Goal: Task Accomplishment & Management: Manage account settings

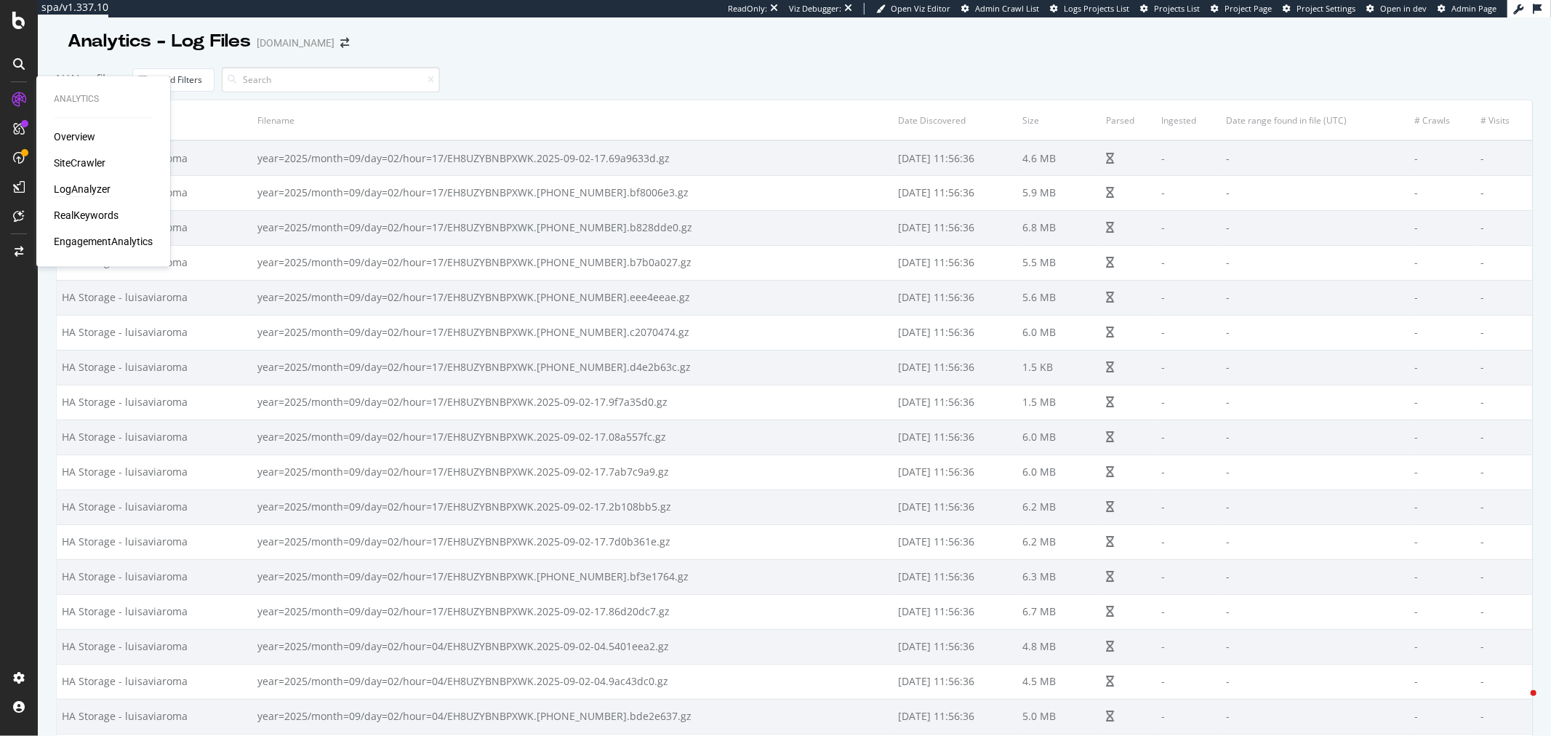
click at [85, 185] on div "LogAnalyzer" at bounding box center [82, 190] width 57 height 15
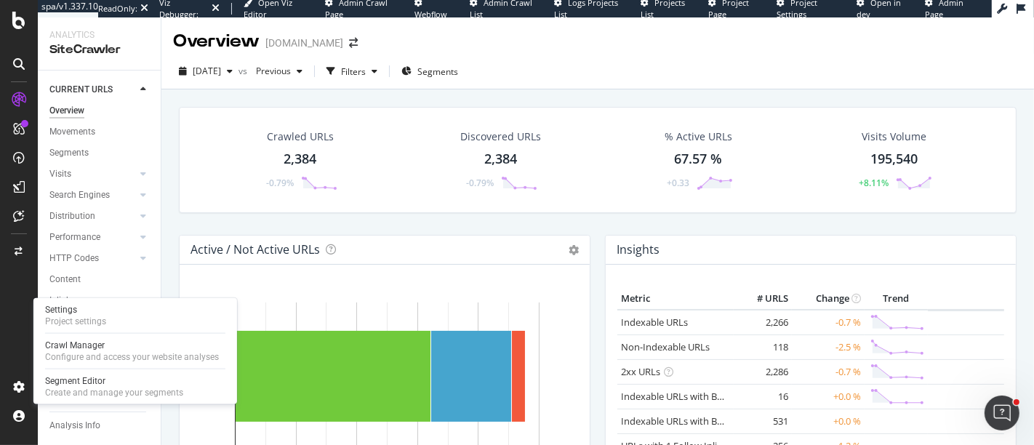
click at [89, 372] on div "Settings Project settings Crawl Manager Configure and access your website analy…" at bounding box center [135, 351] width 204 height 106
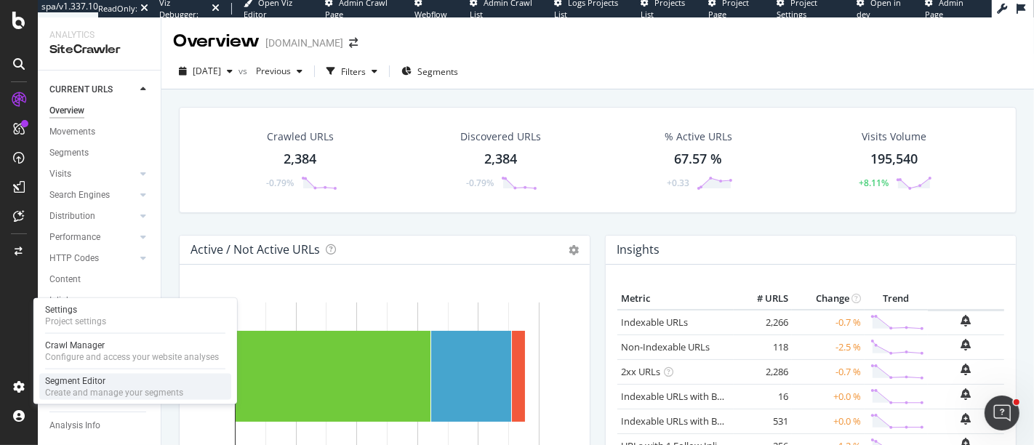
click at [79, 389] on div "Create and manage your segments" at bounding box center [114, 393] width 138 height 12
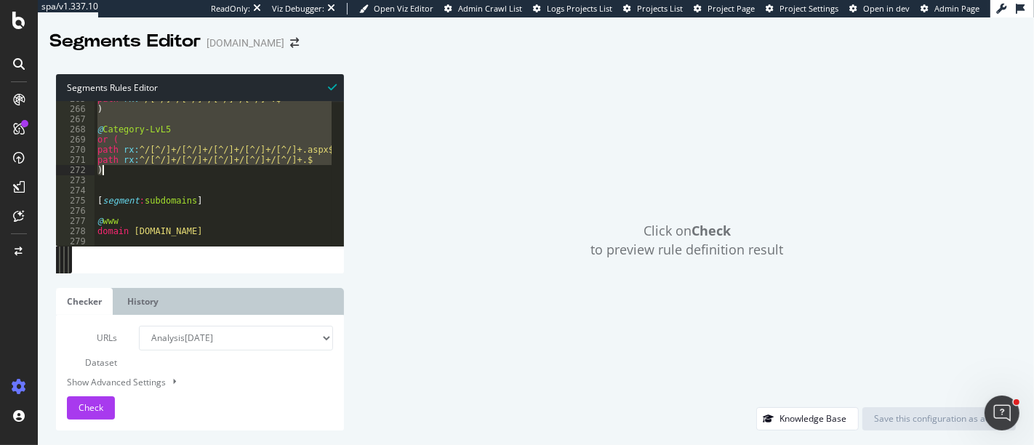
scroll to position [2694, 0]
drag, startPoint x: 95, startPoint y: 121, endPoint x: 215, endPoint y: 175, distance: 131.5
click at [215, 175] on div "path rx : ^/[^/]+/[^/]+/[^/]+/[^/]+.$ ) @ Category-LvL5 or ( path rx : ^/[^/]+/…" at bounding box center [266, 170] width 342 height 153
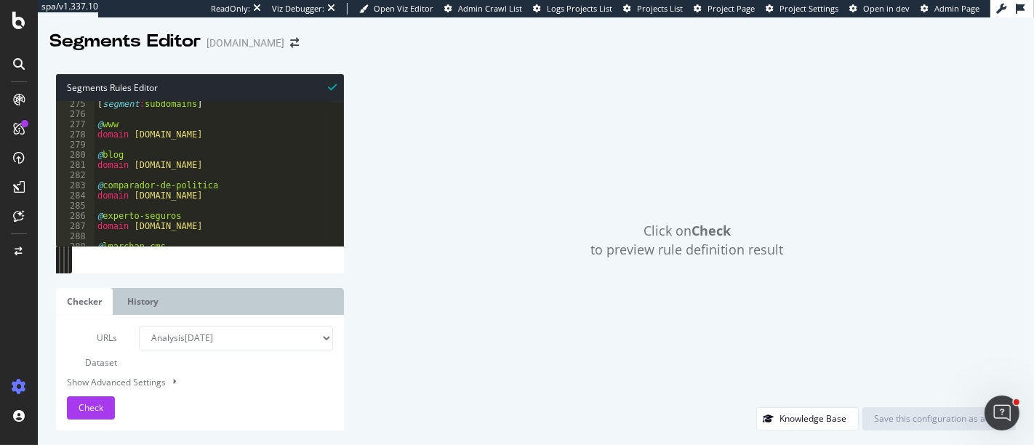
scroll to position [2791, 0]
click at [336, 239] on div "path rx:^/[^/]+/[^/]+/[^/]+/[^/]+/[^/]+.$ ) 275 276 277 278 279 280 281 282 283…" at bounding box center [200, 173] width 288 height 145
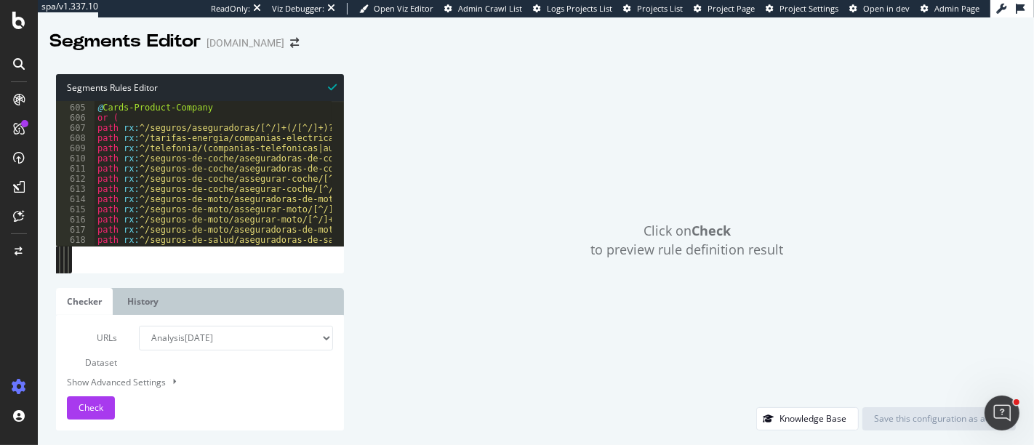
scroll to position [6147, 0]
click at [337, 240] on div "path rx:^/[^/]+/[^/]+/[^/]+/[^/]+/[^/]+.$ ) 604 605 606 607 608 609 610 611 612…" at bounding box center [200, 173] width 288 height 145
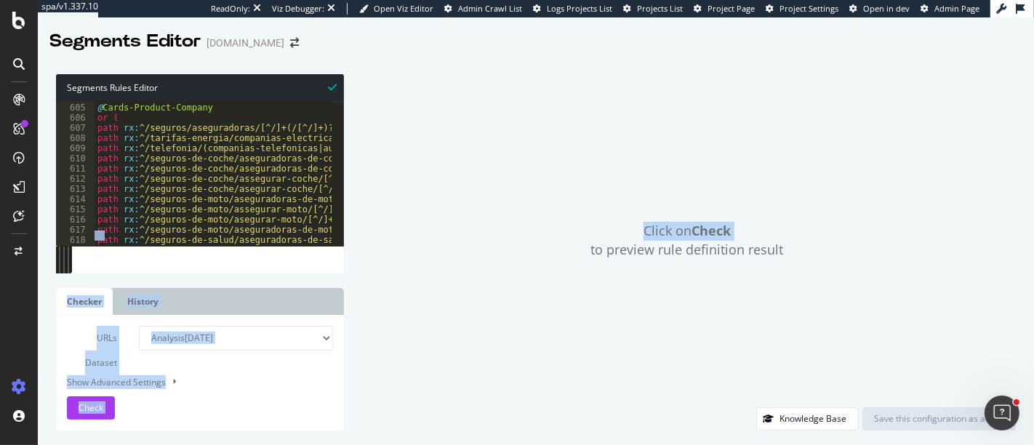
drag, startPoint x: 337, startPoint y: 240, endPoint x: 350, endPoint y: 241, distance: 13.2
click at [350, 241] on div "Segments Rules Editor path rx:^/[^/]+/[^/]+/[^/]+/[^/]+/[^/]+.$ ) 604 605 606 6…" at bounding box center [536, 252] width 996 height 385
click at [350, 241] on div "Click on Check to preview rule definition result Knowledge Base Save this confi…" at bounding box center [680, 252] width 672 height 356
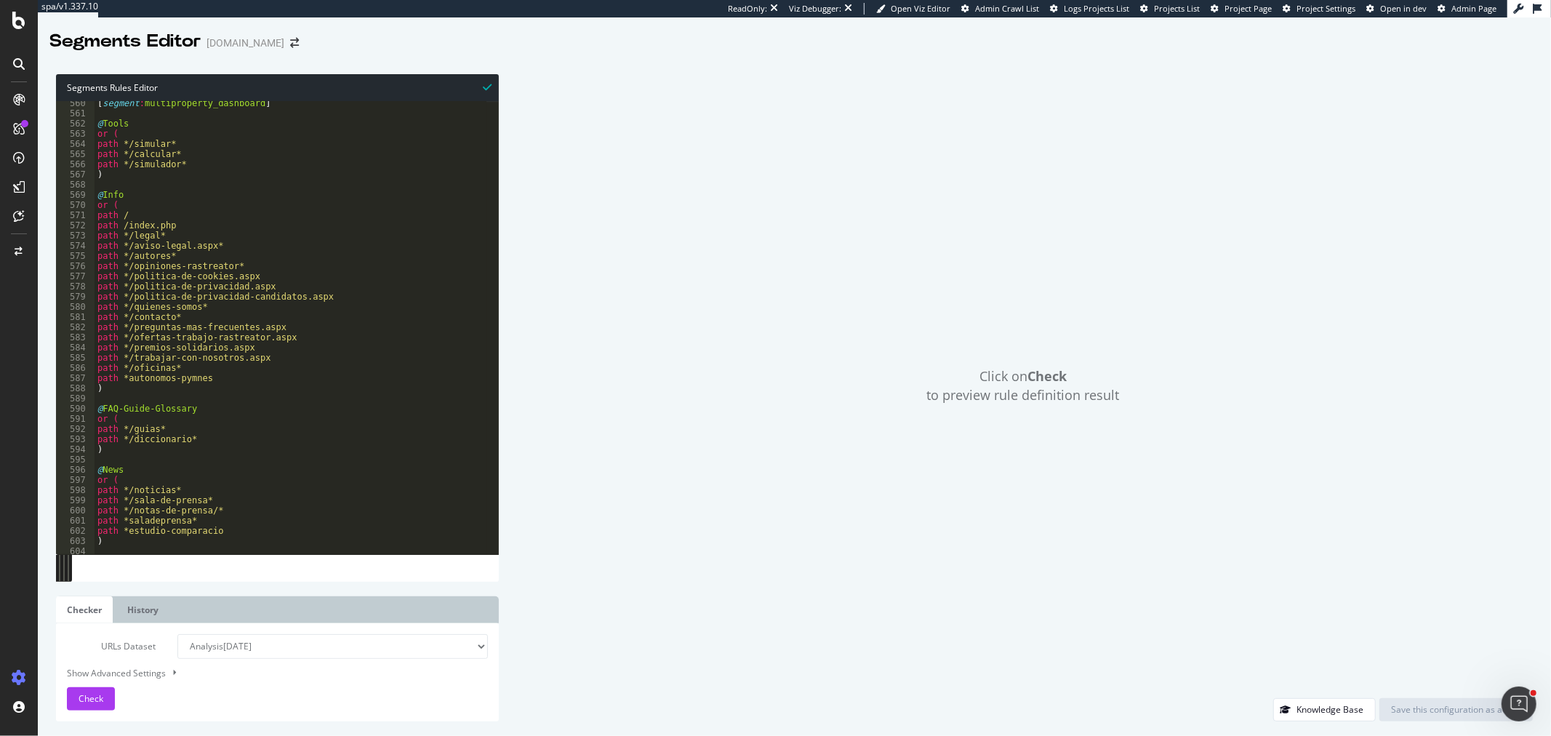
scroll to position [5645, 0]
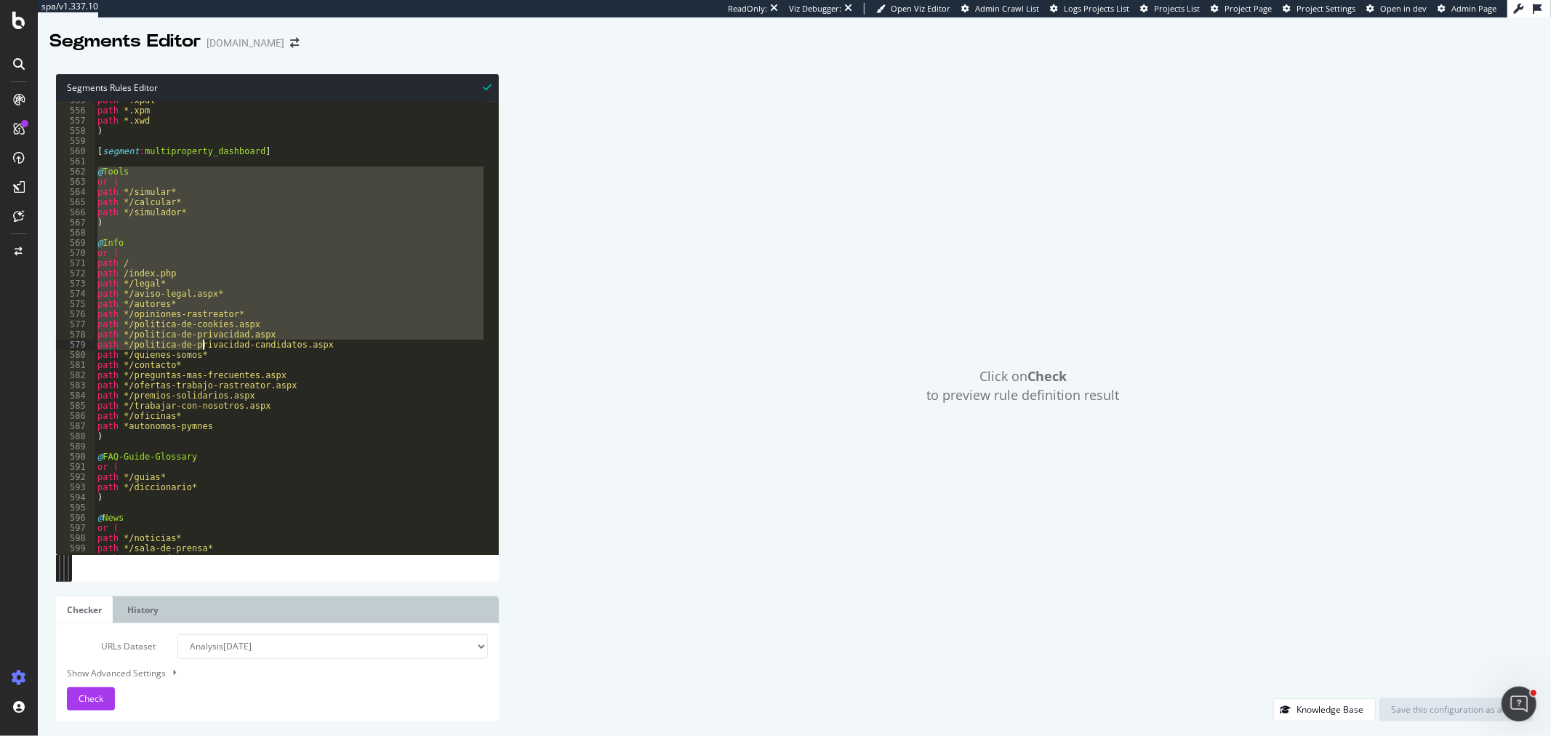
drag, startPoint x: 100, startPoint y: 171, endPoint x: 205, endPoint y: 340, distance: 199.5
click at [205, 340] on div "path *.xpdl path *.xpm path *.xwd ) [ segment : multiproperty_dashboard ] @ Too…" at bounding box center [291, 332] width 392 height 474
type textarea "path */politica-de-privacidad.aspx path */politica-de-privacidad-candidatos.aspx"
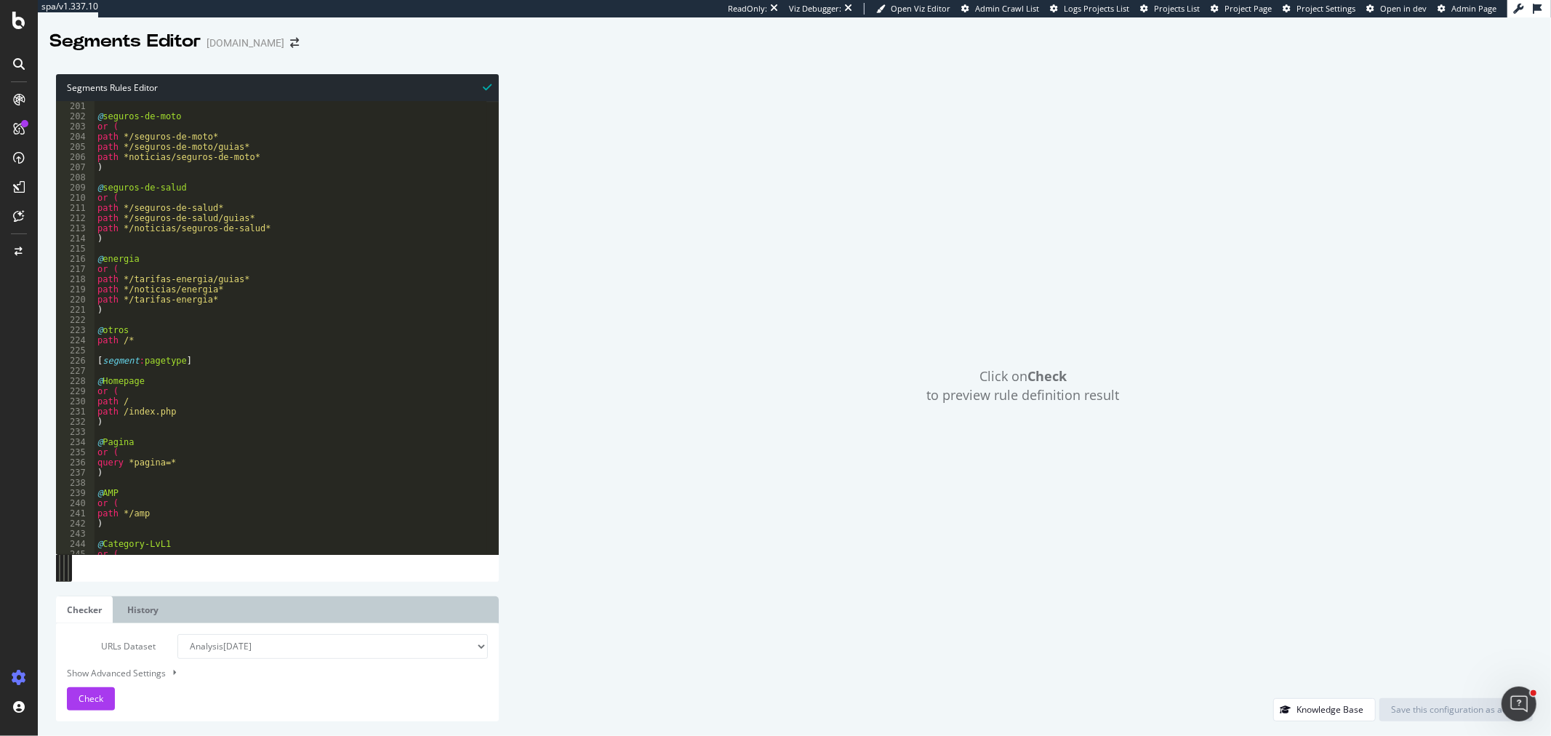
scroll to position [2133, 0]
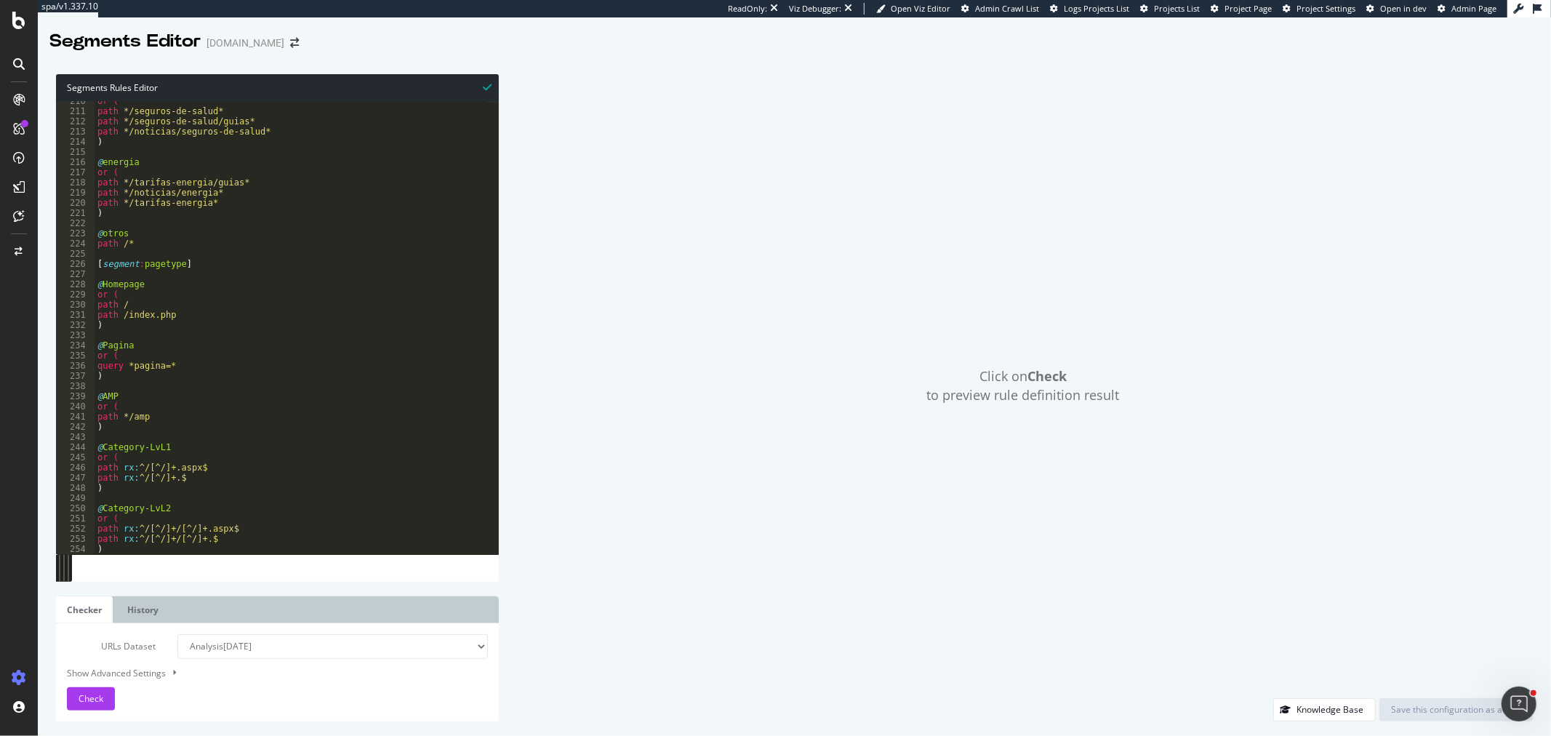
click at [164, 332] on div "or ( path */seguros-de-salud* path */seguros-de-salud/guias* path */noticias/se…" at bounding box center [291, 333] width 393 height 474
click at [167, 380] on div "or ( path */seguros-de-salud* path */seguros-de-salud/guias* path */noticias/se…" at bounding box center [291, 333] width 393 height 474
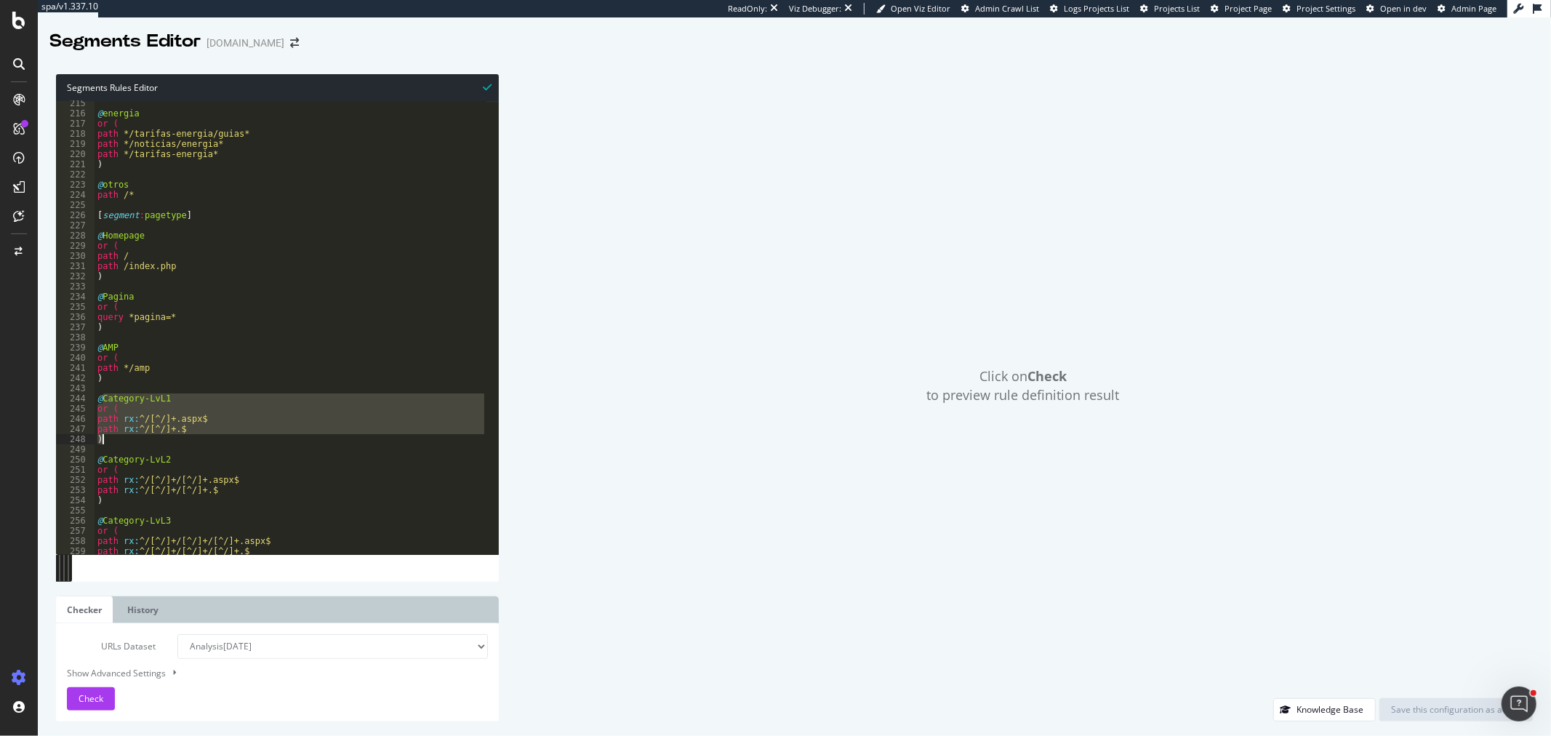
drag, startPoint x: 102, startPoint y: 400, endPoint x: 132, endPoint y: 436, distance: 47.0
click at [132, 436] on div "@ energia or ( path */tarifas-energia/guias* path */noticias/energia* path */ta…" at bounding box center [291, 335] width 393 height 474
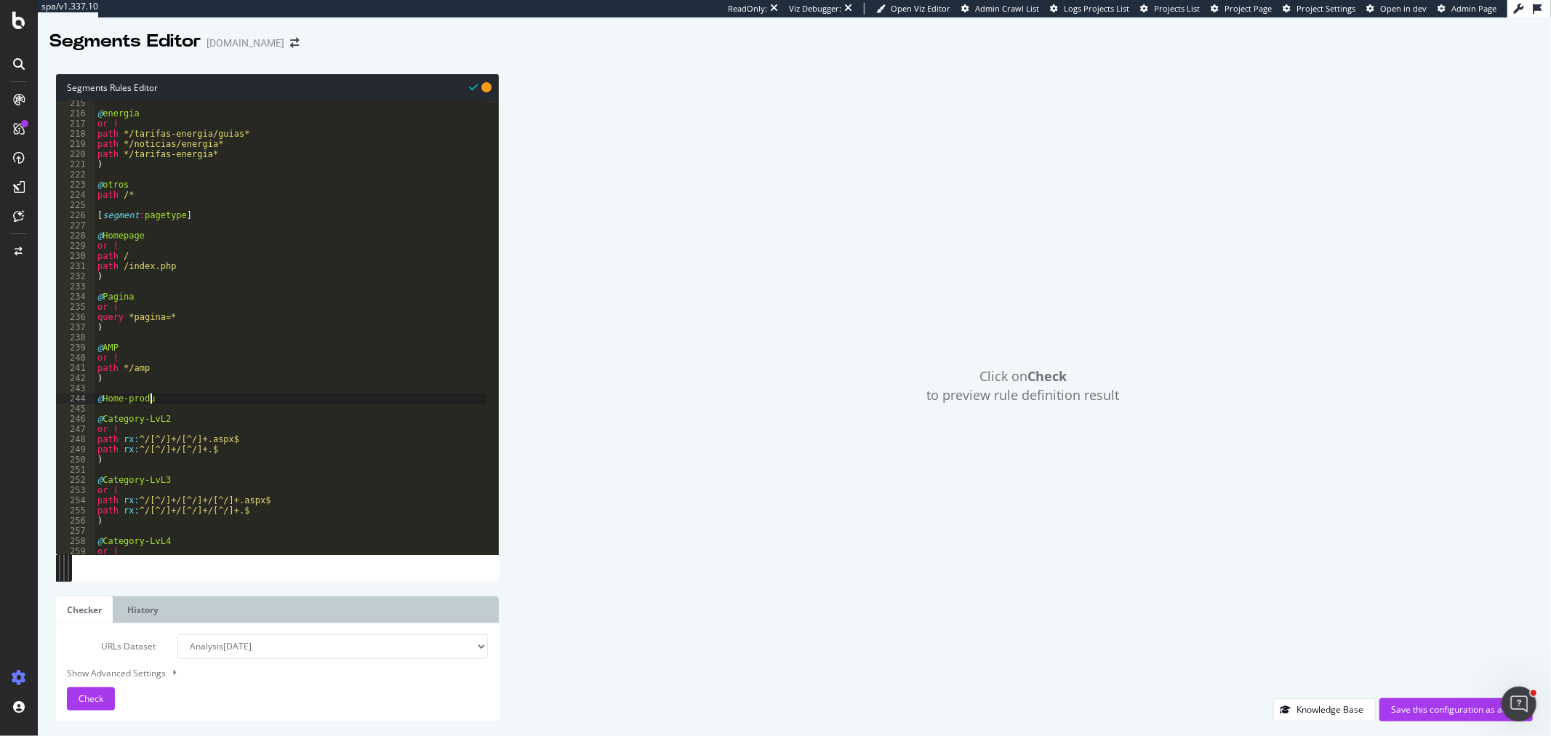
scroll to position [0, 3]
type textarea "@Home-product"
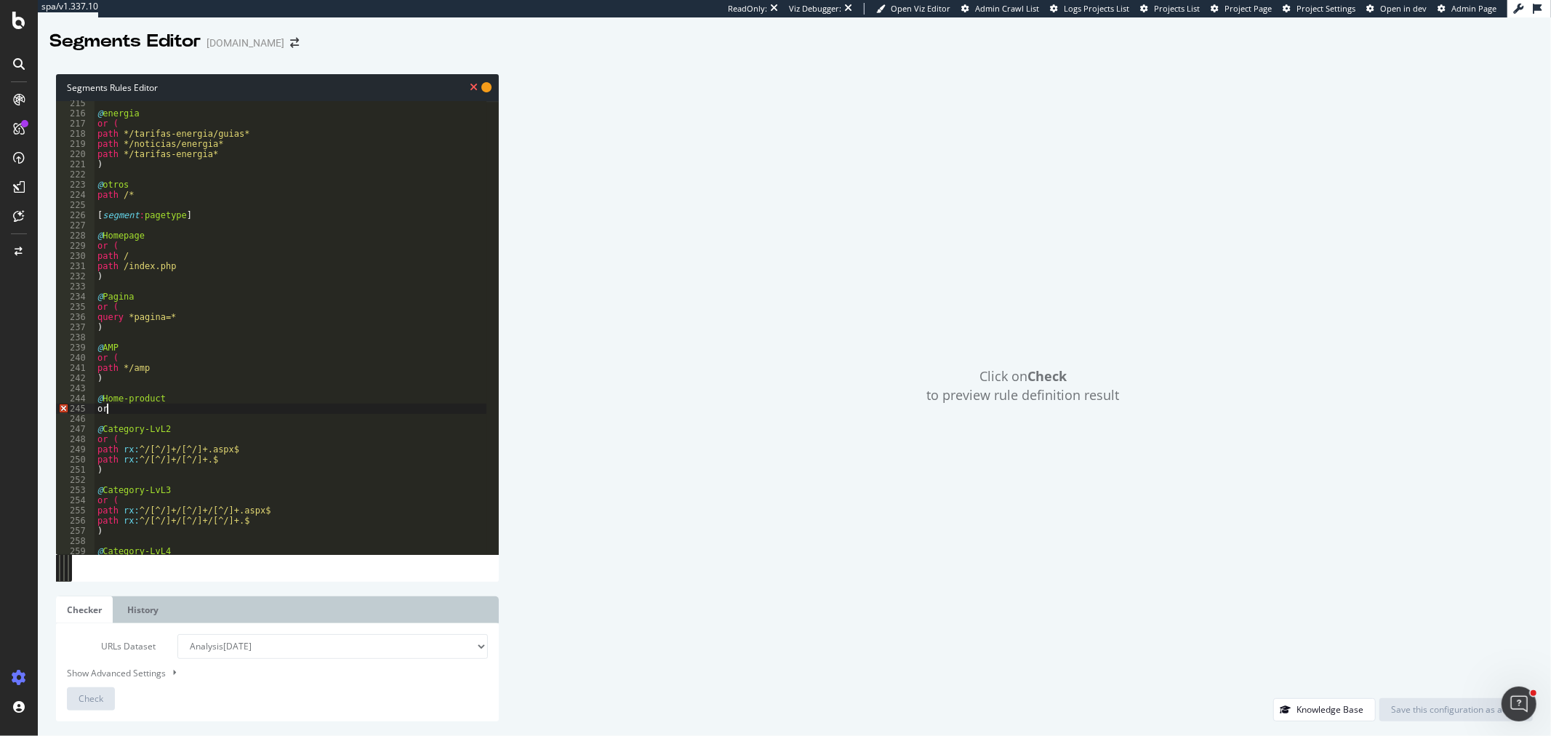
type textarea "or ("
paste textarea "path rx:^/viajes.aspx$"
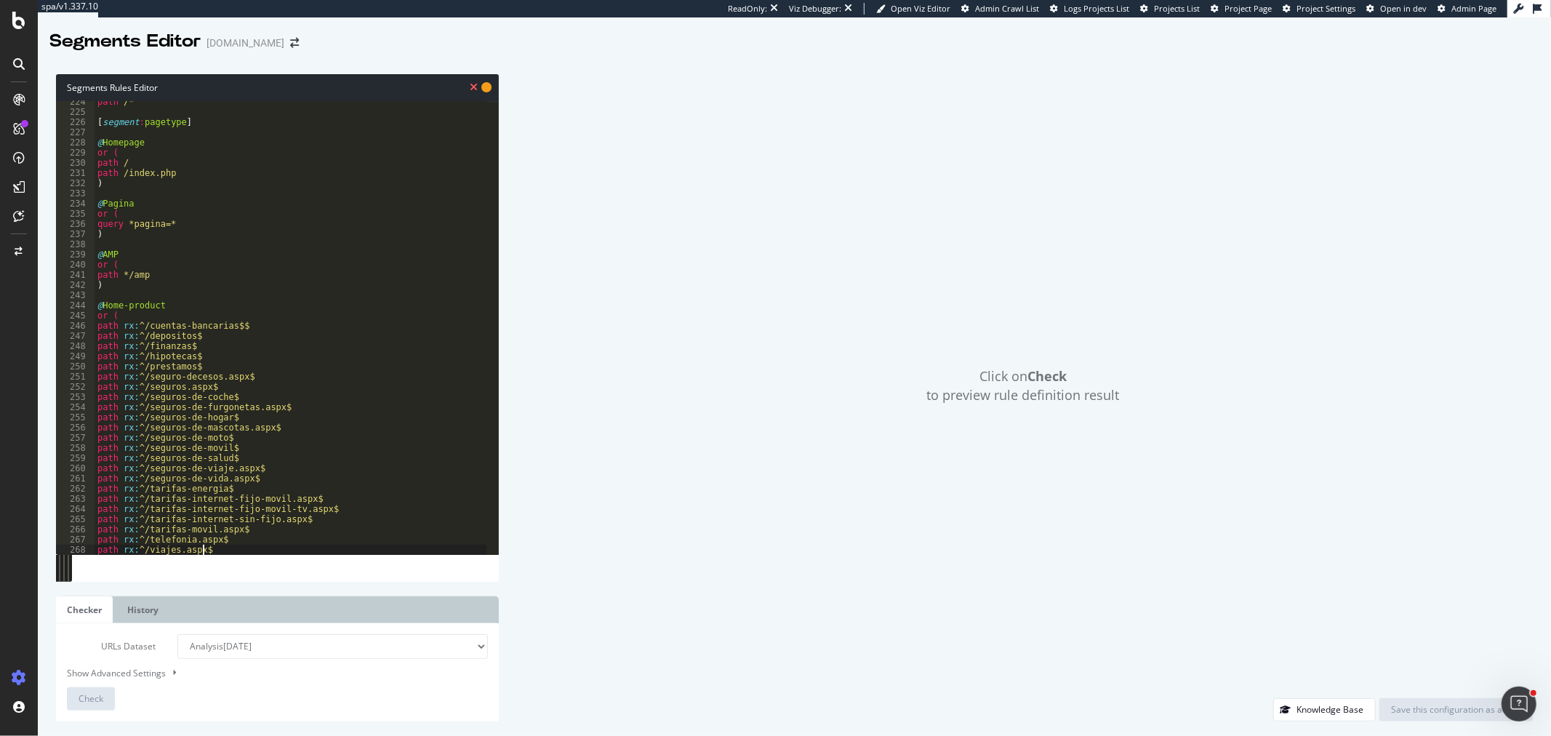
scroll to position [2274, 0]
click at [241, 327] on div "path /* [ segment : pagetype ] @ Homepage or ( path / path /index.php ) @ Pagin…" at bounding box center [291, 334] width 393 height 474
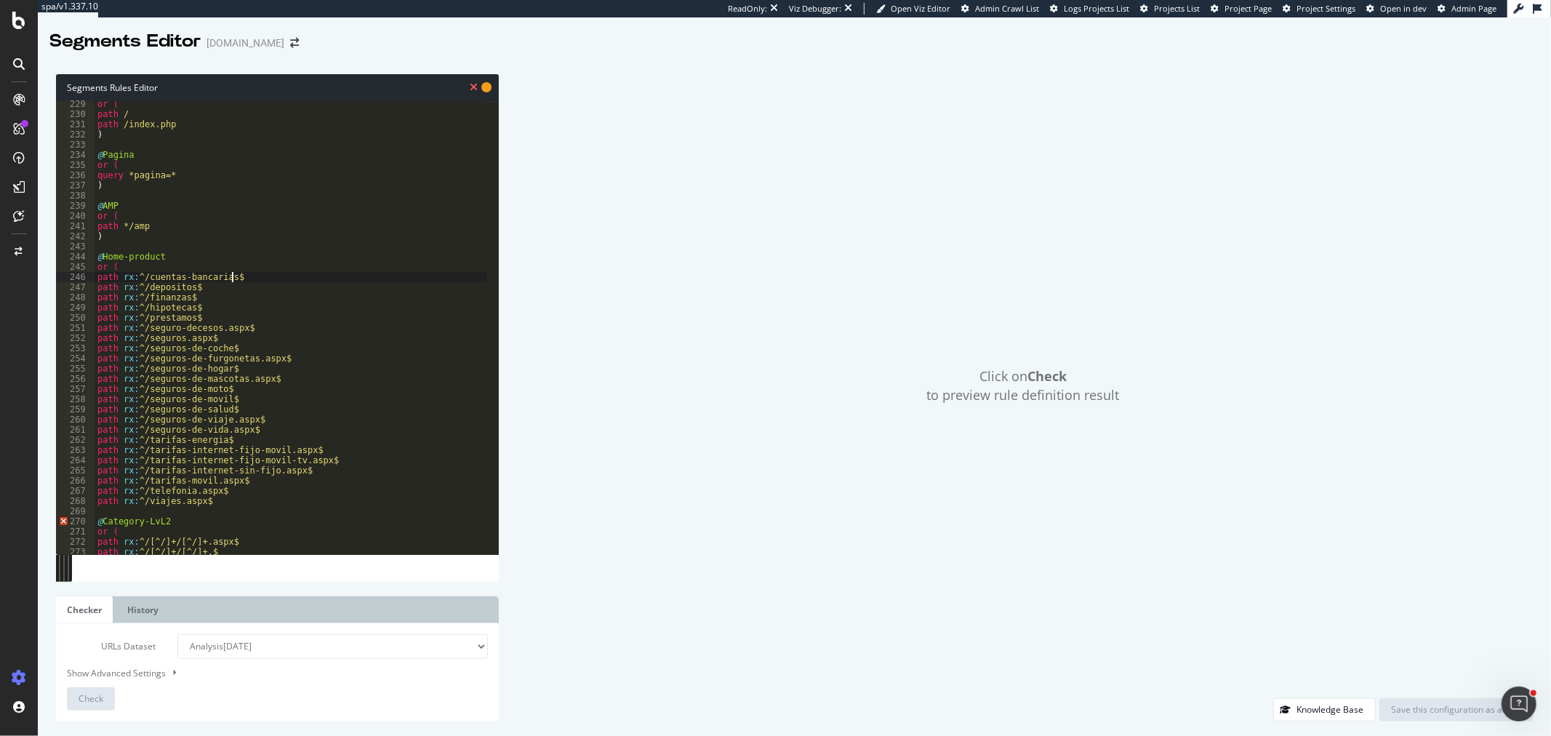
scroll to position [2371, 0]
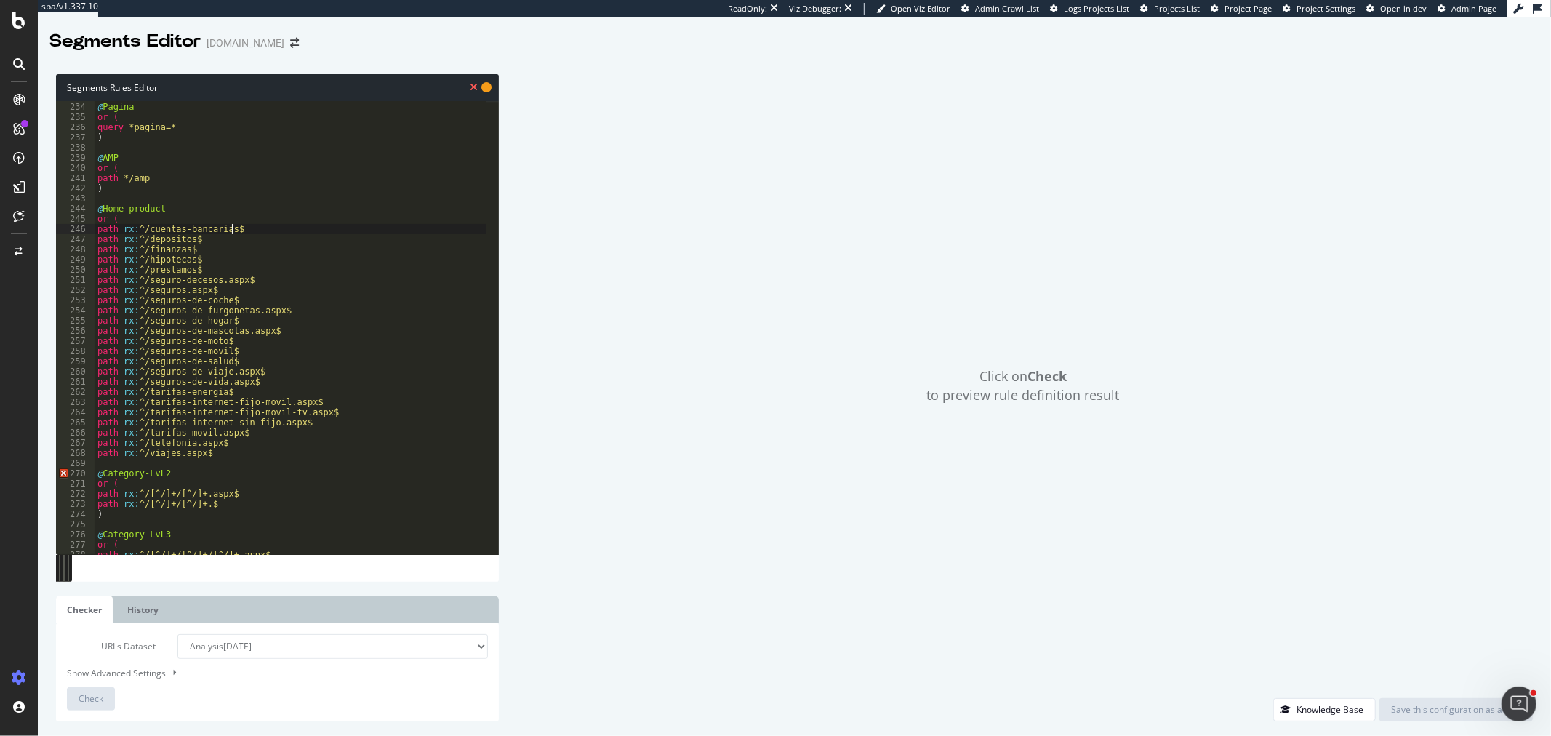
click at [222, 444] on div "@ Pagina or ( query *pagina=* ) @ AMP or ( path */amp ) @ Home-product or ( pat…" at bounding box center [291, 329] width 393 height 474
type textarea "path rx:^/viajes.aspx$"
type textarea ")"
type textarea "purpose detail"
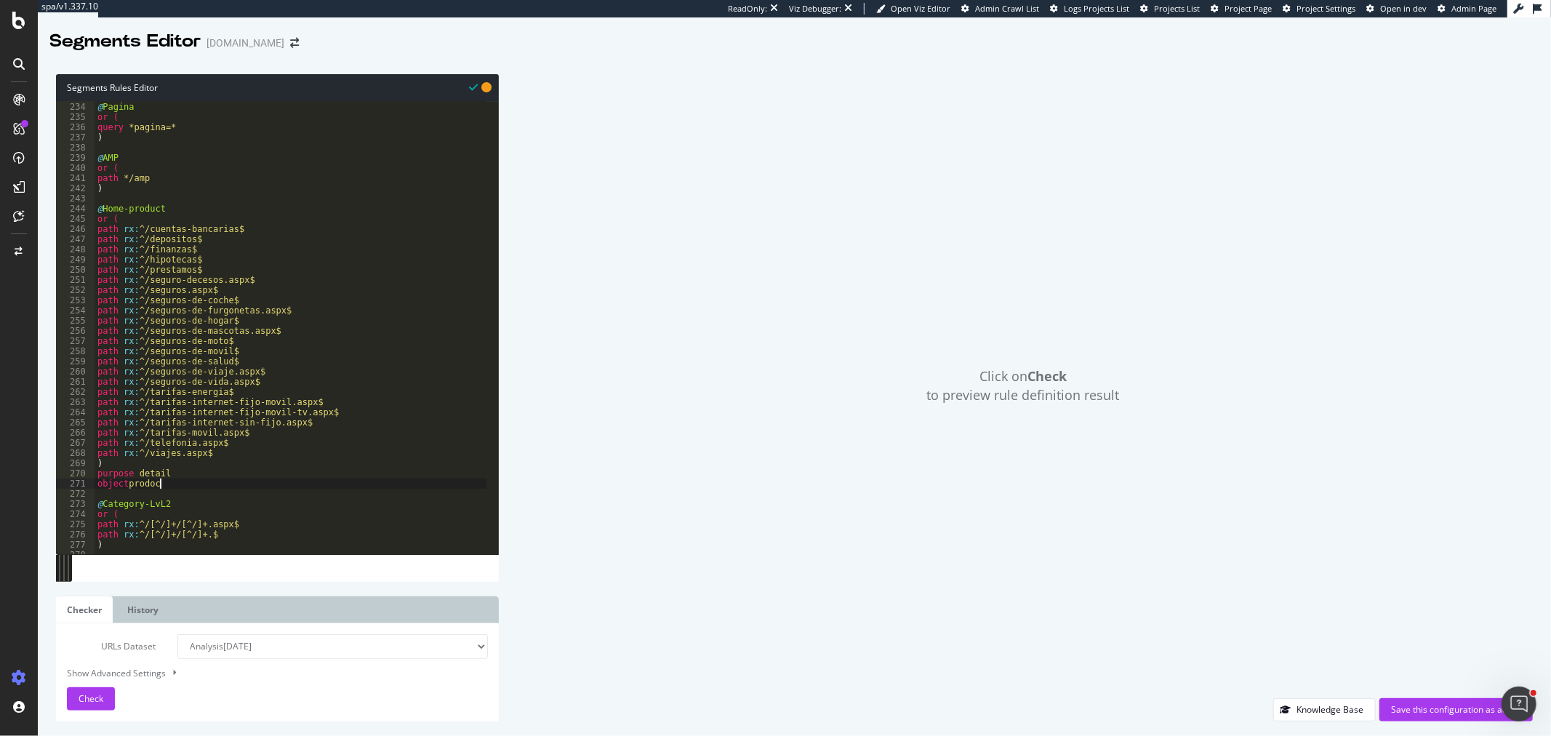
scroll to position [0, 4]
click at [154, 444] on div "@ Pagina or ( query *pagina=* ) @ AMP or ( path */amp ) @ Home-product or ( pat…" at bounding box center [291, 329] width 393 height 474
click at [191, 444] on div "@ Pagina or ( query *pagina=* ) @ AMP or ( path */amp ) @ Home-product or ( pat…" at bounding box center [291, 329] width 393 height 474
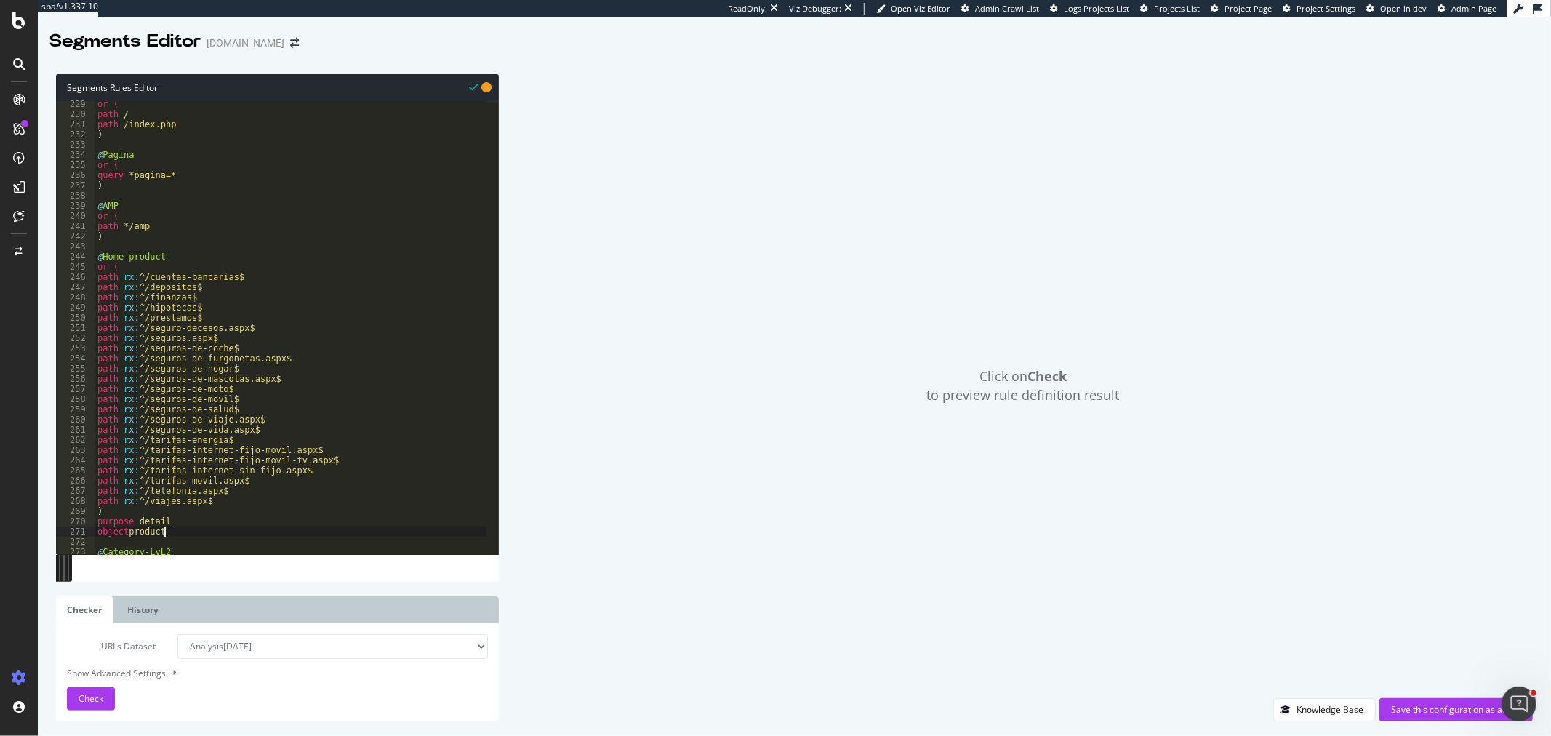
scroll to position [2322, 0]
click at [142, 262] on div "or ( path / path /index.php ) @ Pagina or ( query *pagina=* ) @ AMP or ( path *…" at bounding box center [291, 336] width 393 height 474
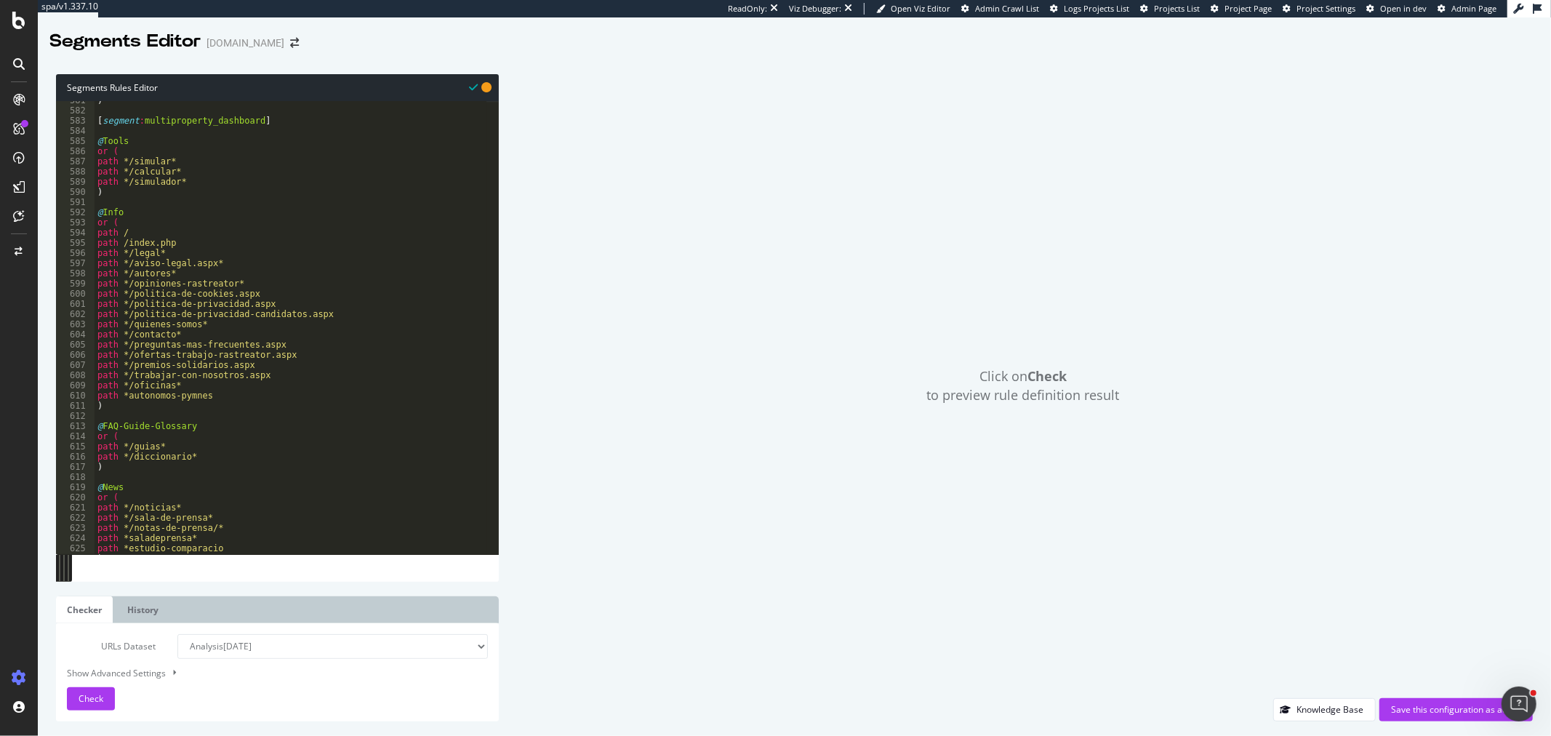
scroll to position [5958, 0]
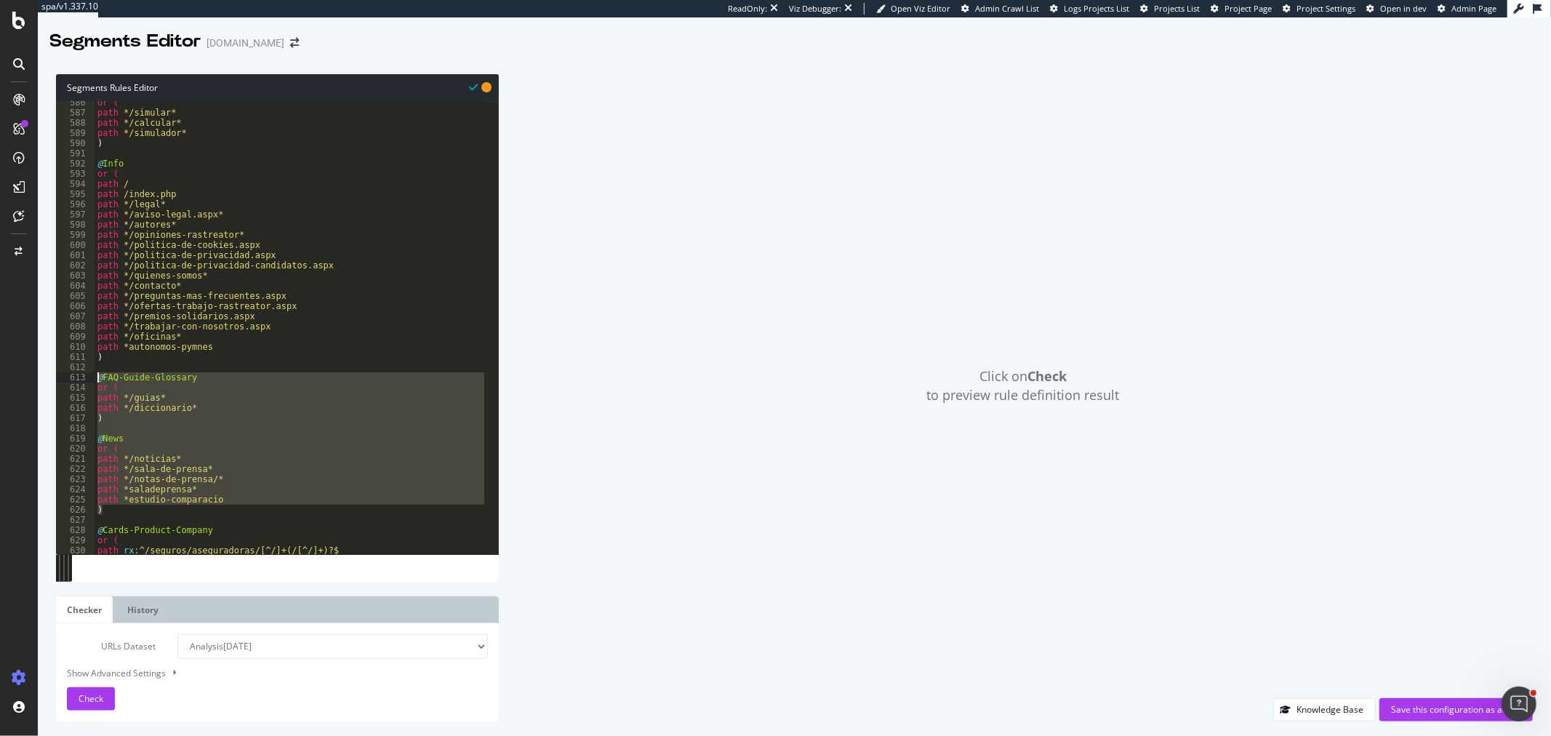
drag, startPoint x: 103, startPoint y: 513, endPoint x: 86, endPoint y: 382, distance: 131.9
click at [86, 382] on div "@Home-product 586 587 588 589 590 591 592 593 594 595 596 597 598 599 600 601 6…" at bounding box center [277, 327] width 443 height 453
type textarea "@FAQ-Guide-Glossary or ("
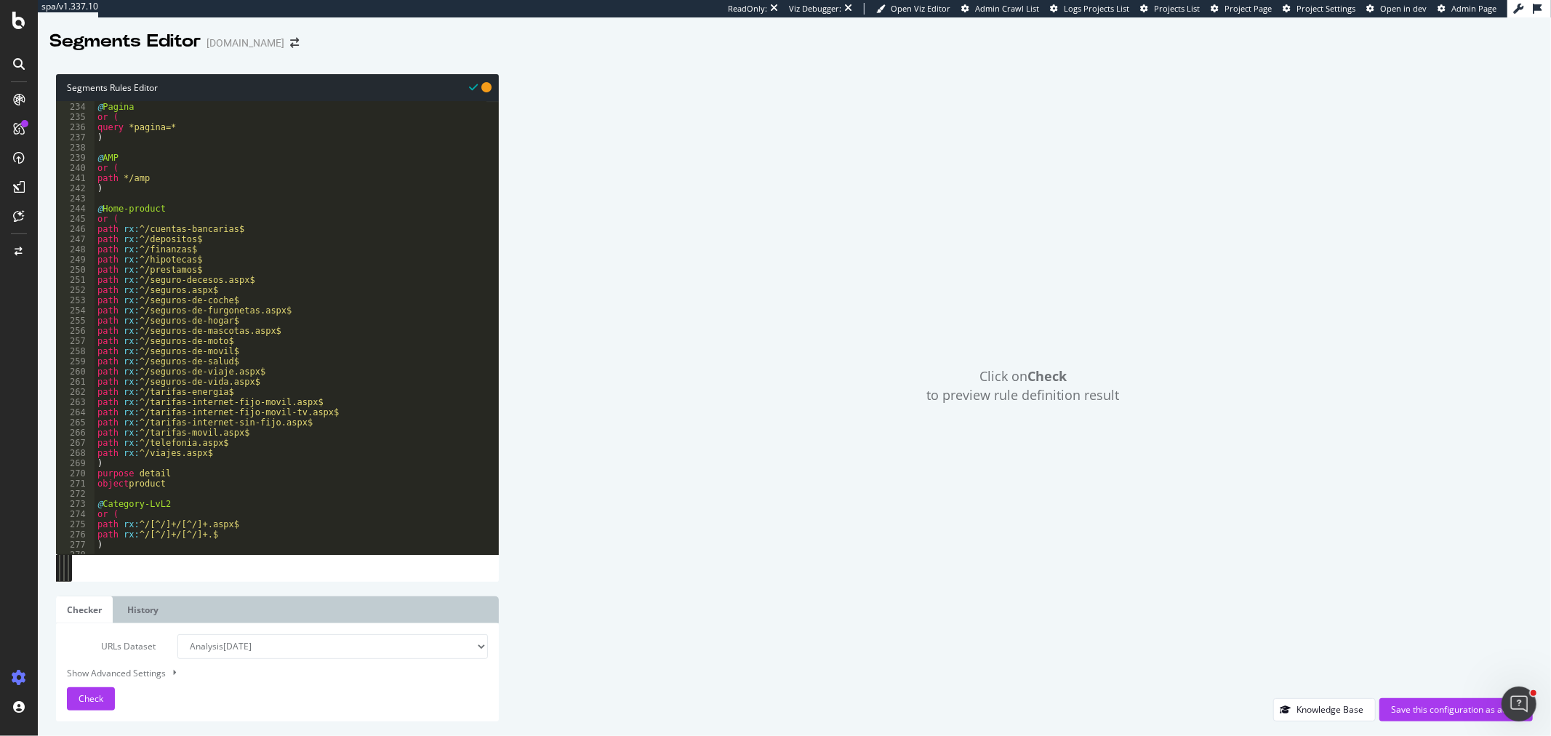
scroll to position [2371, 0]
click at [161, 198] on div "@ Pagina or ( query *pagina=* ) @ AMP or ( path */amp ) @ Home-product or ( pat…" at bounding box center [291, 329] width 393 height 474
paste textarea ")"
type textarea ")"
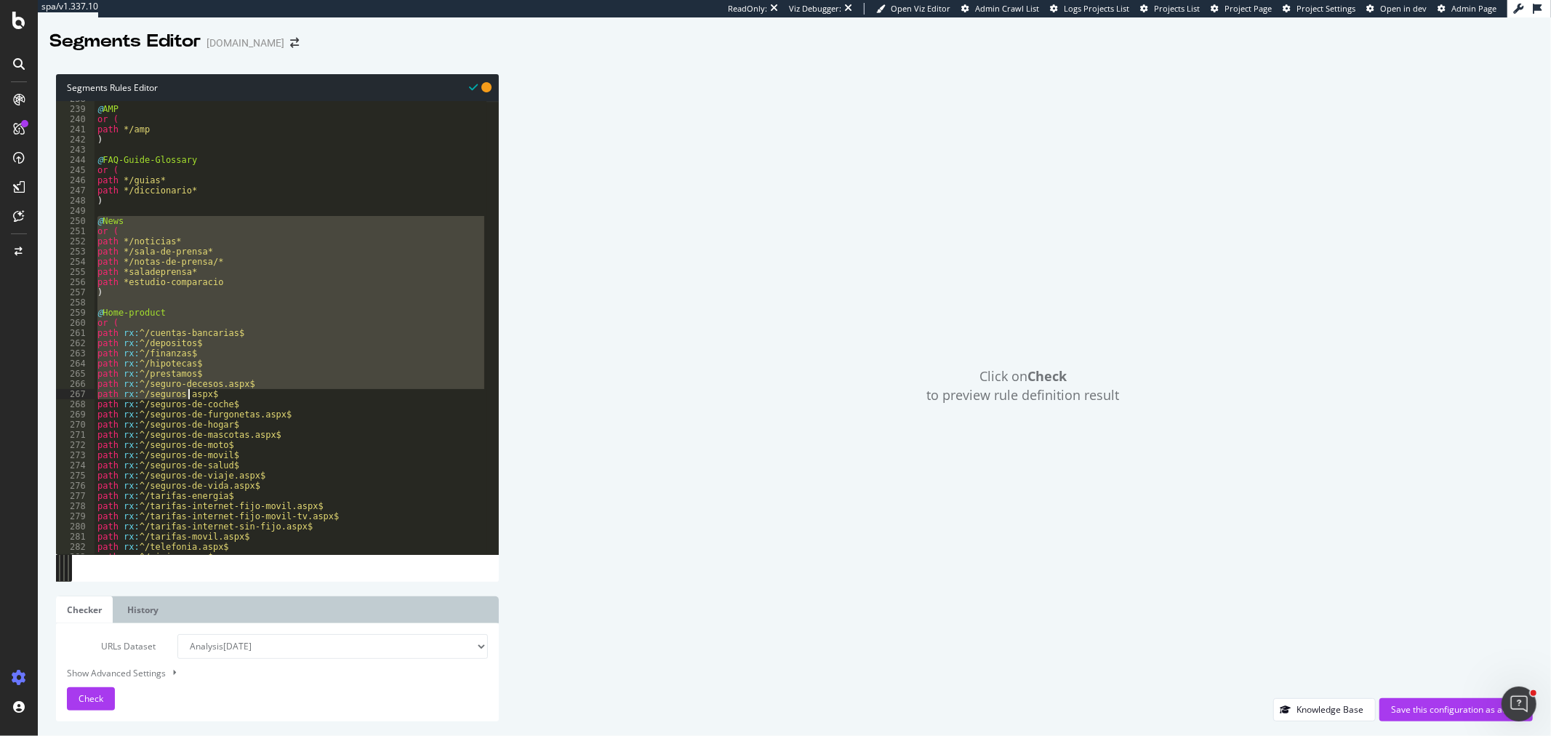
scroll to position [2565, 0]
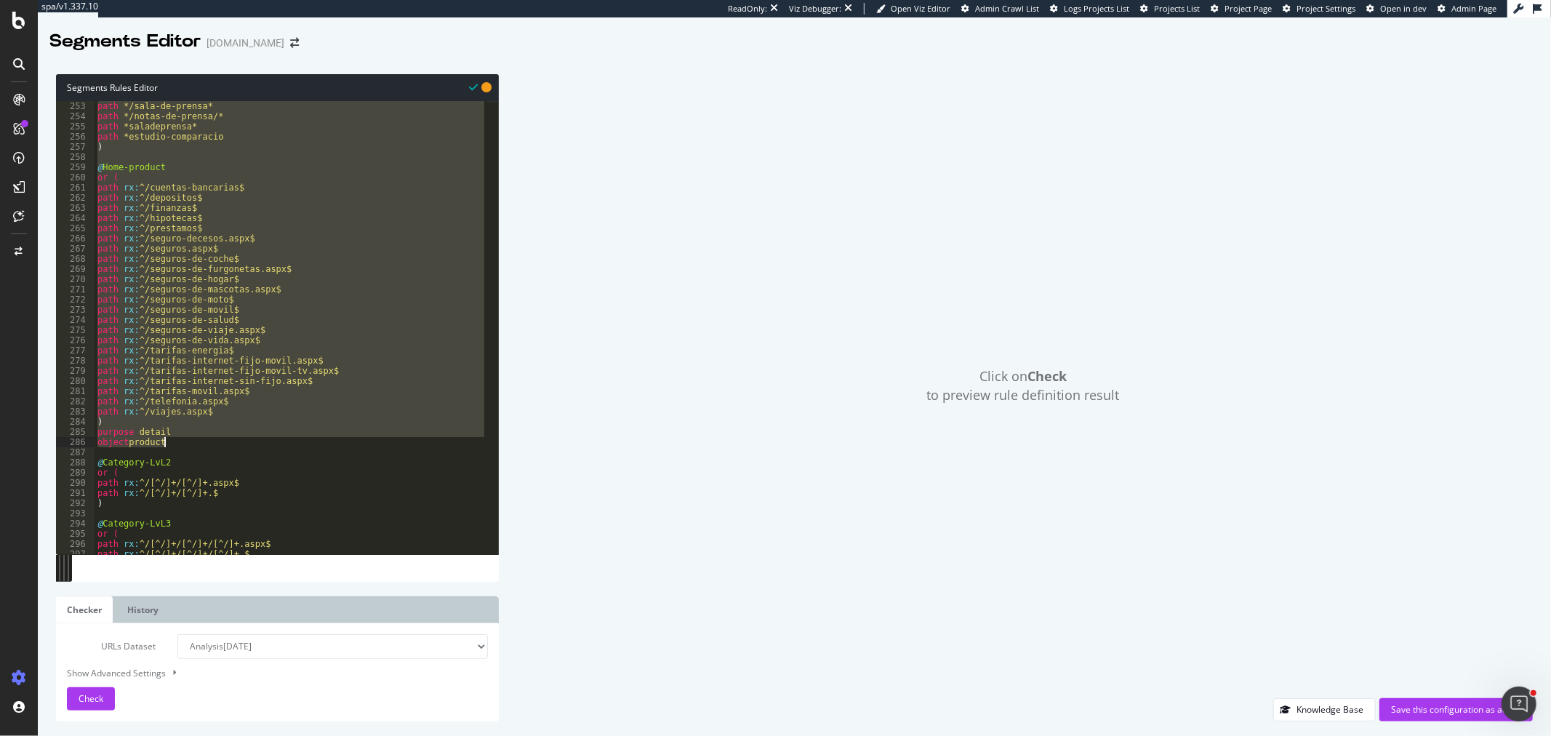
drag, startPoint x: 99, startPoint y: 317, endPoint x: 204, endPoint y: 441, distance: 162.5
click at [204, 441] on div "path */sala-de-prensa* path */notas-de-prensa/* path *saladeprensa* path *estud…" at bounding box center [291, 338] width 393 height 474
type textarea "purpose detail object product"
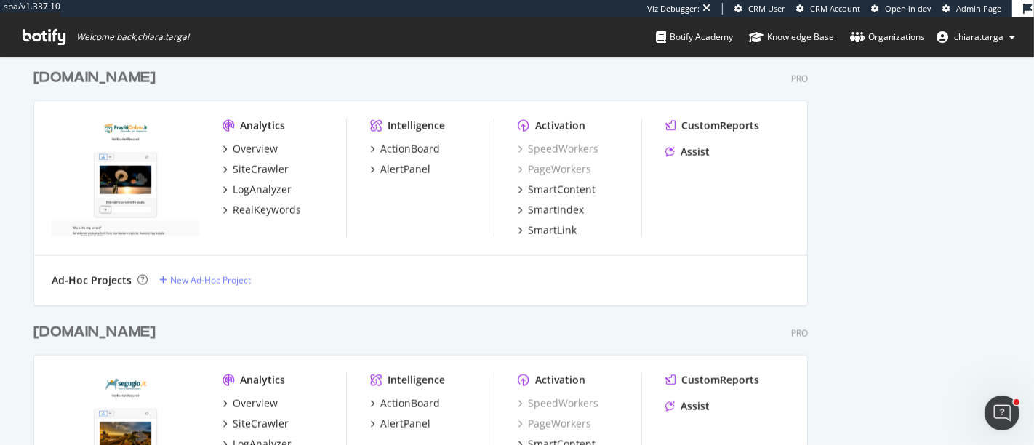
scroll to position [1616, 0]
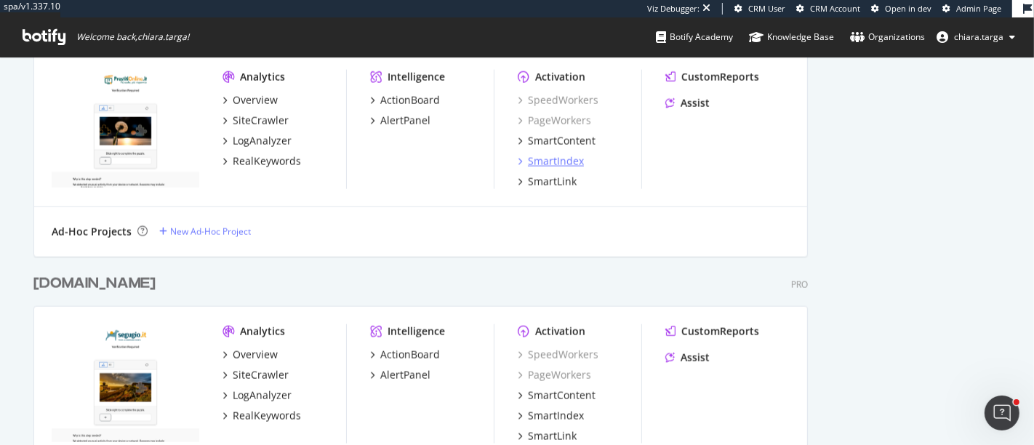
click at [538, 157] on div "SmartIndex" at bounding box center [556, 161] width 56 height 15
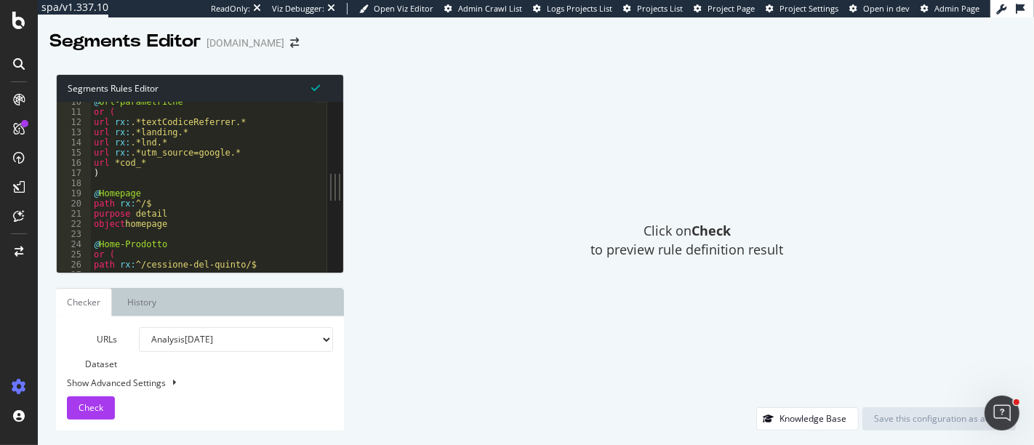
scroll to position [145, 0]
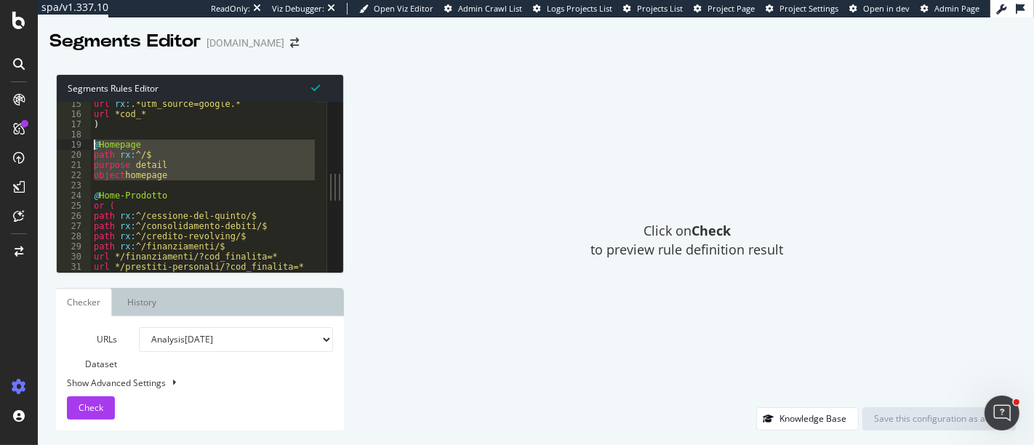
drag, startPoint x: 185, startPoint y: 182, endPoint x: 79, endPoint y: 142, distance: 114.1
click at [79, 142] on div "15 16 17 18 19 20 21 22 23 24 25 26 27 28 29 30 31 32 33 url rx : .*utm_source=…" at bounding box center [192, 187] width 270 height 170
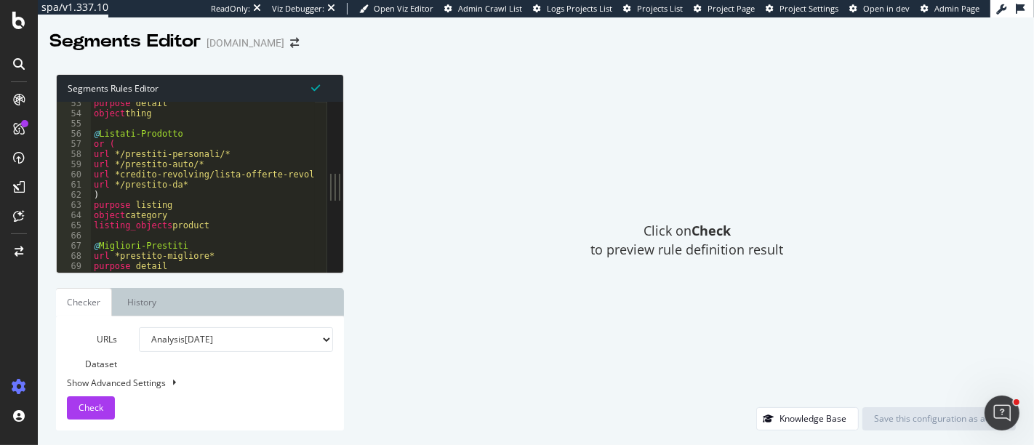
scroll to position [582, 0]
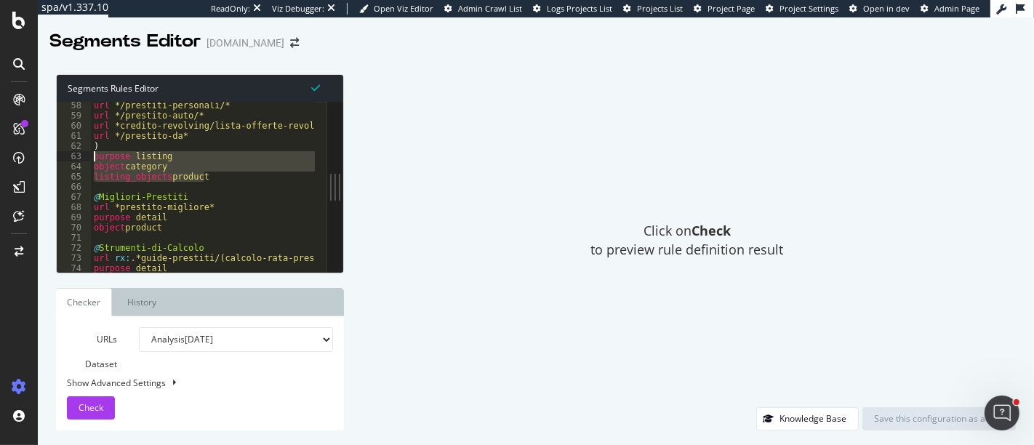
drag, startPoint x: 220, startPoint y: 177, endPoint x: 82, endPoint y: 157, distance: 138.9
click at [82, 157] on div "@Homepage path rx:^/$ 58 59 60 61 62 63 64 65 66 67 68 69 70 71 72 73 74 75 76 …" at bounding box center [192, 187] width 270 height 170
type textarea "purpose listing object category"
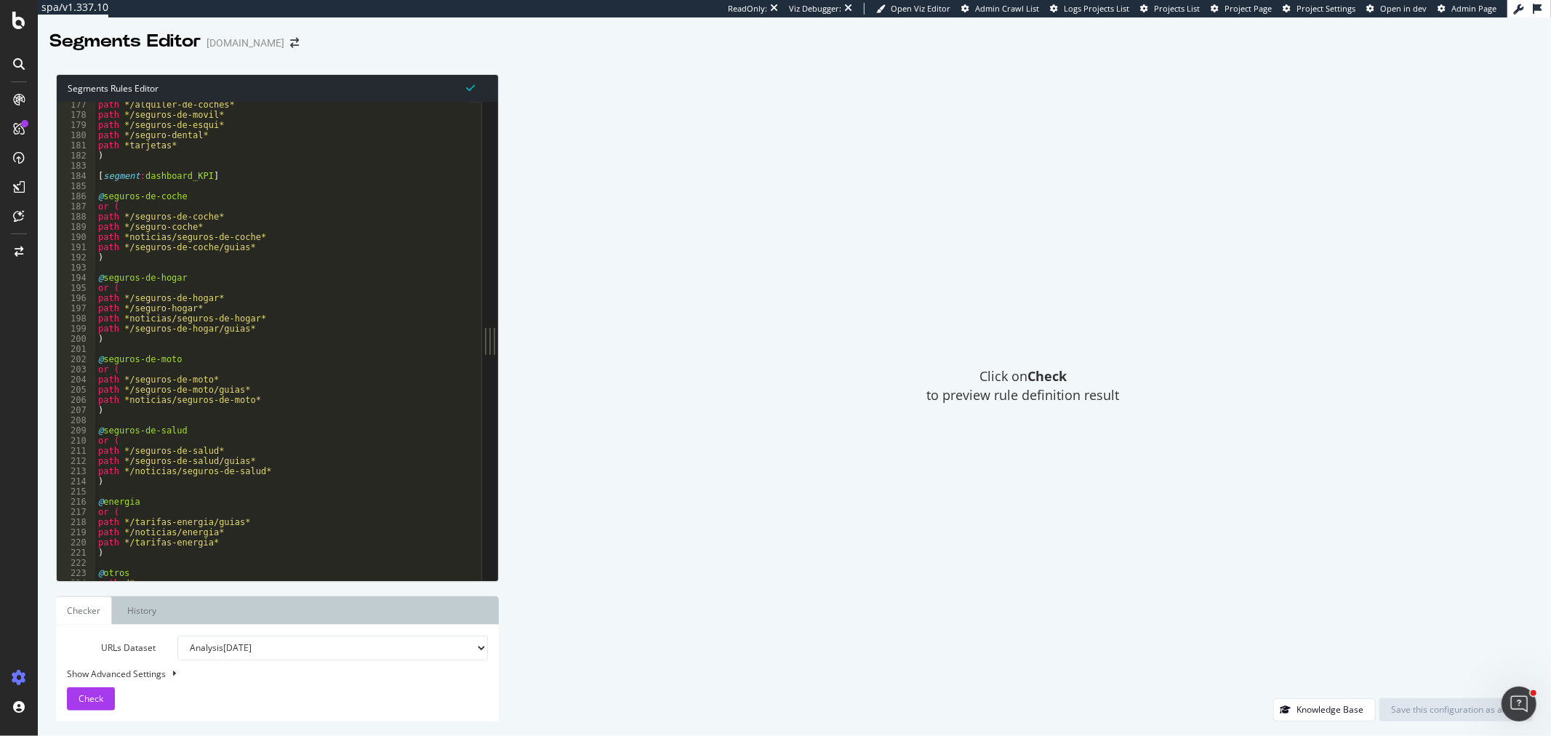
scroll to position [1987, 0]
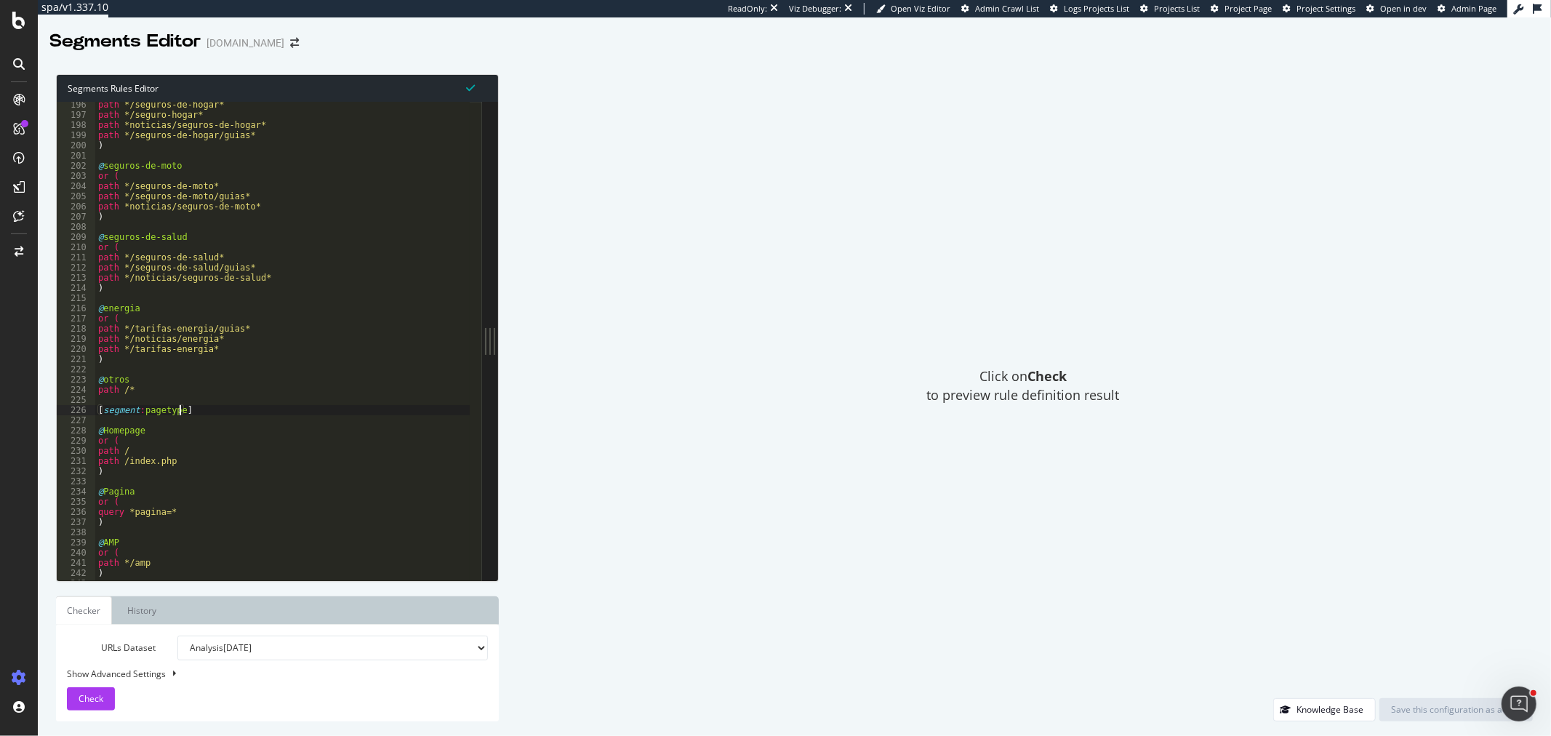
click at [179, 408] on div "path */seguros-de-hogar* path */seguro-hogar* path *noticias/seguros-de-hogar* …" at bounding box center [282, 349] width 375 height 499
type textarea "[segment:pagetype_old]"
click at [206, 398] on div "path */seguros-de-hogar* path */seguro-hogar* path *noticias/seguros-de-hogar* …" at bounding box center [282, 349] width 375 height 499
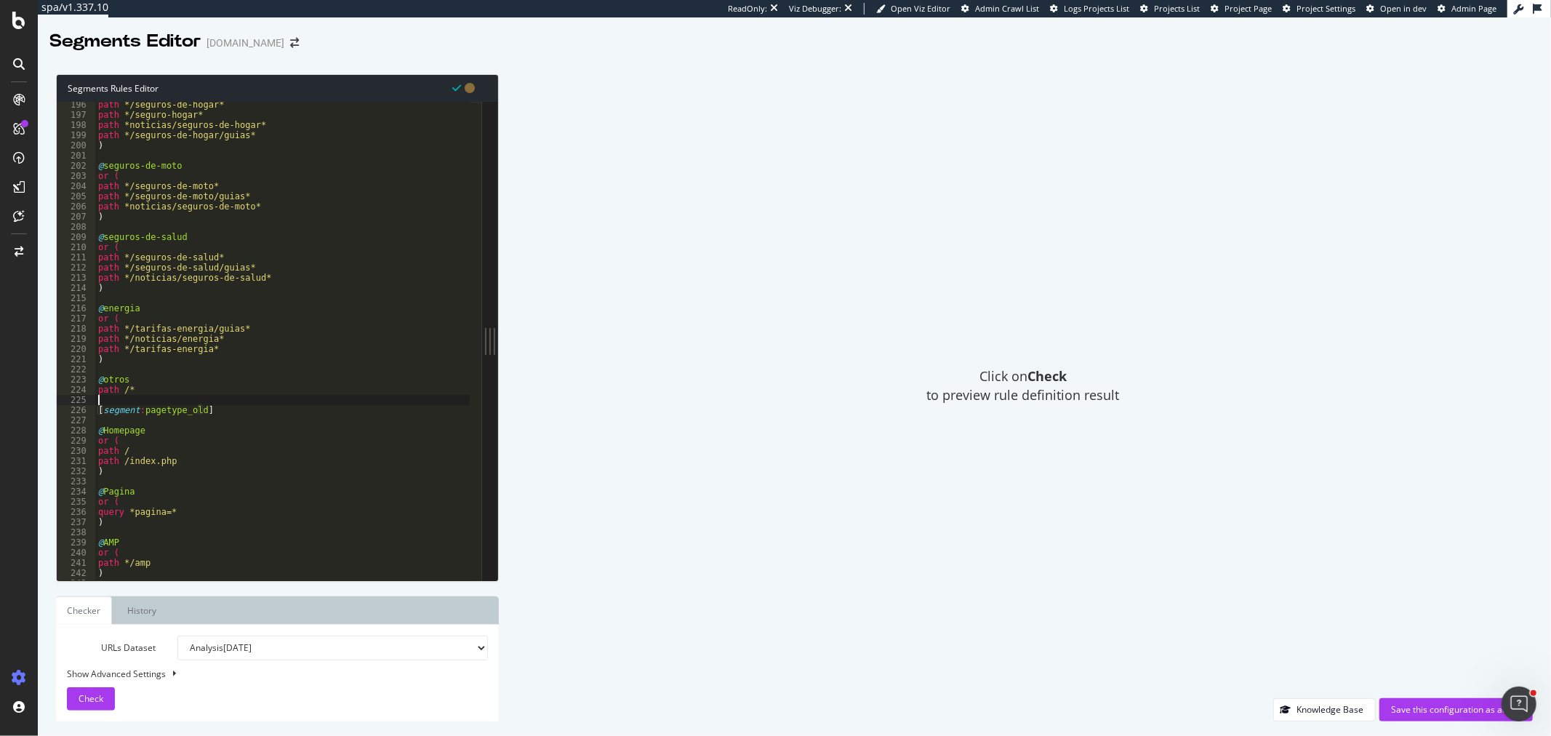
scroll to position [0, 0]
paste textarea "object product"
type textarea "object product"
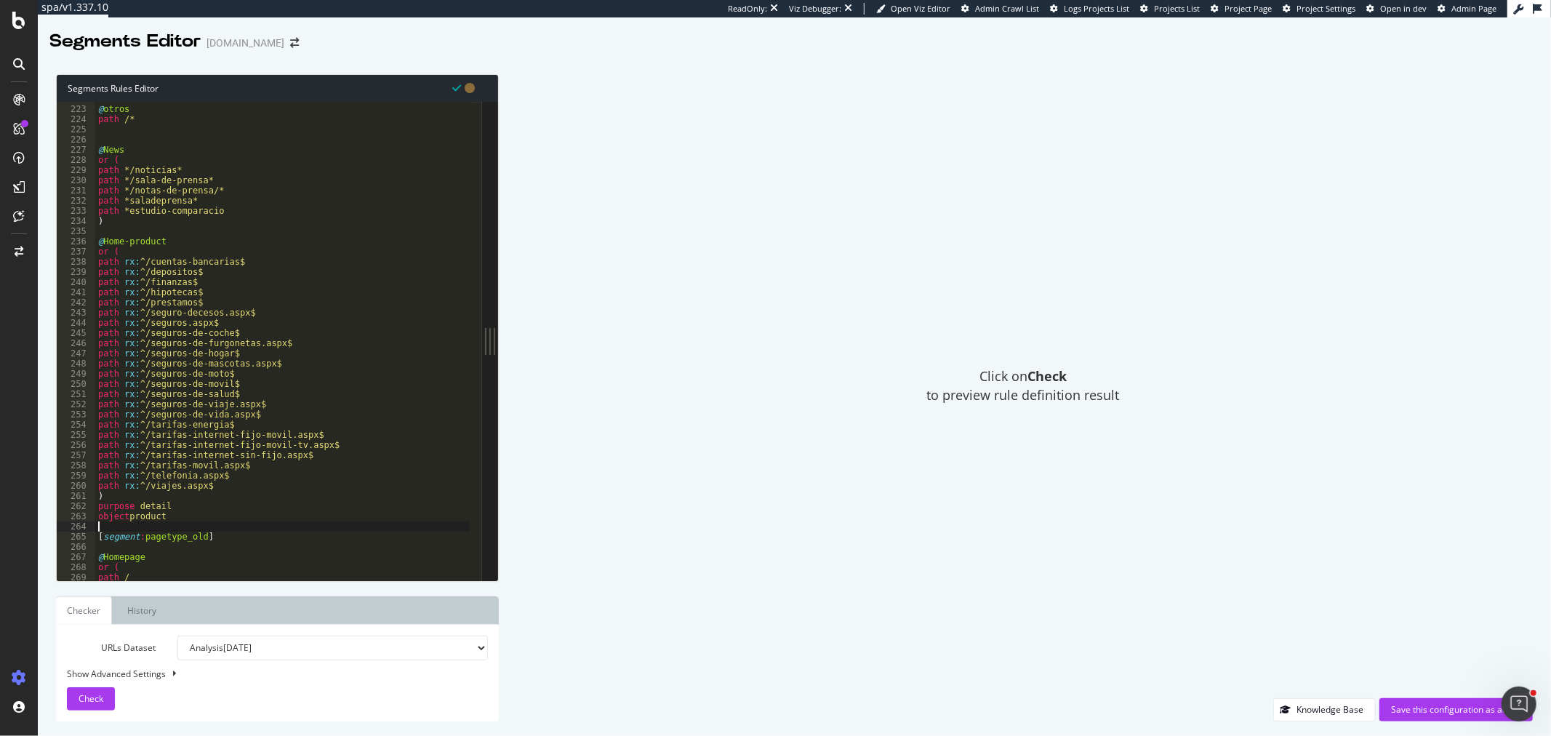
scroll to position [2257, 0]
drag, startPoint x: 212, startPoint y: 537, endPoint x: 99, endPoint y: 532, distance: 113.5
click at [99, 532] on div "@ otros path /* @ News or ( path */noticias* path */sala-de-prensa* path */nota…" at bounding box center [282, 343] width 375 height 499
type textarea "[segment:pagetype_old]"
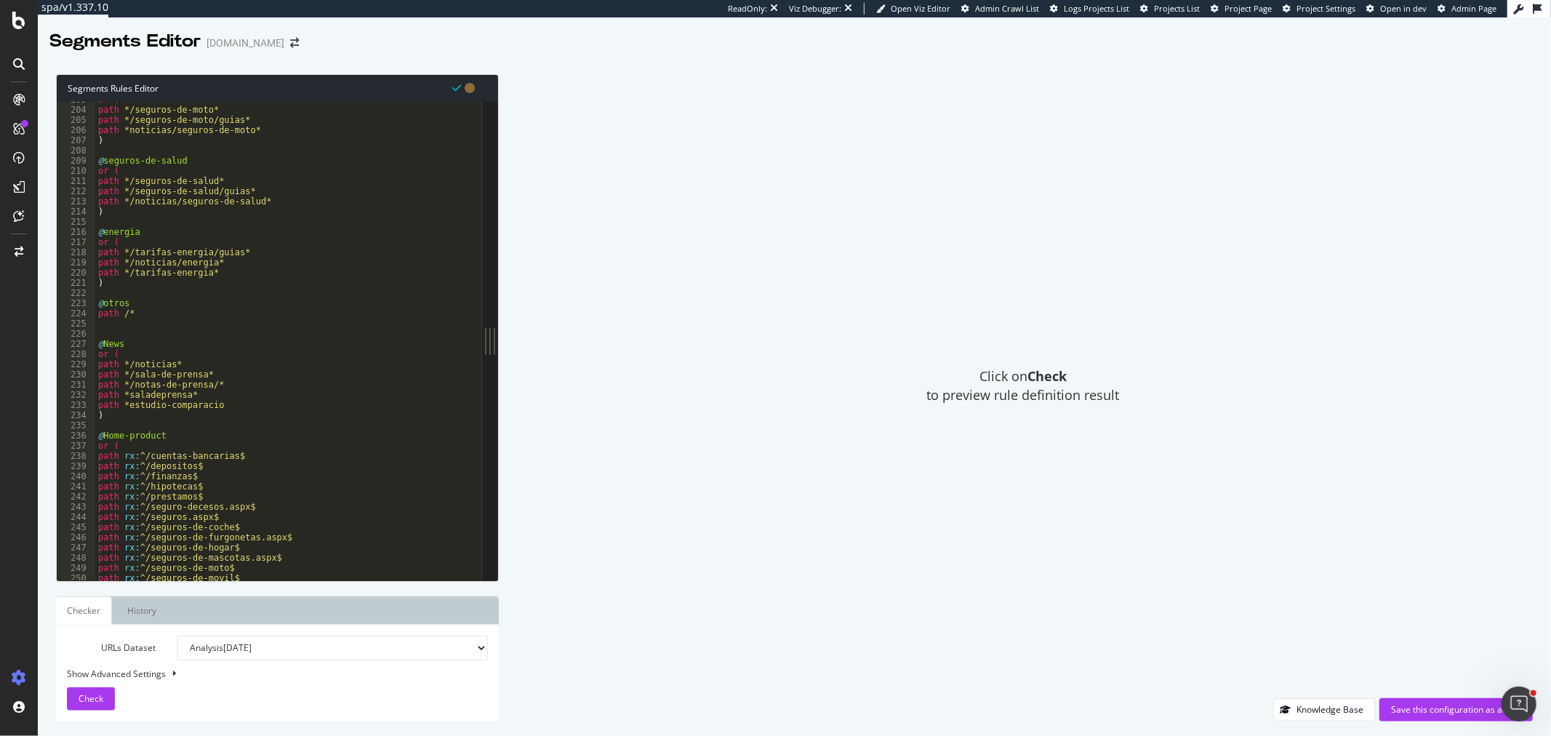
scroll to position [2015, 0]
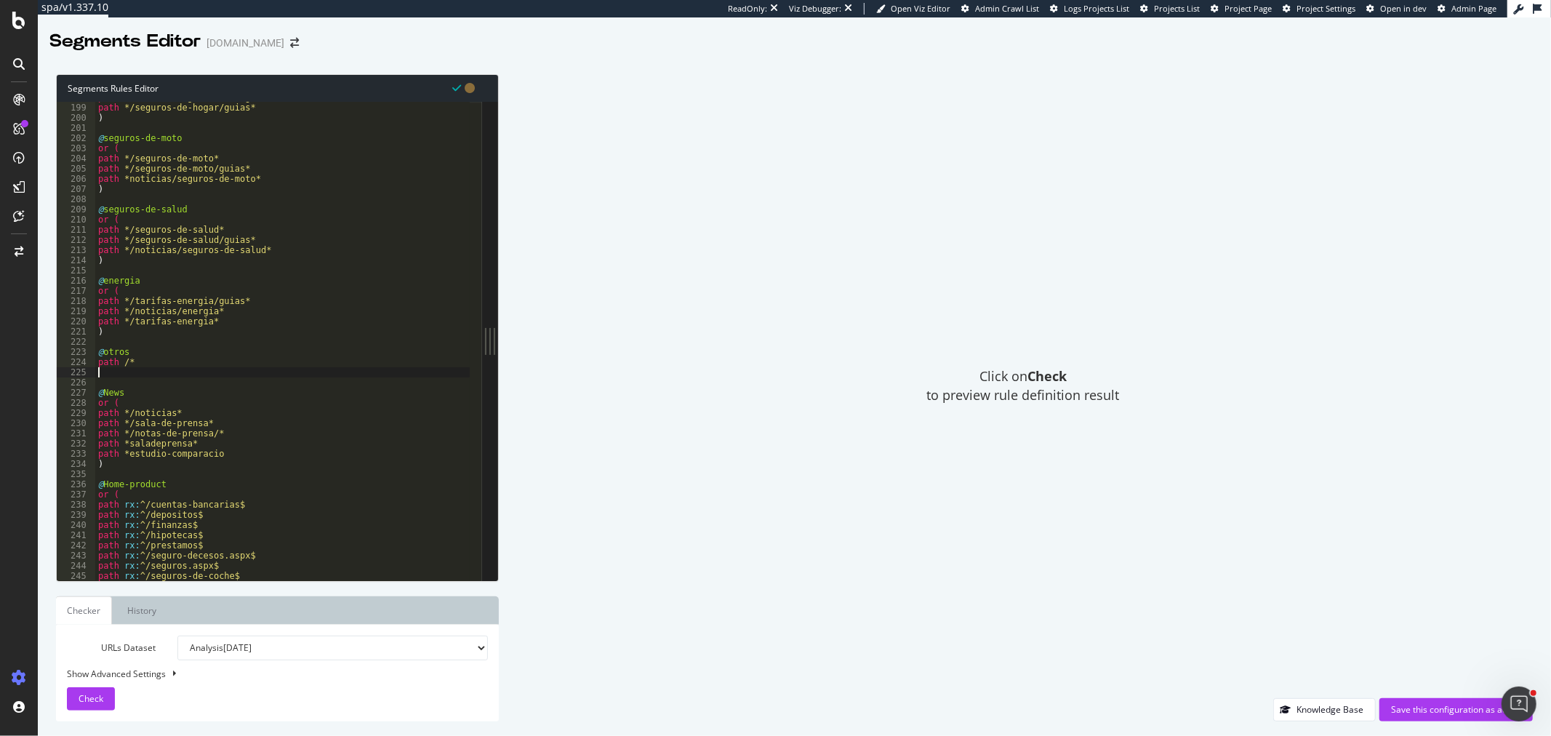
click at [121, 376] on div "path *noticias/seguros-de-hogar* path */seguros-de-hogar/guias* ) @ seguros-de-…" at bounding box center [282, 341] width 375 height 499
paste textarea "[segment:pagetype_old]"
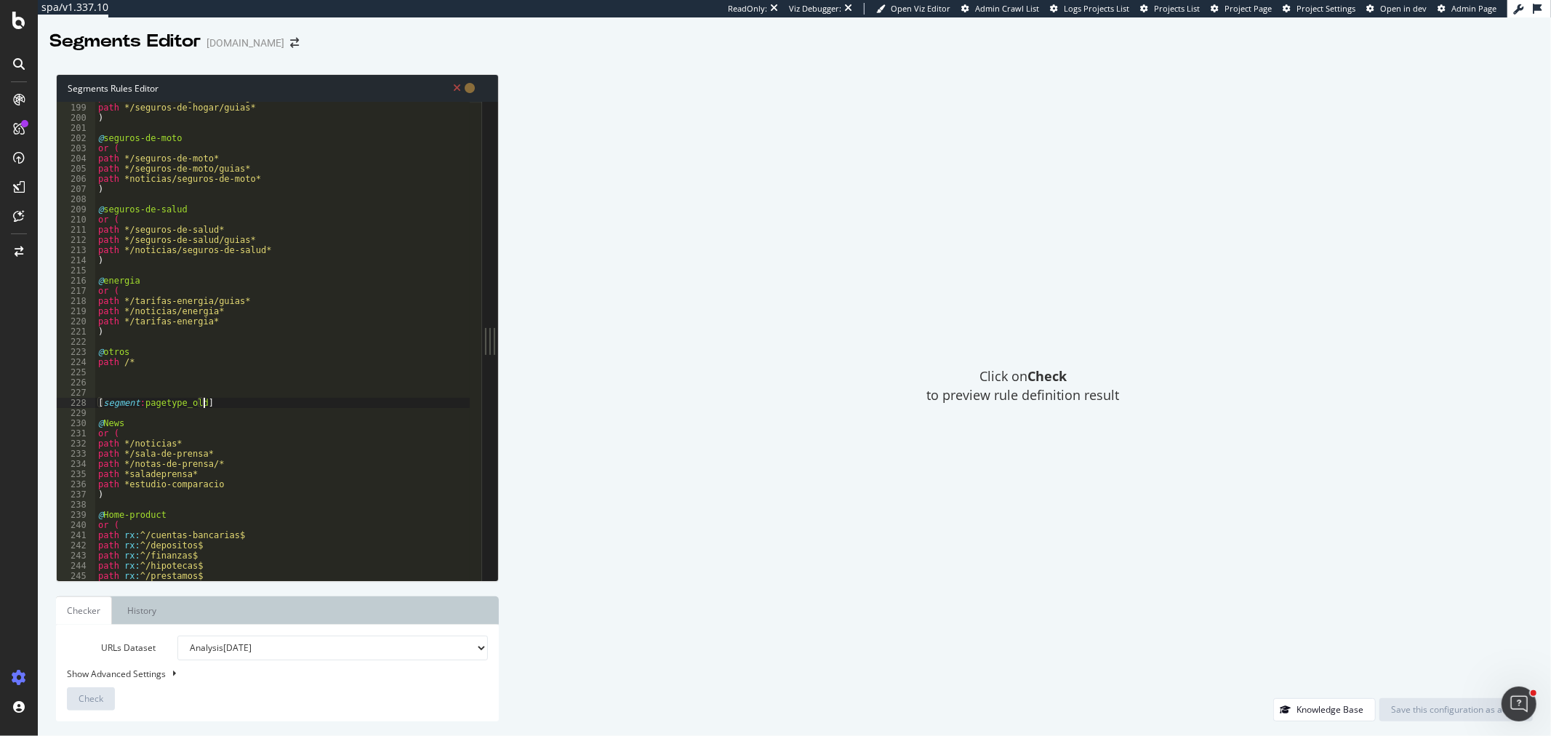
click at [185, 408] on div "path *noticias/seguros-de-hogar* path */seguros-de-hogar/guias* ) @ seguros-de-…" at bounding box center [282, 341] width 375 height 499
drag, startPoint x: 182, startPoint y: 408, endPoint x: 198, endPoint y: 408, distance: 16.0
click at [198, 409] on div "path *noticias/seguros-de-hogar* path */seguros-de-hogar/guias* ) @ seguros-de-…" at bounding box center [282, 341] width 375 height 499
click at [198, 408] on div "path *noticias/seguros-de-hogar* path */seguros-de-hogar/guias* ) @ seguros-de-…" at bounding box center [282, 341] width 375 height 478
type textarea "[segment:pagetype]"
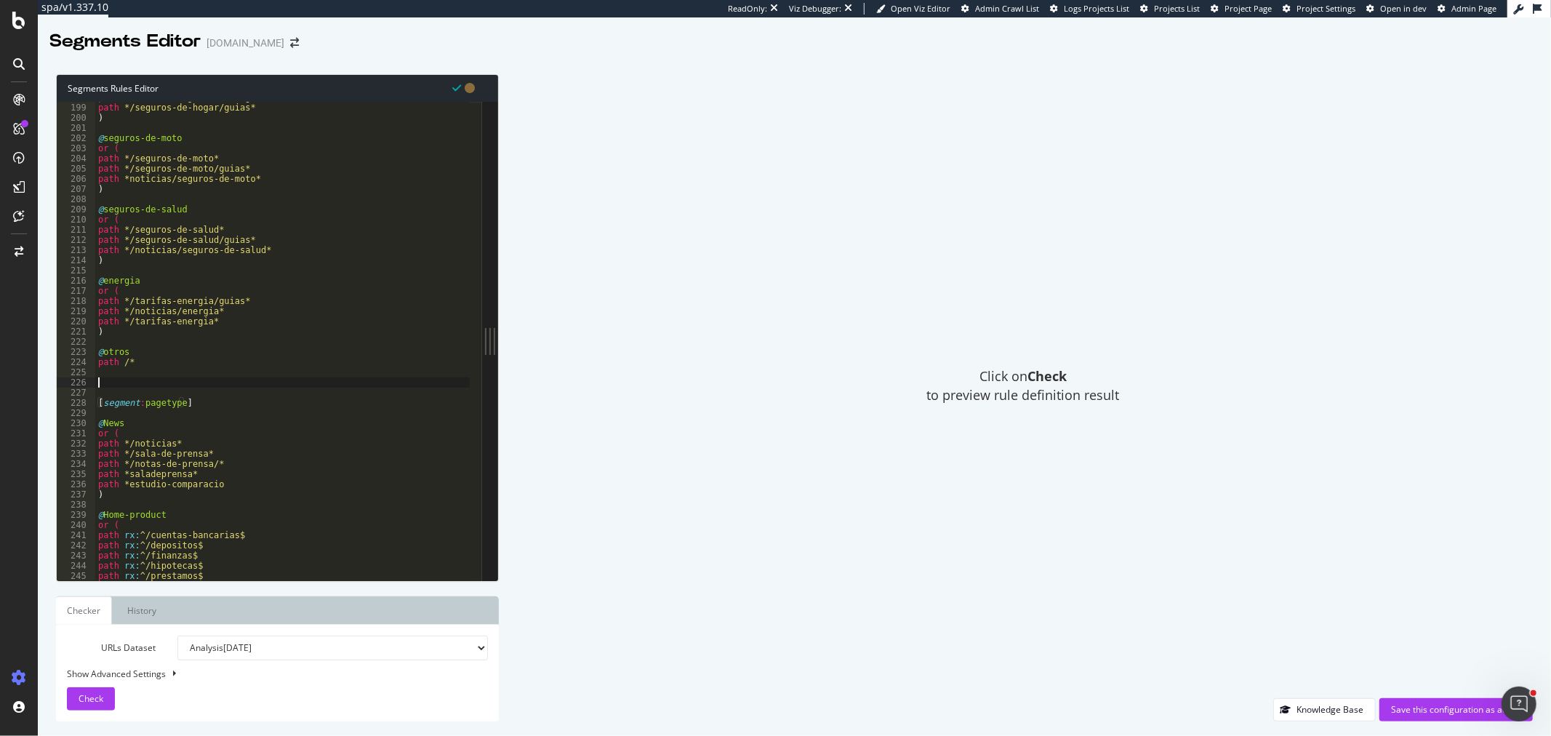
click at [156, 385] on div "path *noticias/seguros-de-hogar* path */seguros-de-hogar/guias* ) @ seguros-de-…" at bounding box center [282, 341] width 375 height 499
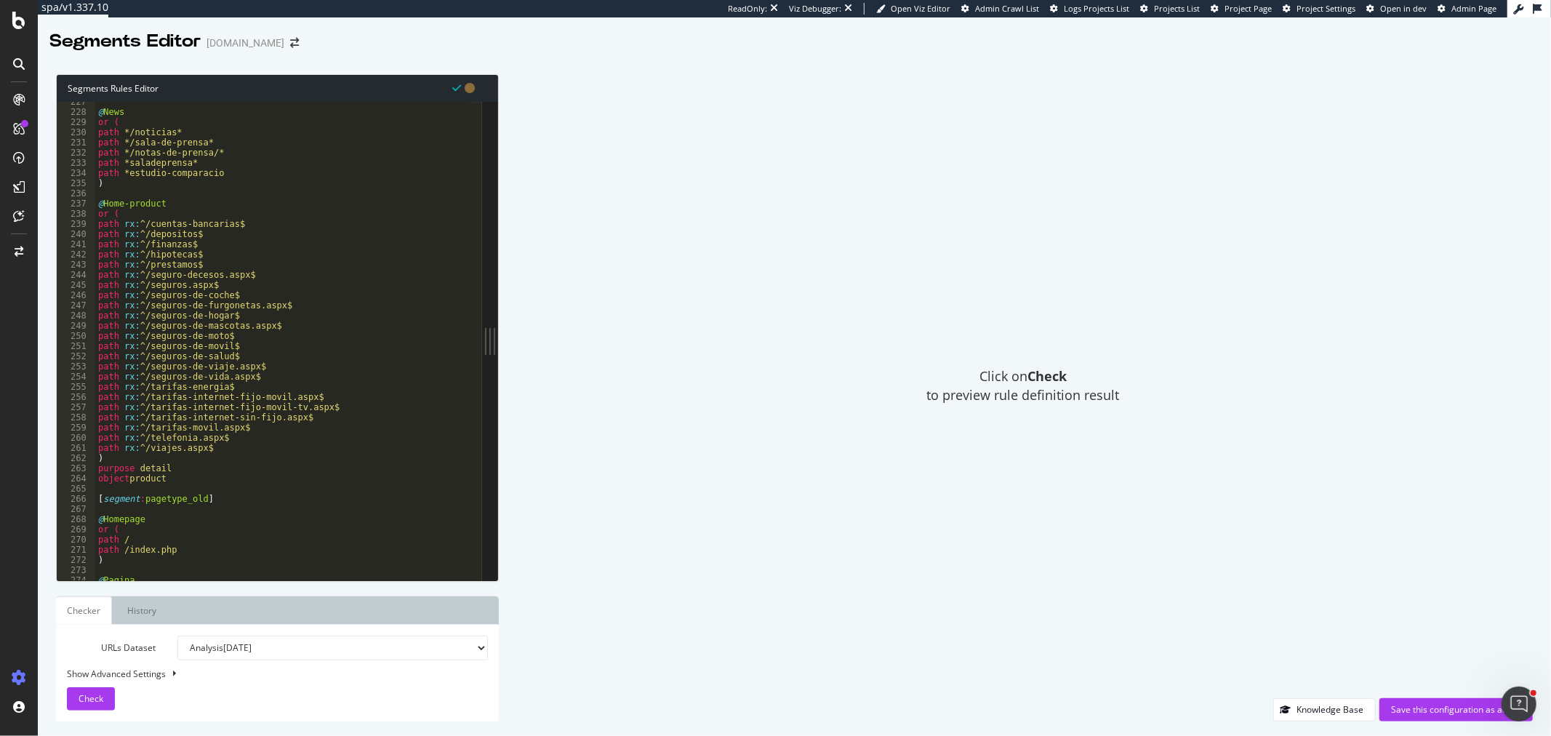
scroll to position [2354, 0]
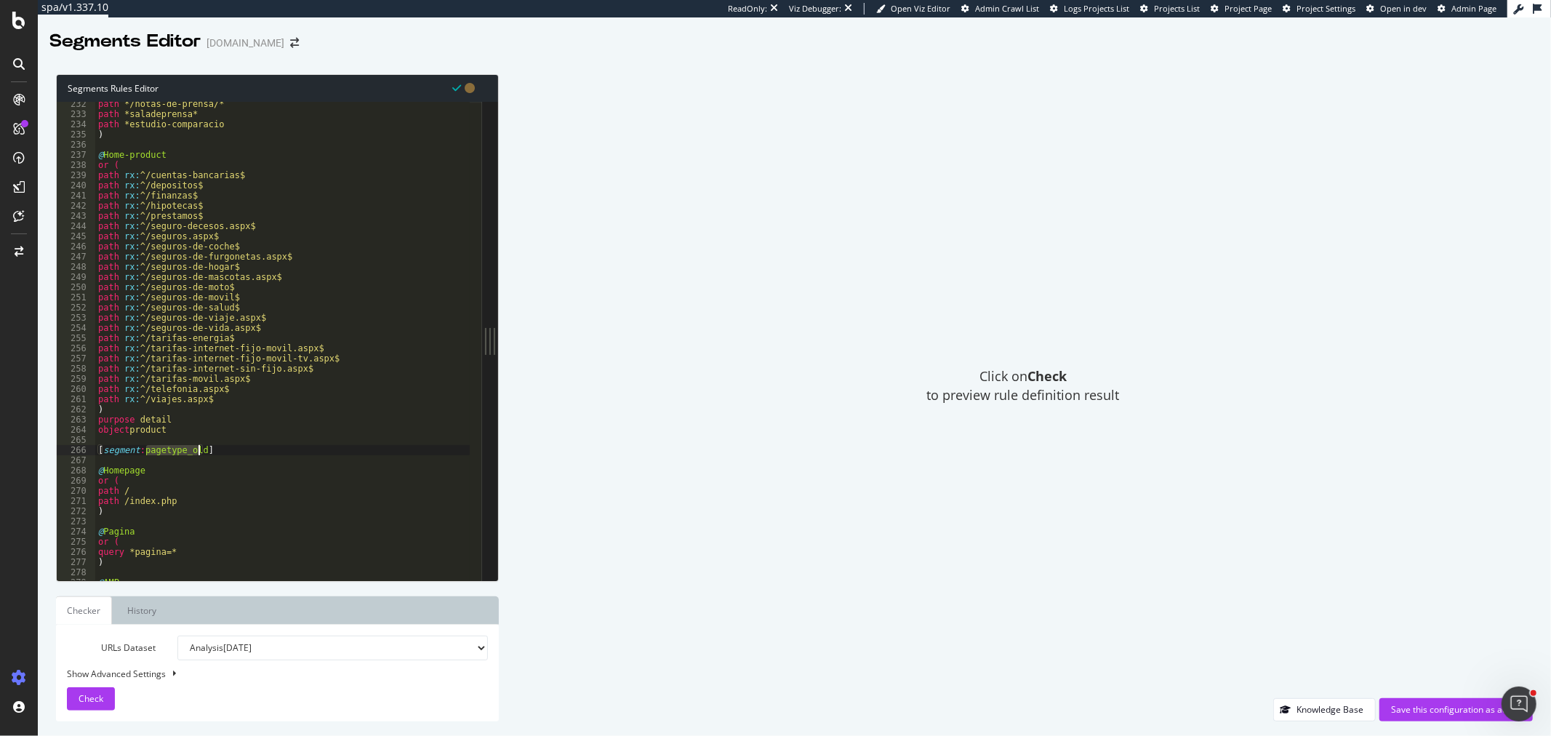
drag, startPoint x: 146, startPoint y: 454, endPoint x: 199, endPoint y: 447, distance: 53.6
click at [199, 447] on div "path */notas-de-prensa/* path *saladeprensa* path *estudio-comparacio ) @ Home-…" at bounding box center [282, 348] width 375 height 499
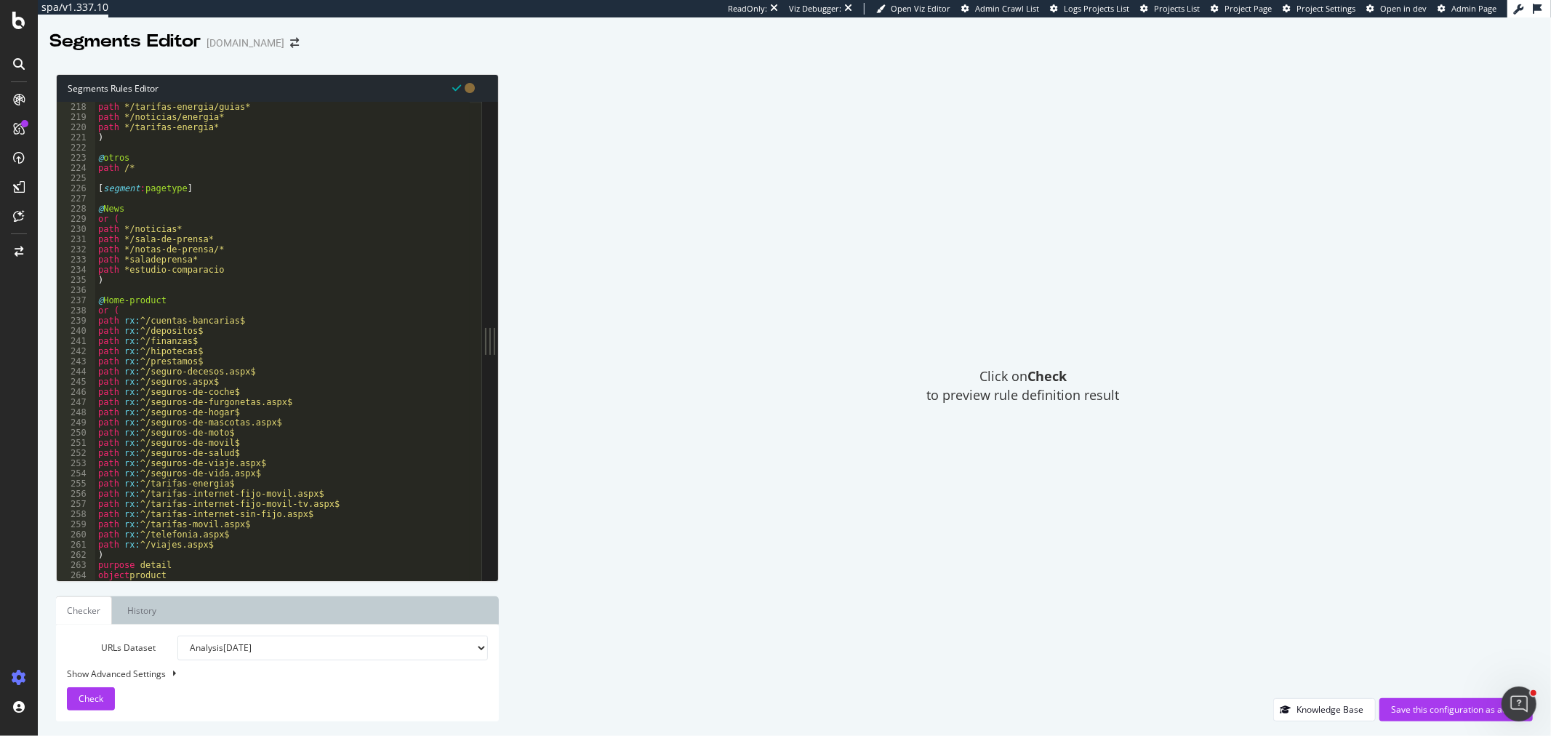
scroll to position [2208, 0]
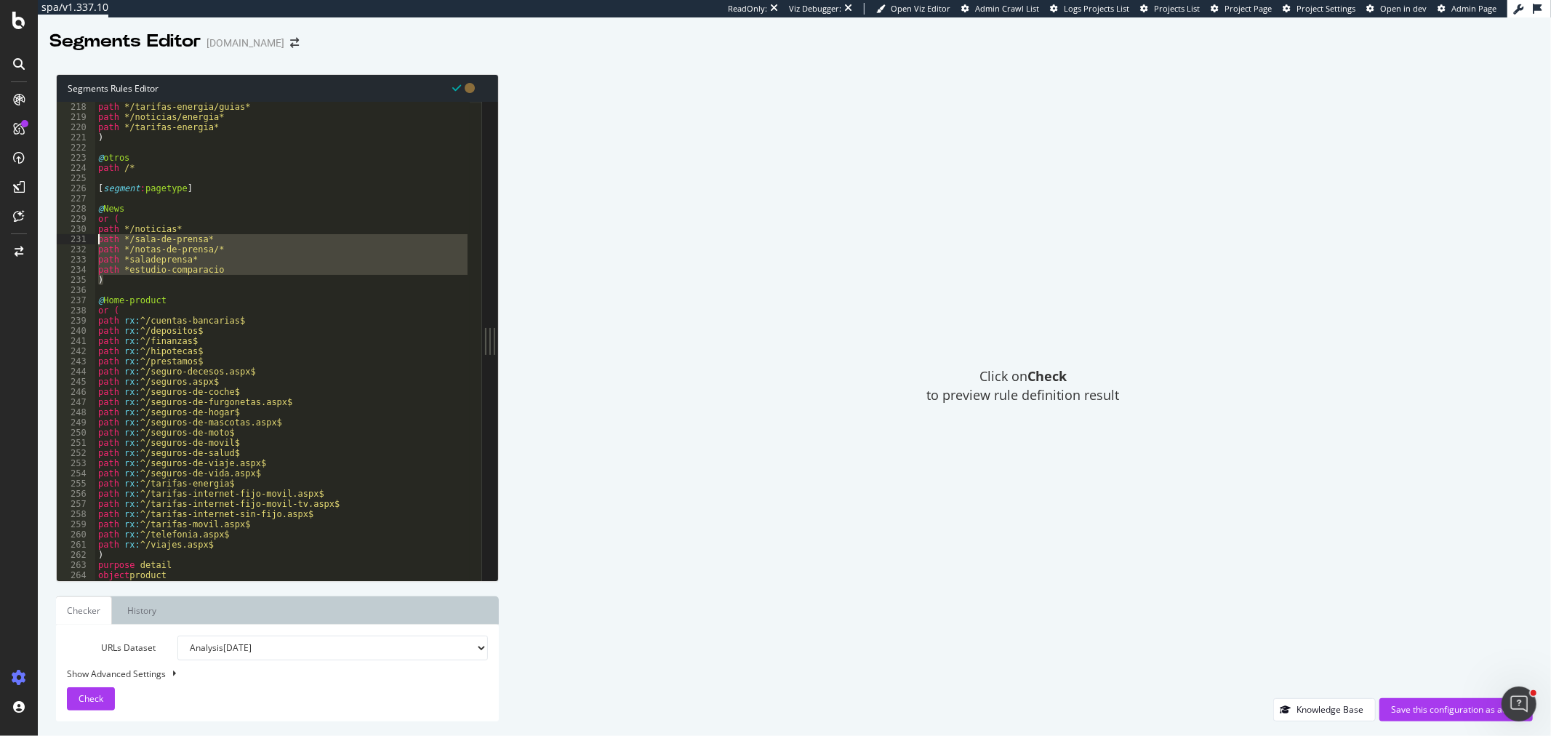
drag, startPoint x: 102, startPoint y: 274, endPoint x: 91, endPoint y: 237, distance: 38.7
click at [91, 237] on div "[segment:pattern] 218 219 220 221 222 223 224 225 226 227 228 229 230 231 232 2…" at bounding box center [269, 341] width 425 height 478
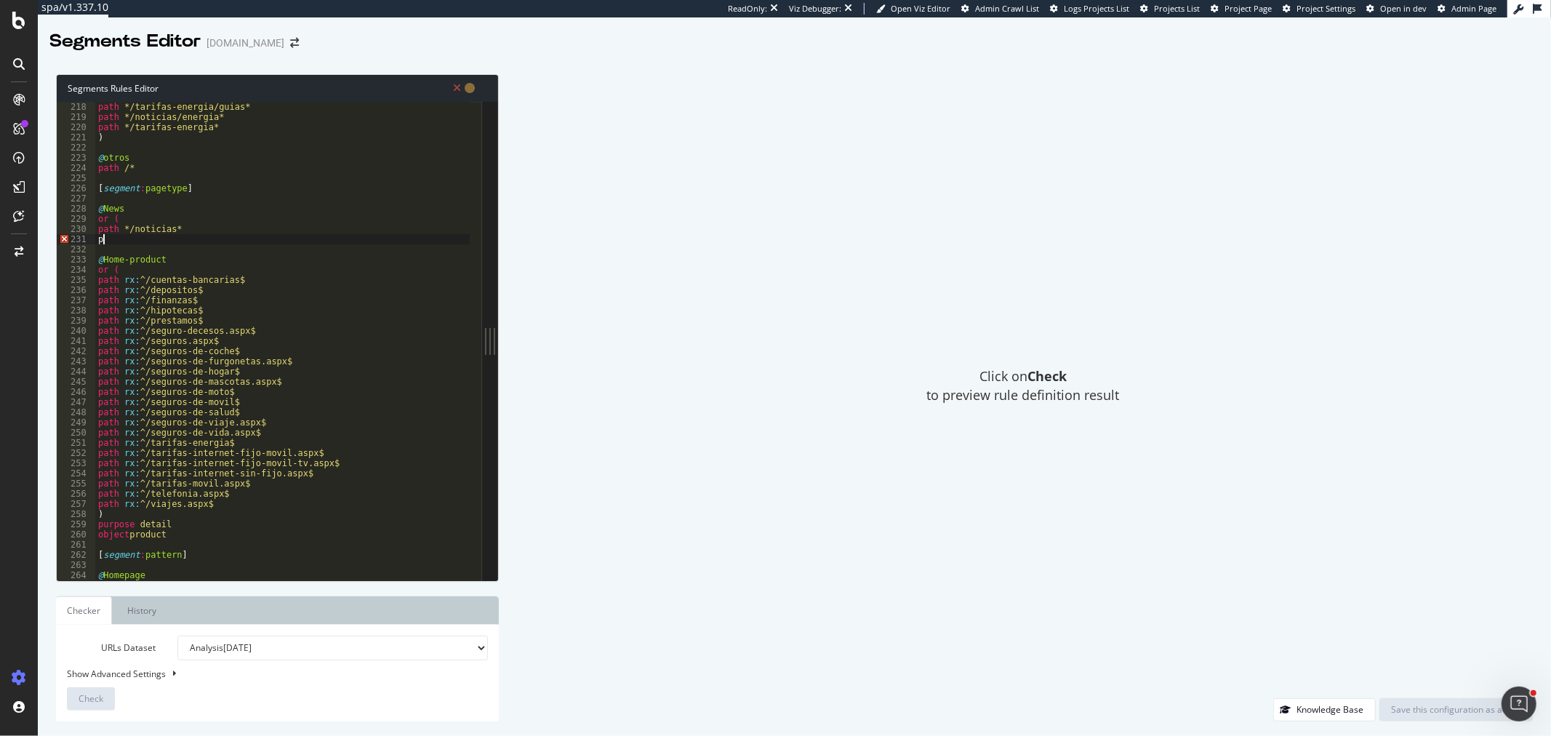
scroll to position [0, 0]
type textarea "purpose detail"
drag, startPoint x: 111, startPoint y: 215, endPoint x: 93, endPoint y: 218, distance: 17.8
click at [93, 218] on div "object Article 218 219 220 221 222 223 224 225 226 227 228 229 230 231 232 233 …" at bounding box center [269, 341] width 425 height 478
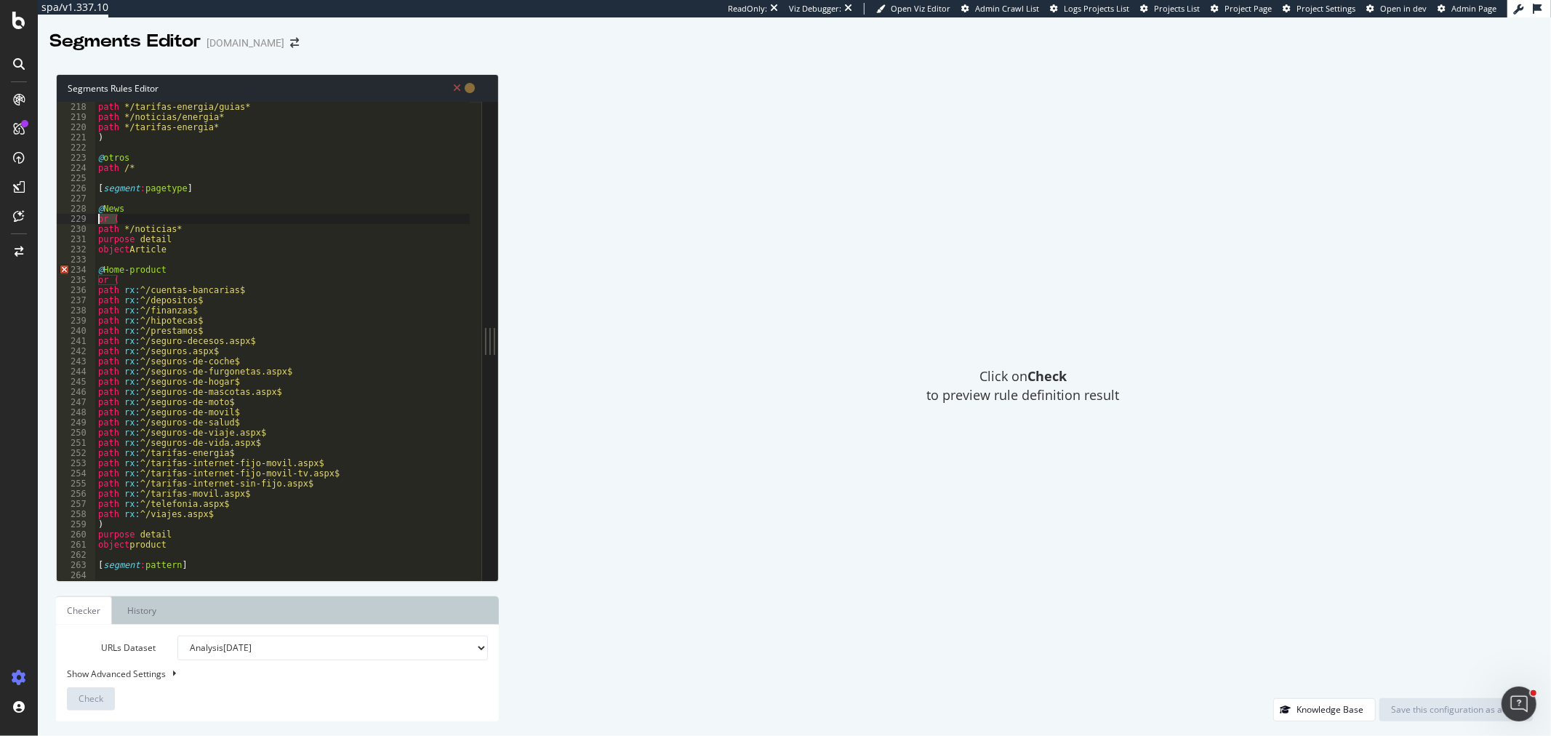
type textarea "or ("
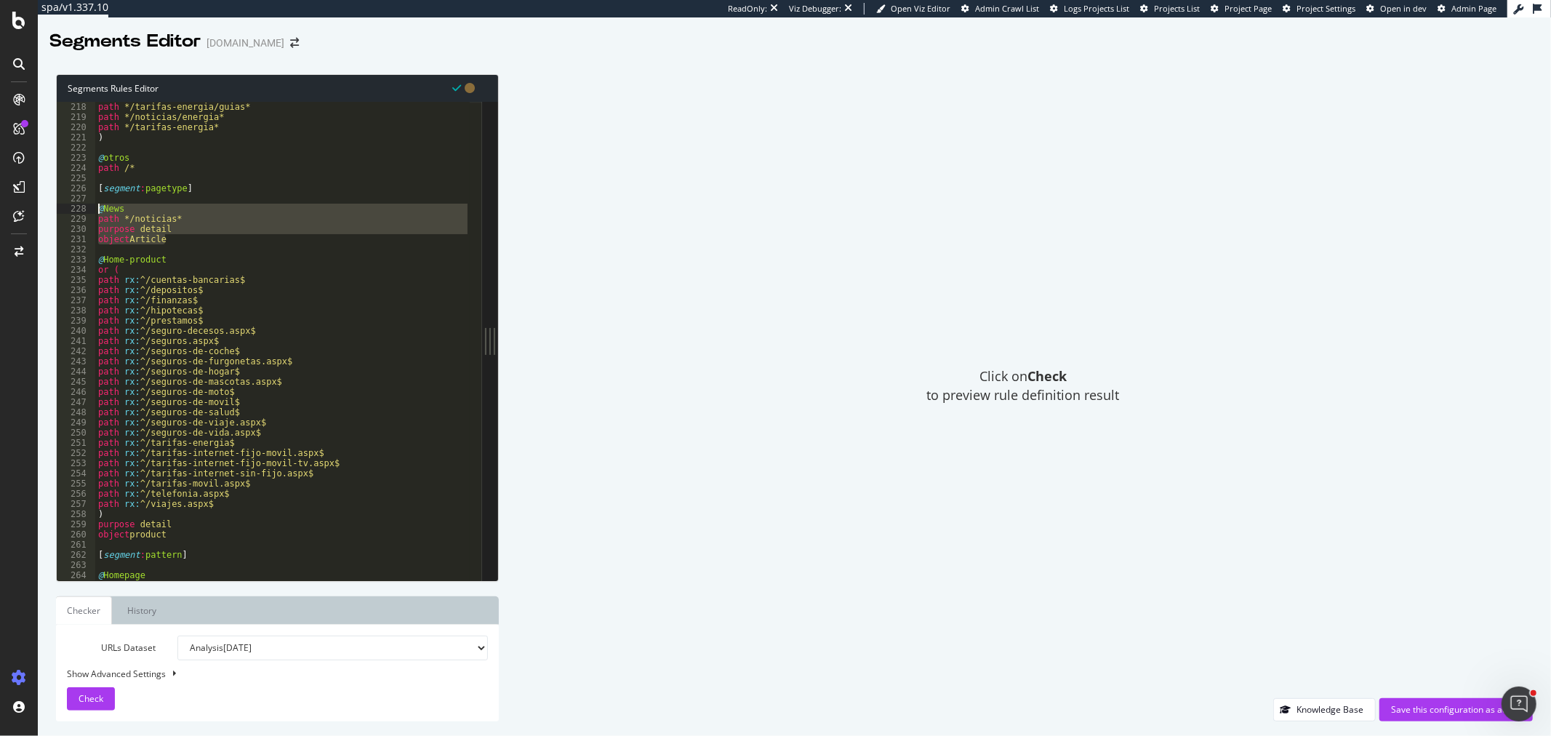
drag, startPoint x: 170, startPoint y: 236, endPoint x: 98, endPoint y: 207, distance: 77.4
click at [98, 207] on div "path */tarifas-energia/guias* path */noticias/energia* path */tarifas-energia* …" at bounding box center [282, 351] width 375 height 499
click at [167, 241] on div "path */tarifas-energia/guias* path */noticias/energia* path */tarifas-energia* …" at bounding box center [282, 341] width 375 height 478
type textarea "object Article"
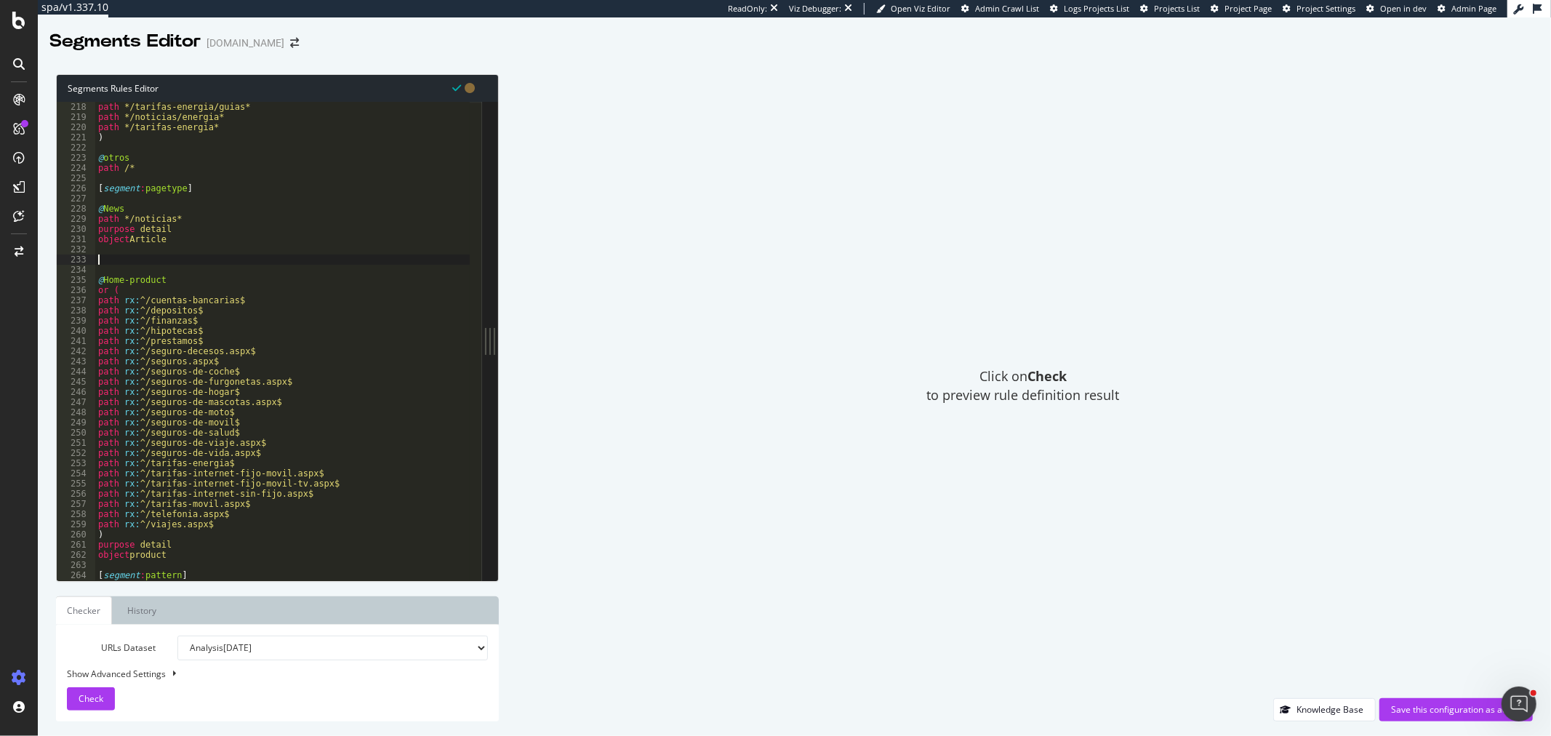
paste textarea "object Article"
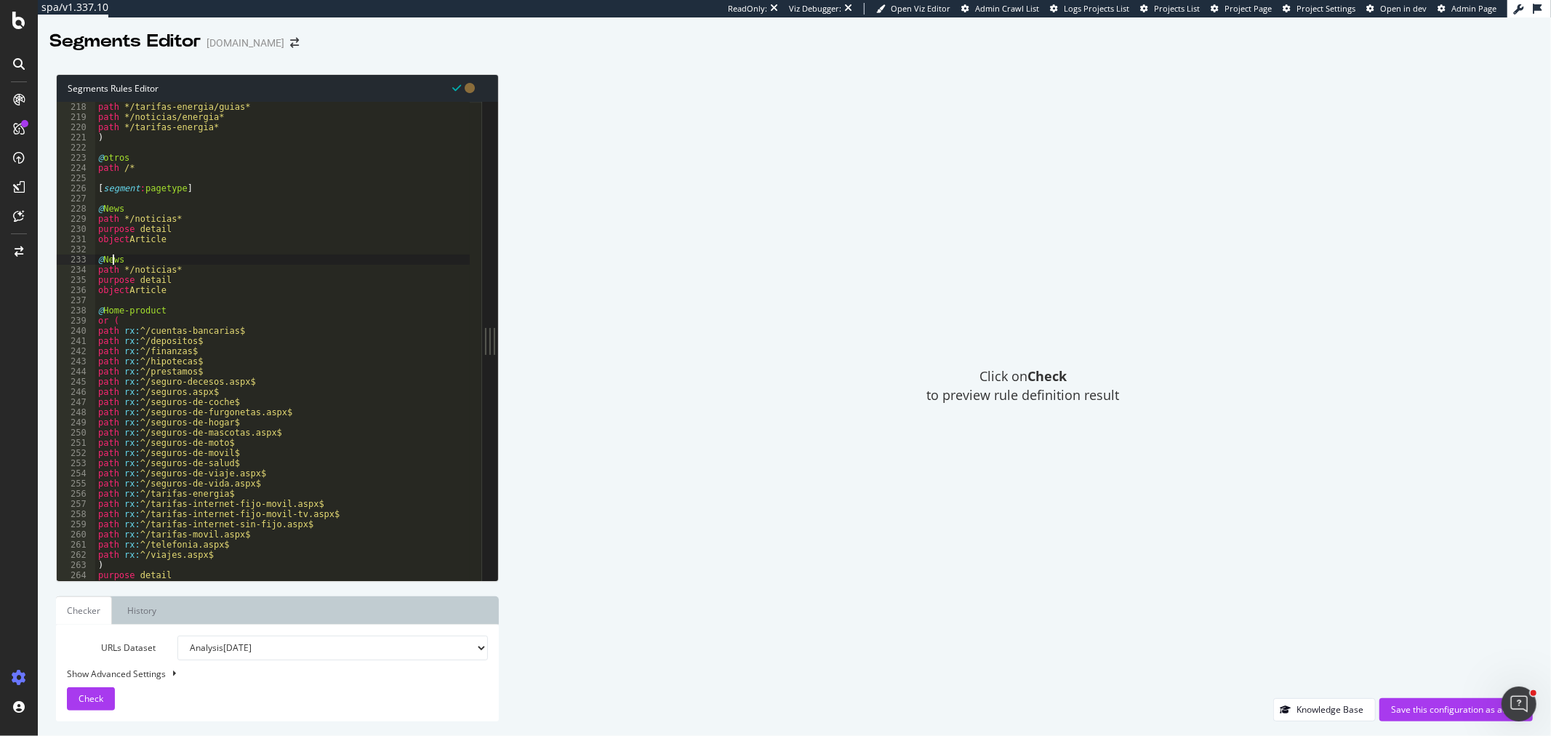
click at [114, 260] on div "path */tarifas-energia/guias* path */noticias/energia* path */tarifas-energia* …" at bounding box center [282, 351] width 375 height 499
click at [150, 270] on div "path */tarifas-energia/guias* path */noticias/energia* path */tarifas-energia* …" at bounding box center [282, 351] width 375 height 499
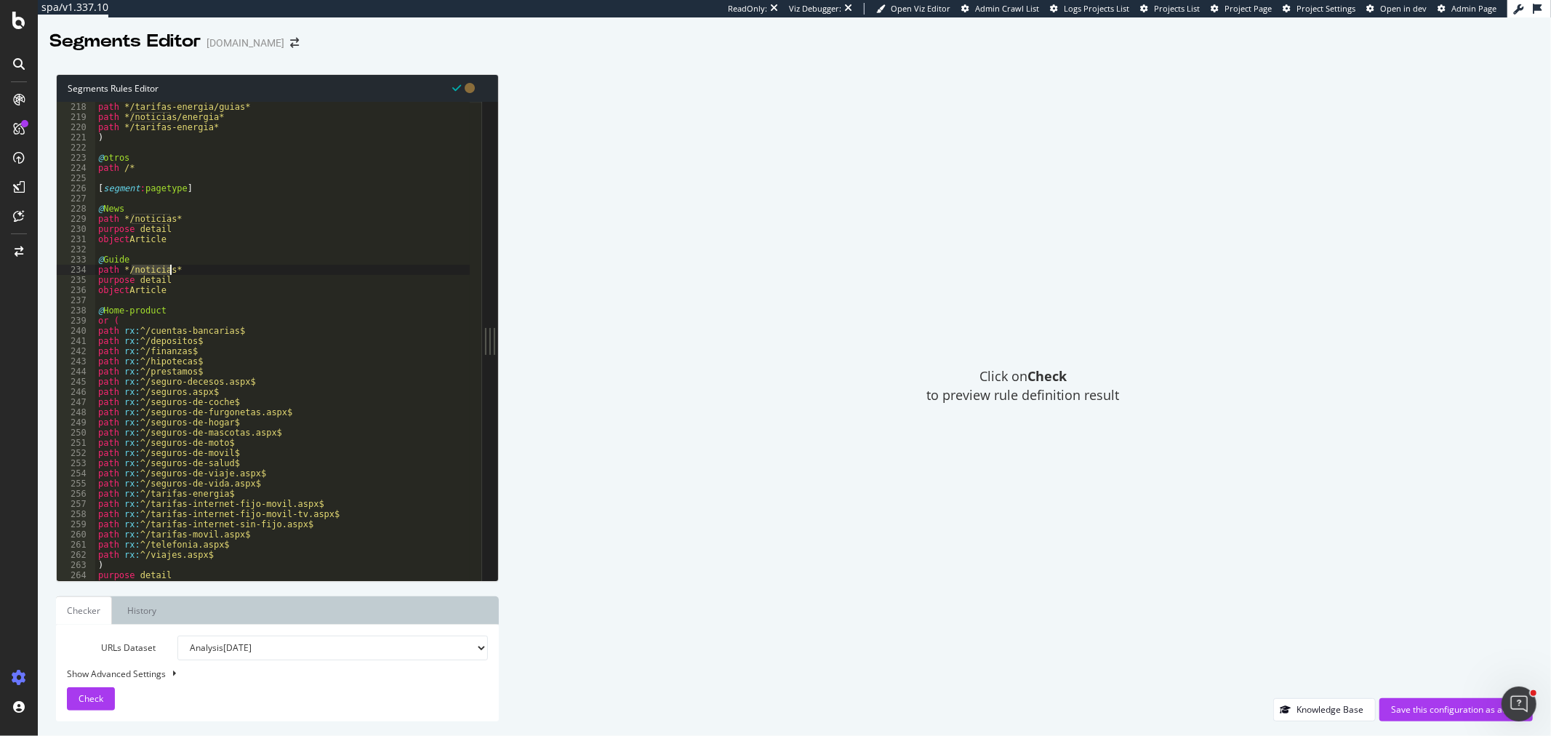
paste textarea "*/guias/*"
click at [129, 272] on div "path */tarifas-energia/guias* path */noticias/energia* path */tarifas-energia* …" at bounding box center [282, 351] width 375 height 499
click at [183, 289] on div "path */tarifas-energia/guias* path */noticias/energia* path */tarifas-energia* …" at bounding box center [282, 351] width 375 height 499
type textarea "object Article"
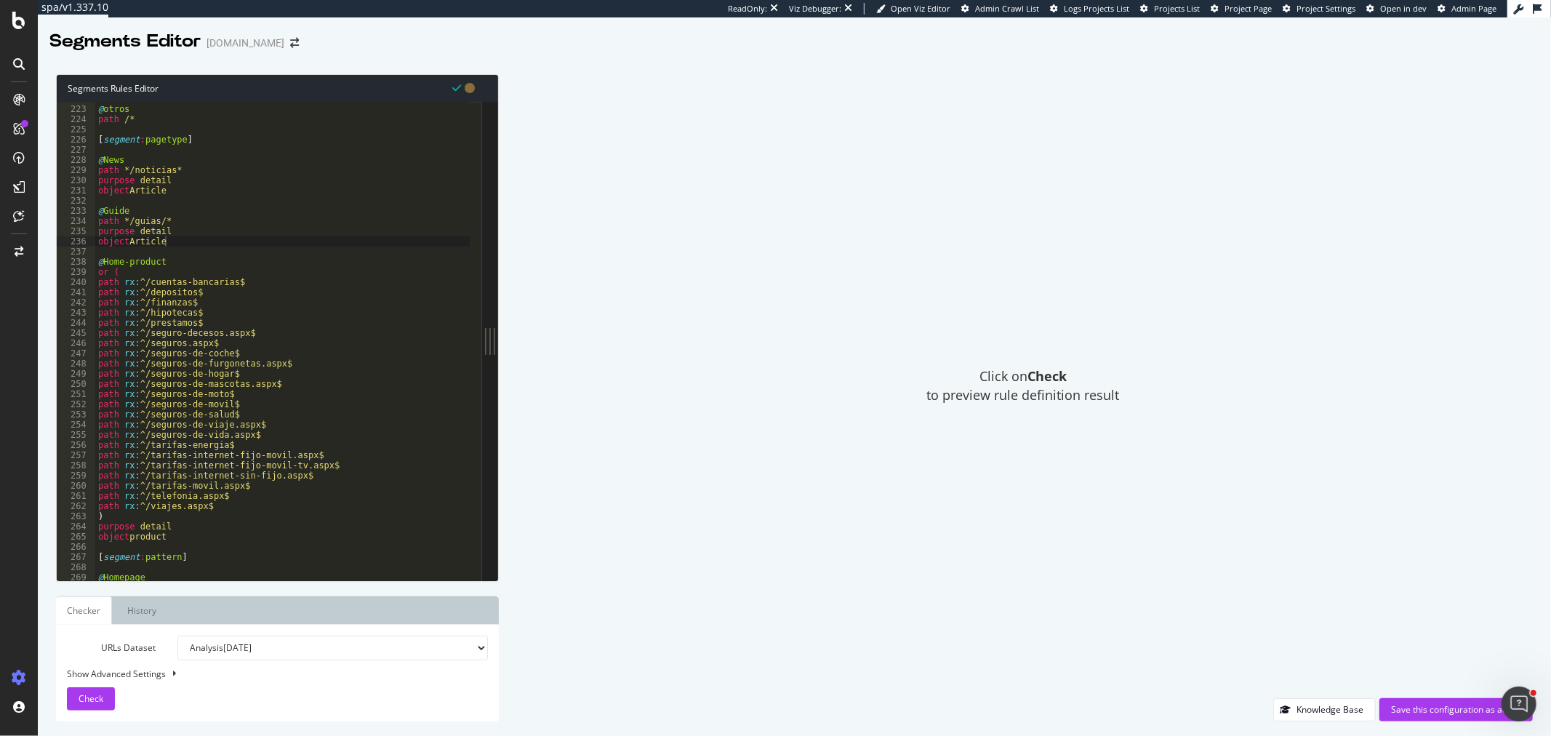
scroll to position [2306, 0]
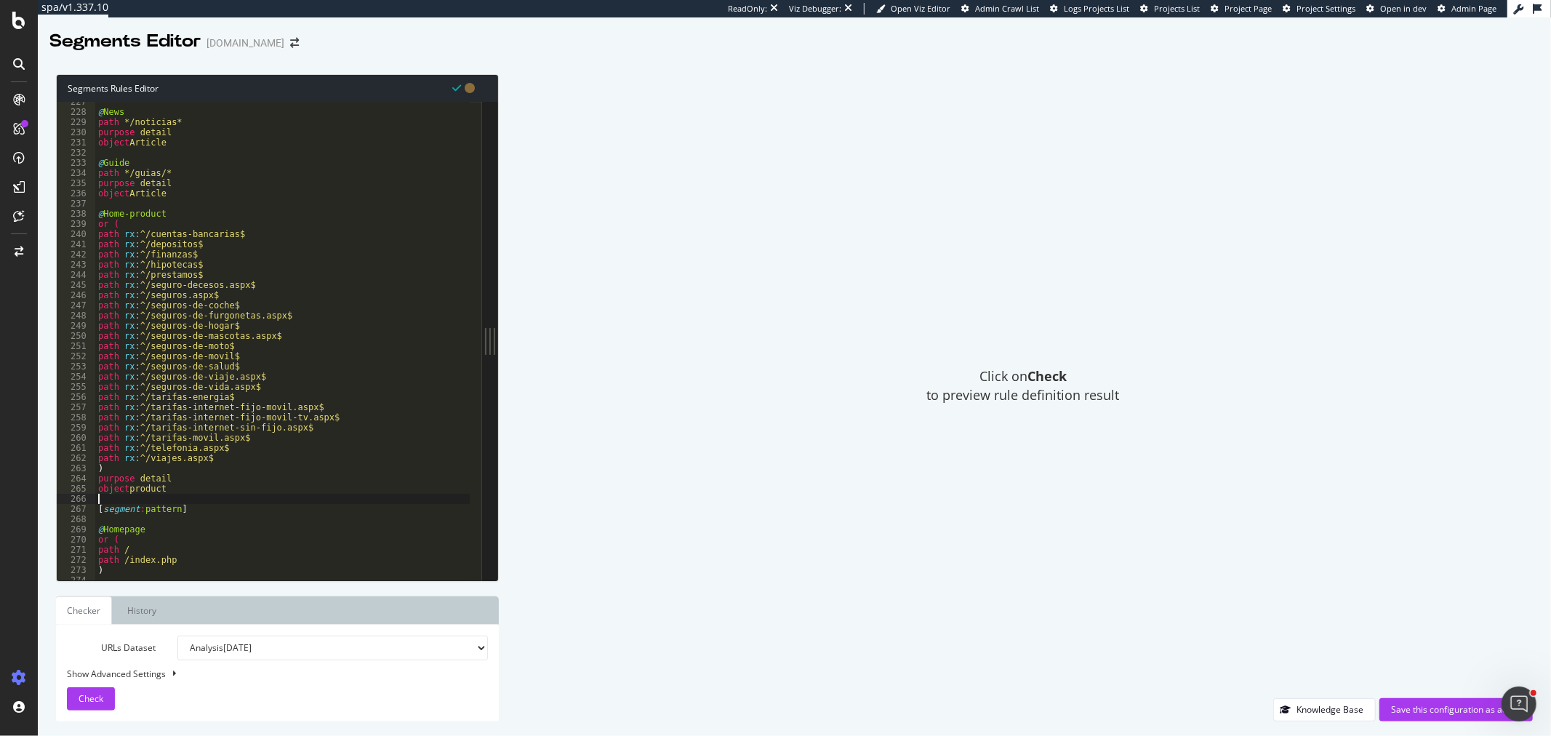
click at [173, 502] on div "@ News path */noticias* purpose detail object Article @ Guide path */guias/* pu…" at bounding box center [282, 346] width 375 height 499
paste textarea "Cursor at row 270"
click at [176, 492] on div "@ News path */noticias* purpose detail object Article @ Guide path */guias/* pu…" at bounding box center [282, 346] width 375 height 499
type textarea "object product"
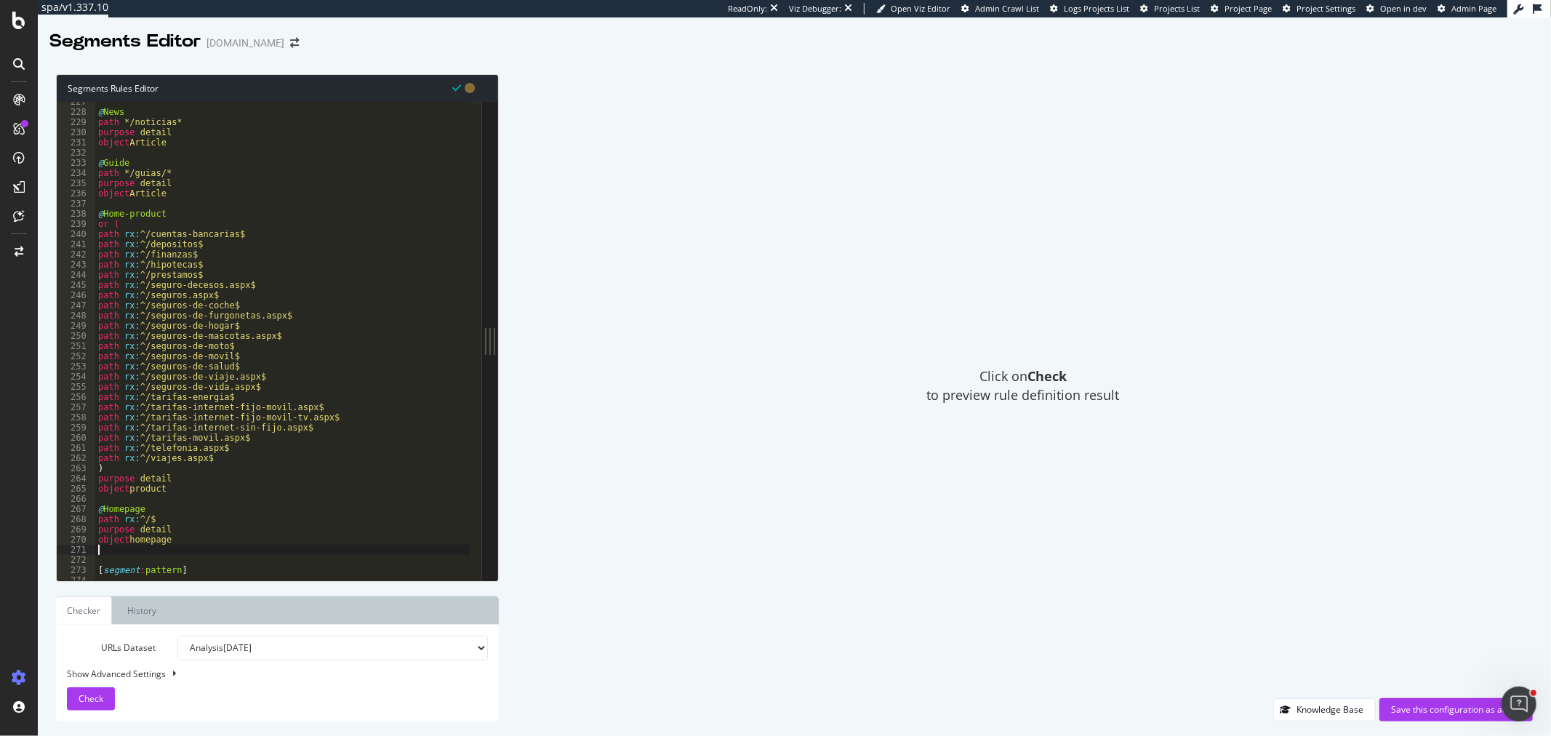
click at [184, 548] on div "@ News path */noticias* purpose detail object Article @ Guide path */guias/* pu…" at bounding box center [282, 346] width 375 height 499
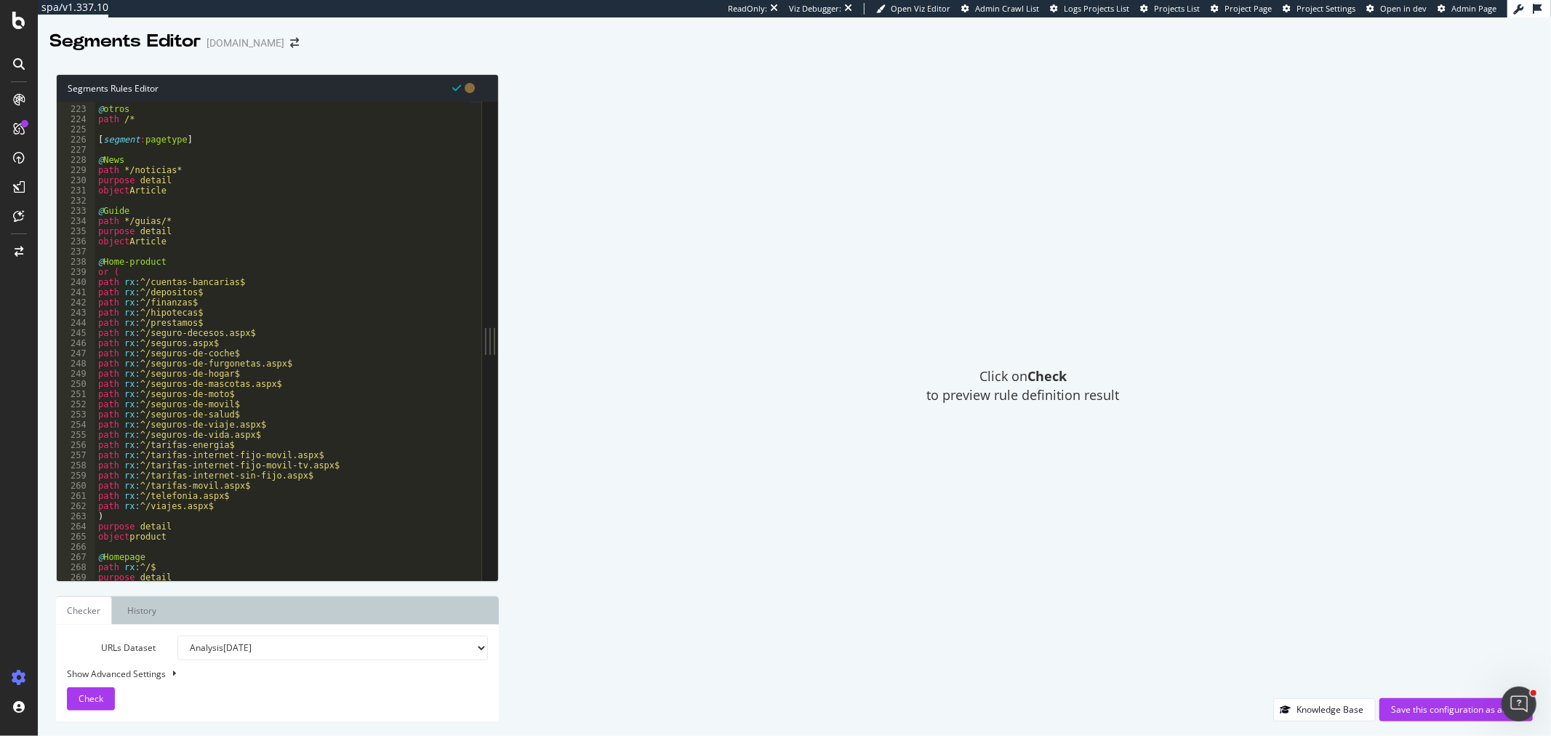
scroll to position [2208, 0]
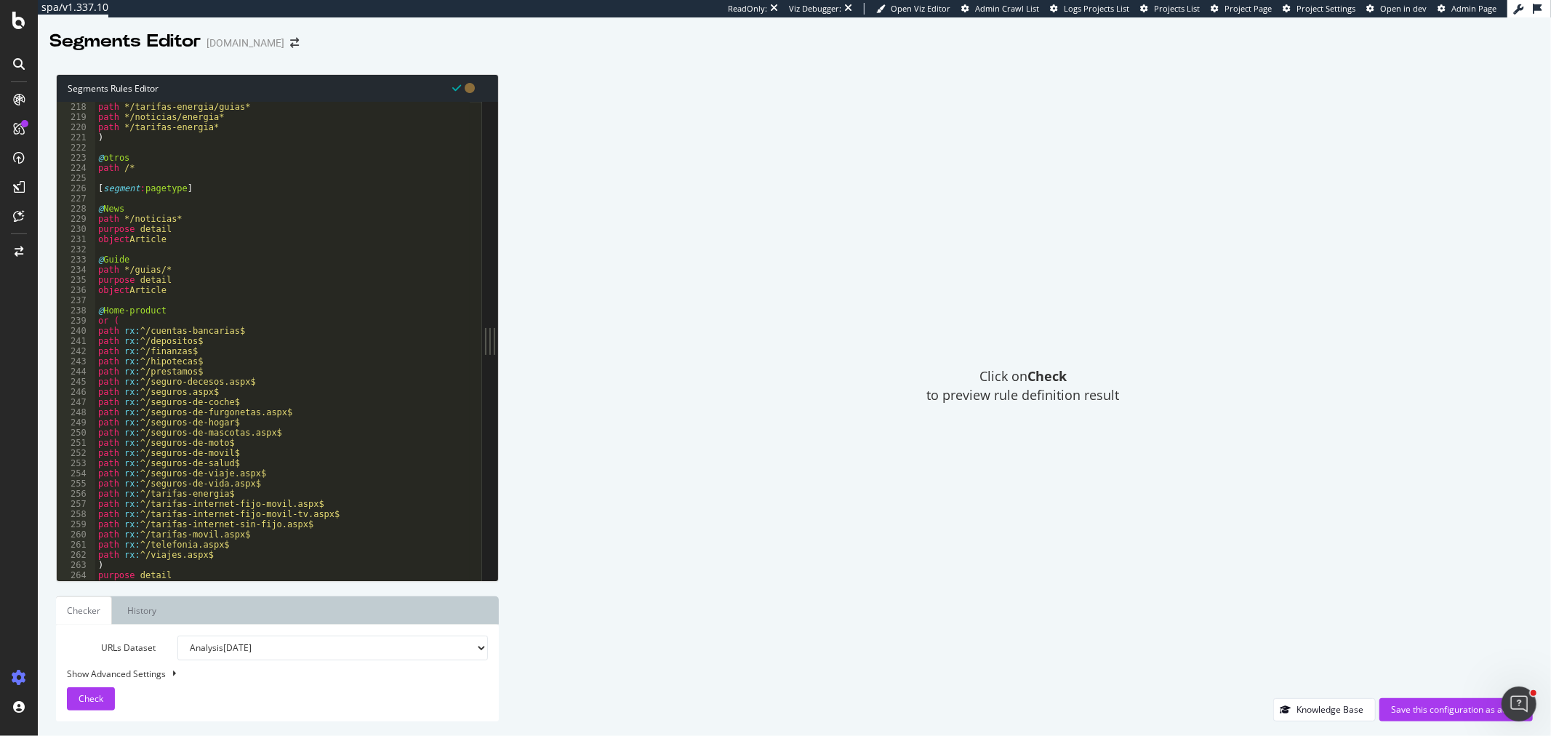
click at [100, 220] on div "path */tarifas-energia/guias* path */noticias/energia* path */tarifas-energia* …" at bounding box center [282, 351] width 375 height 499
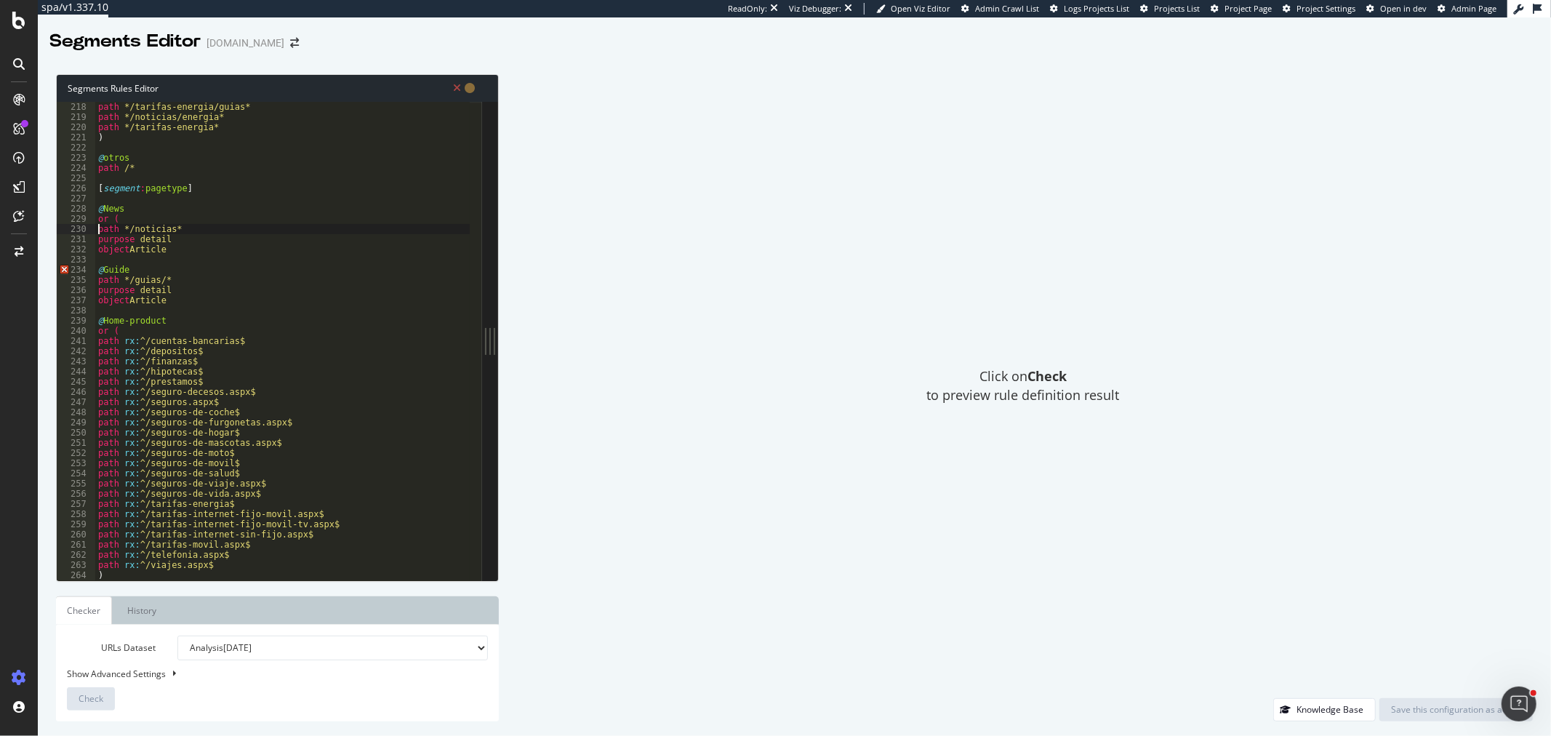
click at [195, 223] on div "path */tarifas-energia/guias* path */noticias/energia* path */tarifas-energia* …" at bounding box center [282, 351] width 375 height 499
click at [205, 227] on div "path */tarifas-energia/guias* path */noticias/energia* path */tarifas-energia* …" at bounding box center [282, 351] width 375 height 499
type textarea "path */noticias*"
paste textarea "/sala-de-prensa/notas-de-prensa/*"
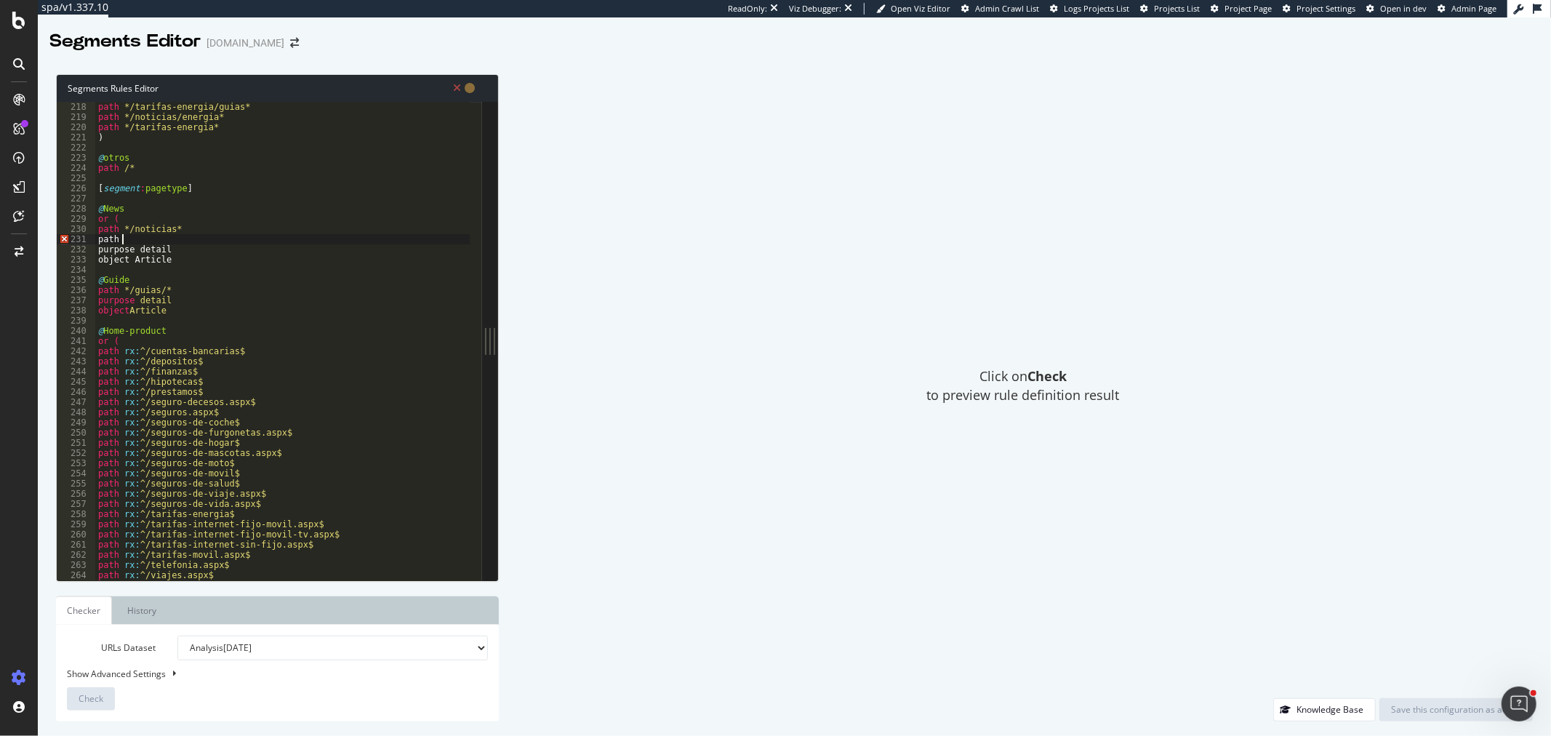
type textarea "path /sala-de-prensa/notas-de-prensa/*"
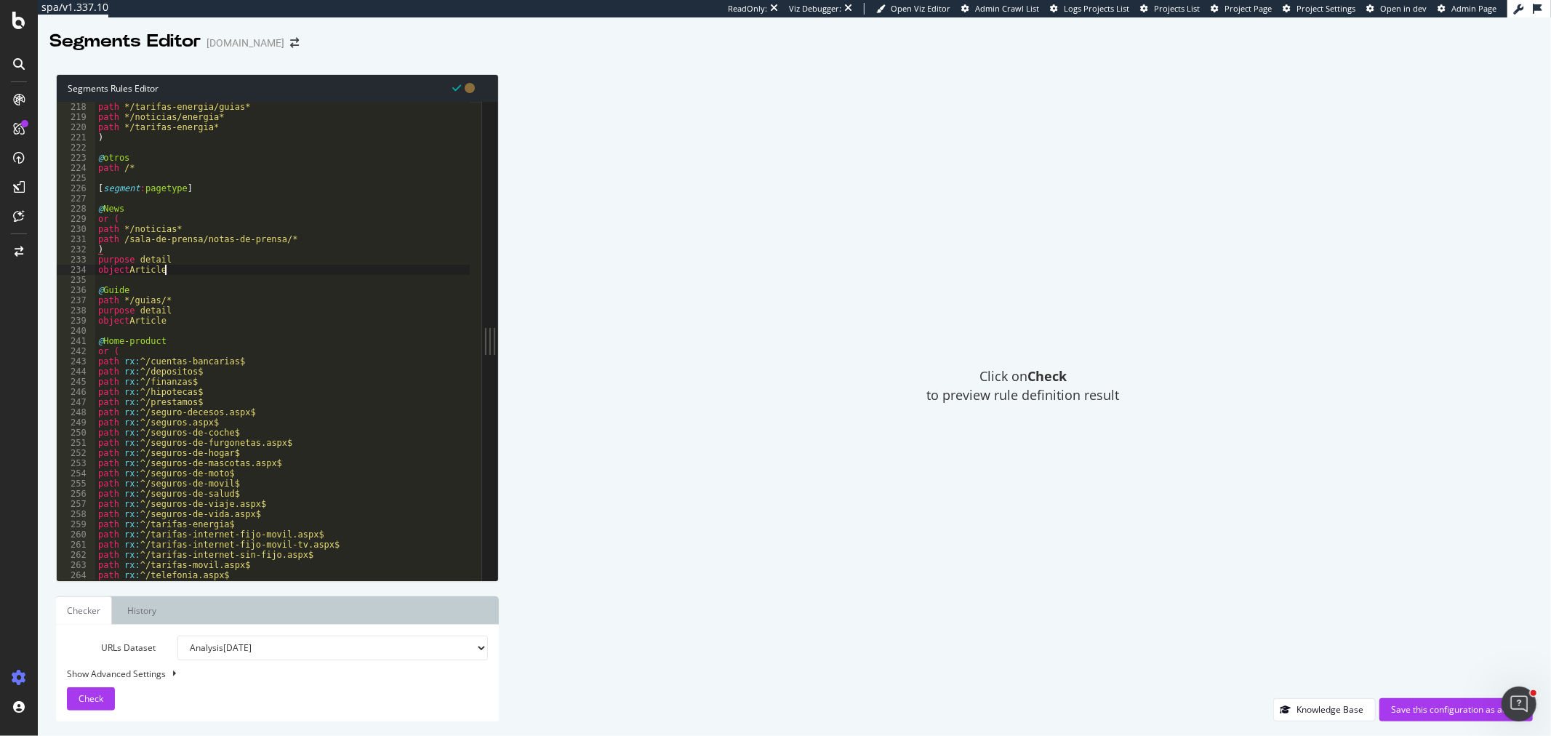
click at [230, 266] on div "path */tarifas-energia/guias* path */noticias/energia* path */tarifas-energia* …" at bounding box center [282, 351] width 375 height 499
click at [99, 207] on div "path */tarifas-energia/guias* path */noticias/energia* path */tarifas-energia* …" at bounding box center [282, 351] width 375 height 499
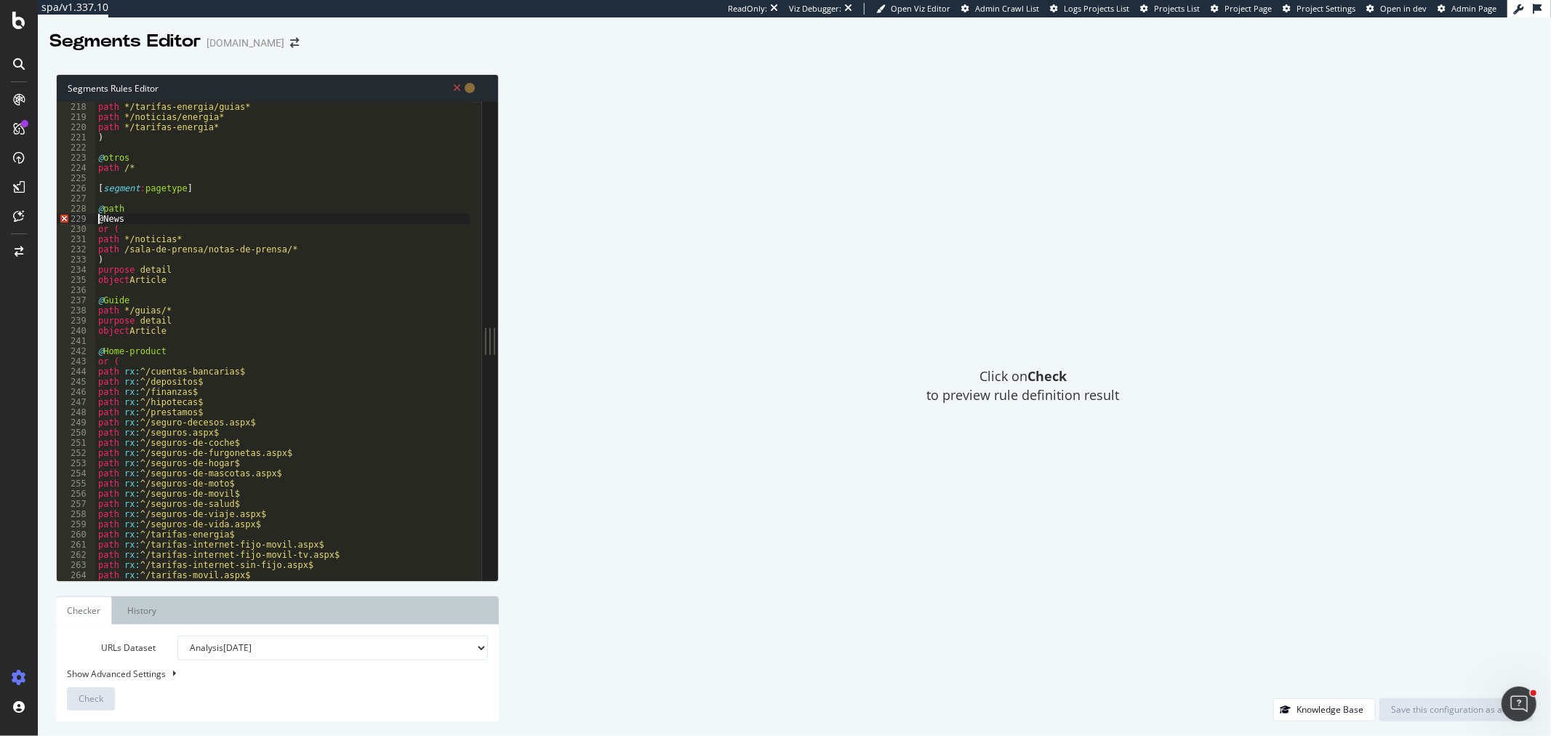
paste textarea "Pagination ItemList /guias?pagina=*"
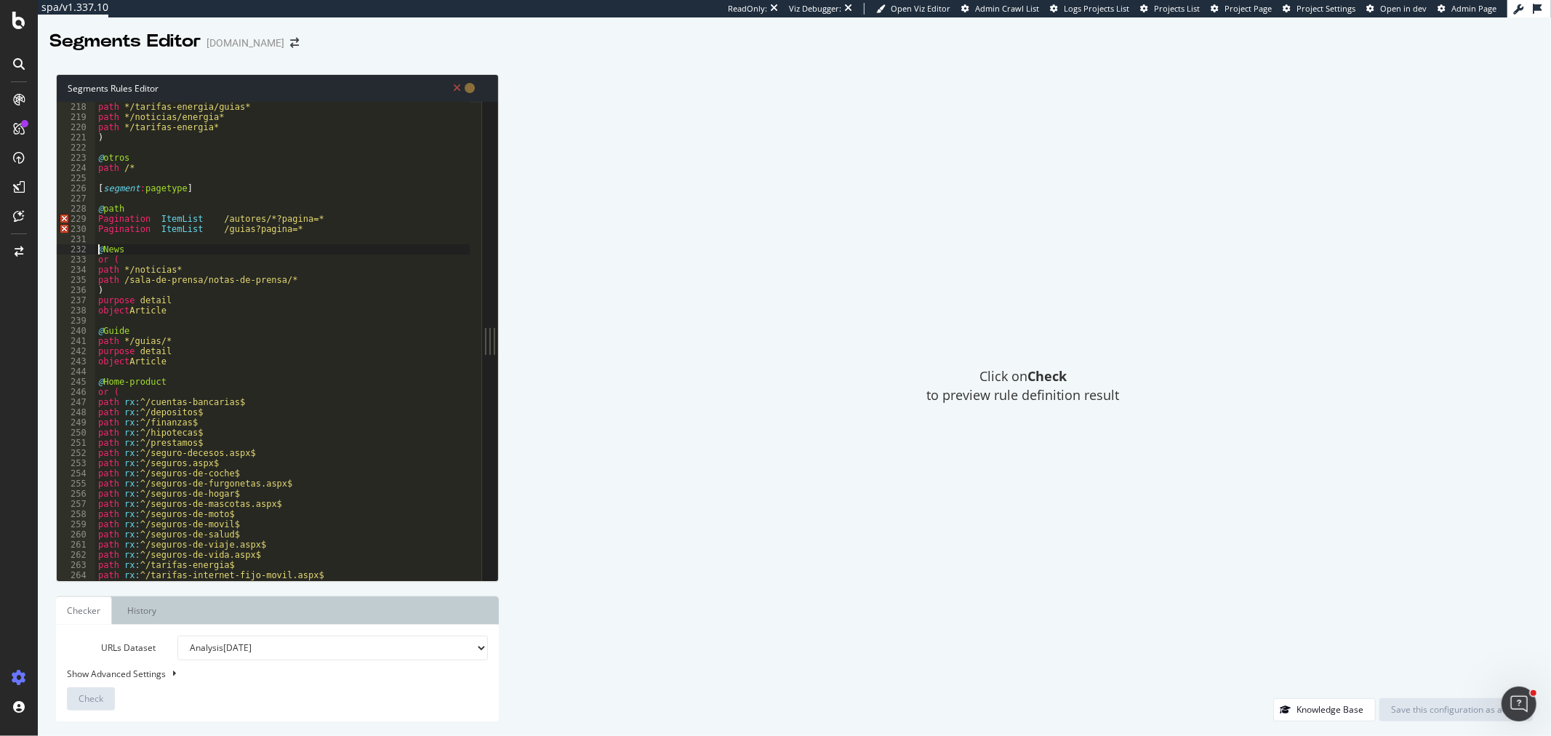
click at [110, 207] on div "path */tarifas-energia/guias* path */noticias/energia* path */tarifas-energia* …" at bounding box center [282, 351] width 375 height 499
click at [219, 260] on div "path */tarifas-energia/guias* path */noticias/energia* path */tarifas-energia* …" at bounding box center [282, 351] width 375 height 499
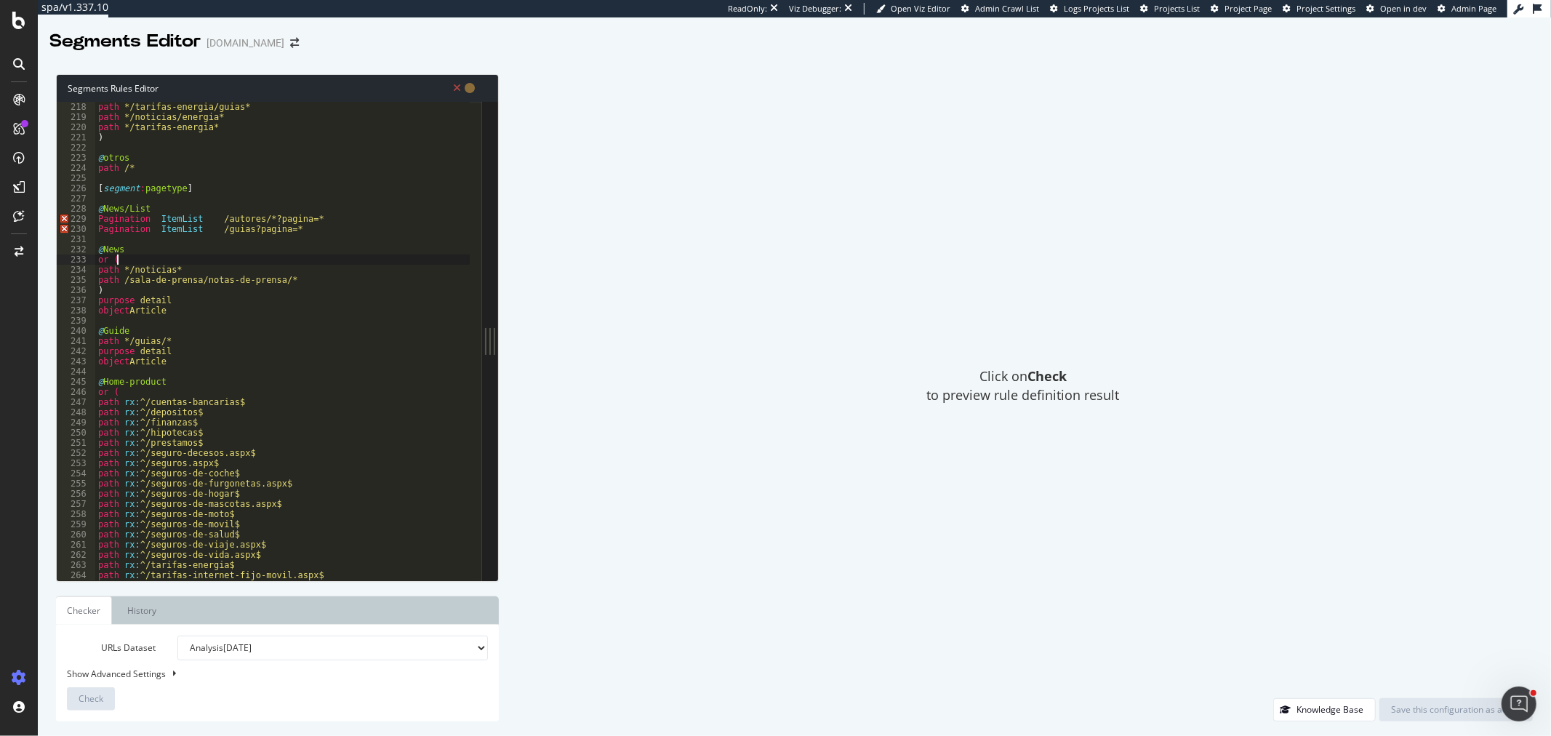
click at [216, 246] on div "path */tarifas-energia/guias* path */noticias/energia* path */tarifas-energia* …" at bounding box center [282, 351] width 375 height 499
click at [121, 207] on div "path */tarifas-energia/guias* path */noticias/energia* path */tarifas-energia* …" at bounding box center [282, 351] width 375 height 499
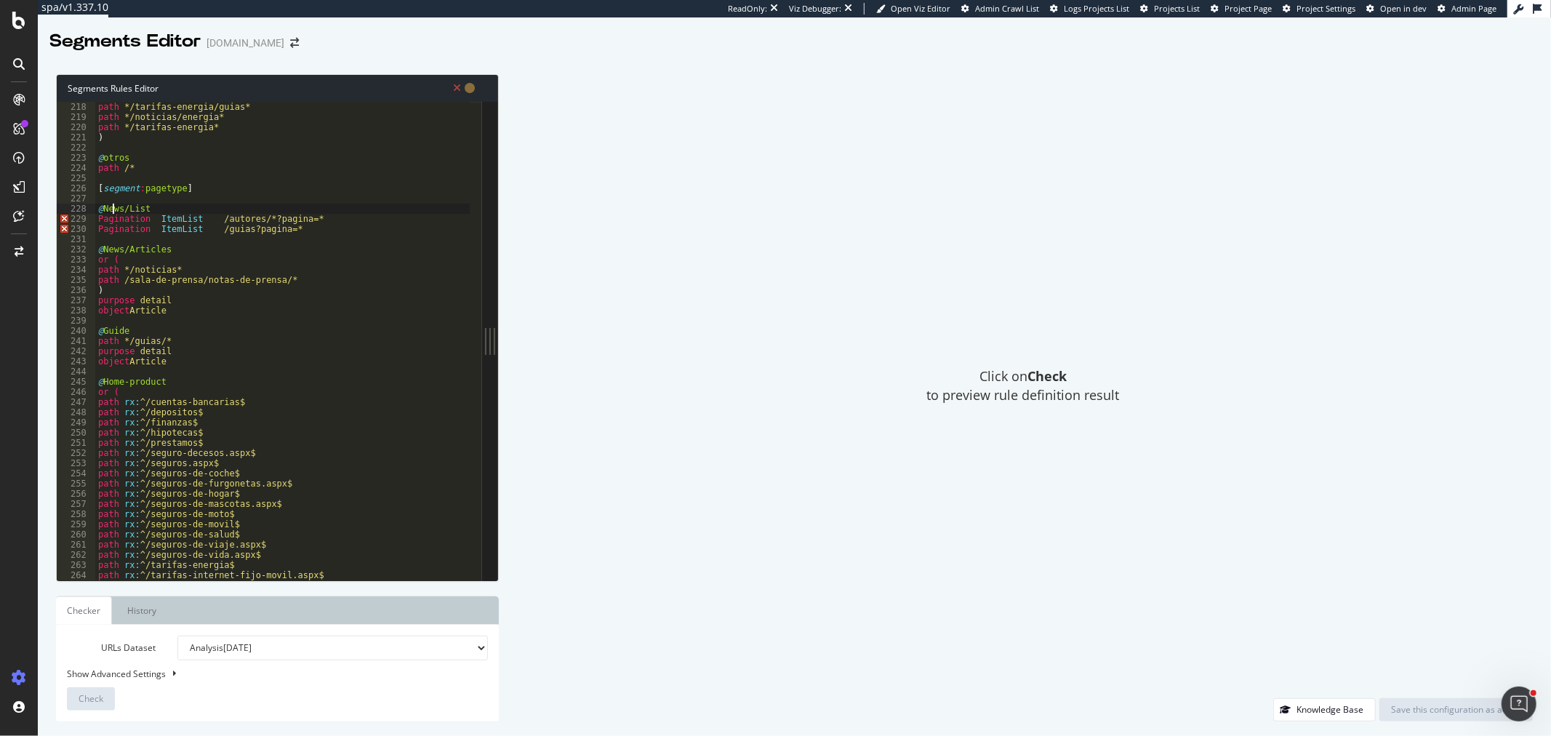
click at [114, 206] on div "path */tarifas-energia/guias* path */noticias/energia* path */tarifas-energia* …" at bounding box center [282, 351] width 375 height 499
drag, startPoint x: 215, startPoint y: 217, endPoint x: 95, endPoint y: 220, distance: 120.0
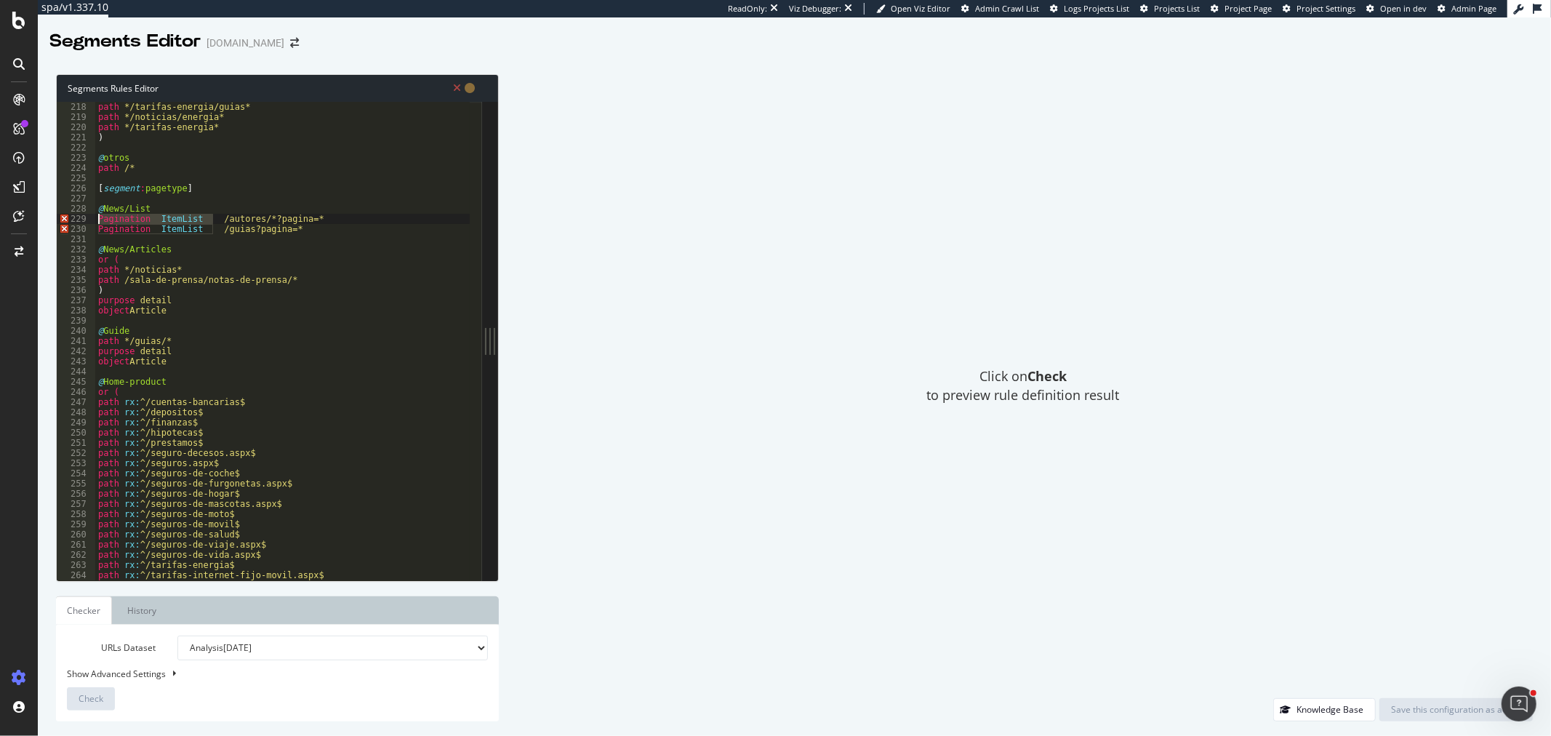
click at [95, 220] on div "path */tarifas-energia/guias* path */noticias/energia* path */tarifas-energia* …" at bounding box center [282, 351] width 375 height 499
click at [299, 233] on div "path */tarifas-energia/guias* path */noticias/energia* path */tarifas-energia* …" at bounding box center [282, 351] width 375 height 499
click at [306, 220] on div "path */tarifas-energia/guias* path */noticias/energia* path */tarifas-energia* …" at bounding box center [282, 351] width 375 height 499
type textarea "Pagination ItemList /autores/*?pagina=*"
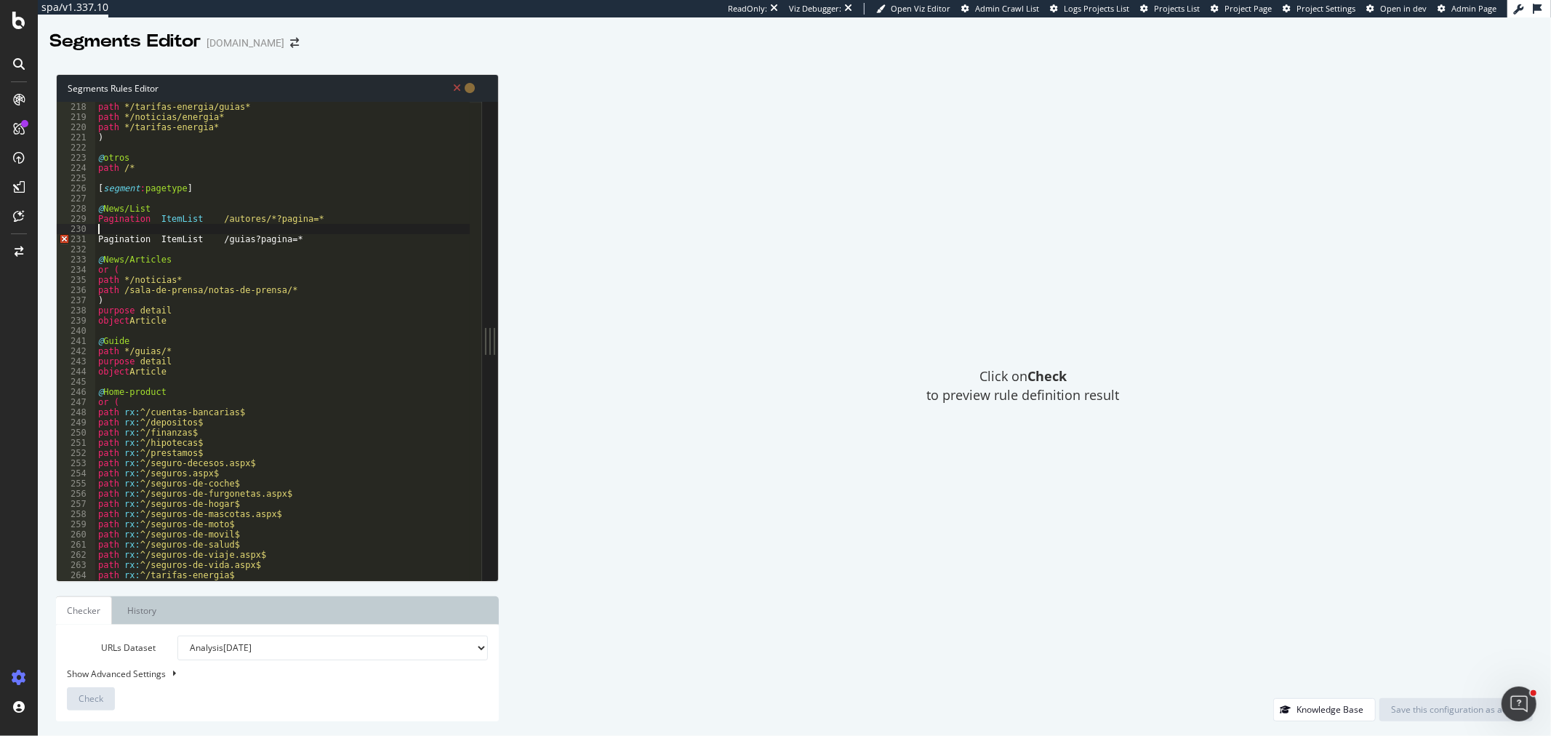
paste textarea "/noticias/*?pagina=*"
drag, startPoint x: 214, startPoint y: 219, endPoint x: 100, endPoint y: 220, distance: 114.2
click at [100, 220] on div "path */tarifas-energia/guias* path */noticias/energia* path */tarifas-energia* …" at bounding box center [282, 351] width 375 height 499
click at [184, 221] on div "path */tarifas-energia/guias* path */noticias/energia* path */tarifas-energia* …" at bounding box center [282, 351] width 375 height 499
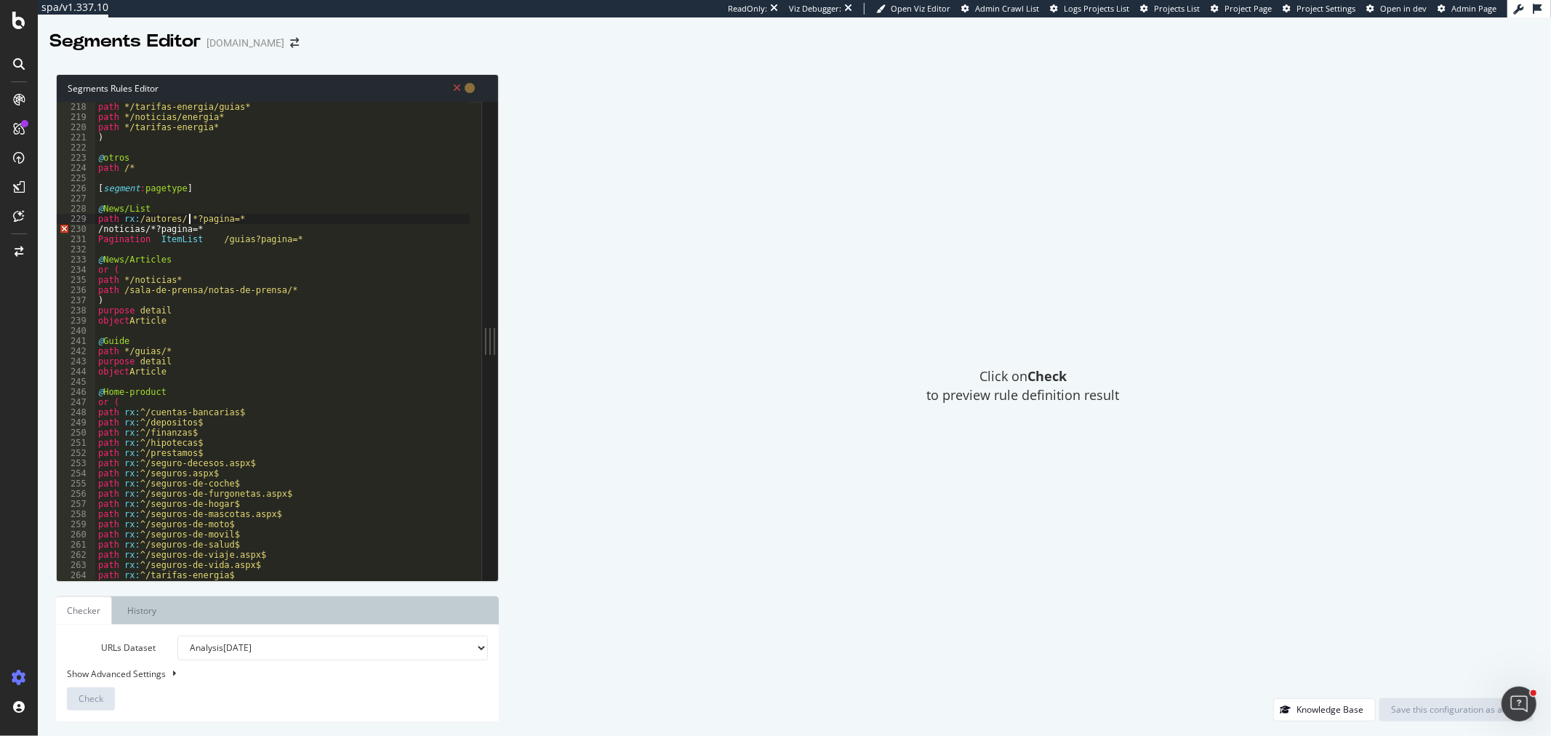
scroll to position [0, 7]
click at [129, 221] on div "path */tarifas-energia/guias* path */noticias/energia* path */tarifas-energia* …" at bounding box center [282, 351] width 375 height 499
drag, startPoint x: 124, startPoint y: 220, endPoint x: 135, endPoint y: 220, distance: 10.9
click at [135, 220] on div "path */tarifas-energia/guias* path */noticias/energia* path */tarifas-energia* …" at bounding box center [282, 351] width 375 height 499
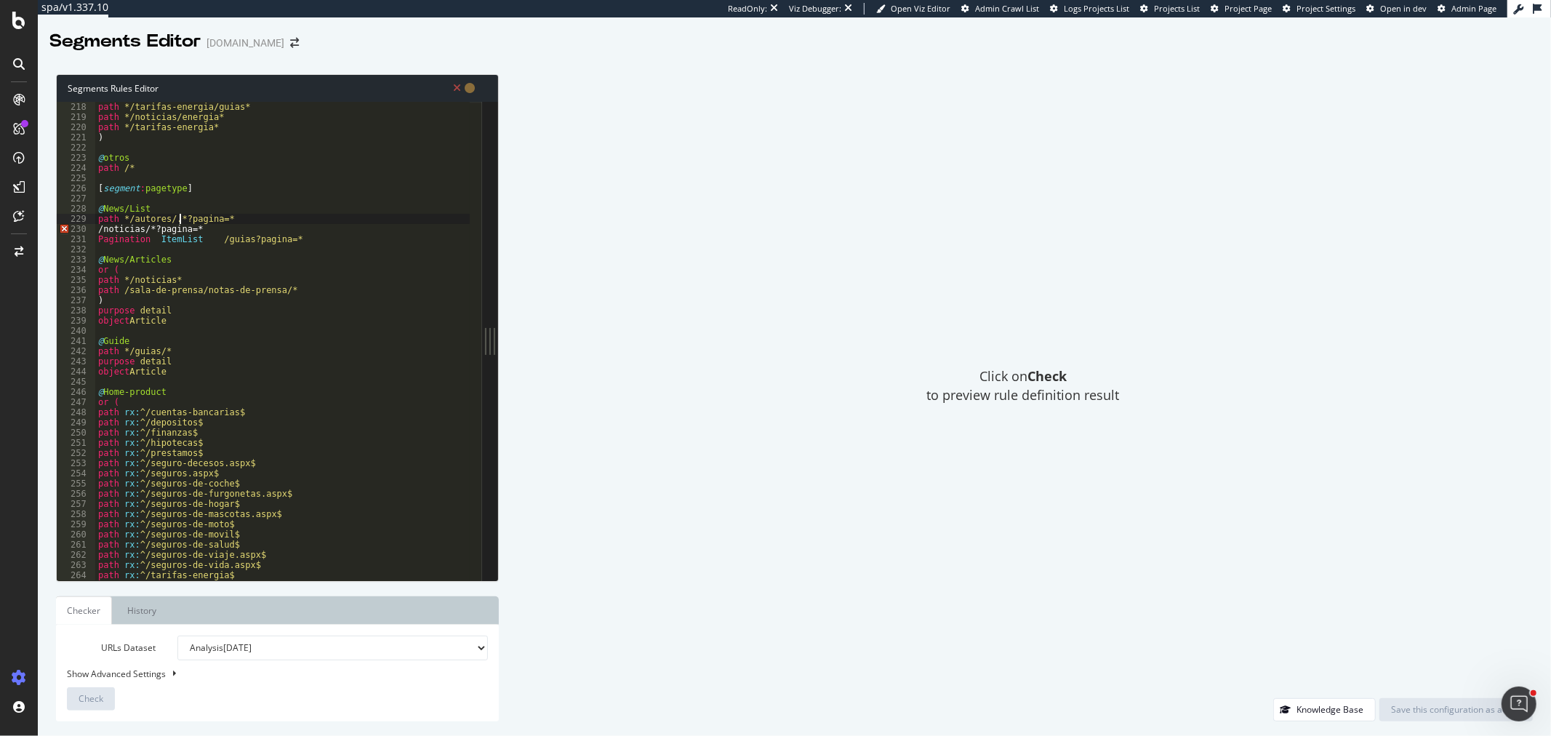
click at [182, 220] on div "path */tarifas-energia/guias* path */noticias/energia* path */tarifas-energia* …" at bounding box center [282, 351] width 375 height 499
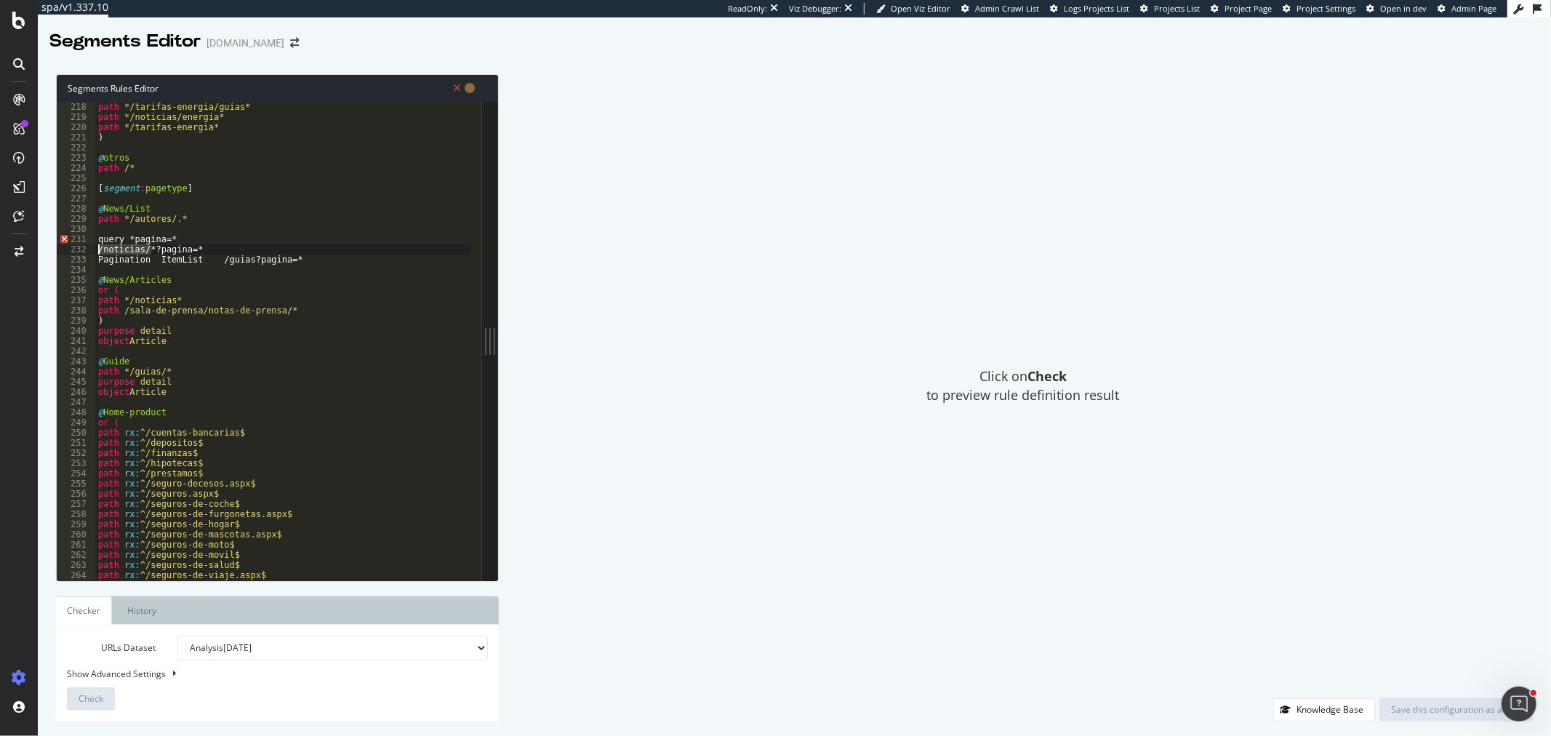
drag, startPoint x: 150, startPoint y: 246, endPoint x: 97, endPoint y: 248, distance: 52.4
click at [97, 248] on div "path */tarifas-energia/guias* path */noticias/energia* path */tarifas-energia* …" at bounding box center [282, 351] width 375 height 499
click at [187, 221] on div "path */tarifas-energia/guias* path */noticias/energia* path */tarifas-energia* …" at bounding box center [282, 351] width 375 height 499
type textarea "path */autores/*"
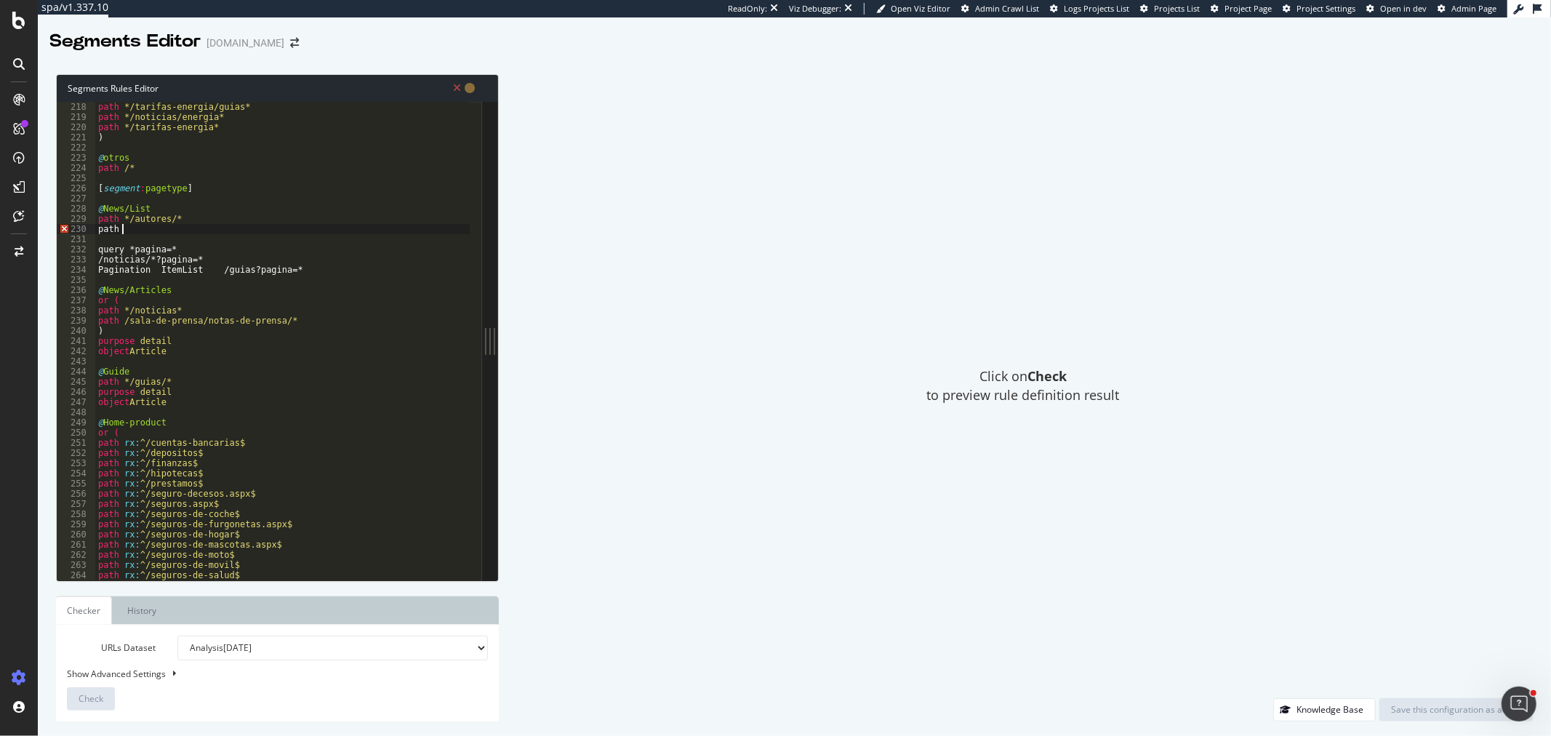
paste textarea "/noticias/*"
click at [124, 226] on div "path */tarifas-energia/guias* path */noticias/energia* path */tarifas-energia* …" at bounding box center [282, 351] width 375 height 499
click at [100, 222] on div "path */tarifas-energia/guias* path */noticias/energia* path */tarifas-energia* …" at bounding box center [282, 351] width 375 height 499
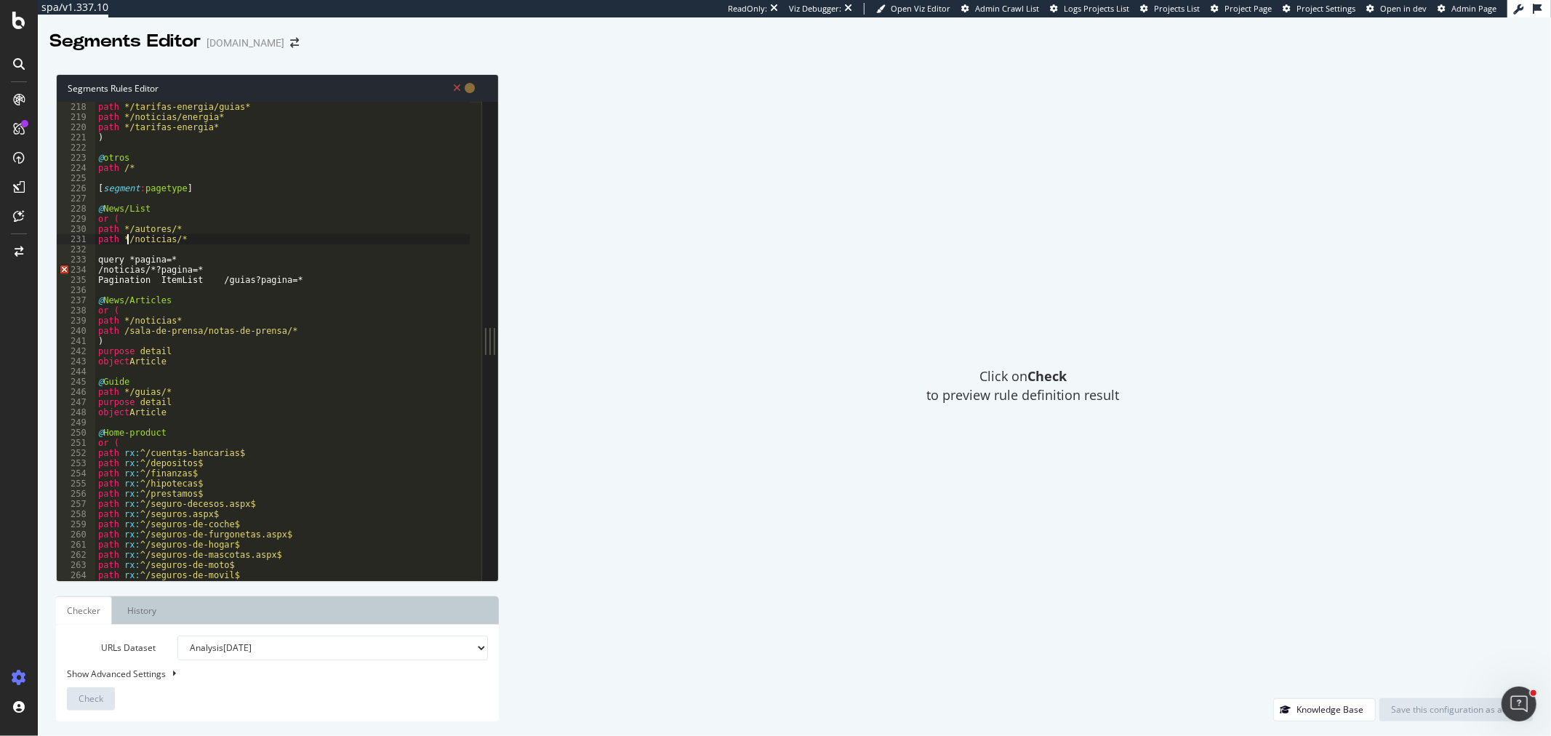
click at [127, 244] on div "path */tarifas-energia/guias* path */noticias/energia* path */tarifas-energia* …" at bounding box center [282, 351] width 375 height 499
type textarea "path */noticias/*"
click at [132, 249] on div "path */tarifas-energia/guias* path */noticias/energia* path */tarifas-energia* …" at bounding box center [282, 351] width 375 height 499
drag, startPoint x: 314, startPoint y: 278, endPoint x: 97, endPoint y: 271, distance: 217.5
click at [97, 271] on div "path */tarifas-energia/guias* path */noticias/energia* path */tarifas-energia* …" at bounding box center [282, 351] width 375 height 499
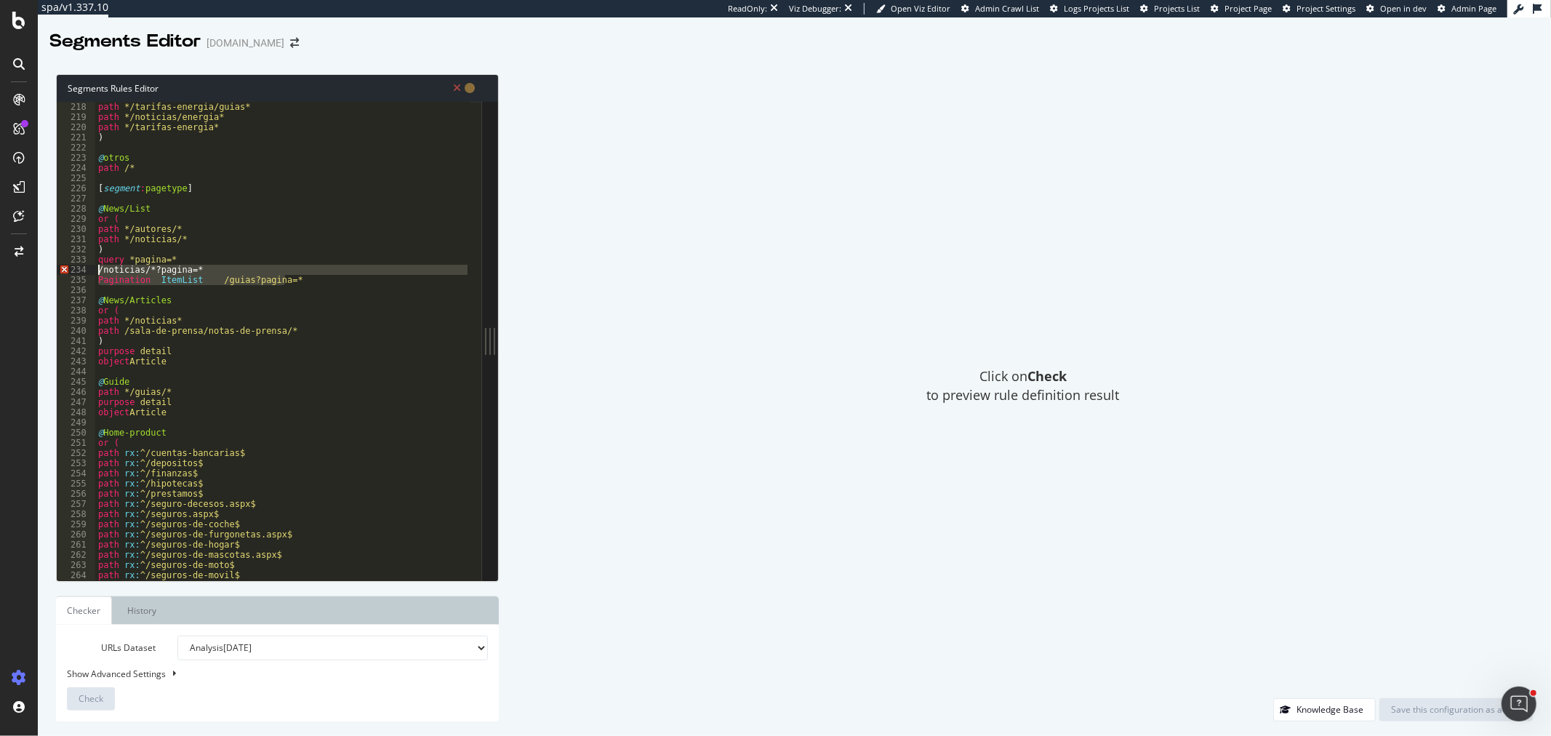
type textarea "/noticias/*?pagina=* Pagination ItemList /guias?pagina=*"
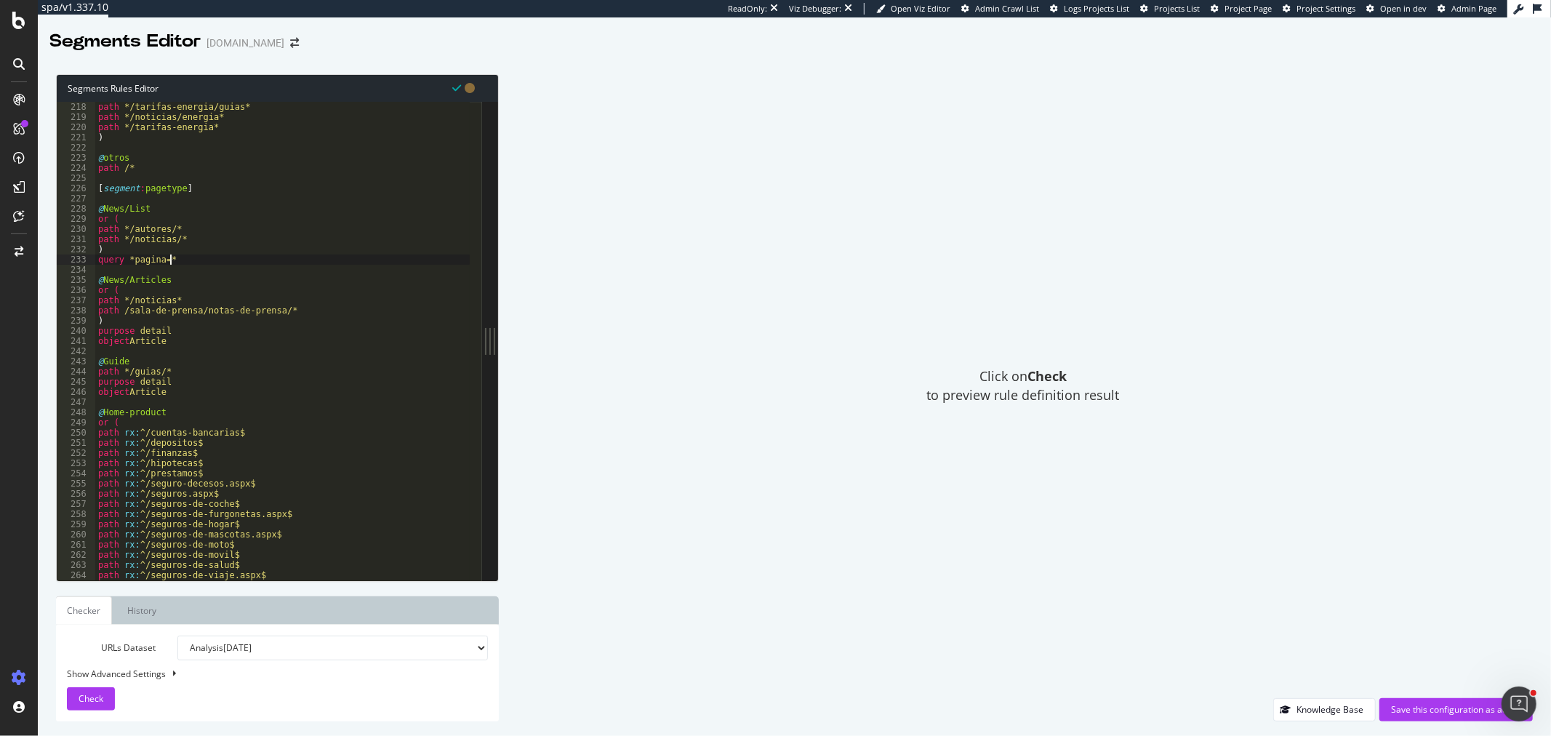
click at [164, 357] on div "path */tarifas-energia/guias* path */noticias/energia* path */tarifas-energia* …" at bounding box center [282, 351] width 375 height 499
drag, startPoint x: 164, startPoint y: 357, endPoint x: 143, endPoint y: 354, distance: 22.0
click at [143, 354] on div "path */tarifas-energia/guias* path */noticias/energia* path */tarifas-energia* …" at bounding box center [282, 351] width 375 height 499
type textarea "@Guide/Guides"
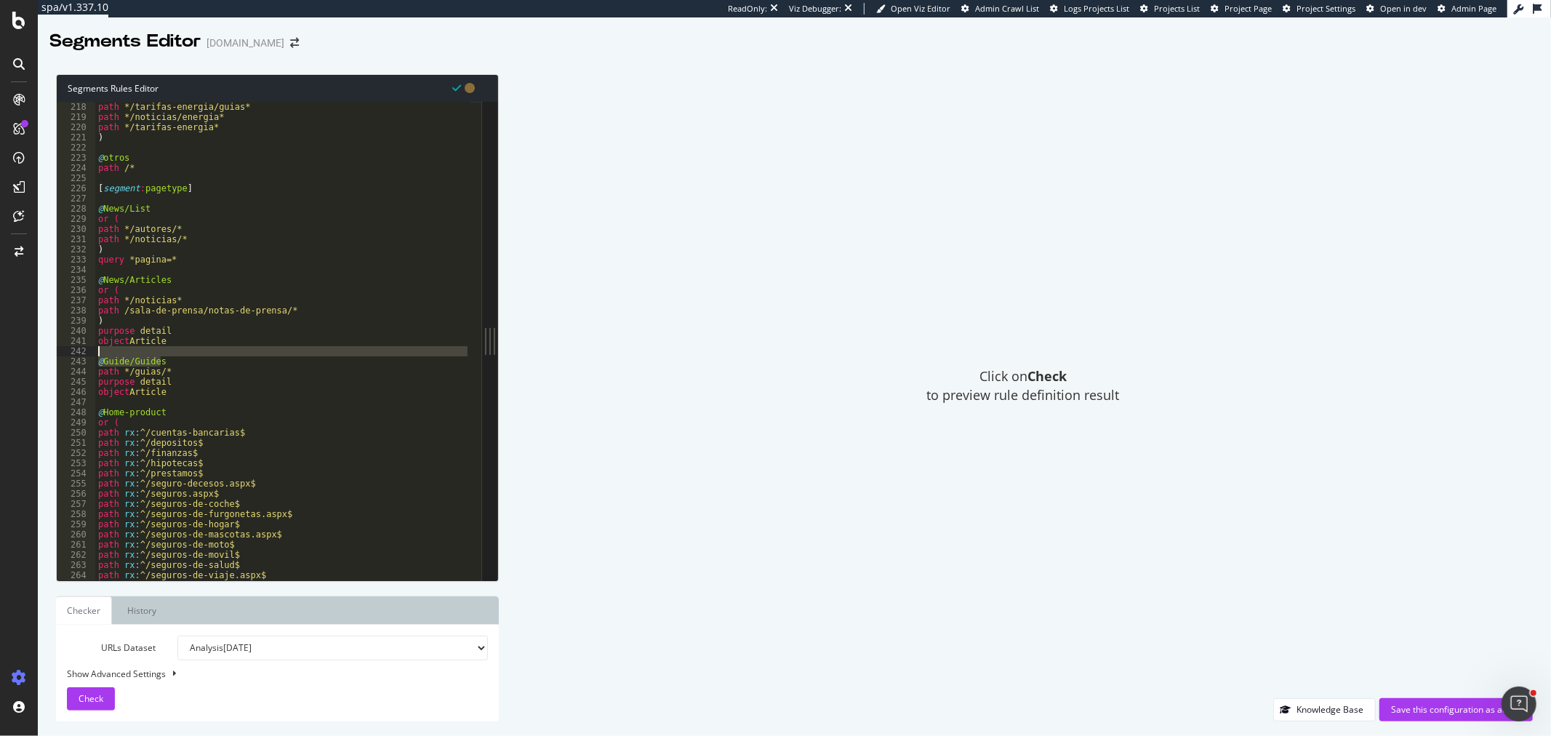
click at [183, 355] on div "path */tarifas-energia/guias* path */noticias/energia* path */tarifas-energia* …" at bounding box center [282, 341] width 375 height 478
drag, startPoint x: 172, startPoint y: 369, endPoint x: 96, endPoint y: 360, distance: 76.8
click at [96, 360] on div "path */tarifas-energia/guias* path */noticias/energia* path */tarifas-energia* …" at bounding box center [282, 351] width 375 height 499
type textarea "@Guide/Guides path */guias/*"
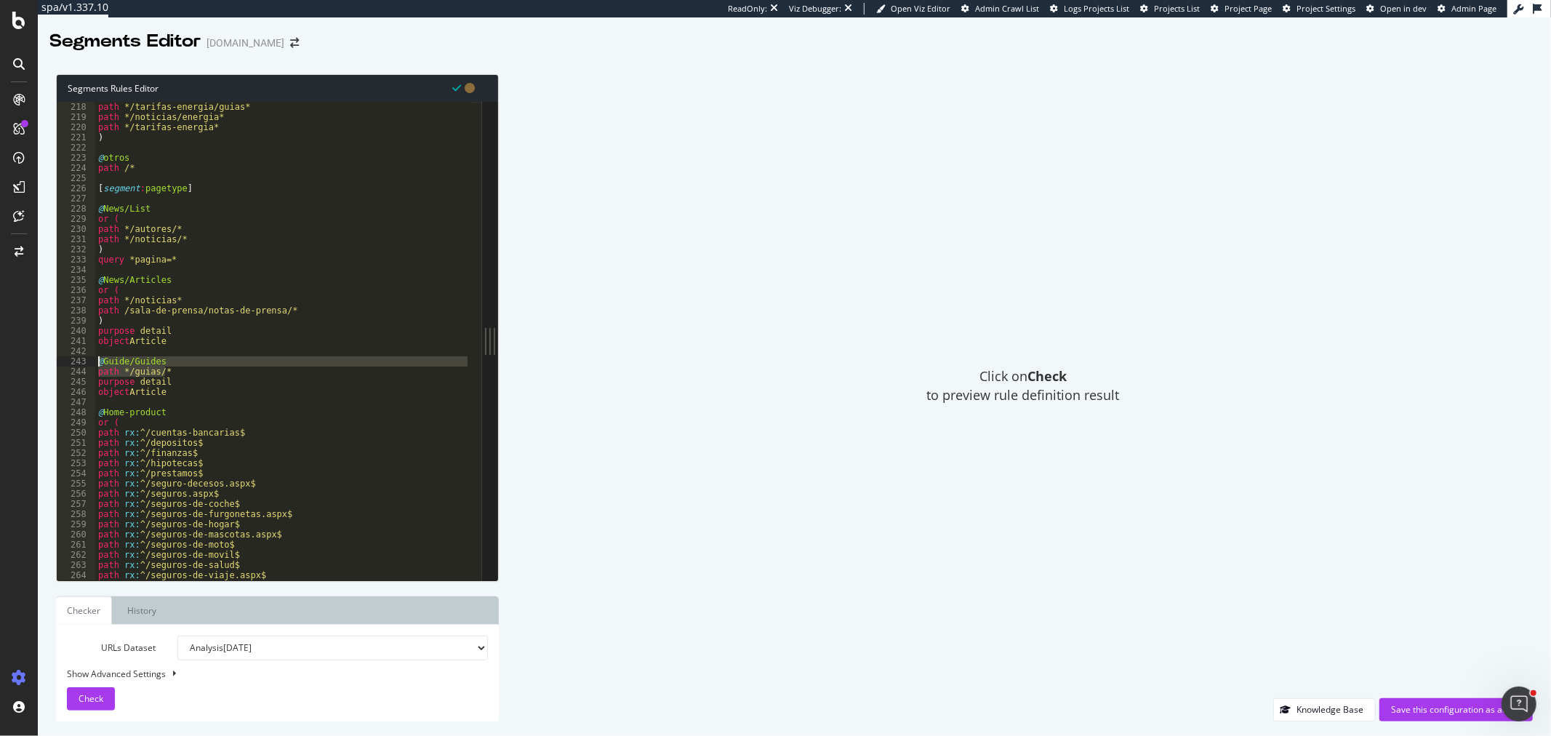
click at [111, 355] on div "path */tarifas-energia/guias* path */noticias/energia* path */tarifas-energia* …" at bounding box center [282, 351] width 375 height 499
paste textarea "path */guias/*"
type textarea "path */guias/*"
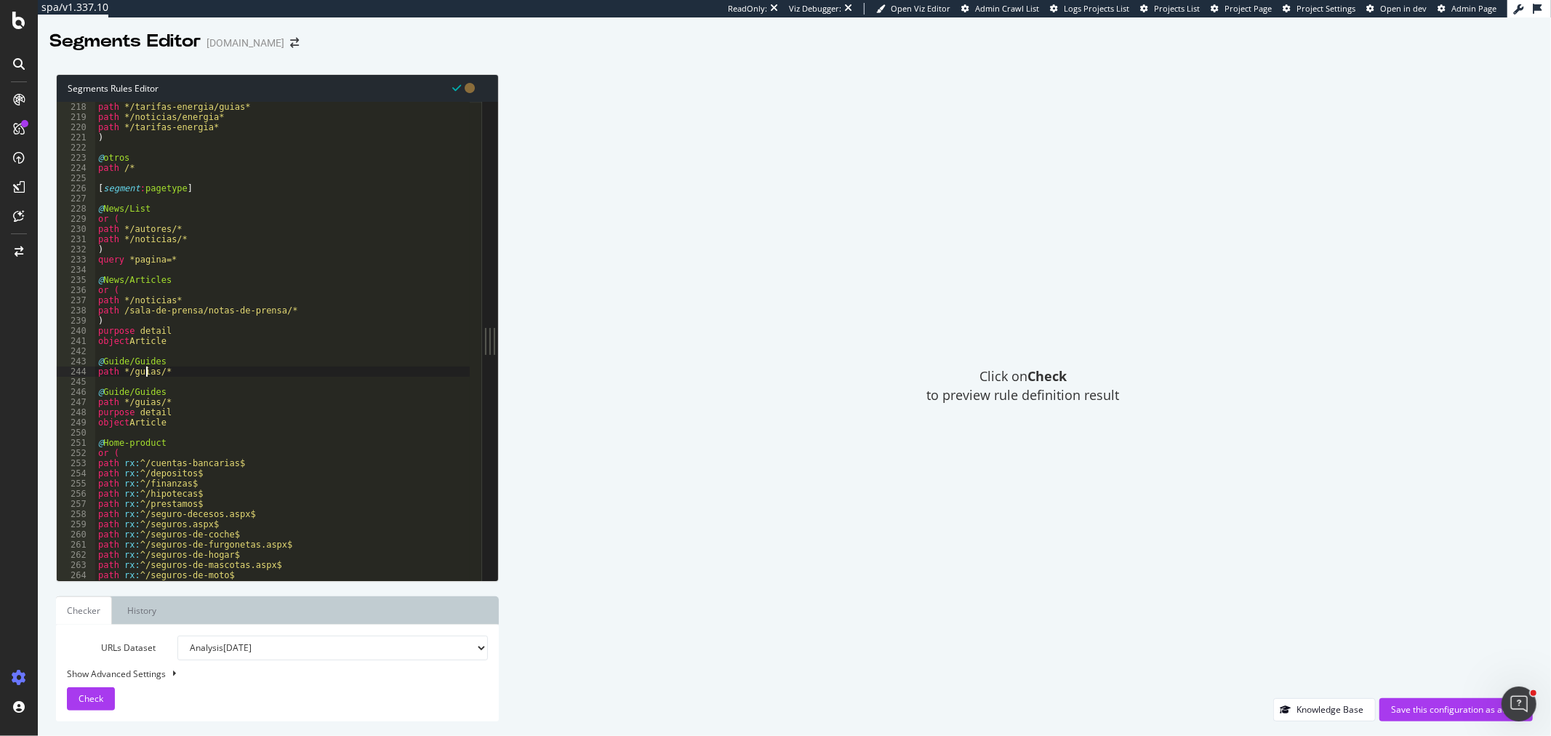
click at [147, 369] on div "path */tarifas-energia/guias* path */noticias/energia* path */tarifas-energia* …" at bounding box center [282, 351] width 375 height 499
click at [144, 360] on div "path */tarifas-energia/guias* path */noticias/energia* path */tarifas-energia* …" at bounding box center [282, 351] width 375 height 499
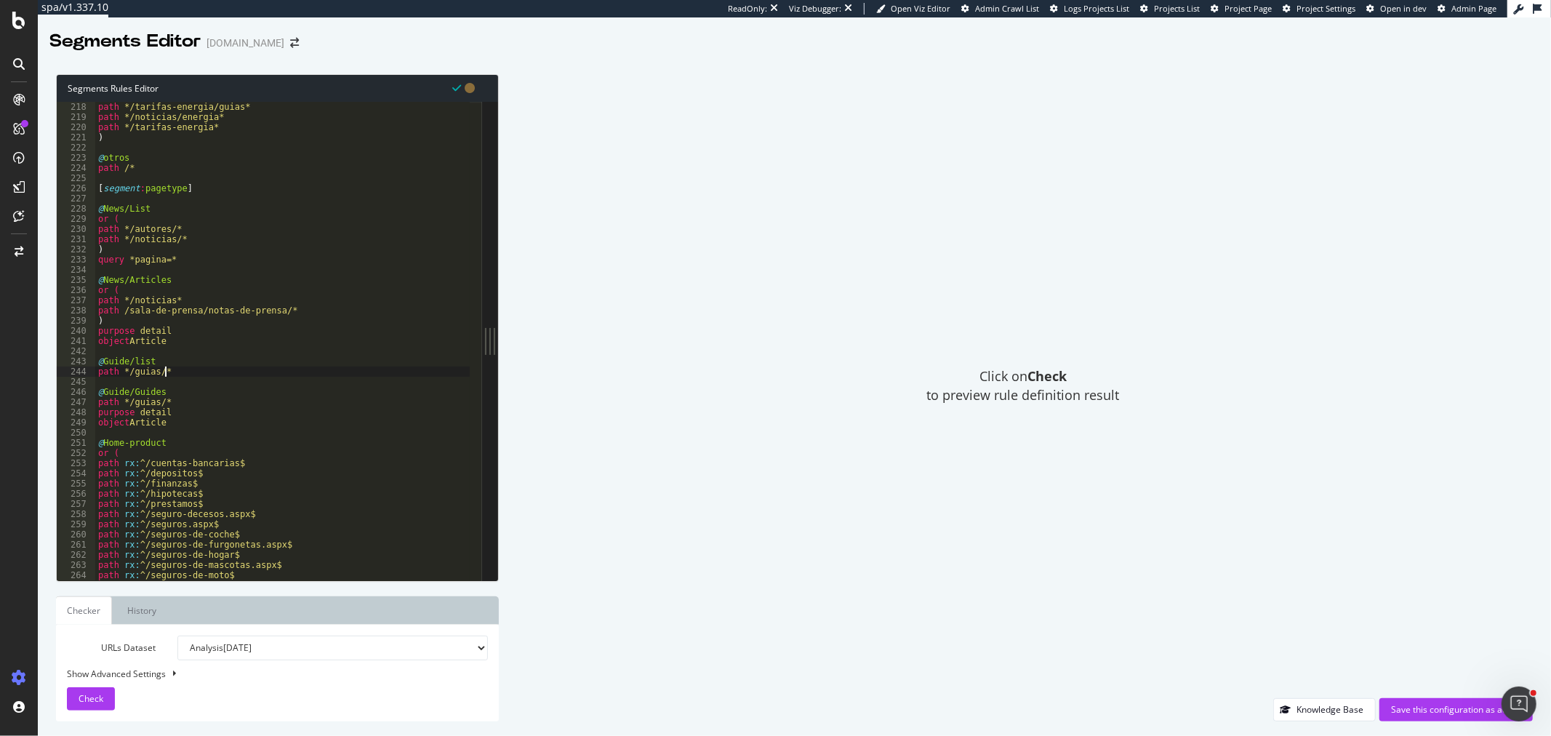
click at [187, 369] on div "path */tarifas-energia/guias* path */noticias/energia* path */tarifas-energia* …" at bounding box center [282, 351] width 375 height 499
drag, startPoint x: 179, startPoint y: 259, endPoint x: 95, endPoint y: 260, distance: 84.3
click at [95, 260] on div "path */guias/* 218 219 220 221 222 223 224 225 226 227 228 229 230 231 232 233 …" at bounding box center [269, 341] width 425 height 478
click at [187, 369] on div "path */tarifas-energia/guias* path */noticias/energia* path */tarifas-energia* …" at bounding box center [282, 351] width 375 height 499
type textarea "path */guias/*"
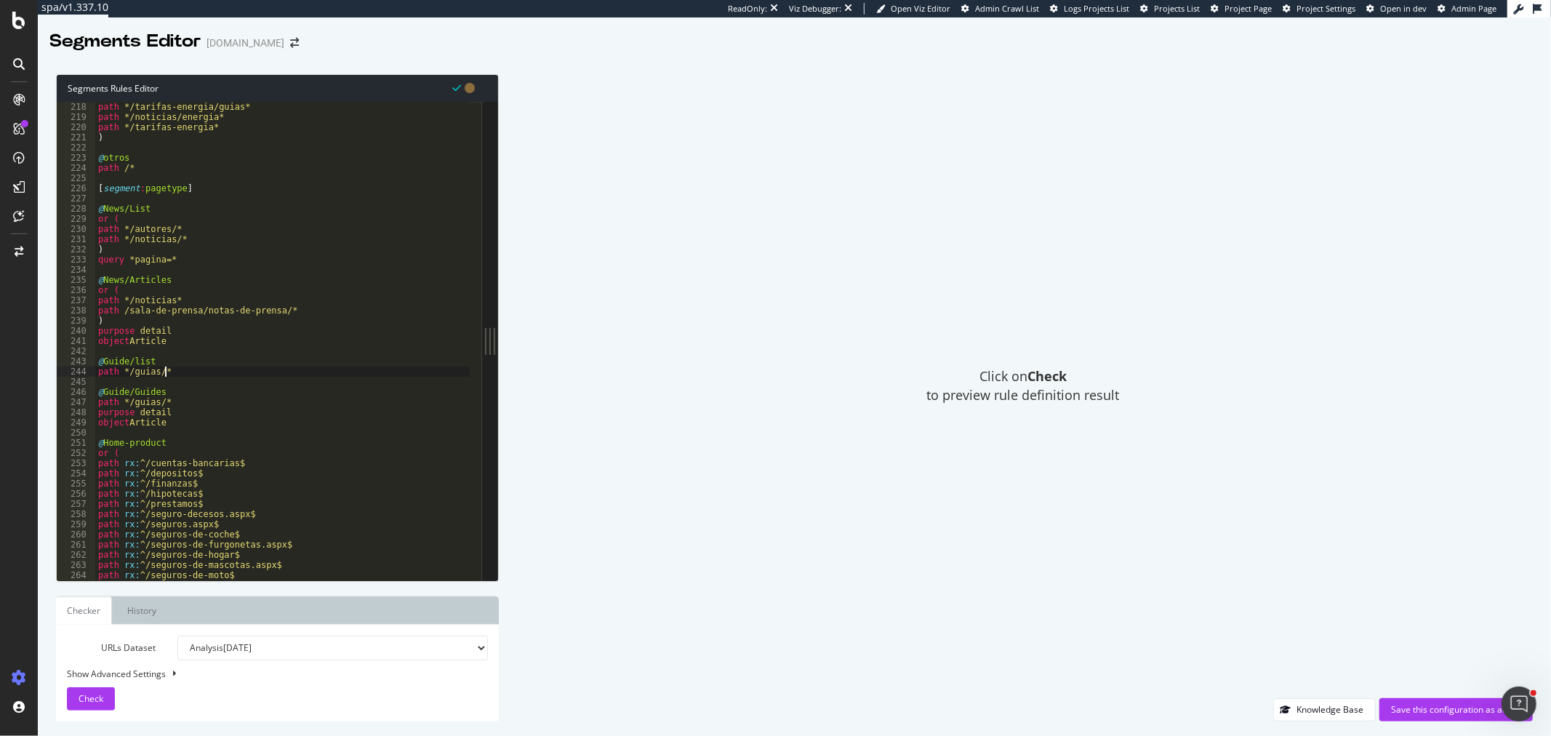
scroll to position [0, 0]
paste textarea "query *pagina=*"
type textarea "query *pagina=*"
click at [184, 259] on div "path */tarifas-energia/guias* path */noticias/energia* path */tarifas-energia* …" at bounding box center [282, 351] width 375 height 499
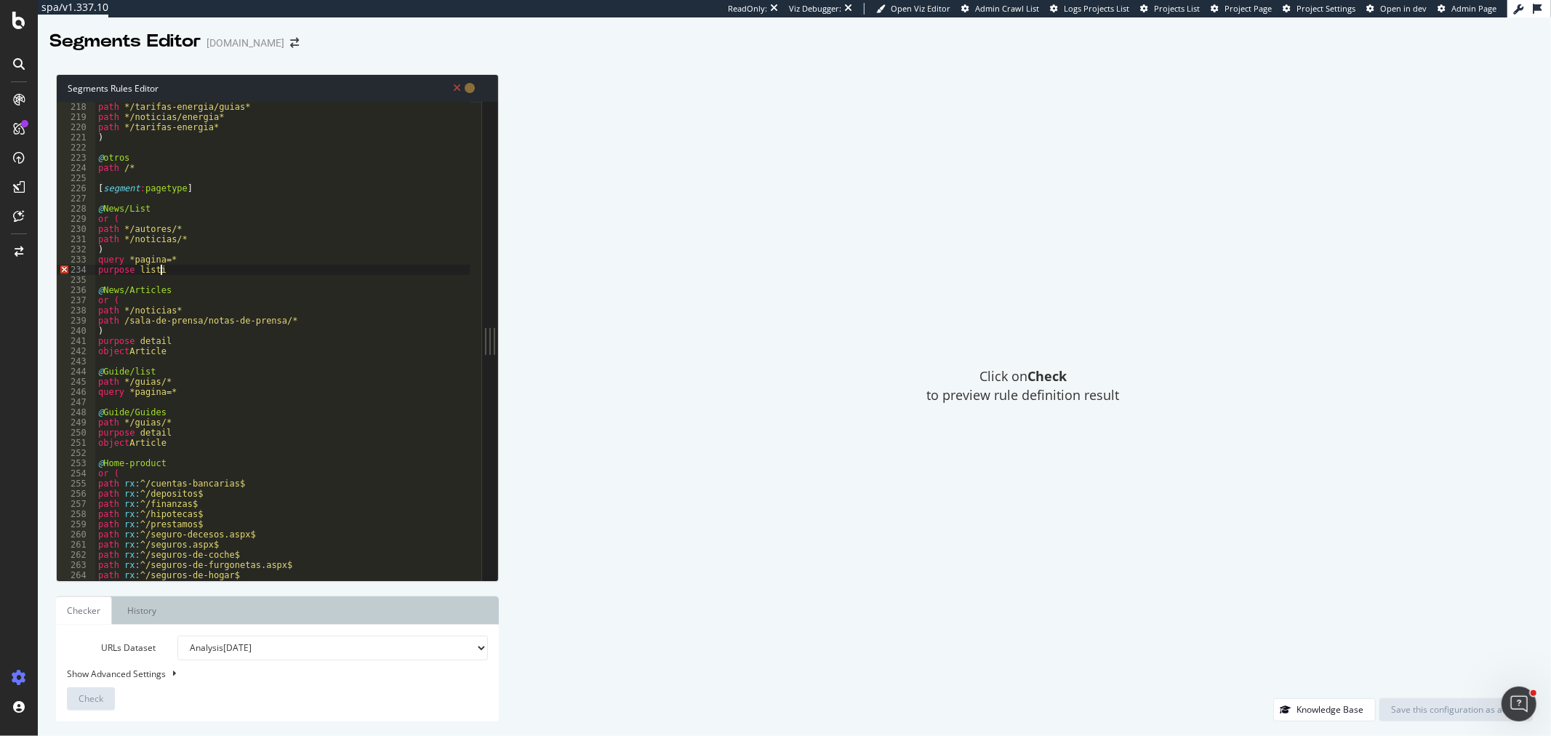
type textarea "purpose listing"
type textarea "object Category"
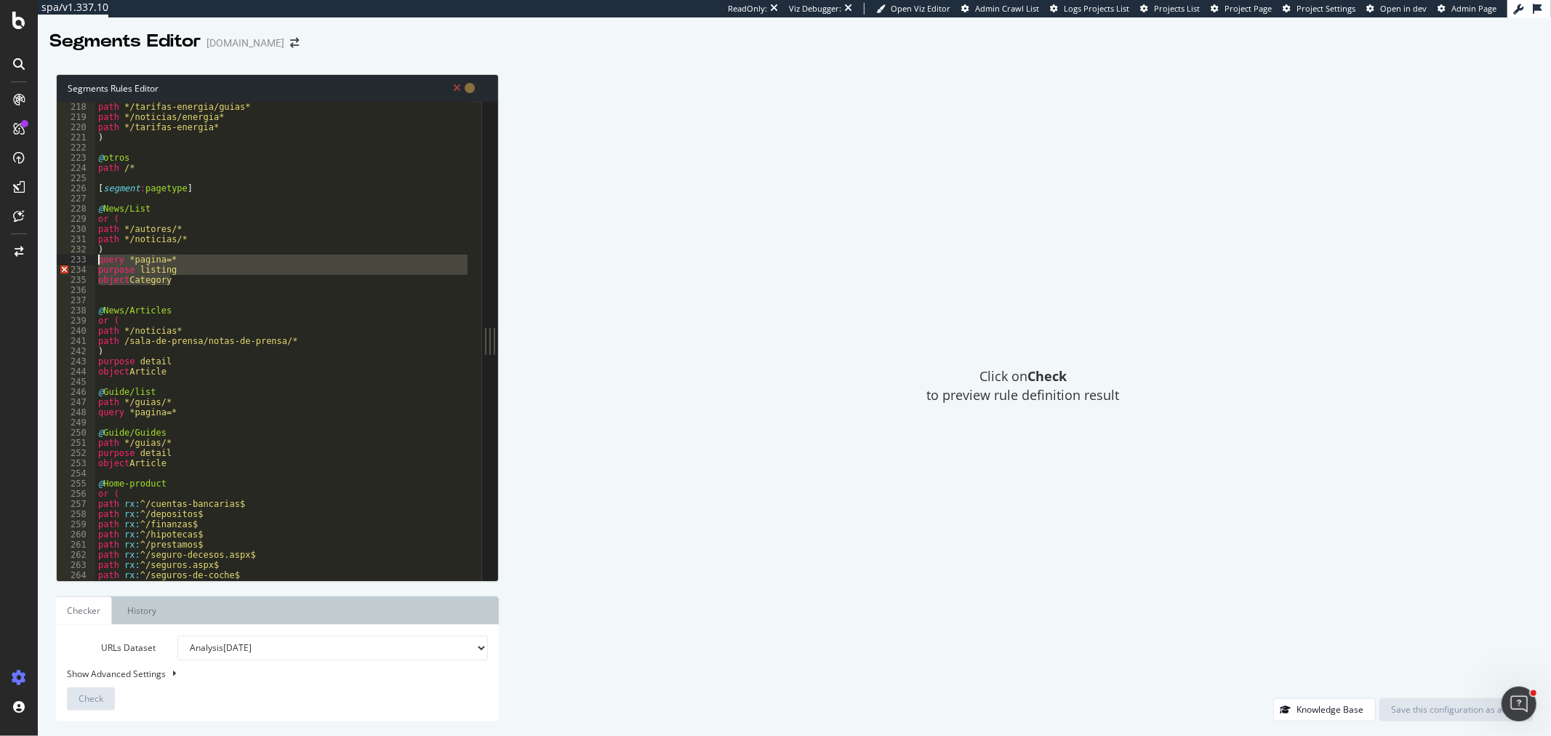
drag, startPoint x: 180, startPoint y: 281, endPoint x: 95, endPoint y: 263, distance: 87.0
click at [95, 263] on div "218 219 220 221 222 223 224 225 226 227 228 229 230 231 232 233 234 235 236 237…" at bounding box center [269, 341] width 425 height 478
click at [188, 285] on div "path */tarifas-energia/guias* path */noticias/energia* path */tarifas-energia* …" at bounding box center [282, 341] width 375 height 478
drag, startPoint x: 176, startPoint y: 281, endPoint x: 97, endPoint y: 271, distance: 79.1
click at [97, 271] on div "path */tarifas-energia/guias* path */noticias/energia* path */tarifas-energia* …" at bounding box center [282, 351] width 375 height 499
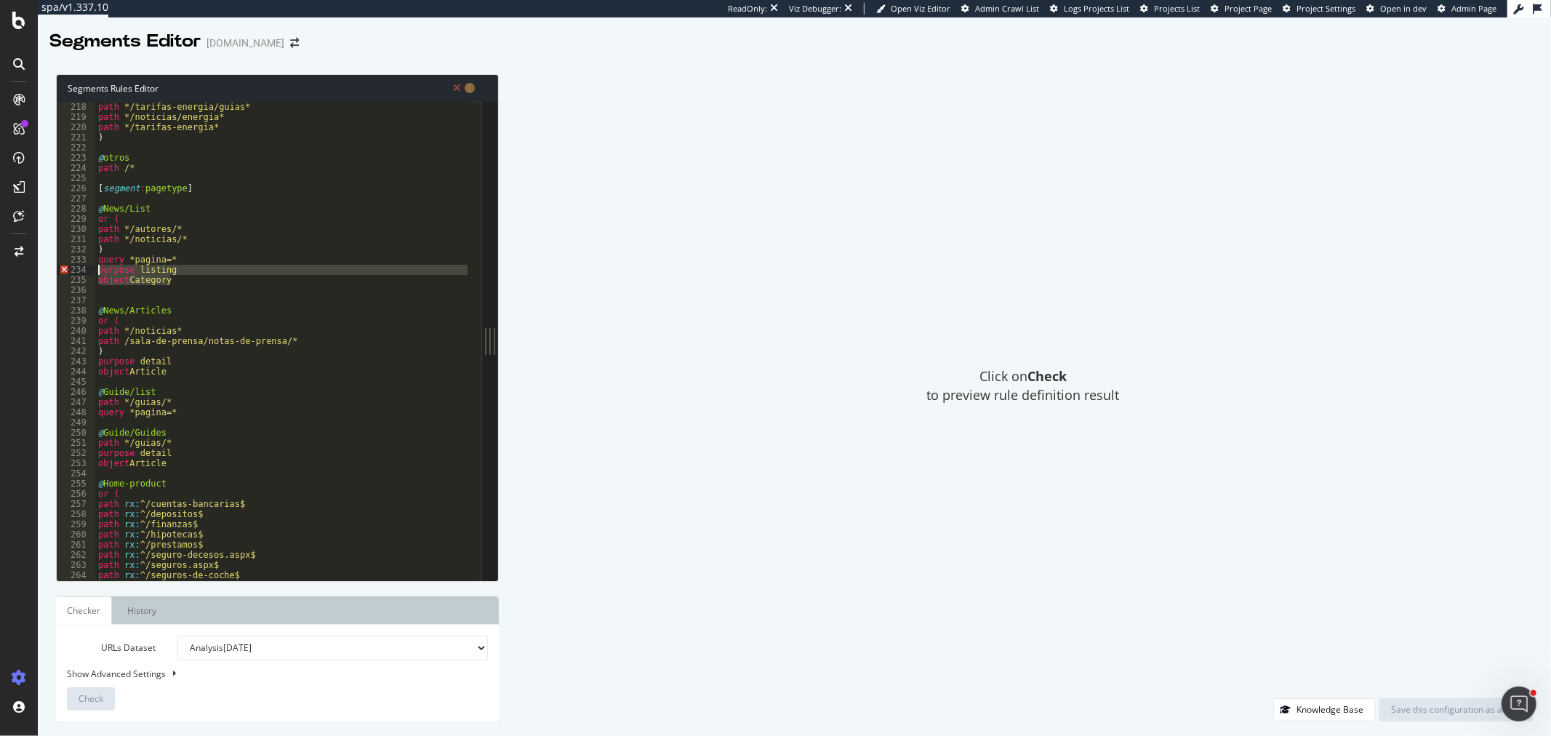
paste textarea "listing_objects product"
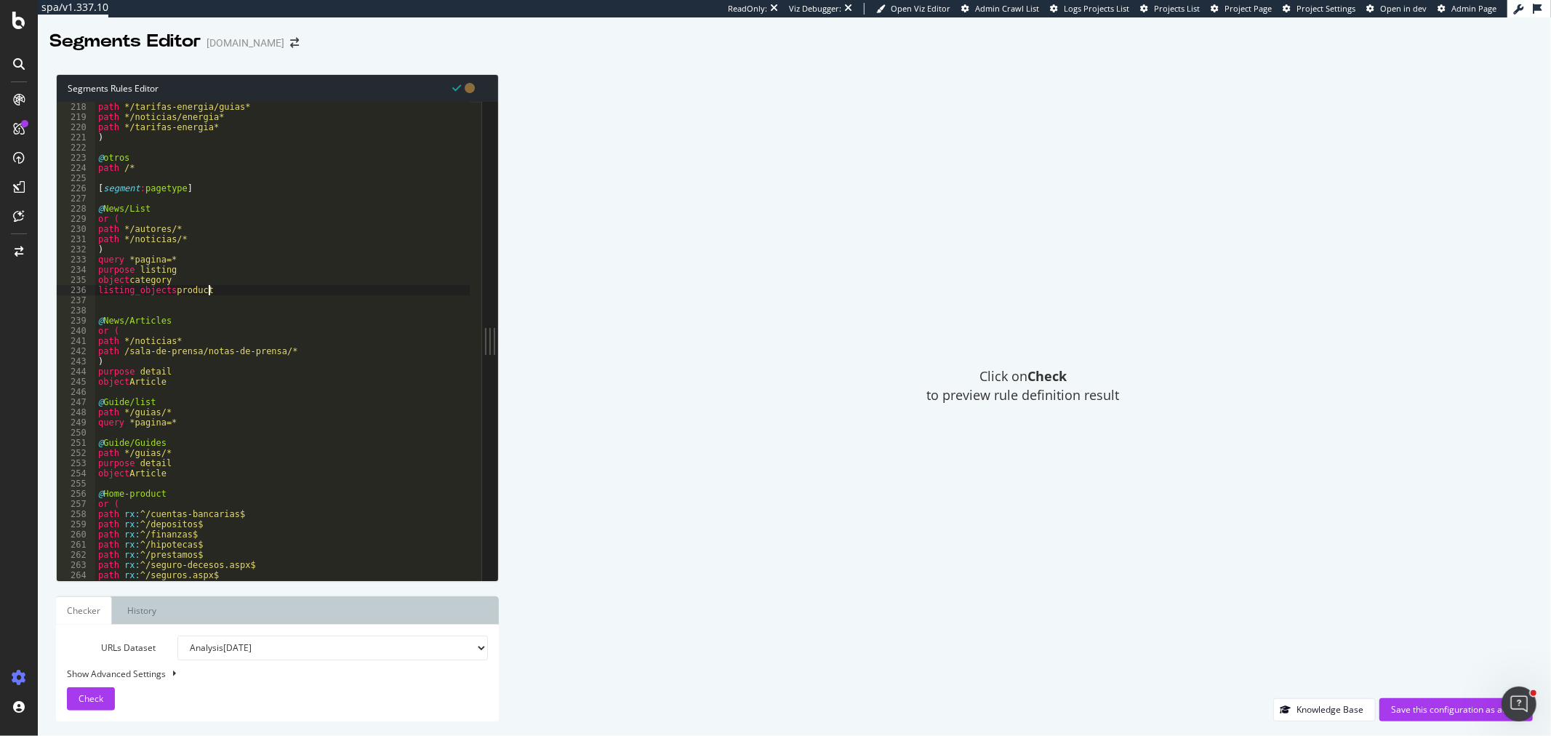
click at [182, 294] on div "path */tarifas-energia/guias* path */noticias/energia* path */tarifas-energia* …" at bounding box center [282, 351] width 375 height 499
drag, startPoint x: 166, startPoint y: 289, endPoint x: 95, endPoint y: 271, distance: 73.5
click at [95, 271] on div "listing_objects Article 218 219 220 221 222 223 224 225 226 227 228 229 230 231…" at bounding box center [269, 341] width 425 height 478
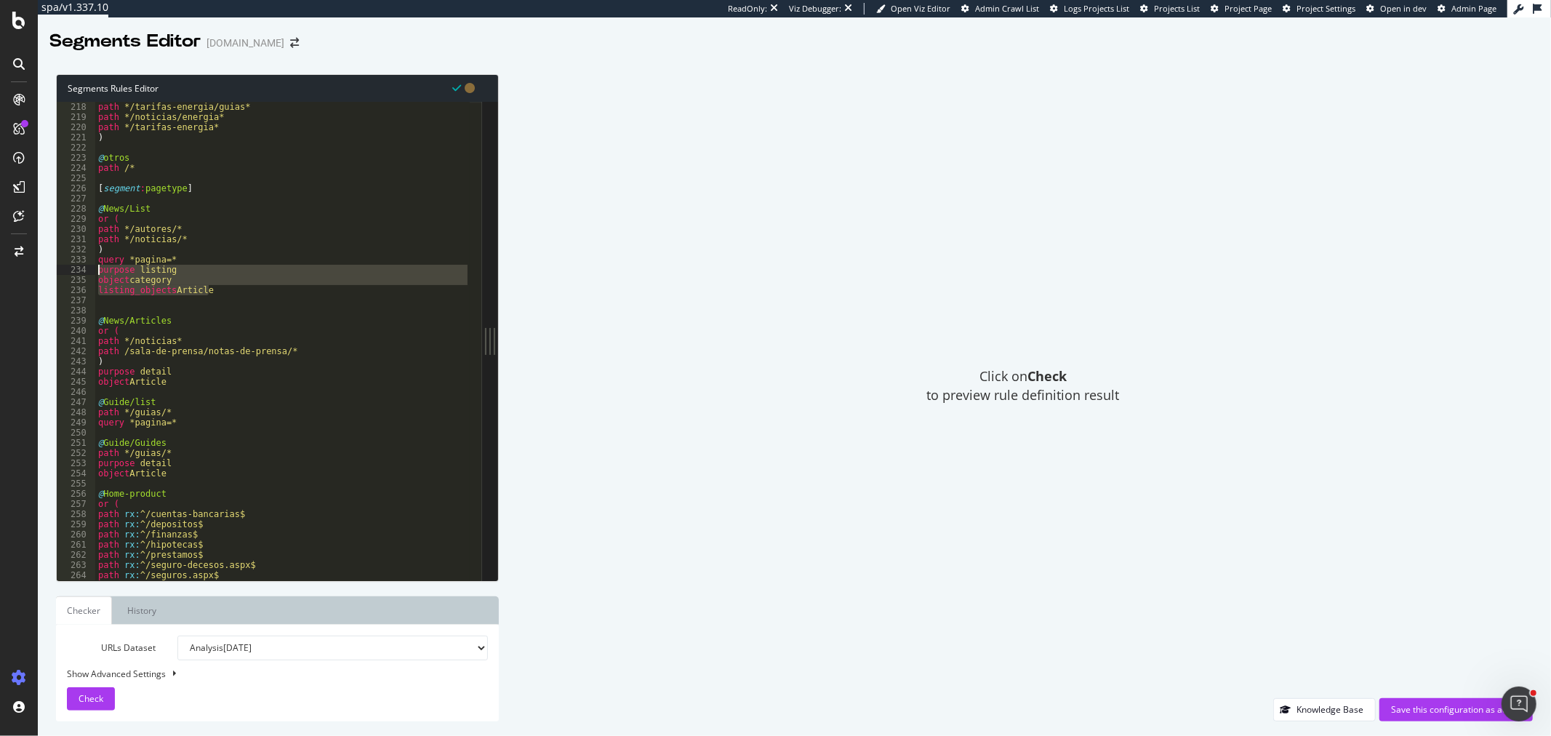
scroll to position [0, 4]
click at [182, 426] on div "path */tarifas-energia/guias* path */noticias/energia* path */tarifas-energia* …" at bounding box center [282, 351] width 375 height 499
type textarea "query *pagina=*"
paste textarea "listing_objects Article"
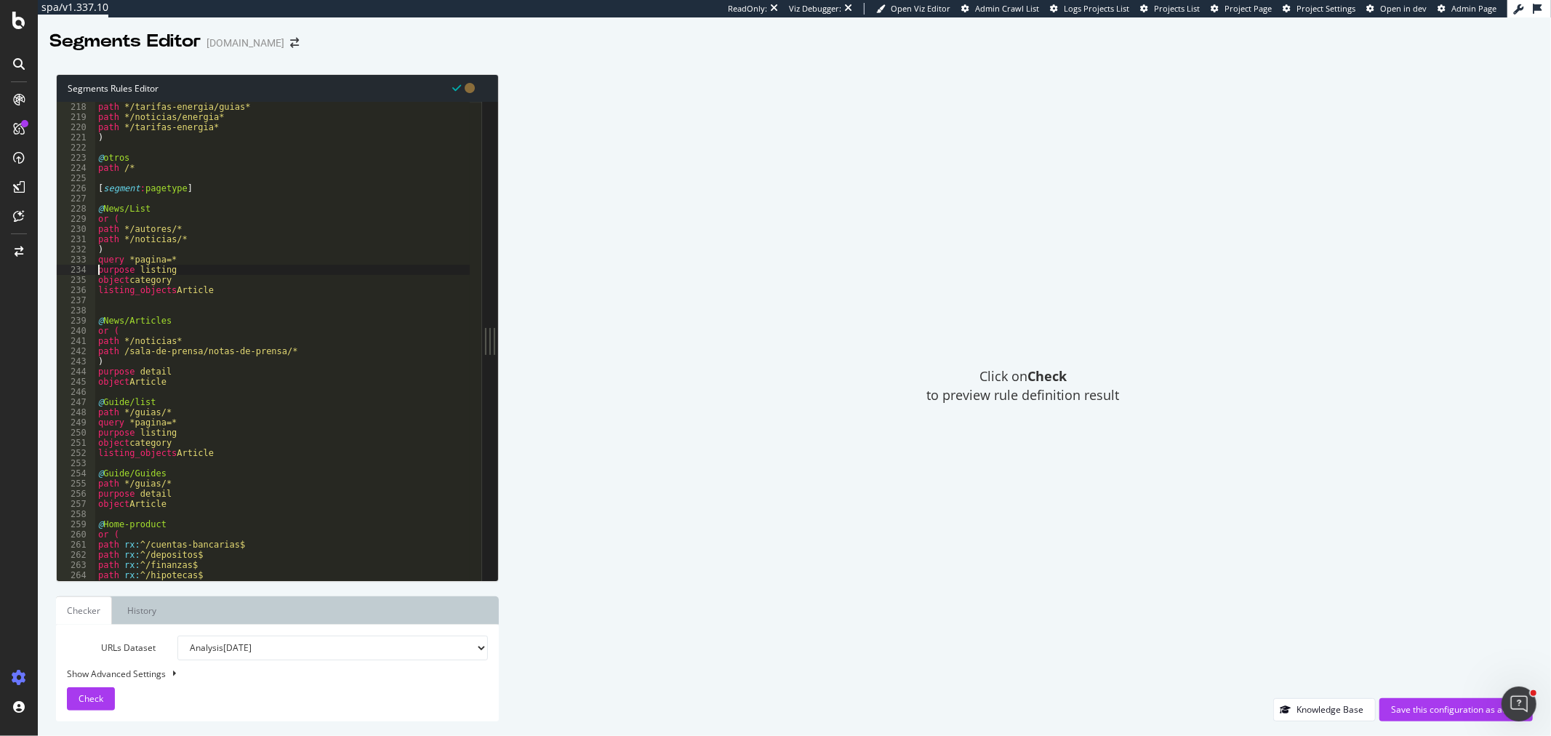
click at [99, 267] on div "path */tarifas-energia/guias* path */noticias/energia* path */tarifas-energia* …" at bounding box center [282, 351] width 375 height 499
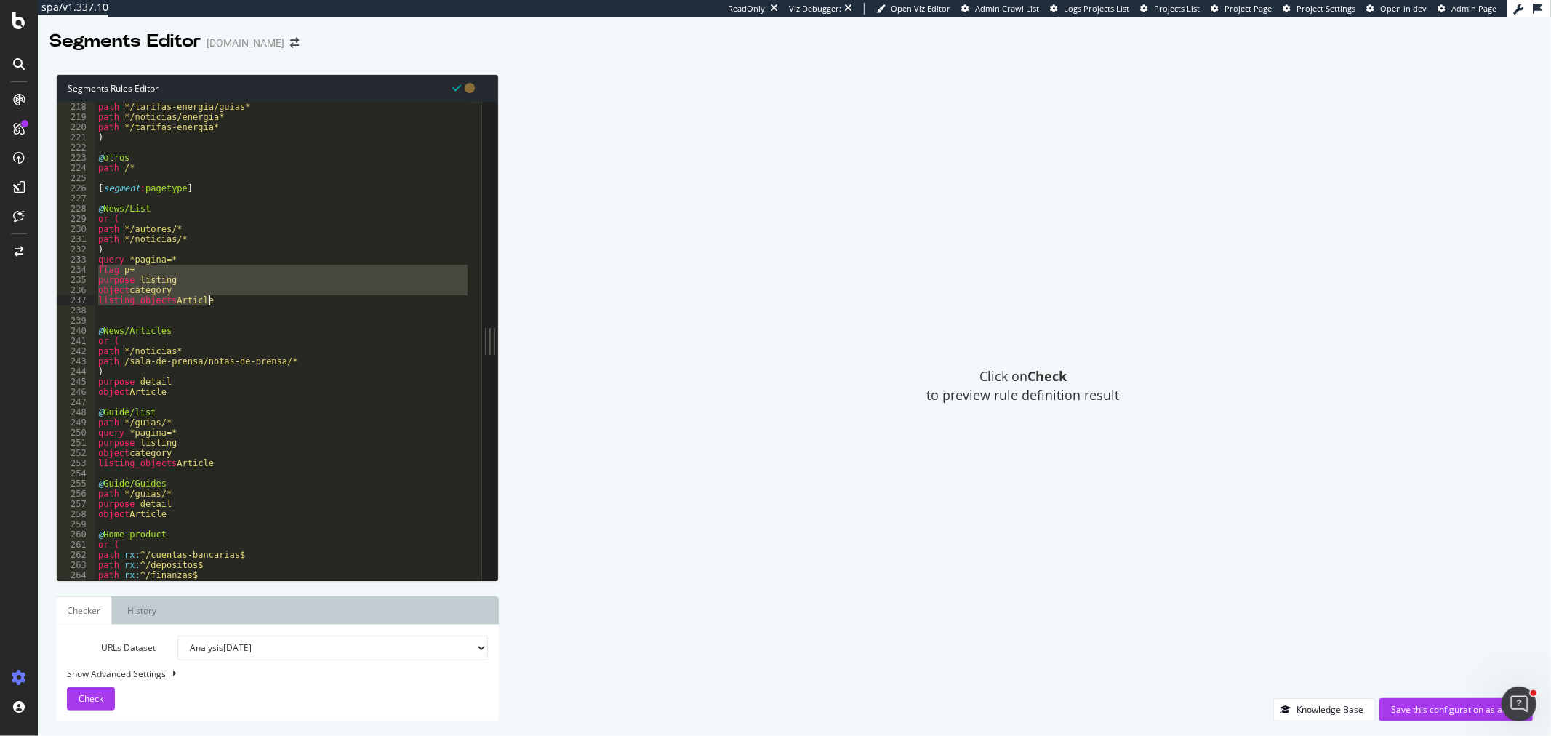
drag, startPoint x: 99, startPoint y: 267, endPoint x: 228, endPoint y: 303, distance: 134.4
click at [228, 303] on div "path */tarifas-energia/guias* path */noticias/energia* path */tarifas-energia* …" at bounding box center [282, 351] width 375 height 499
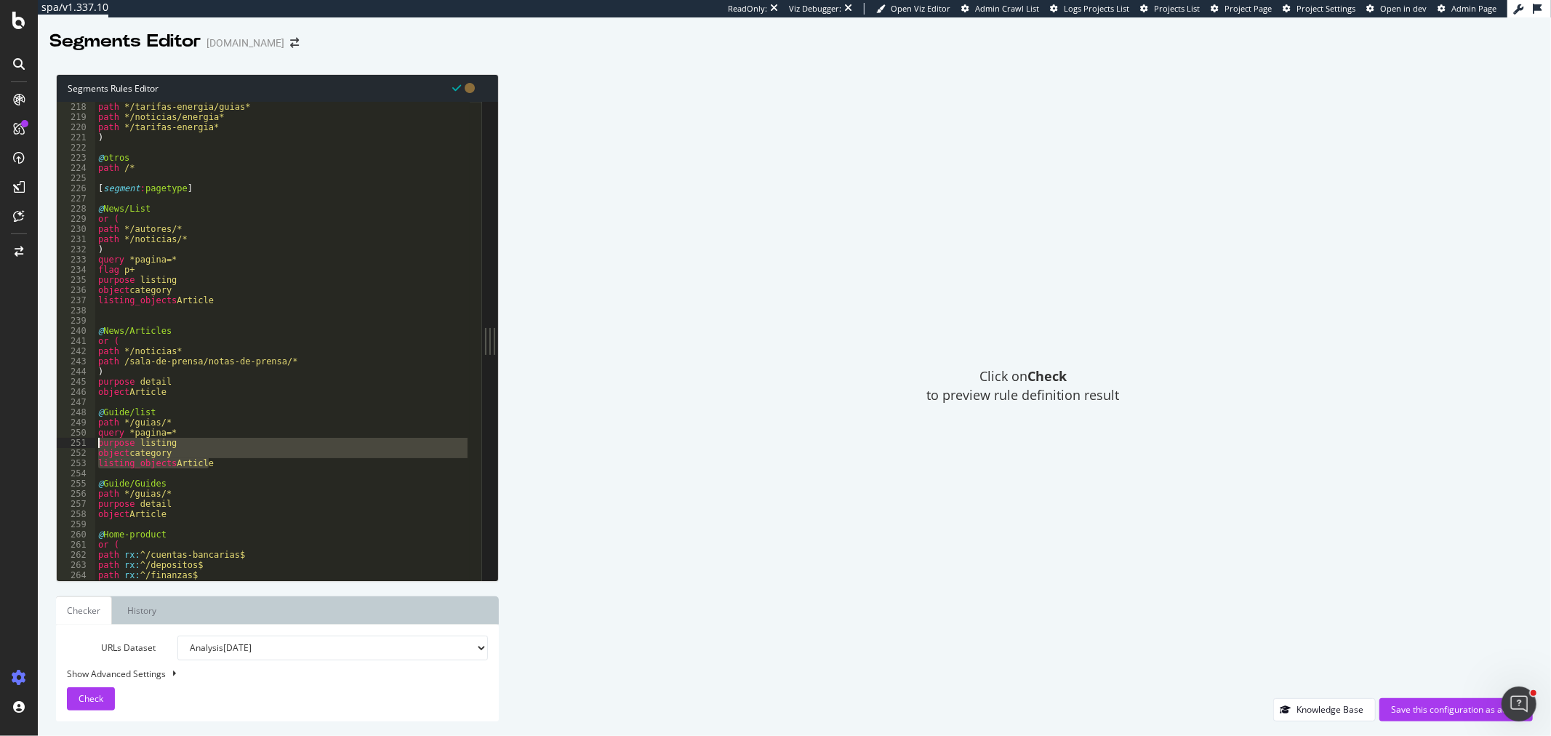
drag, startPoint x: 217, startPoint y: 463, endPoint x: 96, endPoint y: 446, distance: 121.9
click at [96, 446] on div "path */tarifas-energia/guias* path */noticias/energia* path */tarifas-energia* …" at bounding box center [282, 351] width 375 height 499
paste textarea "listing_objects Article"
type textarea "listing_objects Article"
click at [153, 310] on div "path */tarifas-energia/guias* path */noticias/energia* path */tarifas-energia* …" at bounding box center [282, 351] width 375 height 499
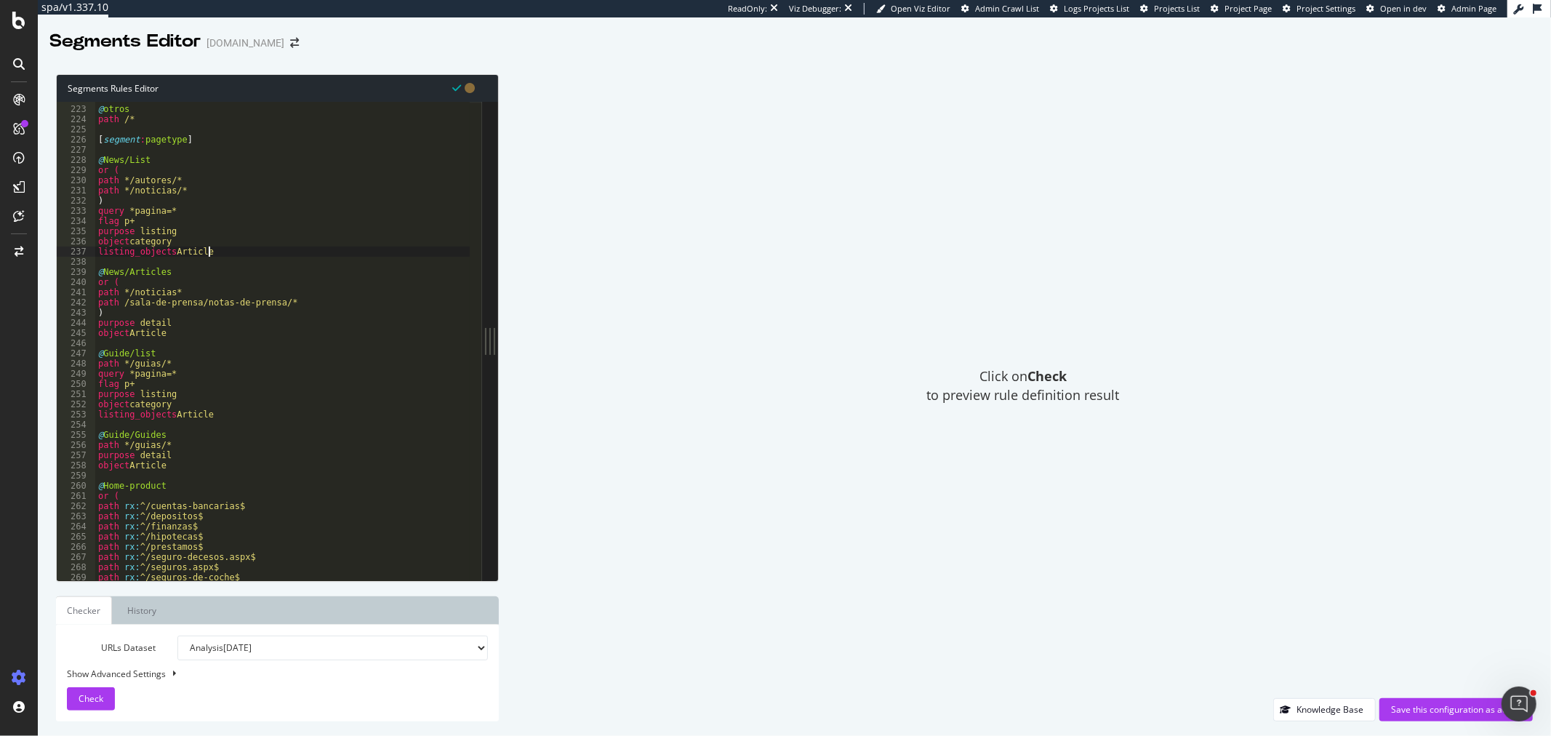
scroll to position [2306, 0]
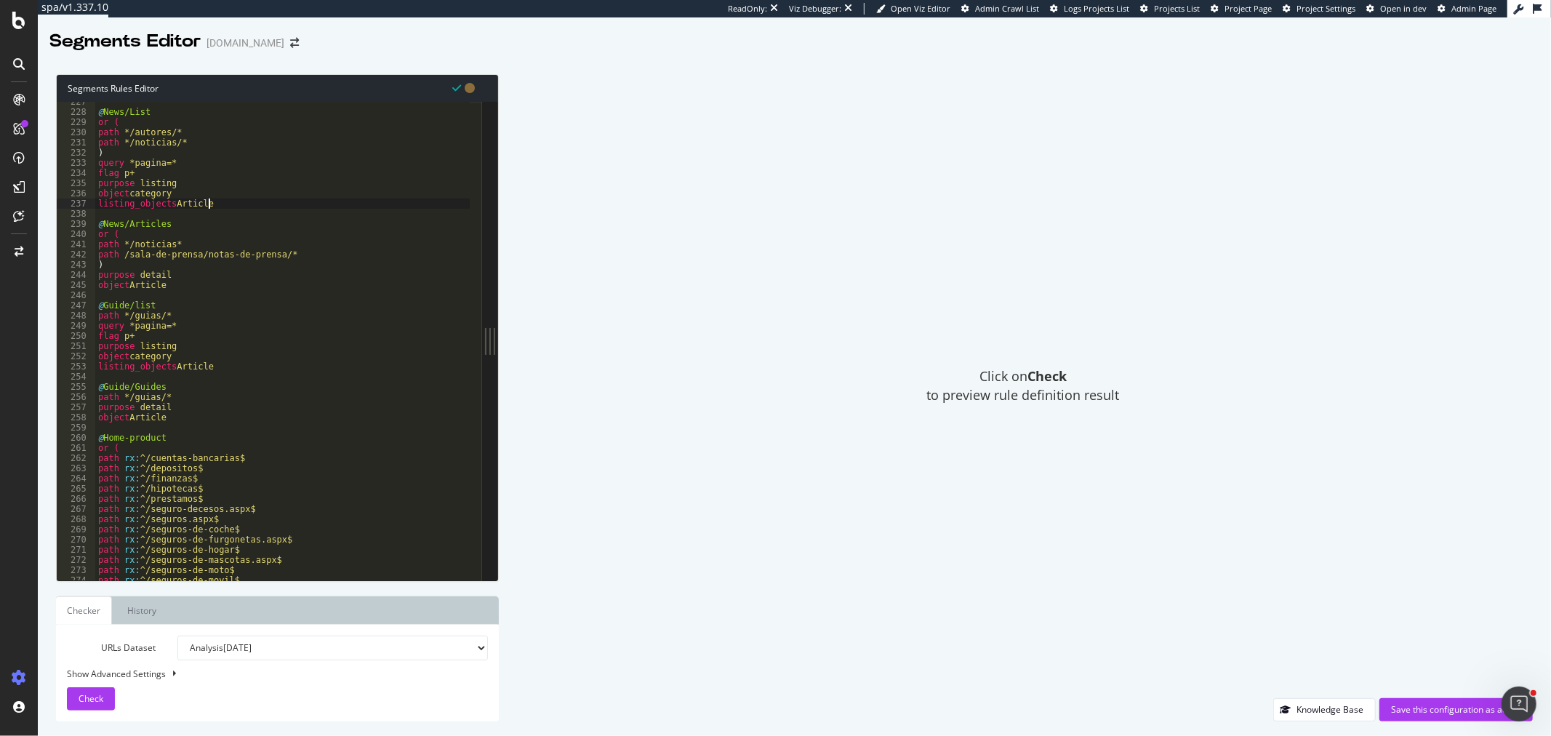
click at [193, 417] on div "@ News/List or ( path */autores/* path */noticias/* ) query *pagina=* flag p+ p…" at bounding box center [282, 346] width 375 height 499
type textarea "object Article"
type textarea "@Dictionario"
click at [118, 433] on div "@ News/List or ( path */autores/* path */noticias/* ) query *pagina=* flag p+ p…" at bounding box center [282, 346] width 375 height 499
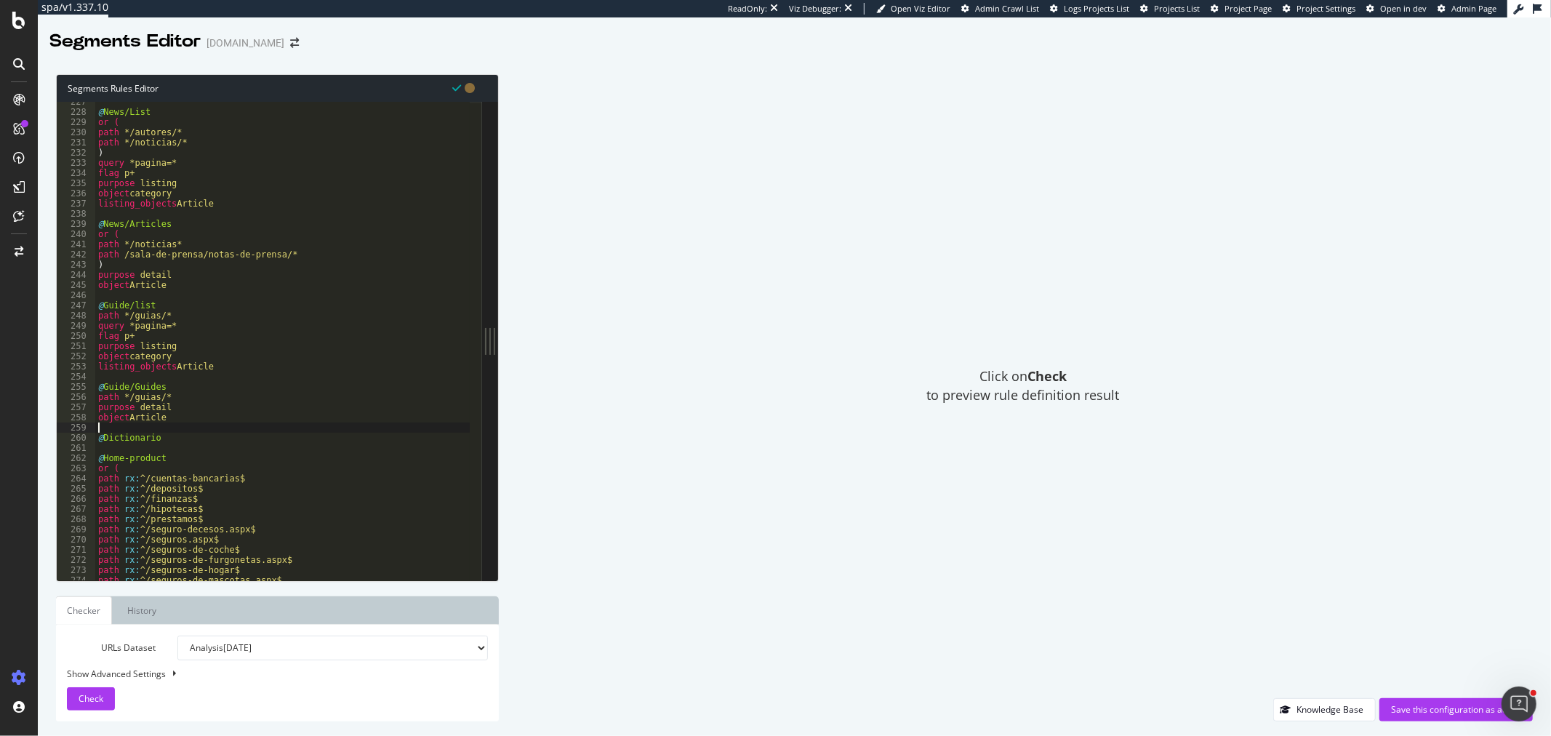
scroll to position [0, 0]
click at [116, 439] on div "@ News/List or ( path */autores/* path */noticias/* ) query *pagina=* flag p+ p…" at bounding box center [282, 346] width 375 height 499
click at [213, 433] on div "@ News/List or ( path */autores/* path */noticias/* ) query *pagina=* flag p+ p…" at bounding box center [282, 346] width 375 height 499
type textarea "@Dicctionario"
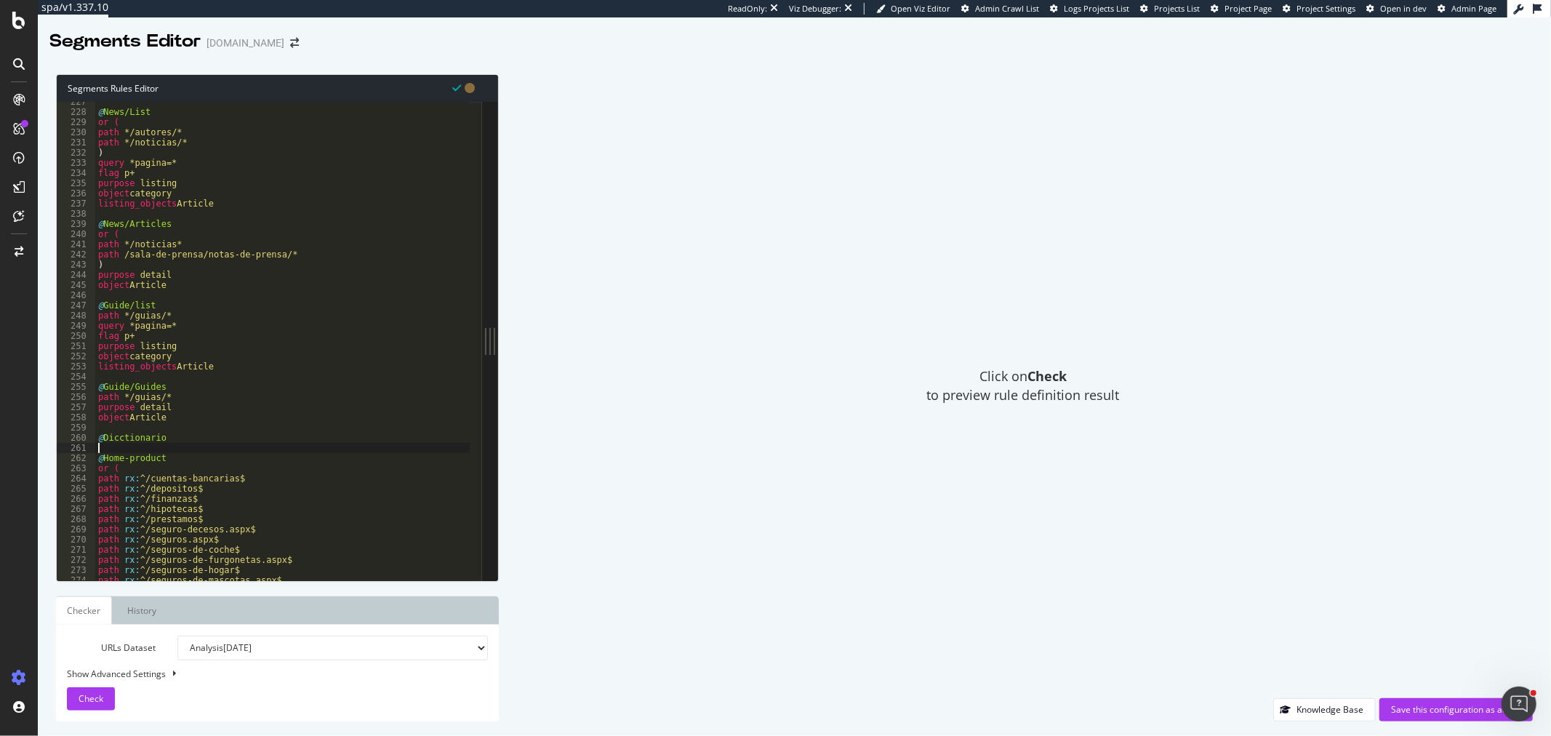
click at [212, 446] on div "@ News/List or ( path */autores/* path */noticias/* ) query *pagina=* flag p+ p…" at bounding box center [282, 346] width 375 height 499
click at [213, 441] on div "@ News/List or ( path */autores/* path */noticias/* ) query *pagina=* flag p+ p…" at bounding box center [282, 346] width 375 height 499
type textarea "@Dicctionario"
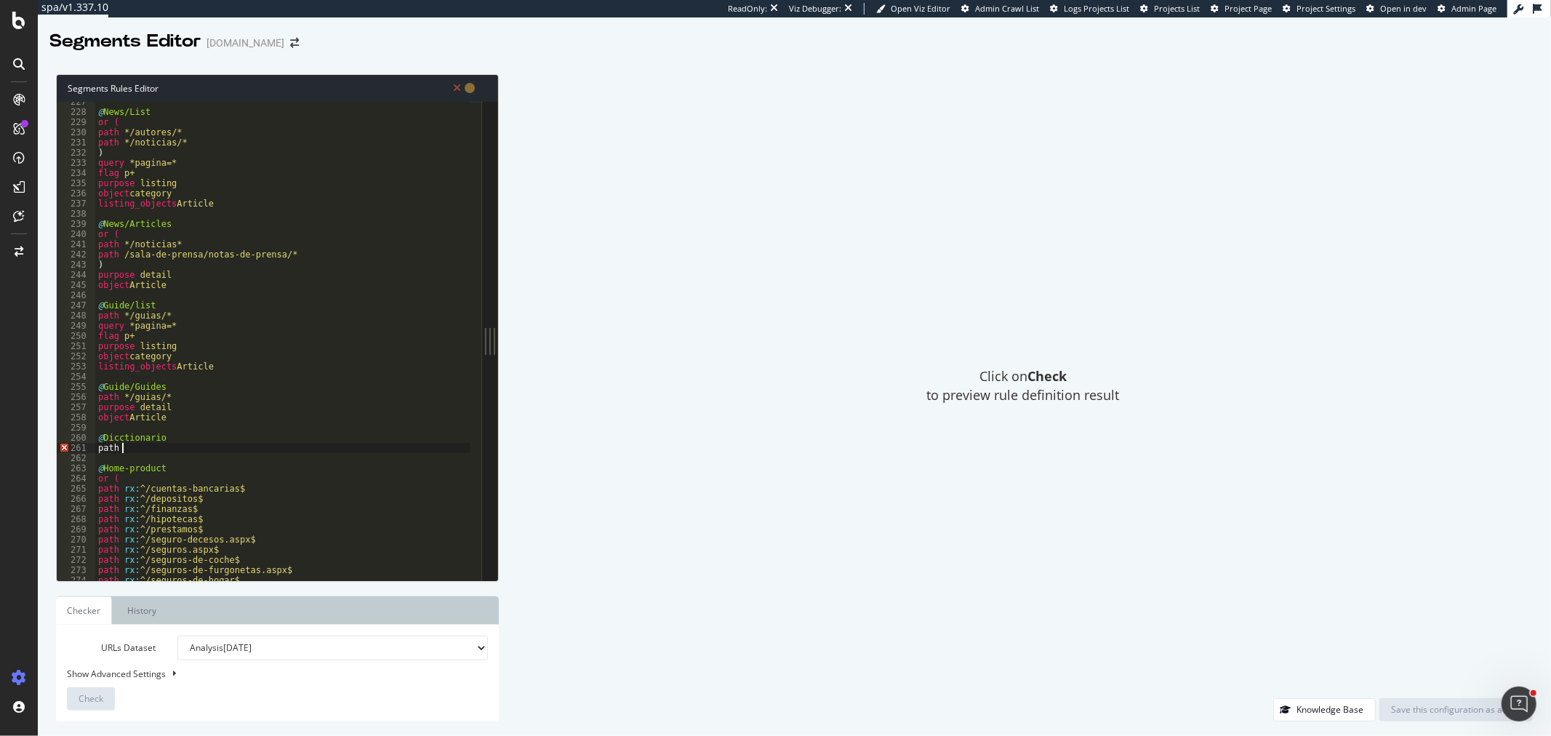
paste textarea "/diccionario/*"
click at [124, 447] on div "@ News/List or ( path */autores/* path */noticias/* ) query *pagina=* flag p+ p…" at bounding box center [282, 346] width 375 height 499
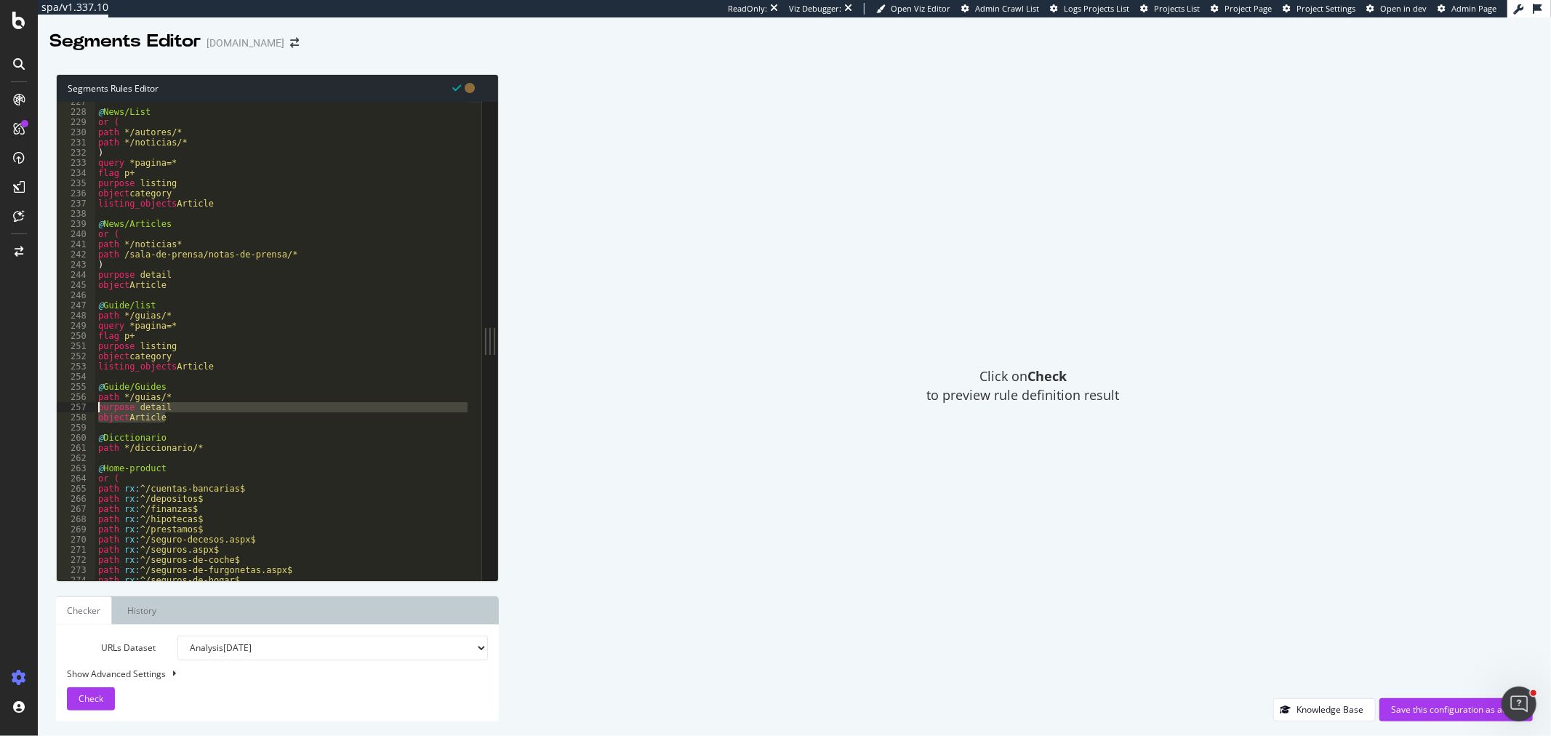
drag, startPoint x: 169, startPoint y: 414, endPoint x: 98, endPoint y: 409, distance: 70.8
click at [98, 409] on div "@ News/List or ( path */autores/* path */noticias/* ) query *pagina=* flag p+ p…" at bounding box center [282, 346] width 375 height 499
click at [140, 453] on div "@ News/List or ( path */autores/* path */noticias/* ) query *pagina=* flag p+ p…" at bounding box center [282, 346] width 375 height 499
type textarea "path */diccionario/*"
click at [145, 460] on div "@ News/List or ( path */autores/* path */noticias/* ) query *pagina=* flag p+ p…" at bounding box center [282, 346] width 375 height 499
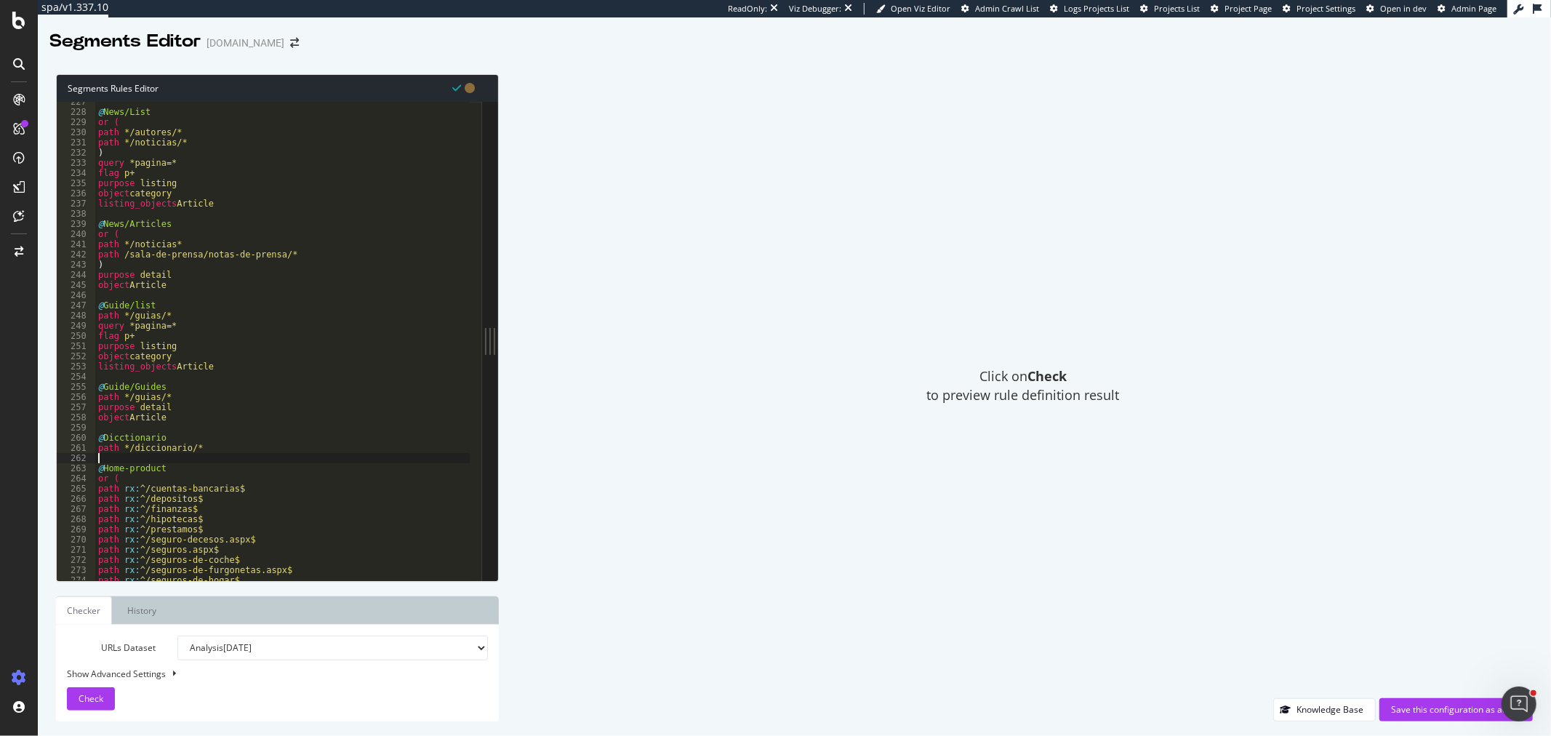
scroll to position [0, 0]
paste textarea "object Article"
type textarea "object Article"
click at [145, 471] on div "@ News/List or ( path */autores/* path */noticias/* ) query *pagina=* flag p+ p…" at bounding box center [282, 346] width 375 height 499
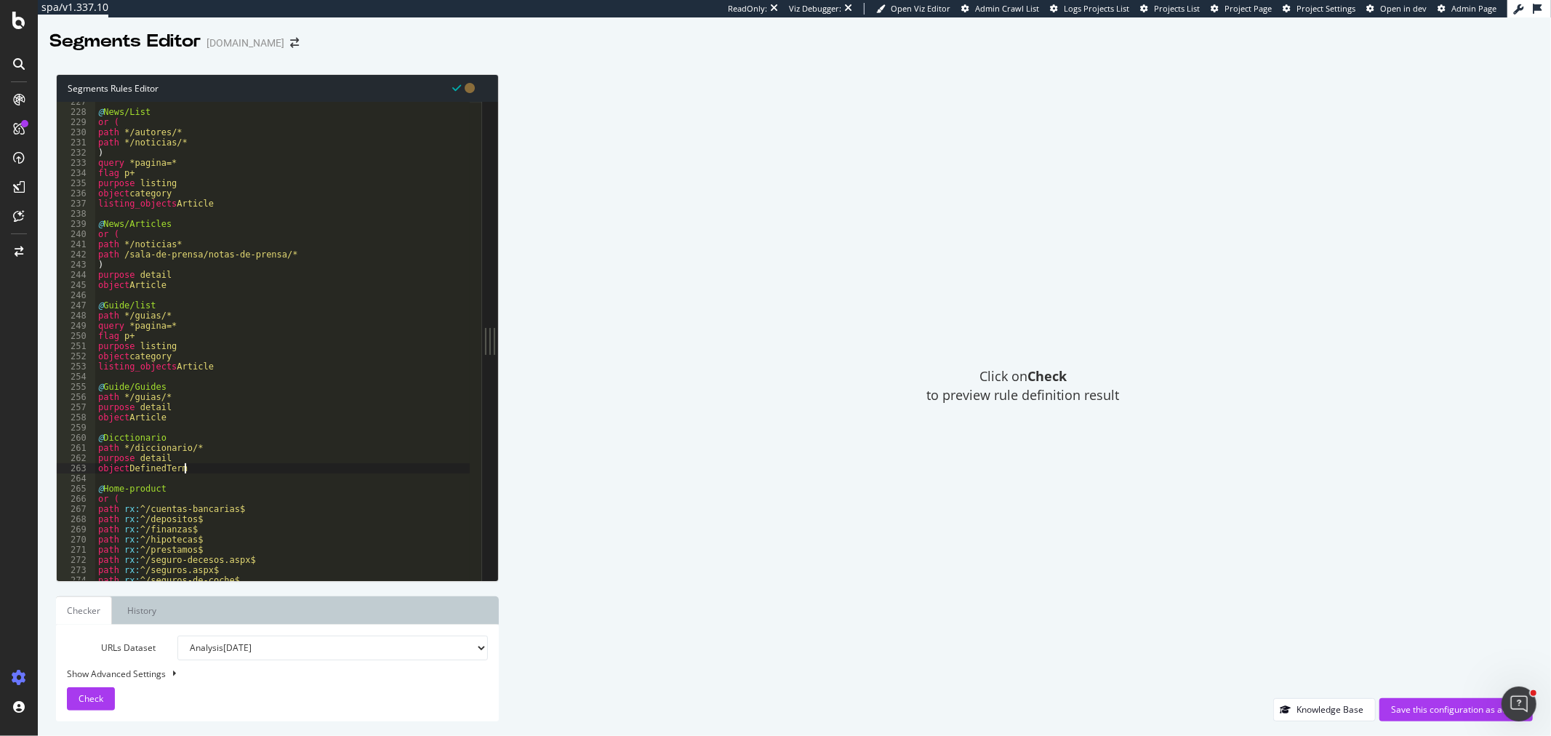
scroll to position [0, 6]
click at [230, 460] on div "@ News/List or ( path */autores/* path */noticias/* ) query *pagina=* flag p+ p…" at bounding box center [282, 346] width 375 height 499
click at [220, 470] on div "@ News/List or ( path */autores/* path */noticias/* ) query *pagina=* flag p+ p…" at bounding box center [282, 346] width 375 height 499
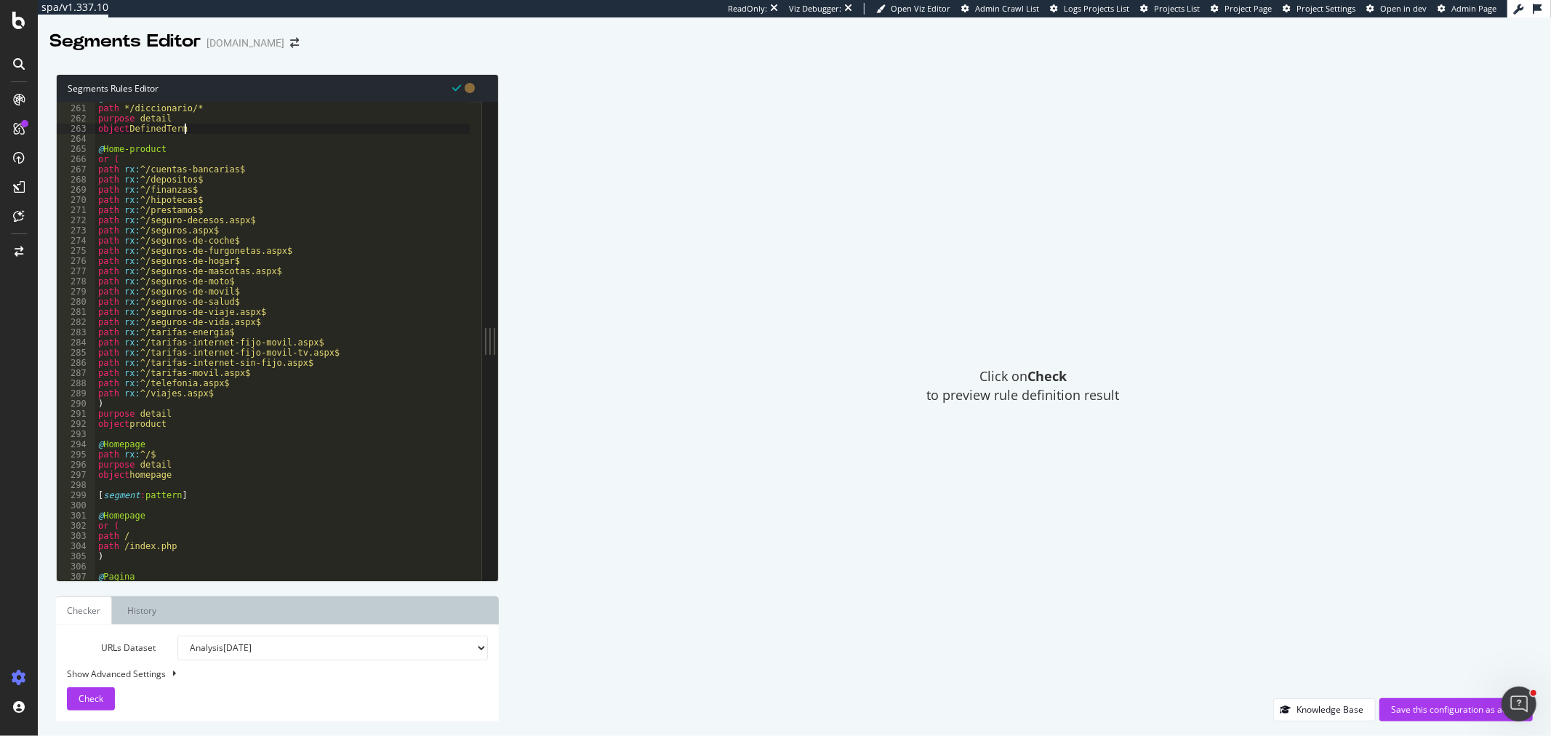
scroll to position [2645, 0]
click at [200, 429] on div "@ Dicctionario path */diccionario/* purpose detail object DefinedTerm @ Home-pr…" at bounding box center [282, 342] width 375 height 499
type textarea "object product"
paste textarea "path rx:^/seguros/.*"
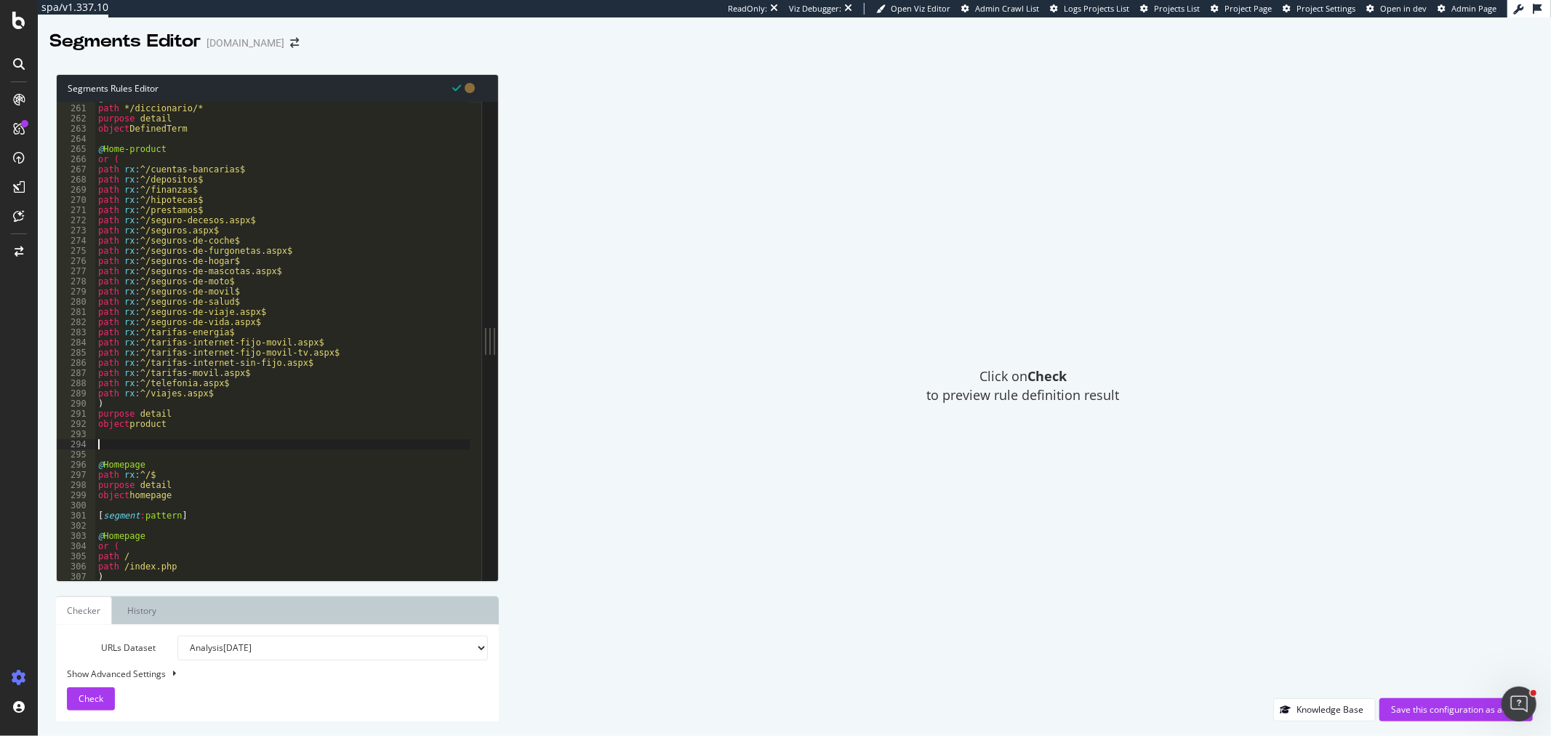
type textarea "path rx:^/seguros/.*"
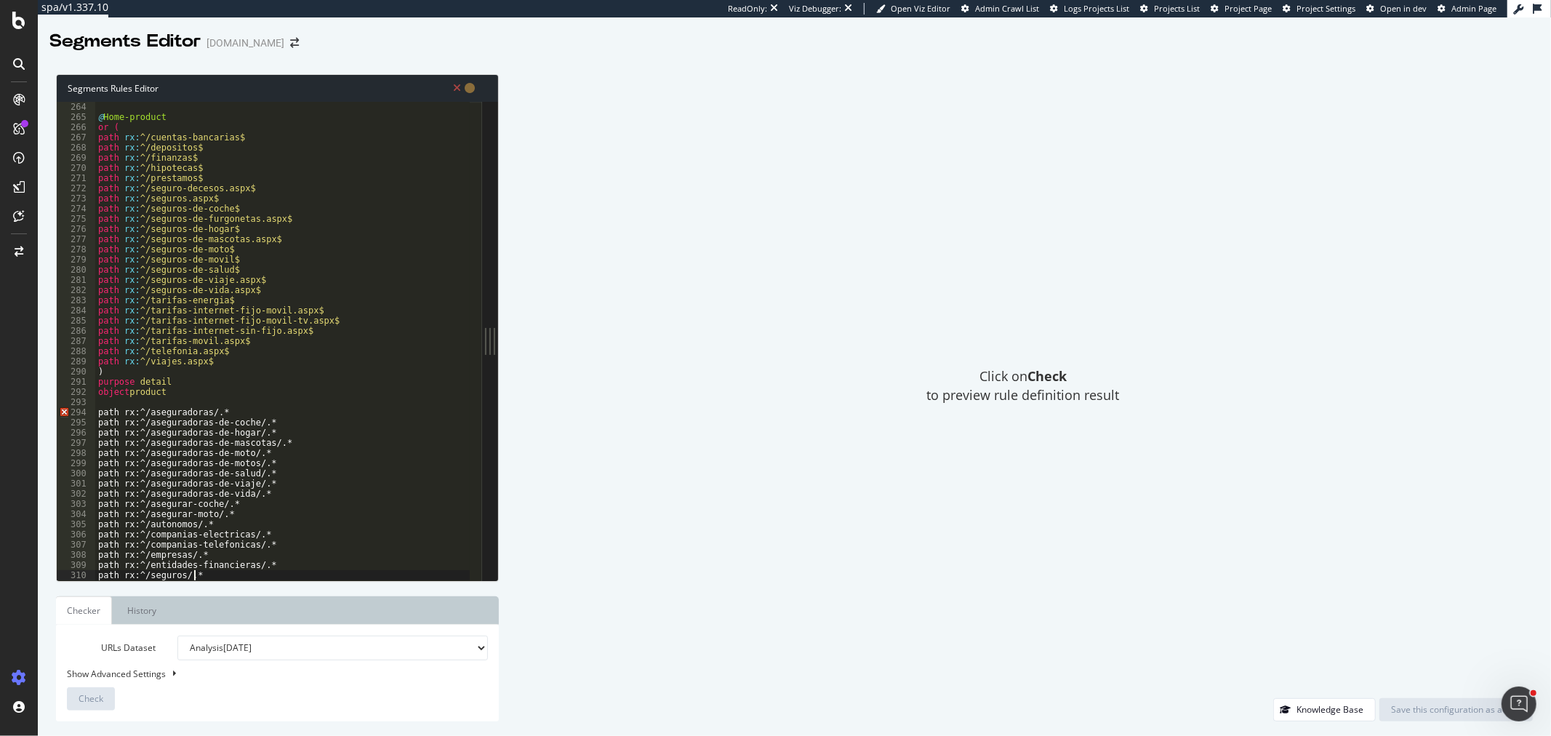
scroll to position [2677, 0]
click at [191, 398] on div "@ Home-product or ( path rx : ^/cuentas-bancarias$ path rx : ^/depositos$ path …" at bounding box center [282, 351] width 375 height 499
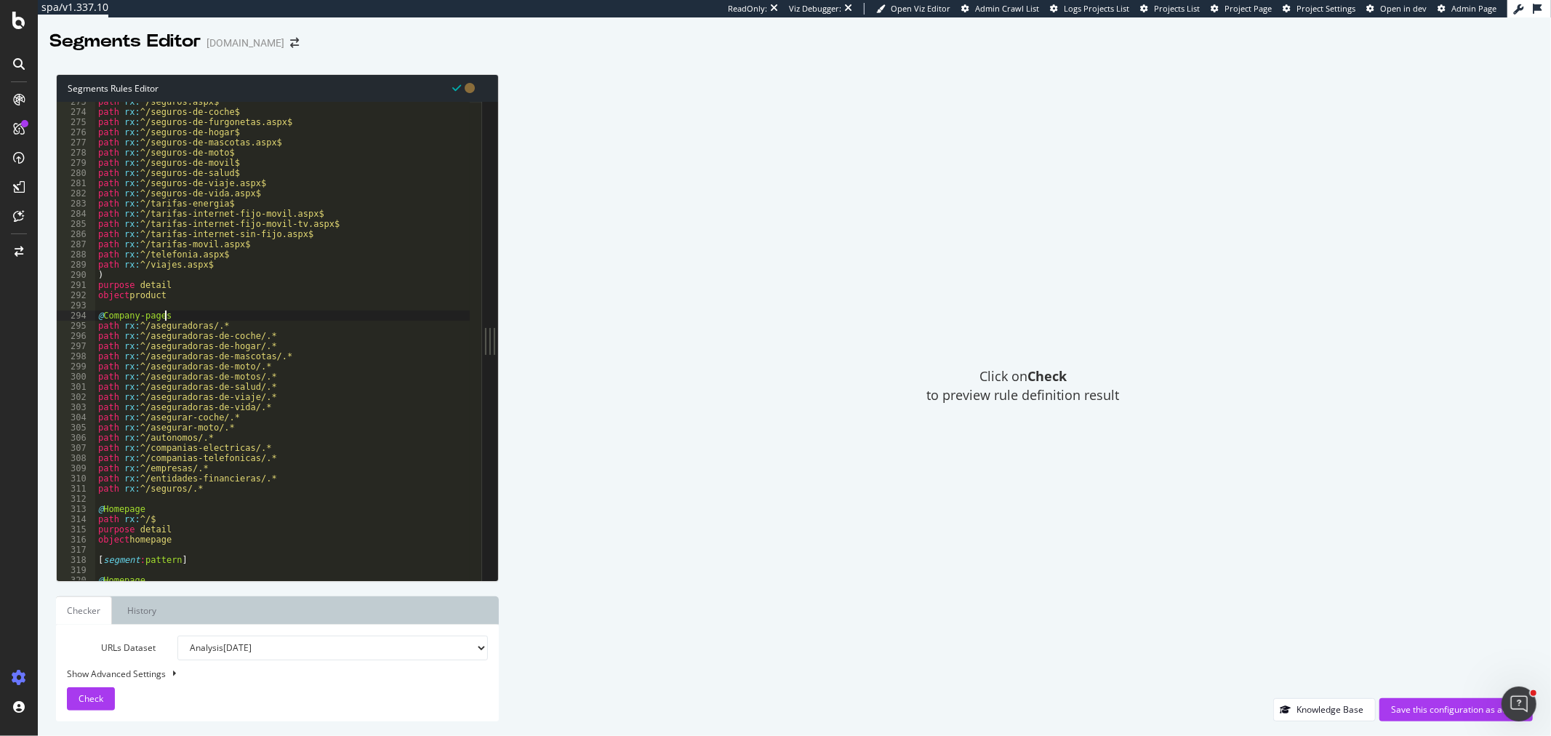
scroll to position [2774, 0]
click at [97, 328] on div "path rx : ^/seguros.aspx$ path rx : ^/seguros-de-coche$ path rx : ^/seguros-de-…" at bounding box center [282, 346] width 375 height 499
click at [201, 502] on div "path rx : ^/seguros.aspx$ path rx : ^/seguros-de-coche$ path rx : ^/seguros-de-…" at bounding box center [282, 346] width 375 height 499
type textarea "path rx:^/seguros/.*"
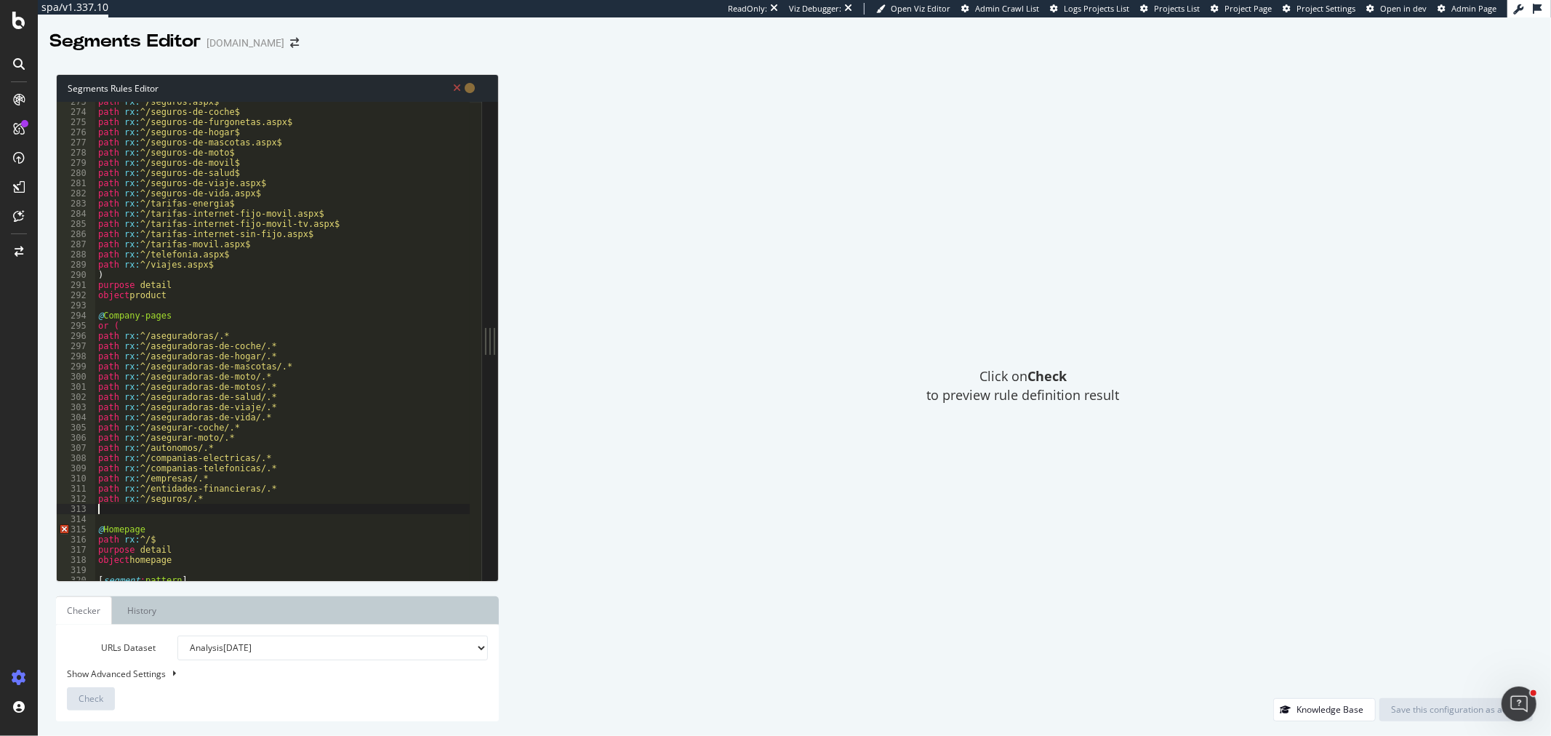
type textarea ")"
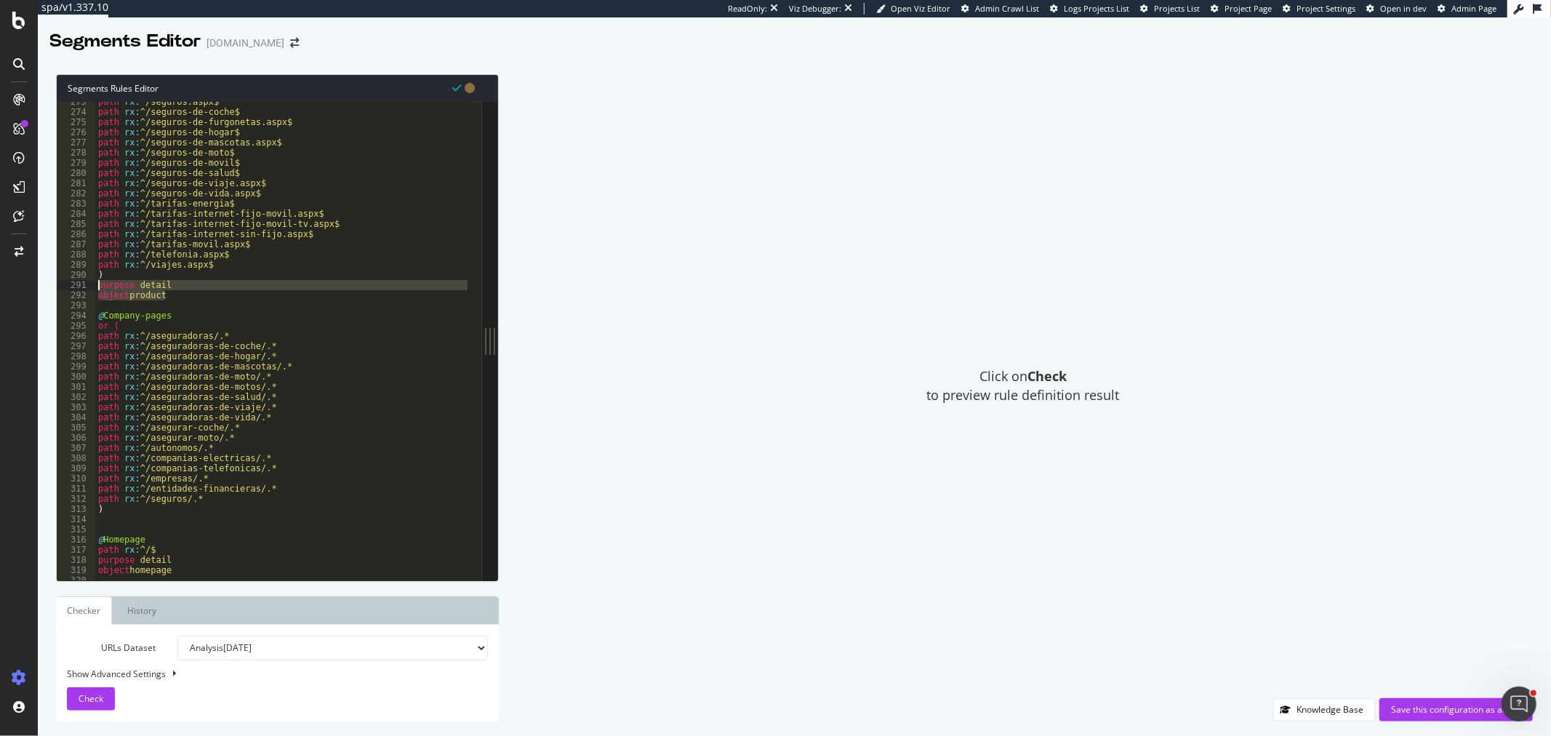
drag, startPoint x: 173, startPoint y: 291, endPoint x: 95, endPoint y: 282, distance: 78.3
click at [95, 282] on div "path rx : ^/seguros.aspx$ path rx : ^/seguros-de-coche$ path rx : ^/seguros-de-…" at bounding box center [282, 346] width 375 height 499
type textarea "purpose detail object product"
click at [134, 516] on div "path rx : ^/seguros.aspx$ path rx : ^/seguros-de-coche$ path rx : ^/seguros-de-…" at bounding box center [282, 346] width 375 height 499
paste textarea "object product"
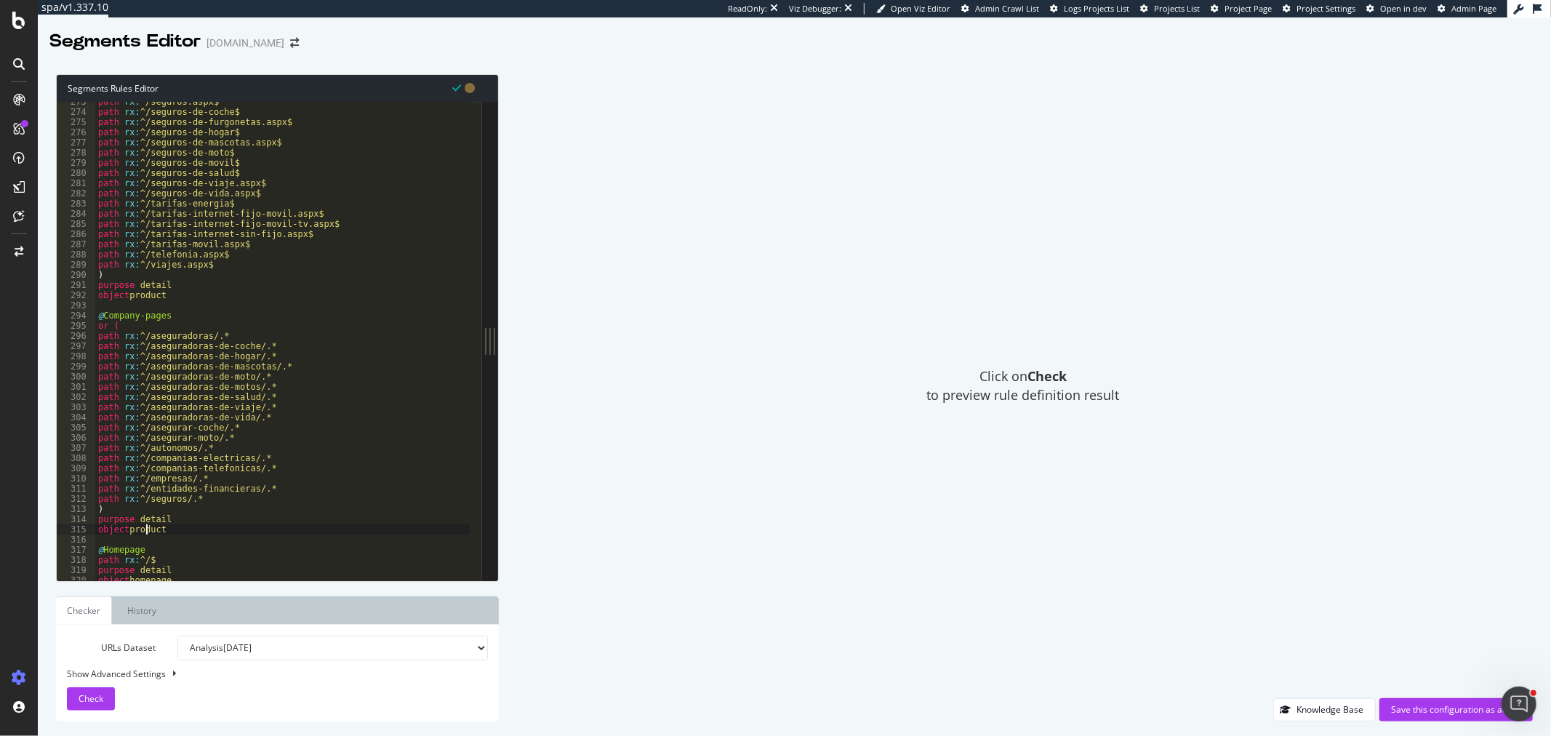
click at [145, 529] on div "path rx : ^/seguros.aspx$ path rx : ^/seguros-de-coche$ path rx : ^/seguros-de-…" at bounding box center [282, 346] width 375 height 499
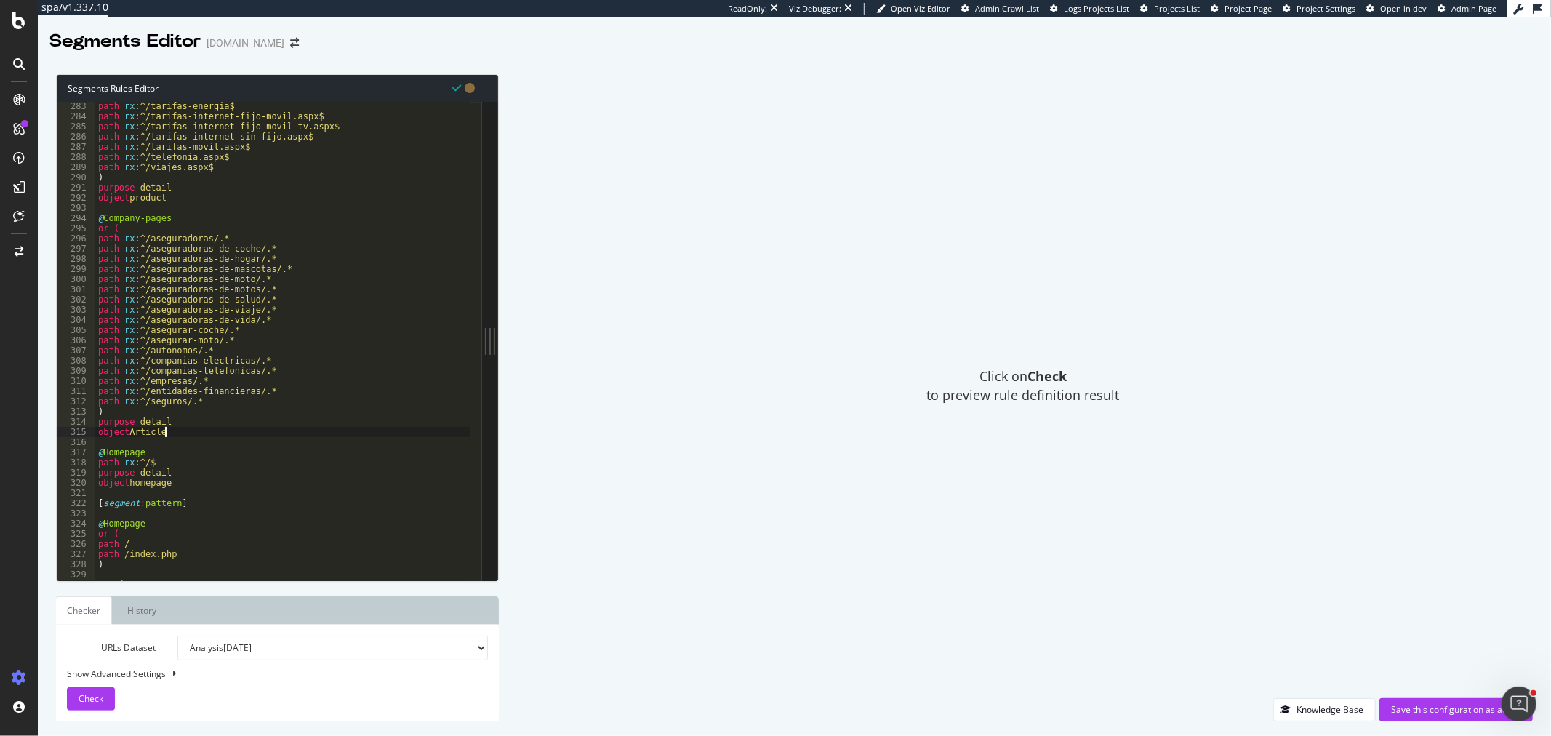
scroll to position [2871, 0]
click at [206, 481] on div "path rx : ^/tarifas-energia$ path rx : ^/tarifas-internet-fijo-movil.aspx$ path…" at bounding box center [282, 350] width 375 height 499
type textarea "object homepage"
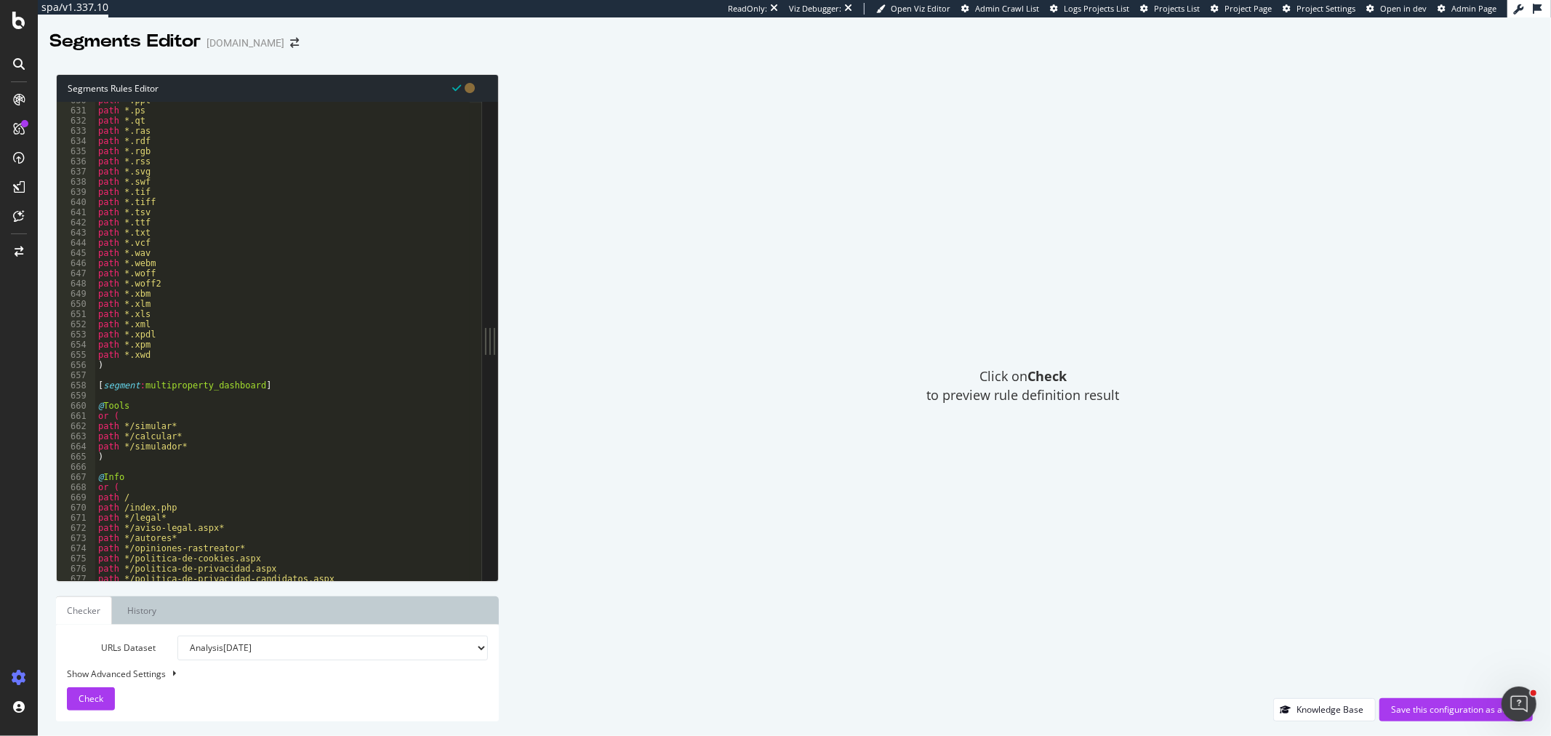
scroll to position [6652, 0]
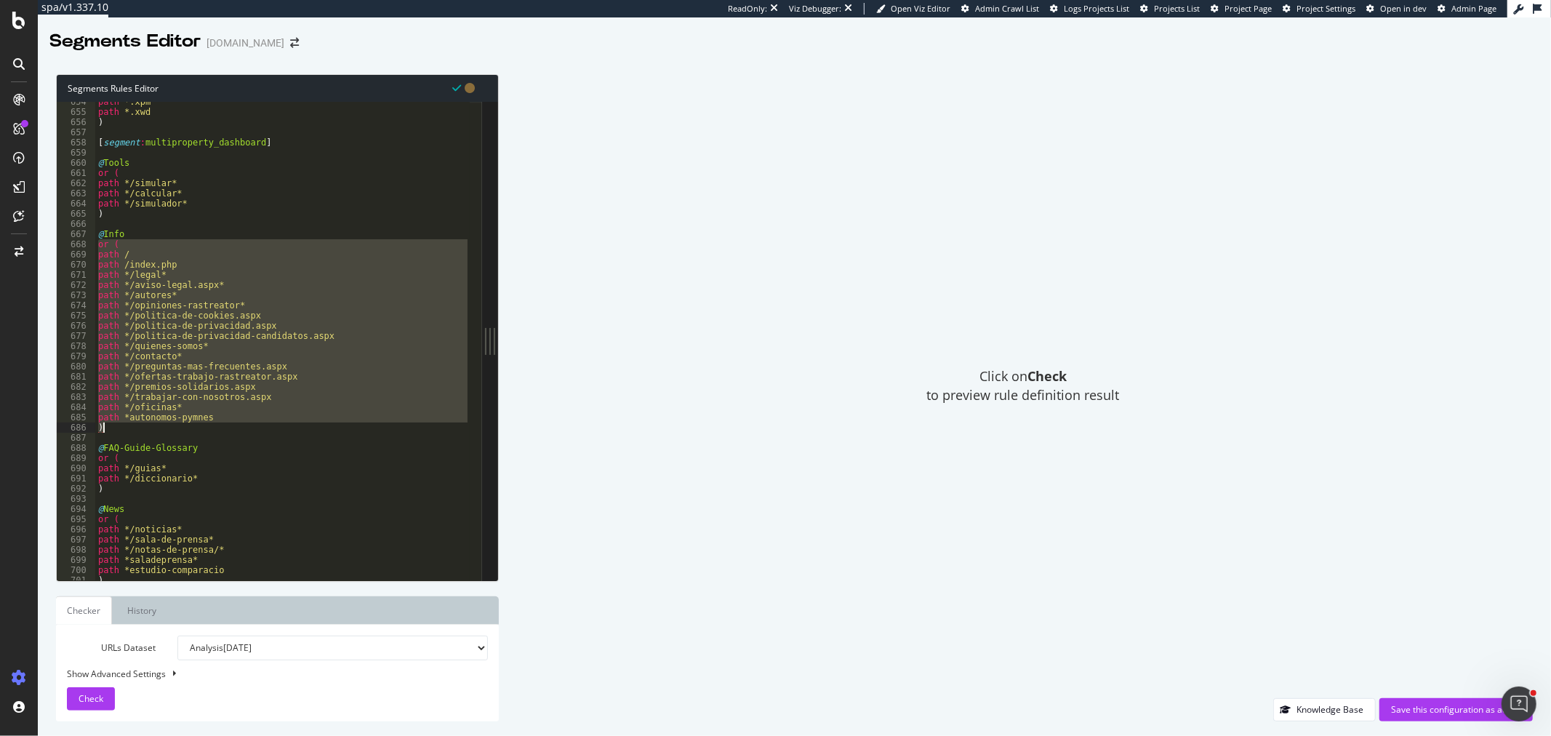
drag, startPoint x: 99, startPoint y: 244, endPoint x: 133, endPoint y: 423, distance: 182.8
click at [133, 423] on div "path *.xpm path *.xwd ) [ segment : multiproperty_dashboard ] @ Tools or ( path…" at bounding box center [282, 346] width 375 height 499
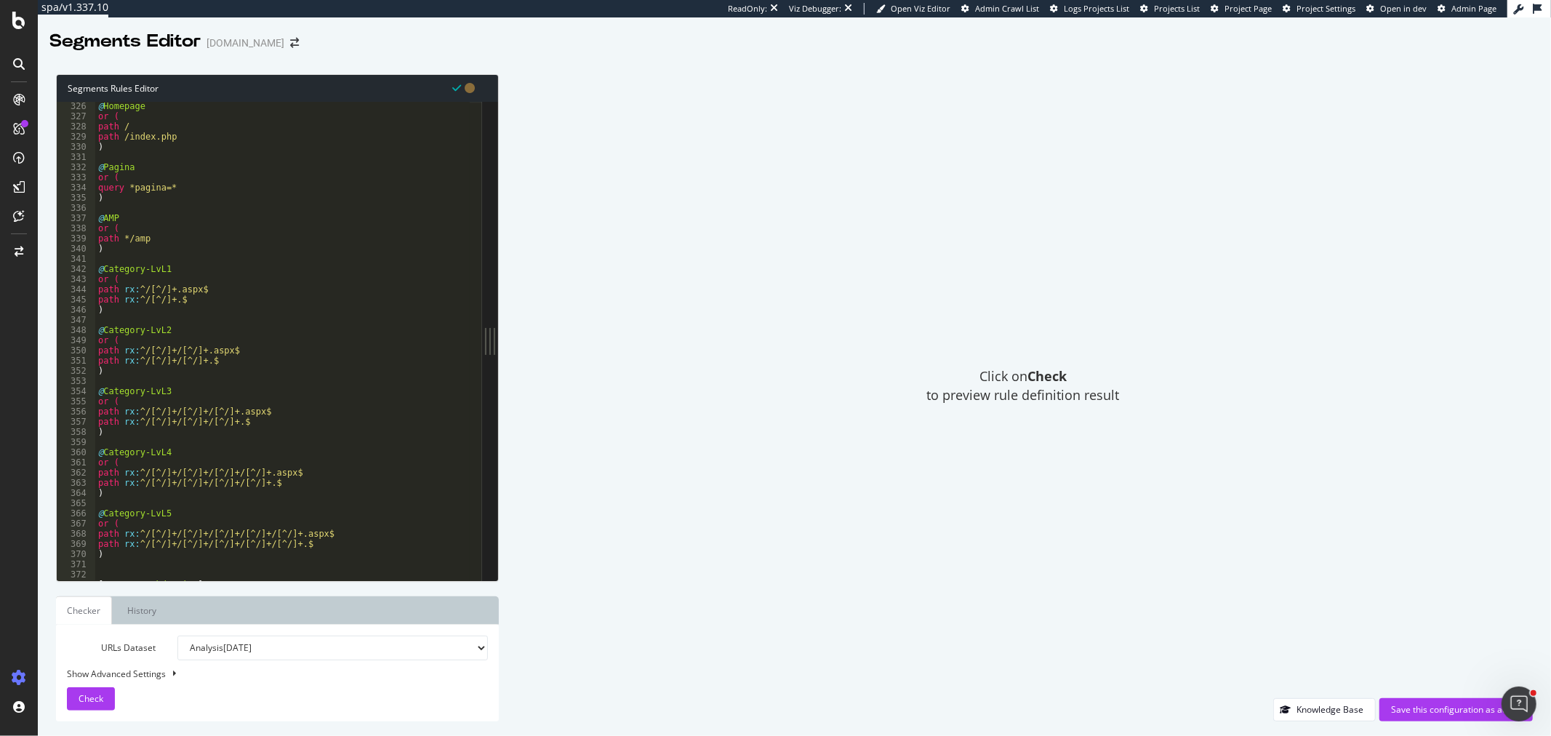
scroll to position [3115, 0]
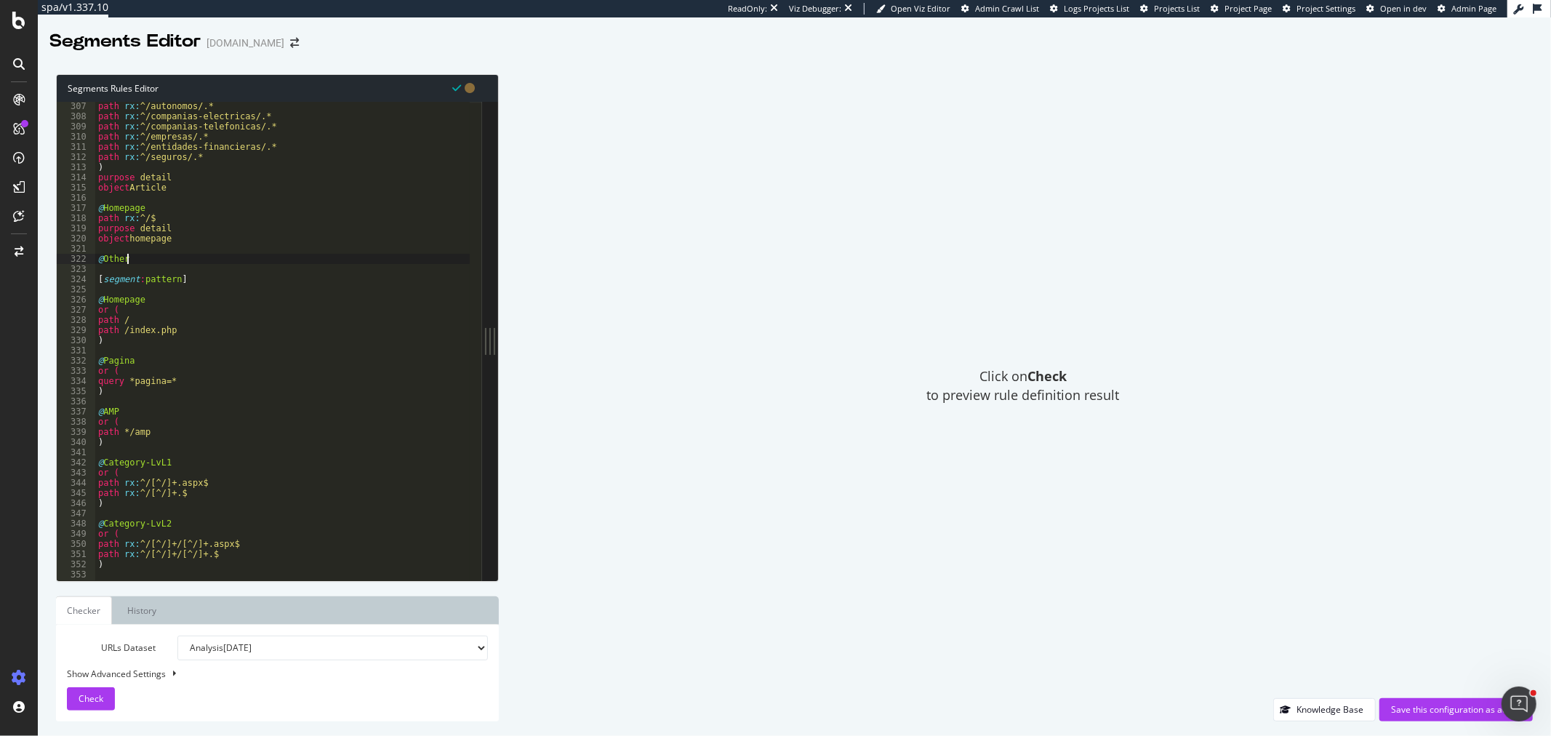
click at [127, 262] on div "path rx : ^/autonomos/.* path rx : ^/companias-electricas/.* path rx : ^/compan…" at bounding box center [282, 350] width 375 height 499
type textarea "@Other"
click at [127, 253] on div "path rx : ^/autonomos/.* path rx : ^/companias-electricas/.* path rx : ^/compan…" at bounding box center [282, 350] width 375 height 499
paste textarea ")"
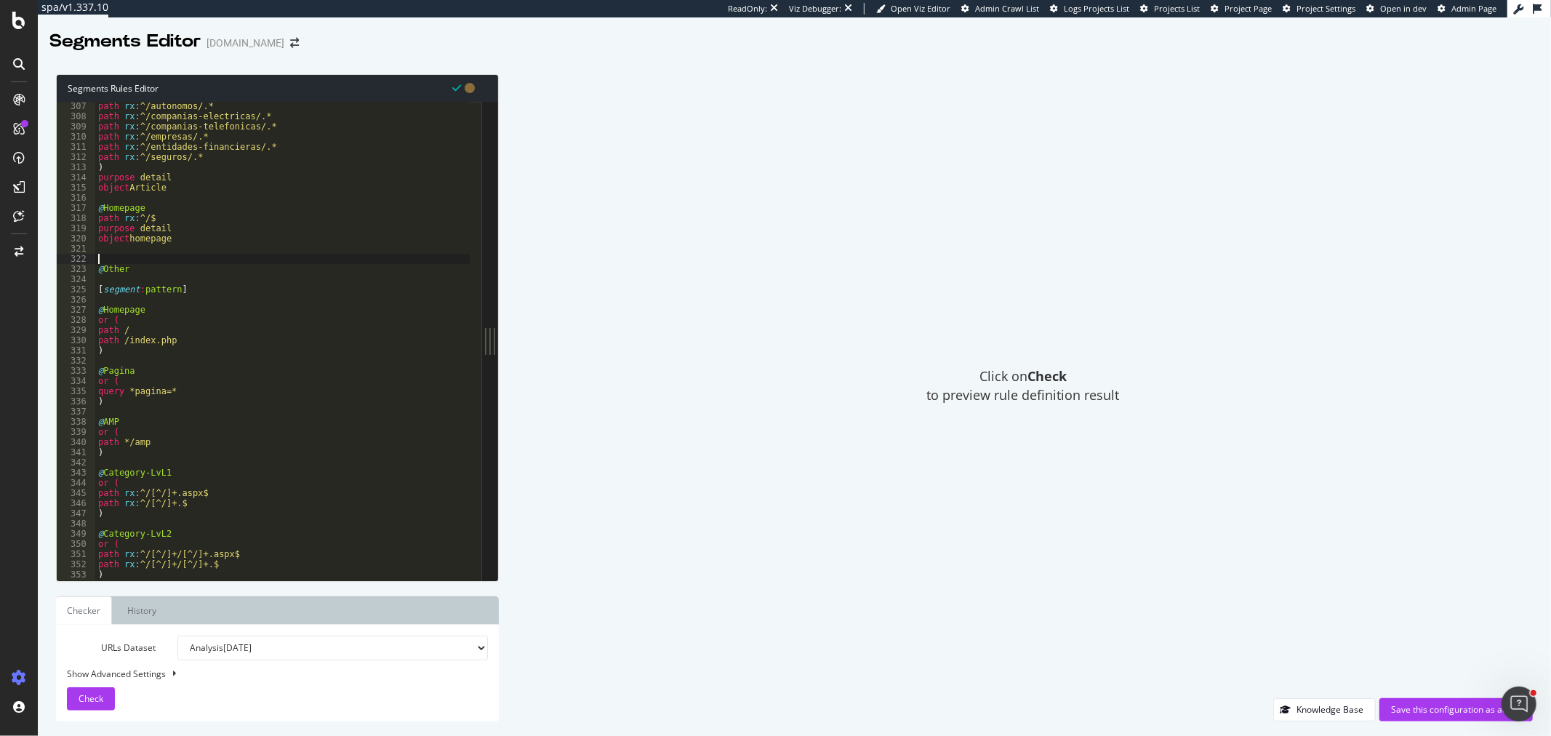
type textarea ")"
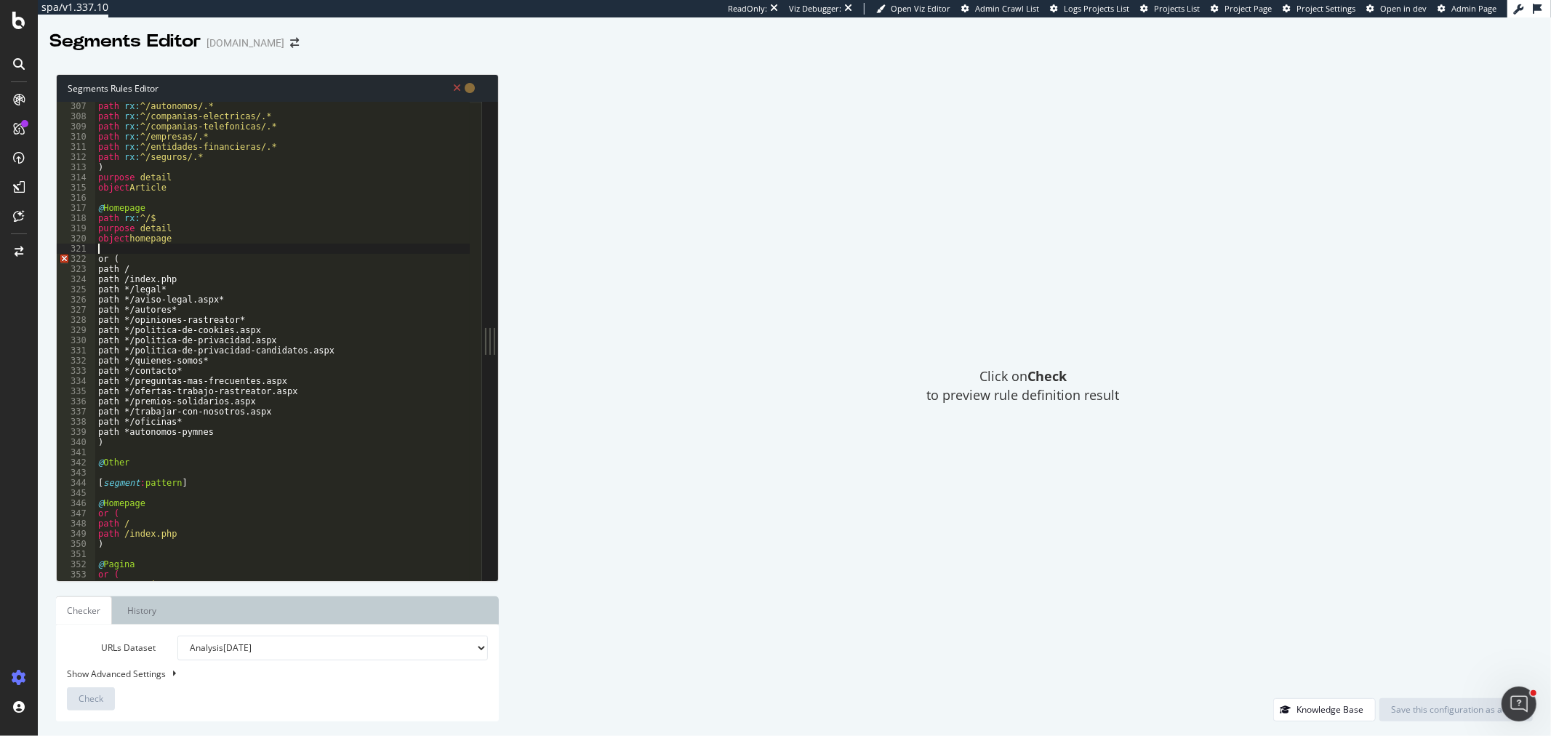
click at [128, 250] on div "path rx : ^/autonomos/.* path rx : ^/companias-electricas/.* path rx : ^/compan…" at bounding box center [282, 350] width 375 height 499
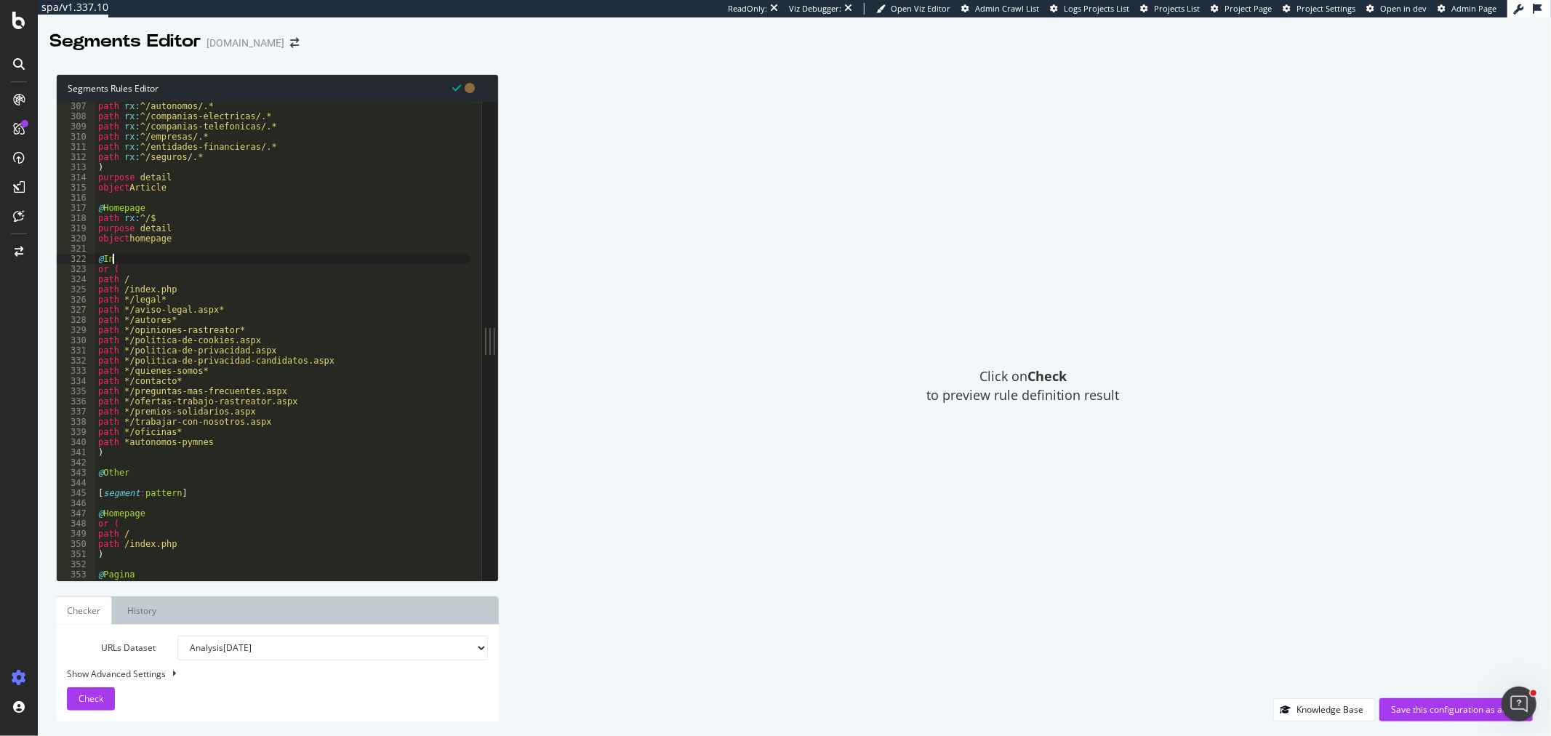
scroll to position [0, 1]
click at [167, 471] on div "path rx : ^/autonomos/.* path rx : ^/companias-electricas/.* path rx : ^/compan…" at bounding box center [282, 350] width 375 height 499
type textarea "@Other"
click at [165, 474] on div "path rx : ^/autonomos/.* path rx : ^/companias-electricas/.* path rx : ^/compan…" at bounding box center [282, 350] width 375 height 499
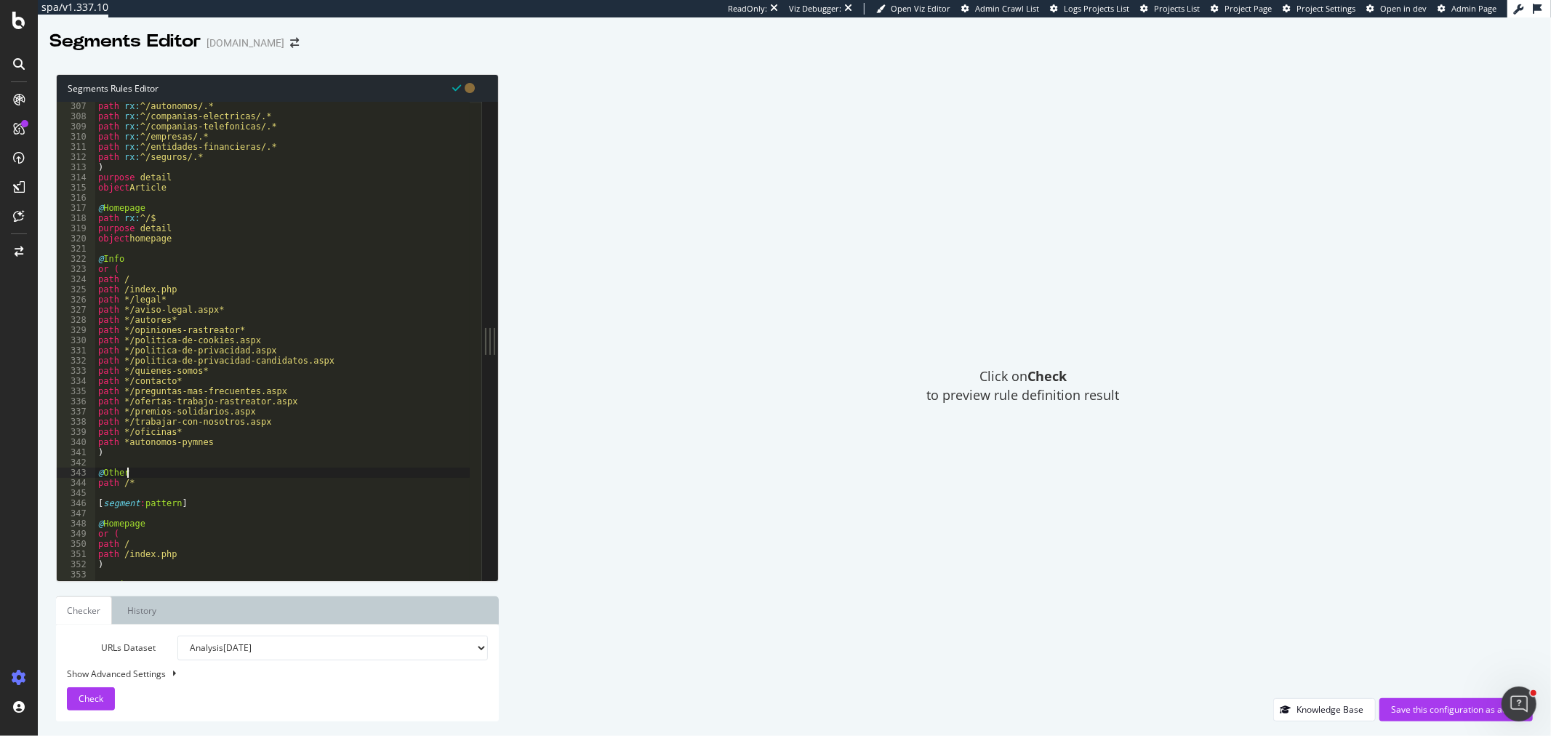
type textarea "@Other"
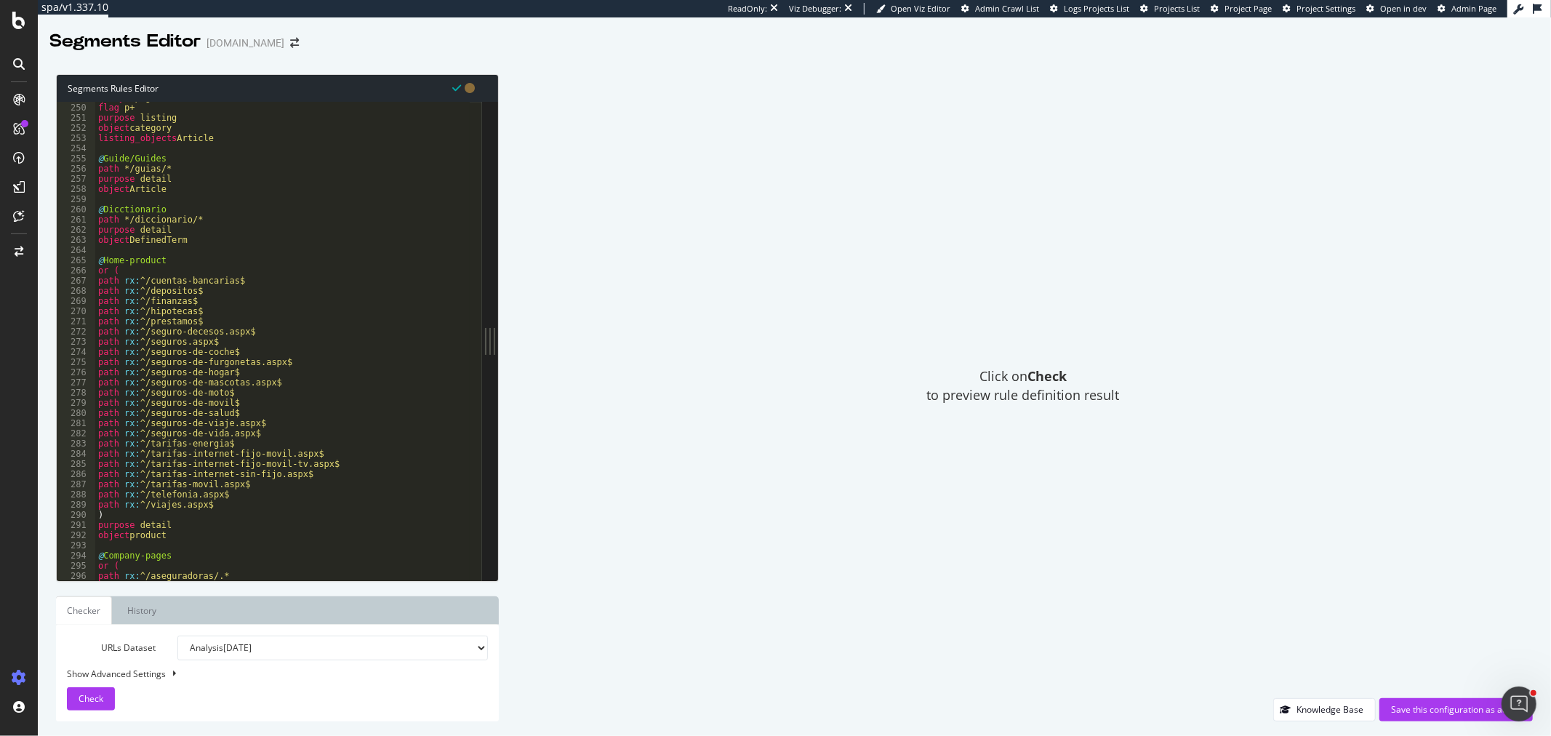
scroll to position [2388, 0]
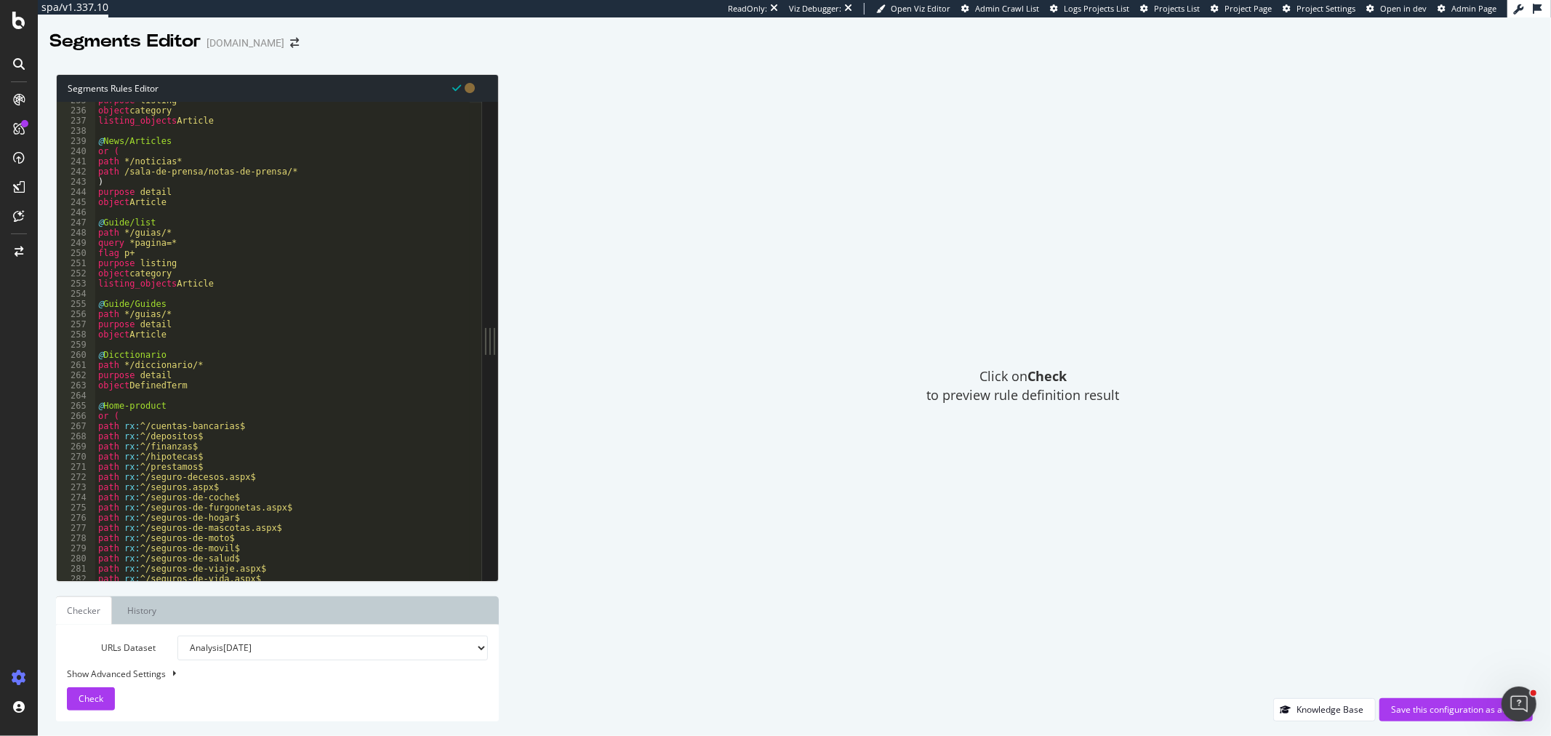
click at [183, 292] on div "purpose listing object category listing_objects Article @ News/Articles or ( pa…" at bounding box center [282, 344] width 375 height 499
type textarea "]"
type textarea "@"
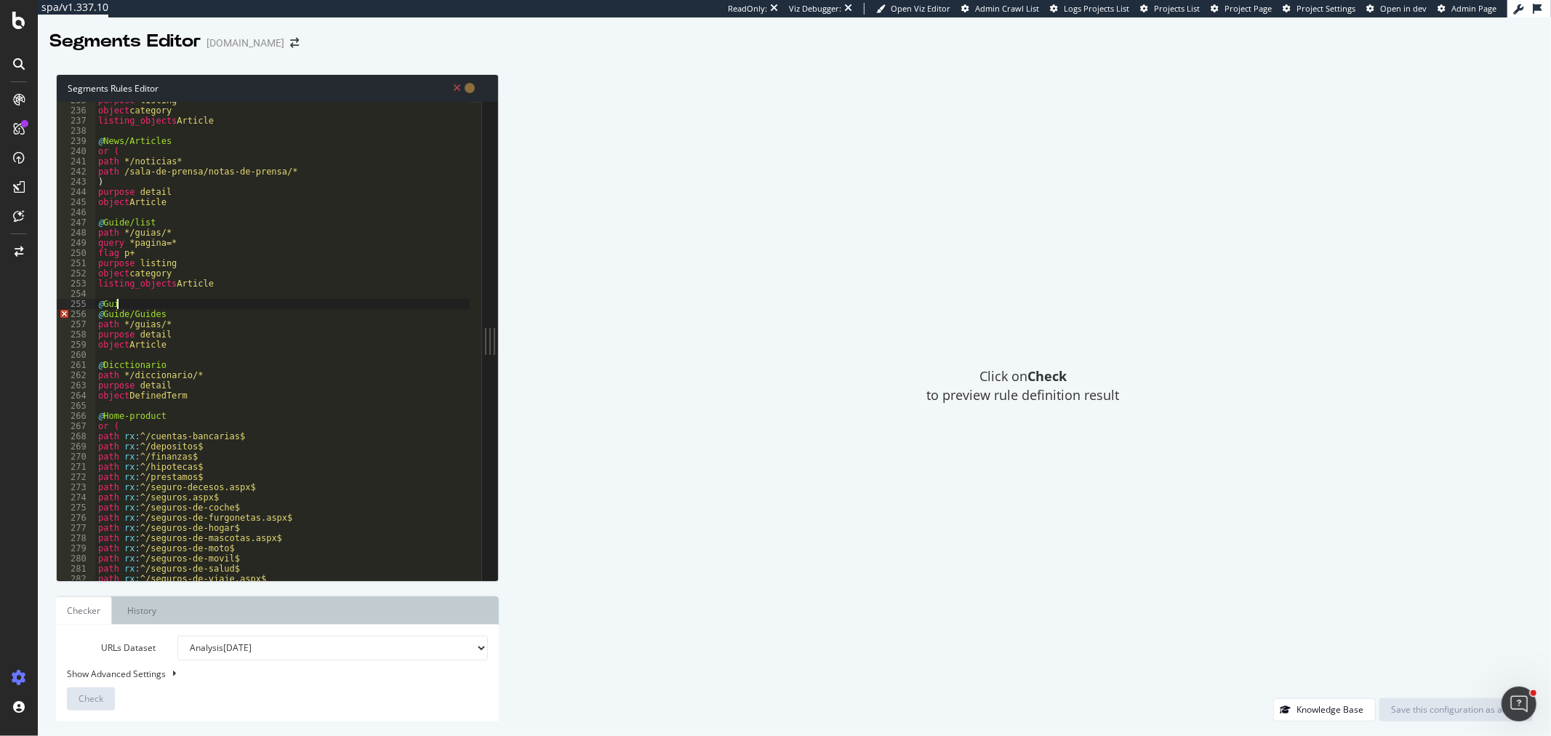
scroll to position [0, 1]
type textarea "@Guides/"
paste textarea "https://www.rastreator.com/tarifas-energia/guias/precio-luz-hoy"
click at [110, 314] on div "purpose listing object category listing_objects Article @ News/Articles or ( pa…" at bounding box center [282, 344] width 375 height 499
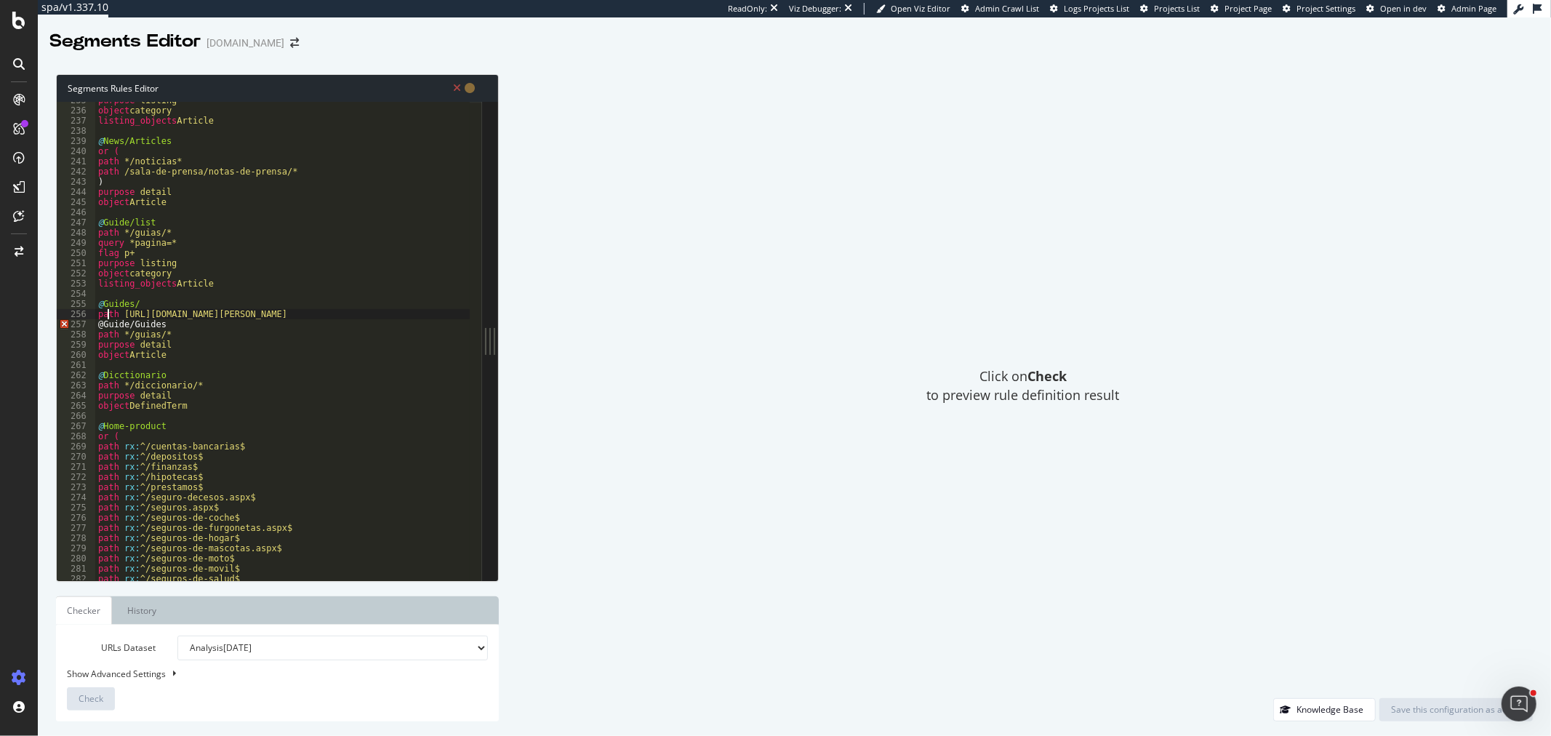
click at [110, 314] on div "purpose listing object category listing_objects Article @ News/Articles or ( pa…" at bounding box center [282, 344] width 375 height 499
type textarea "url https://www.rastreator.com/tarifas-energia/guias/precio-luz-hoy"
click at [454, 316] on div "purpose listing object category listing_objects Article @ News/Articles or ( pa…" at bounding box center [282, 344] width 375 height 499
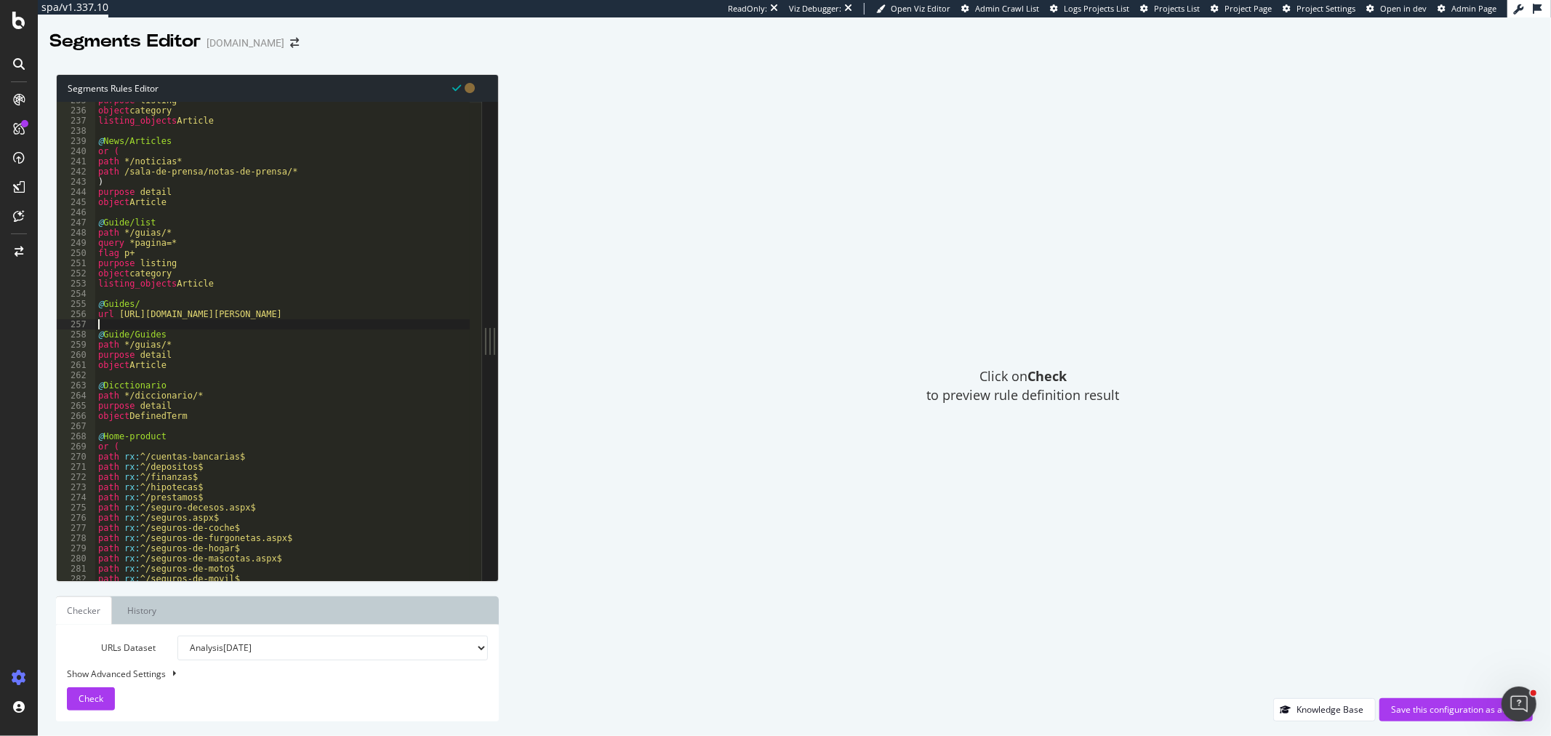
scroll to position [0, 0]
click at [144, 299] on div "purpose listing object category listing_objects Article @ News/Articles or ( pa…" at bounding box center [282, 344] width 375 height 499
drag, startPoint x: 354, startPoint y: 314, endPoint x: 417, endPoint y: 318, distance: 63.4
click at [417, 318] on div "purpose listing object category listing_objects Article @ News/Articles or ( pa…" at bounding box center [282, 344] width 375 height 499
click at [182, 302] on div "purpose listing object category listing_objects Article @ News/Articles or ( pa…" at bounding box center [282, 344] width 375 height 499
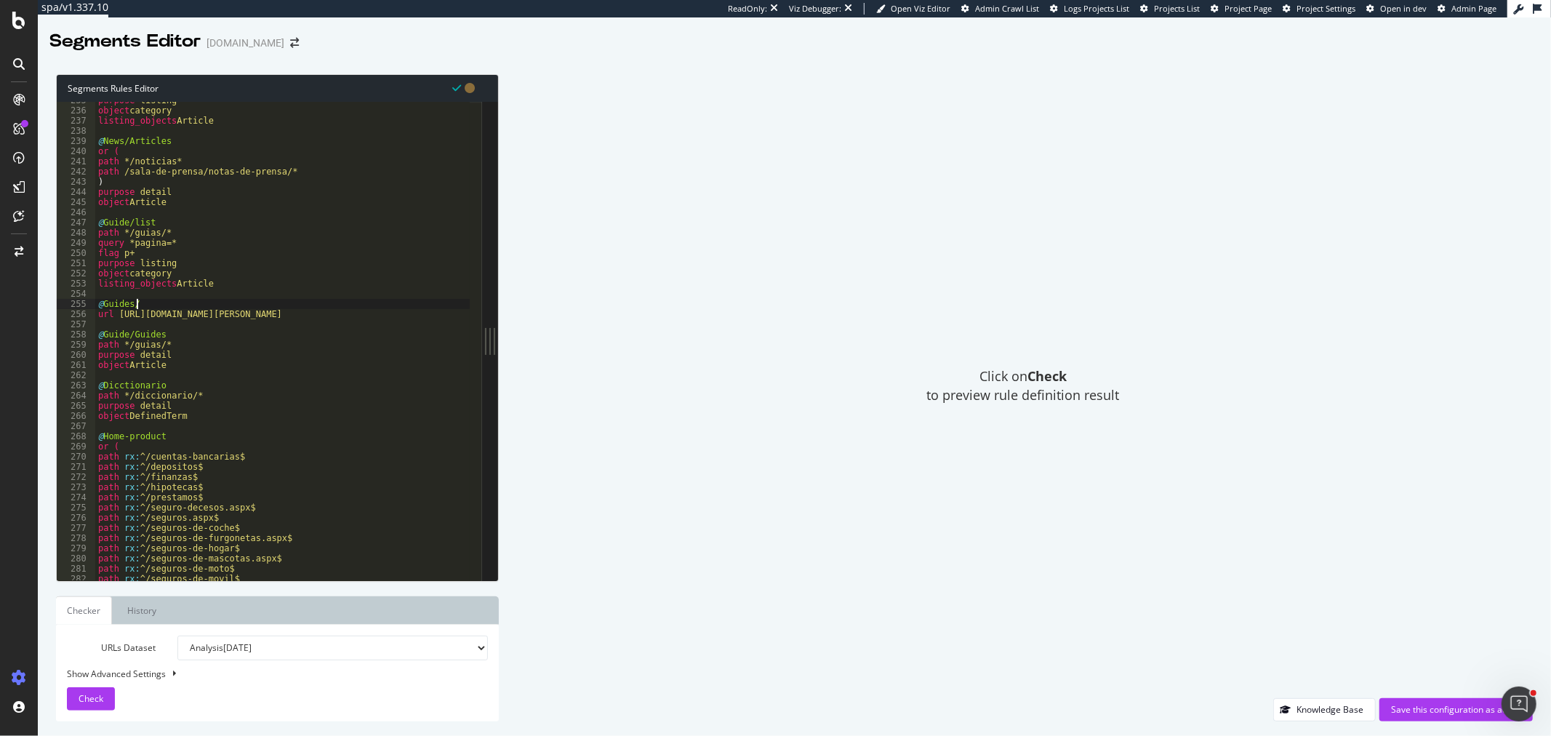
paste textarea "precio-luz-hoy"
click at [418, 318] on div "purpose listing object category listing_objects Article @ News/Articles or ( pa…" at bounding box center [282, 344] width 375 height 499
drag, startPoint x: 425, startPoint y: 313, endPoint x: 97, endPoint y: 294, distance: 329.2
click at [97, 294] on div "purpose listing object category listing_objects Article @ News/Articles or ( pa…" at bounding box center [282, 344] width 375 height 499
type textarea "@Guides/precio-luz-hoy"
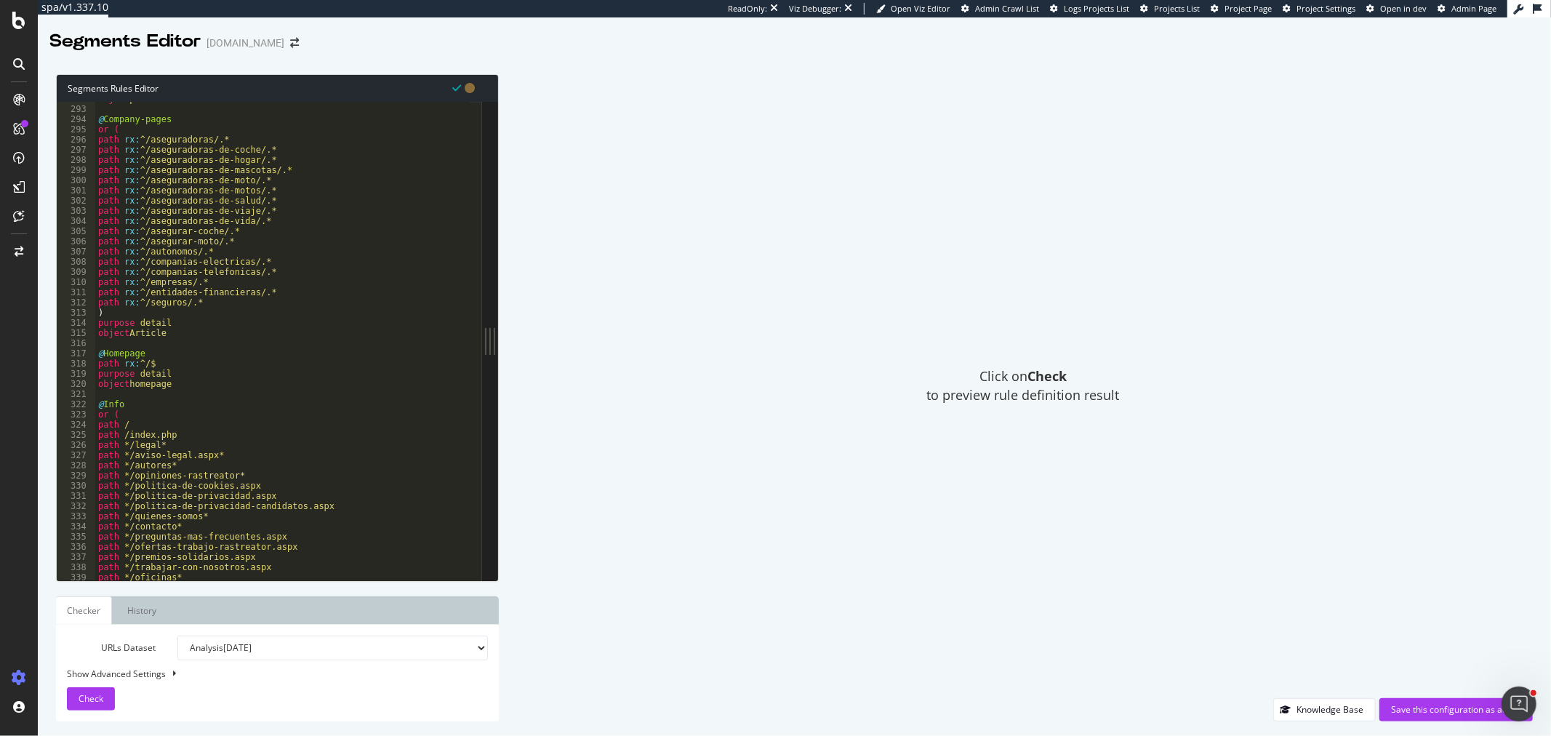
scroll to position [3018, 0]
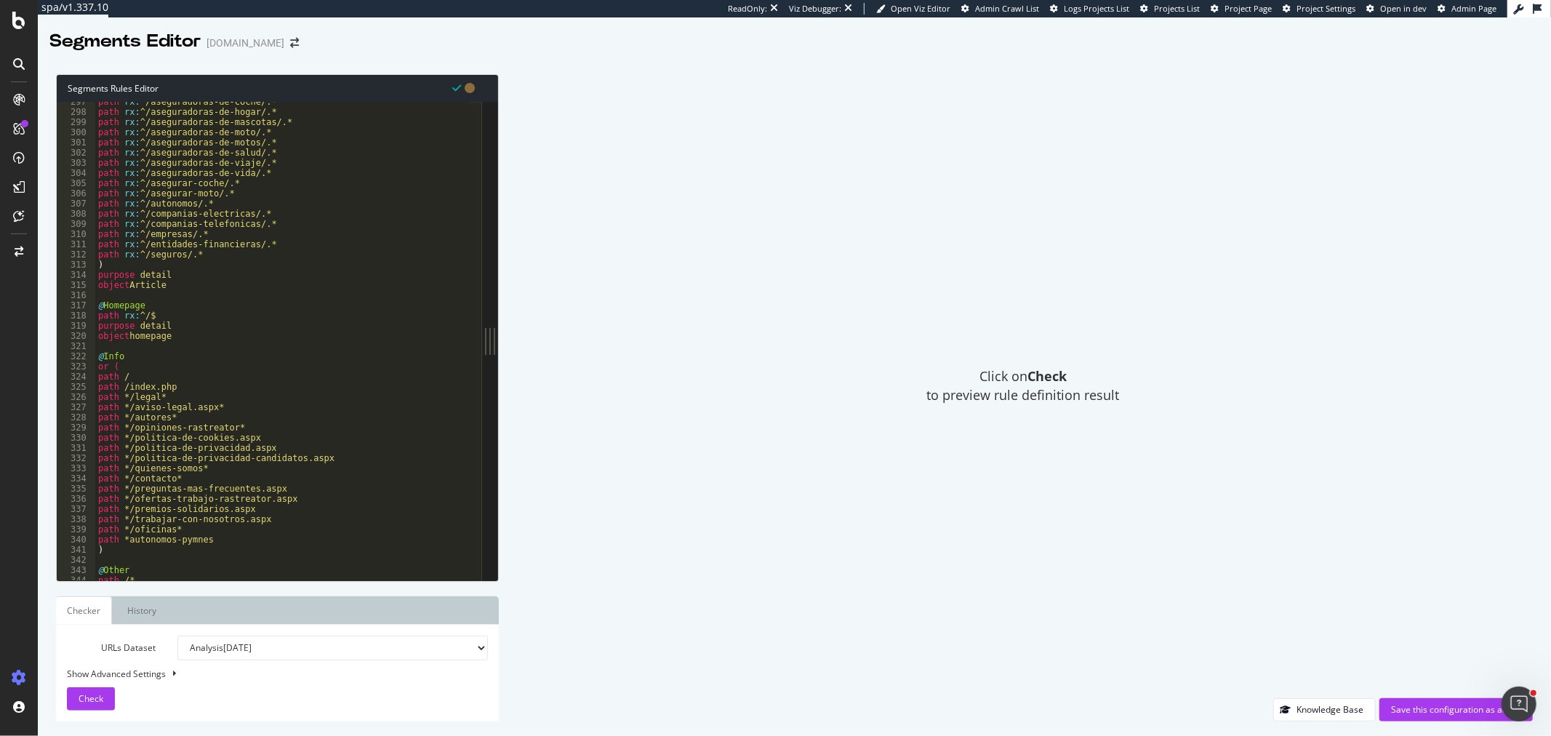
click at [116, 691] on div "URLs Dataset Analysis 2025 Aug. 31st Analysis 2025 Jul. 31st Analysis 2025 Jun.…" at bounding box center [277, 673] width 421 height 75
click at [106, 693] on button "Check" at bounding box center [91, 698] width 48 height 23
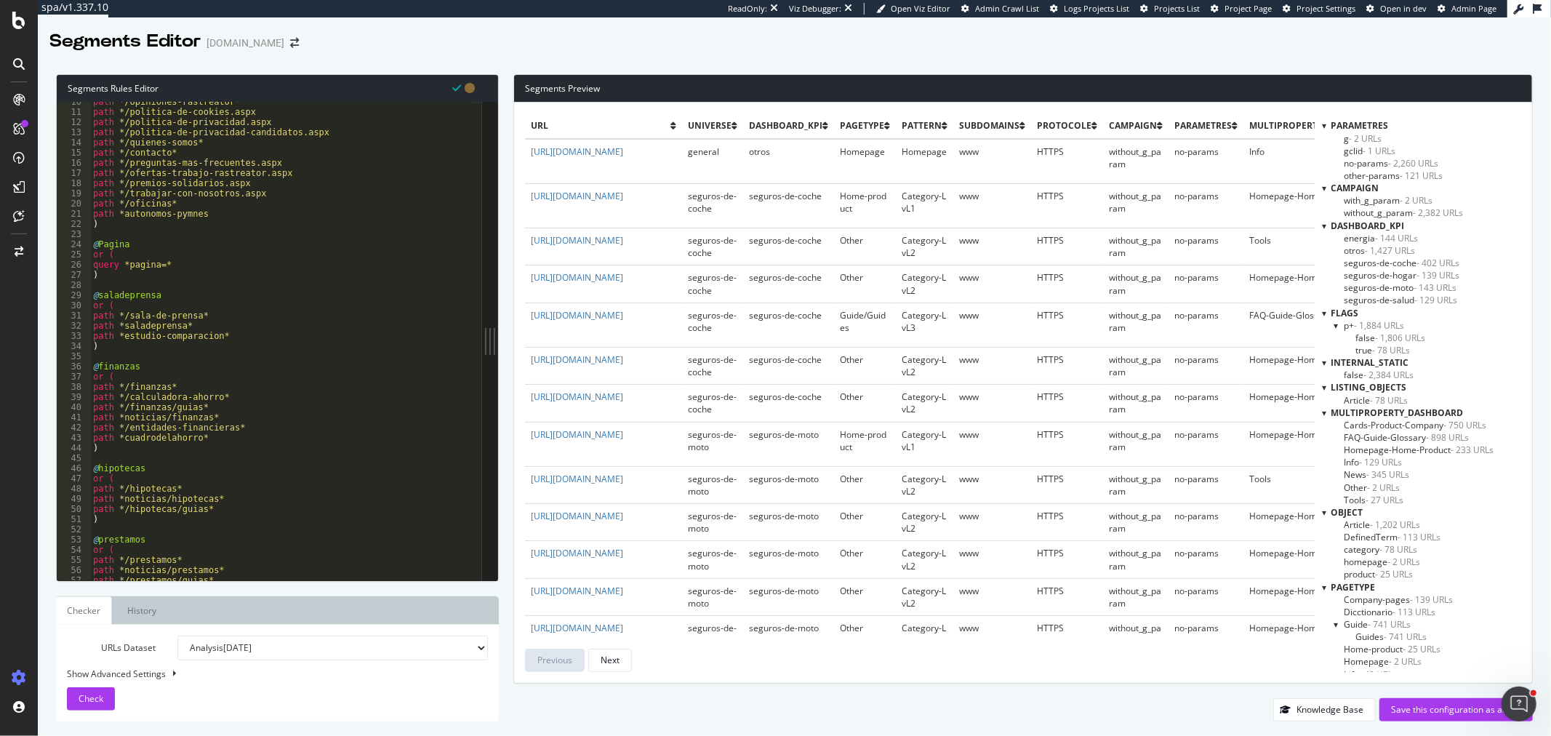
scroll to position [193, 0]
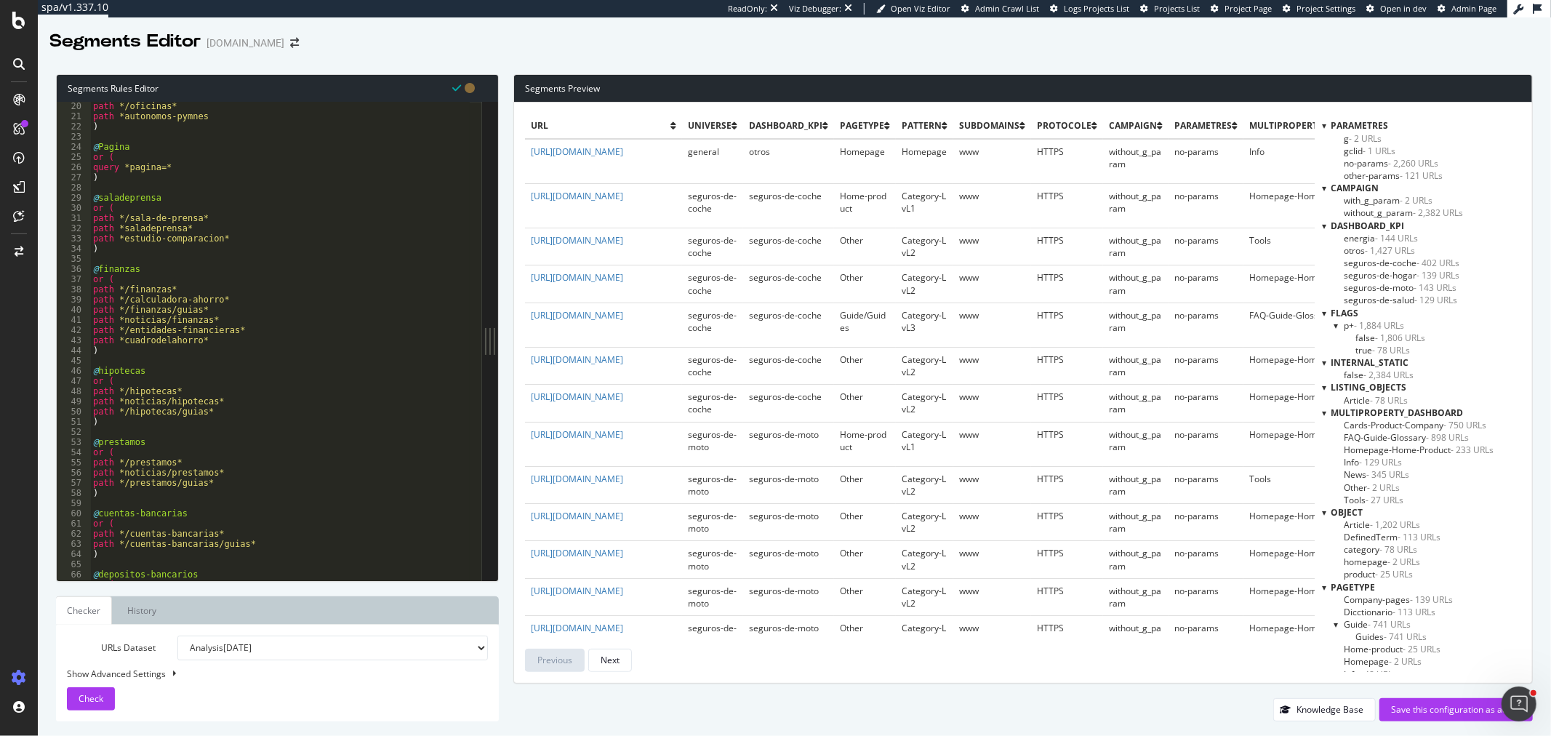
click at [1326, 124] on div at bounding box center [1324, 125] width 4 height 12
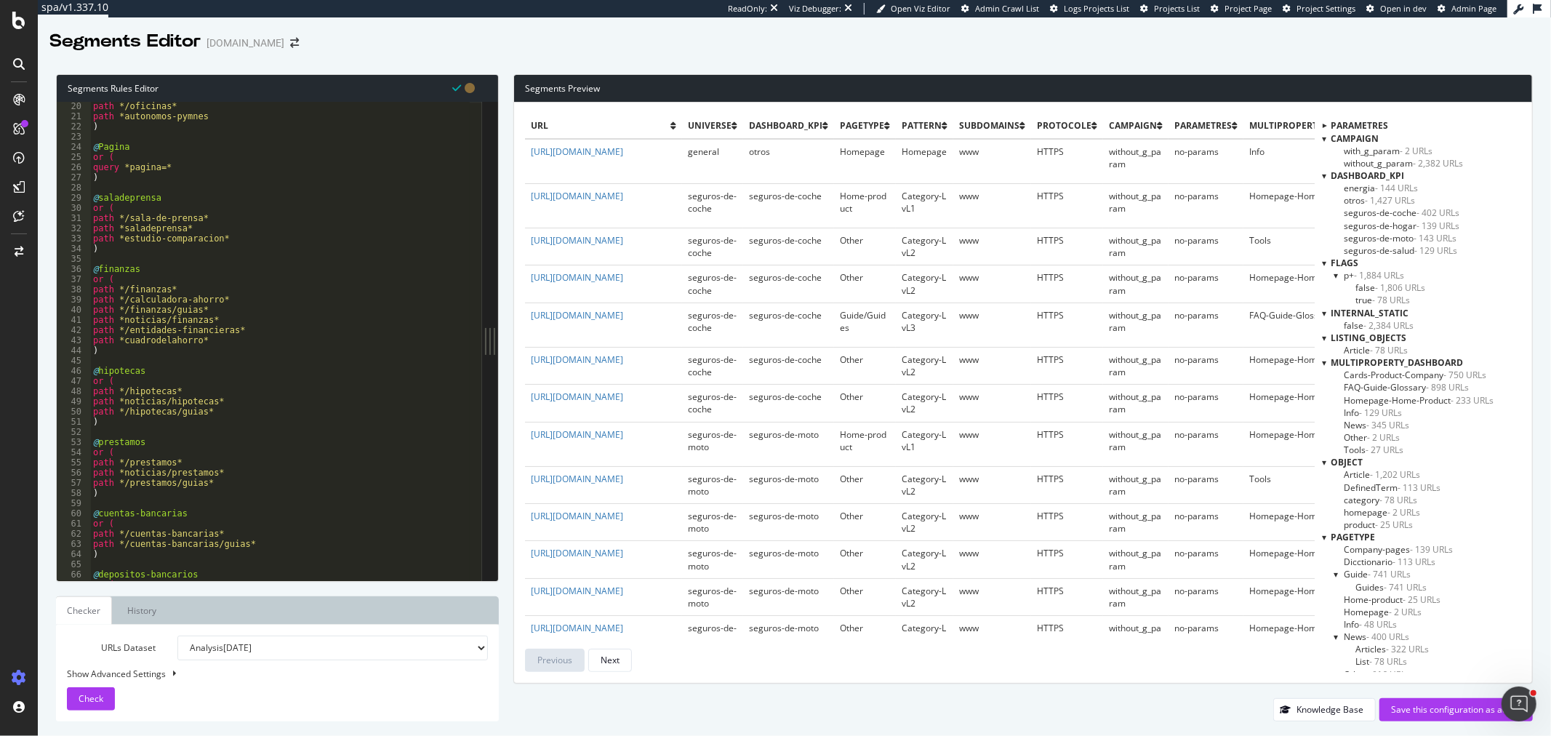
click at [1326, 142] on div at bounding box center [1324, 138] width 4 height 12
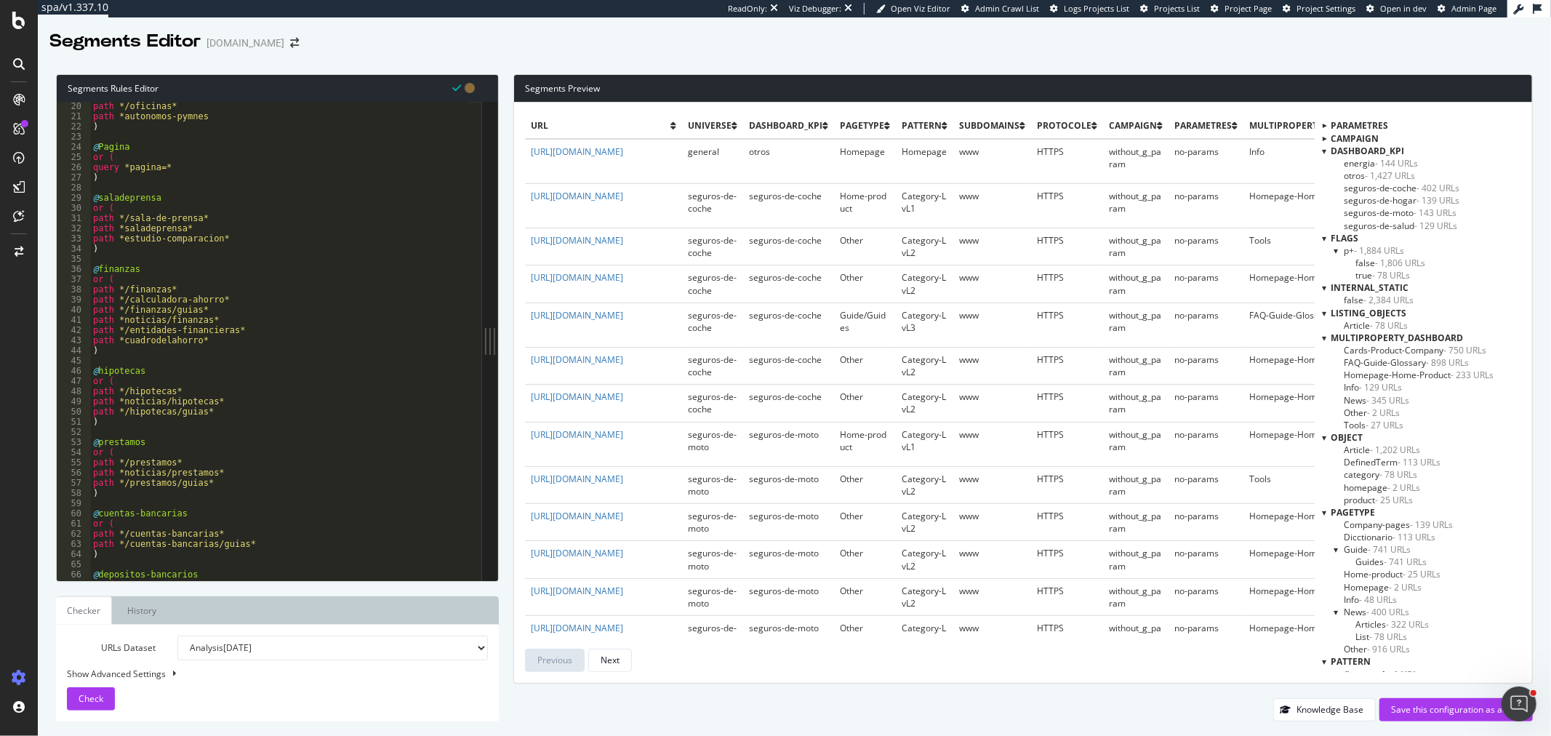
click at [1326, 150] on div at bounding box center [1324, 151] width 4 height 12
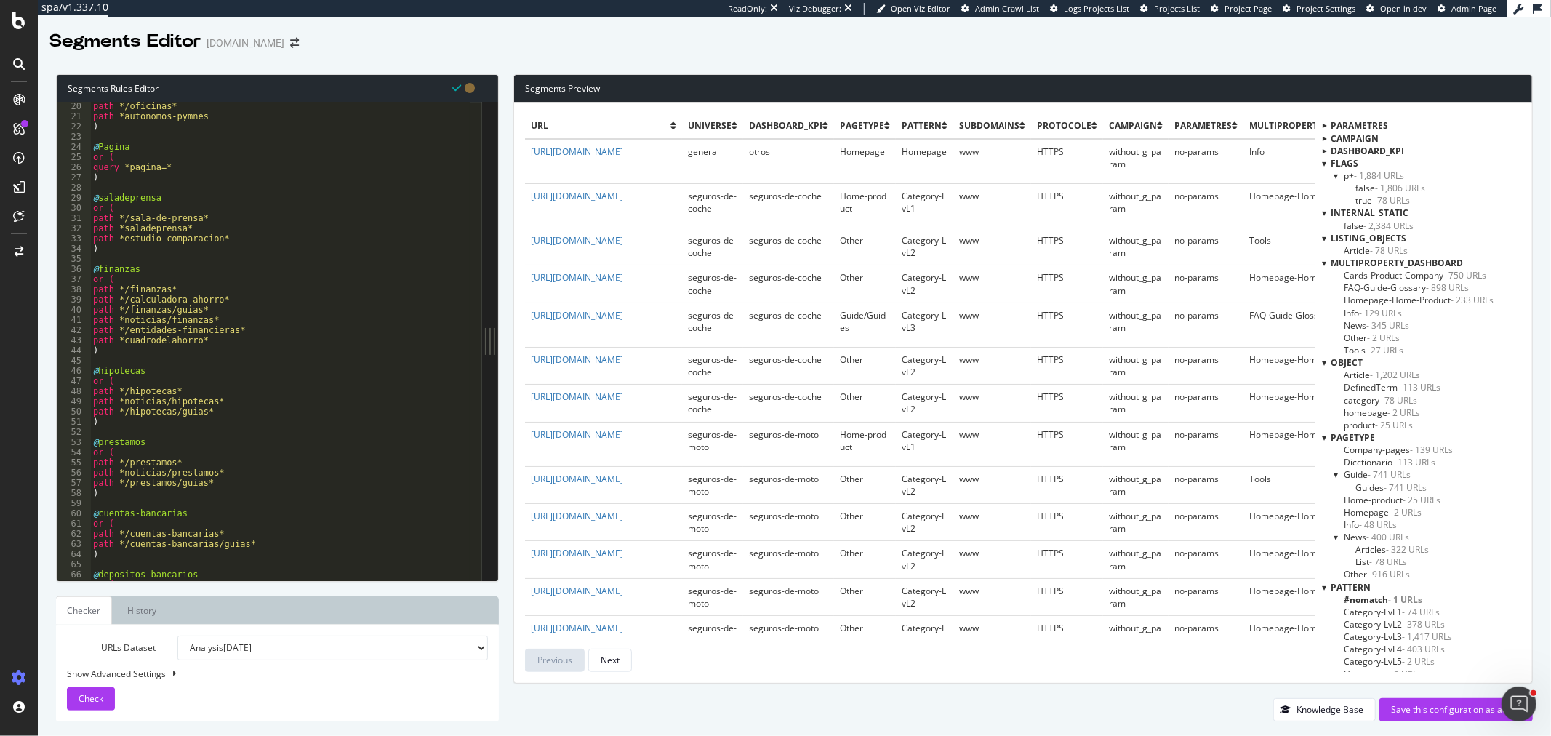
click at [1326, 212] on div at bounding box center [1324, 213] width 4 height 12
click at [1357, 401] on span "homepage - 2 URLs" at bounding box center [1382, 400] width 76 height 12
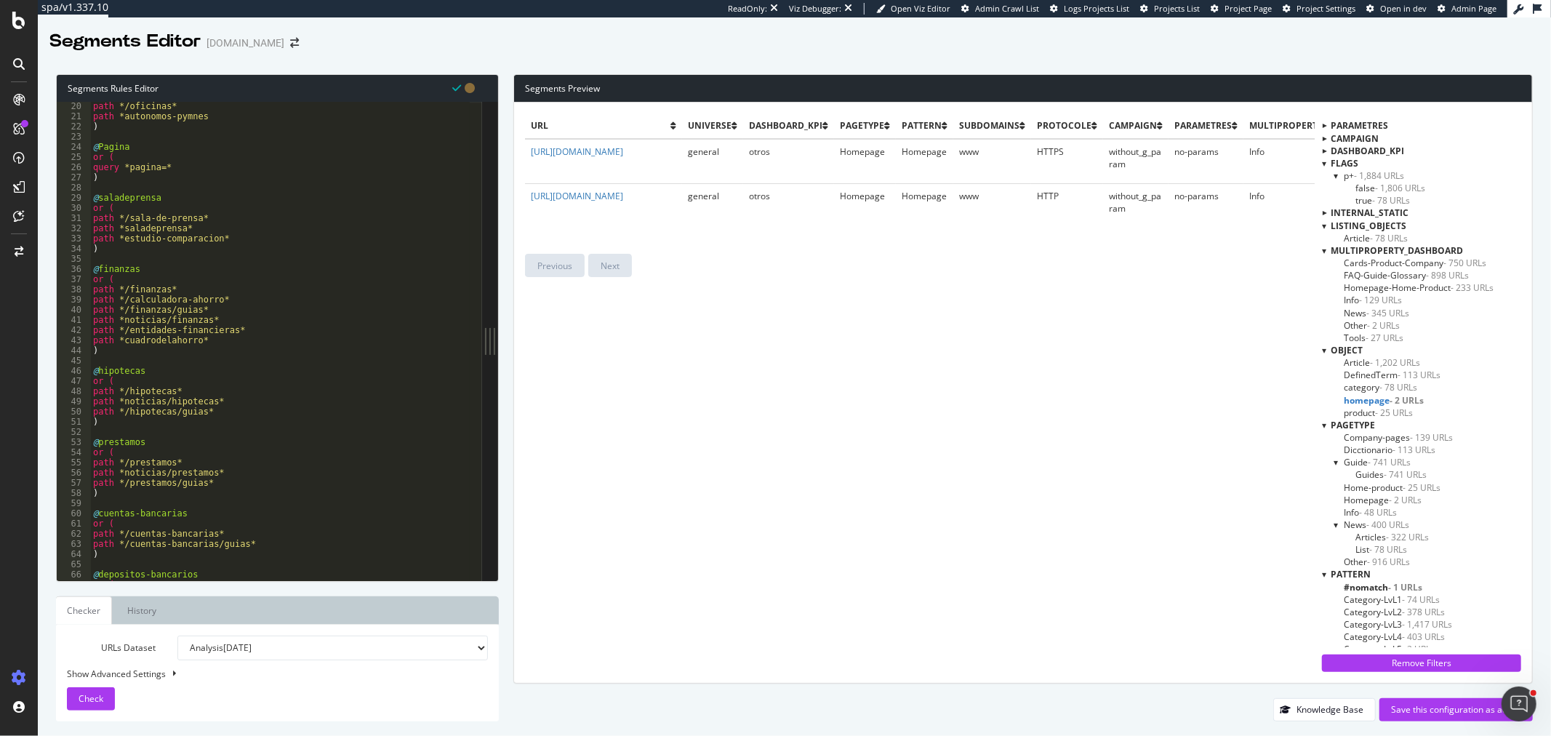
click at [1356, 407] on span "product - 25 URLs" at bounding box center [1378, 412] width 69 height 12
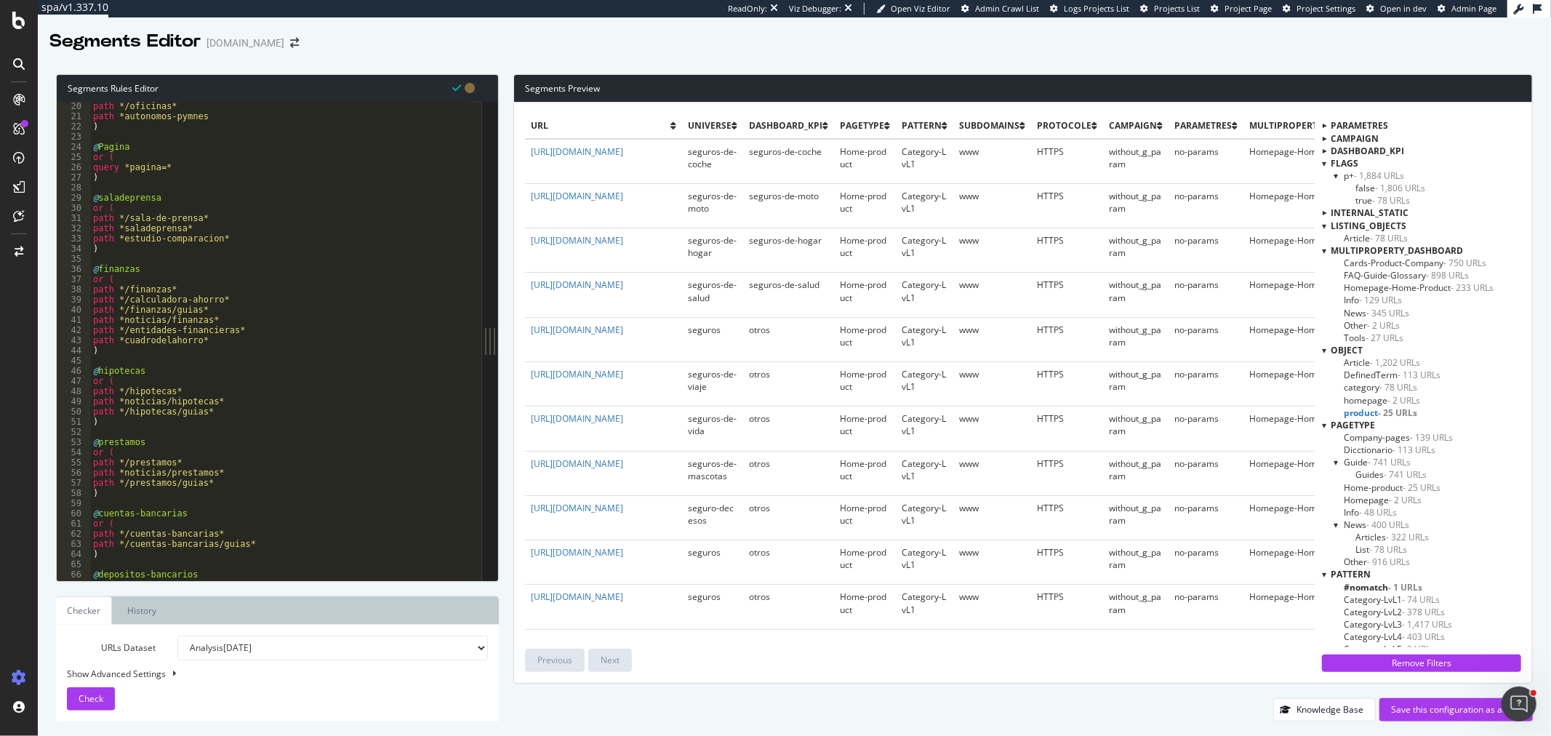
click at [1365, 362] on span "Article - 1,202 URLs" at bounding box center [1382, 362] width 76 height 12
click at [1385, 453] on span "Dicctionario - 113 URLs" at bounding box center [1390, 450] width 92 height 12
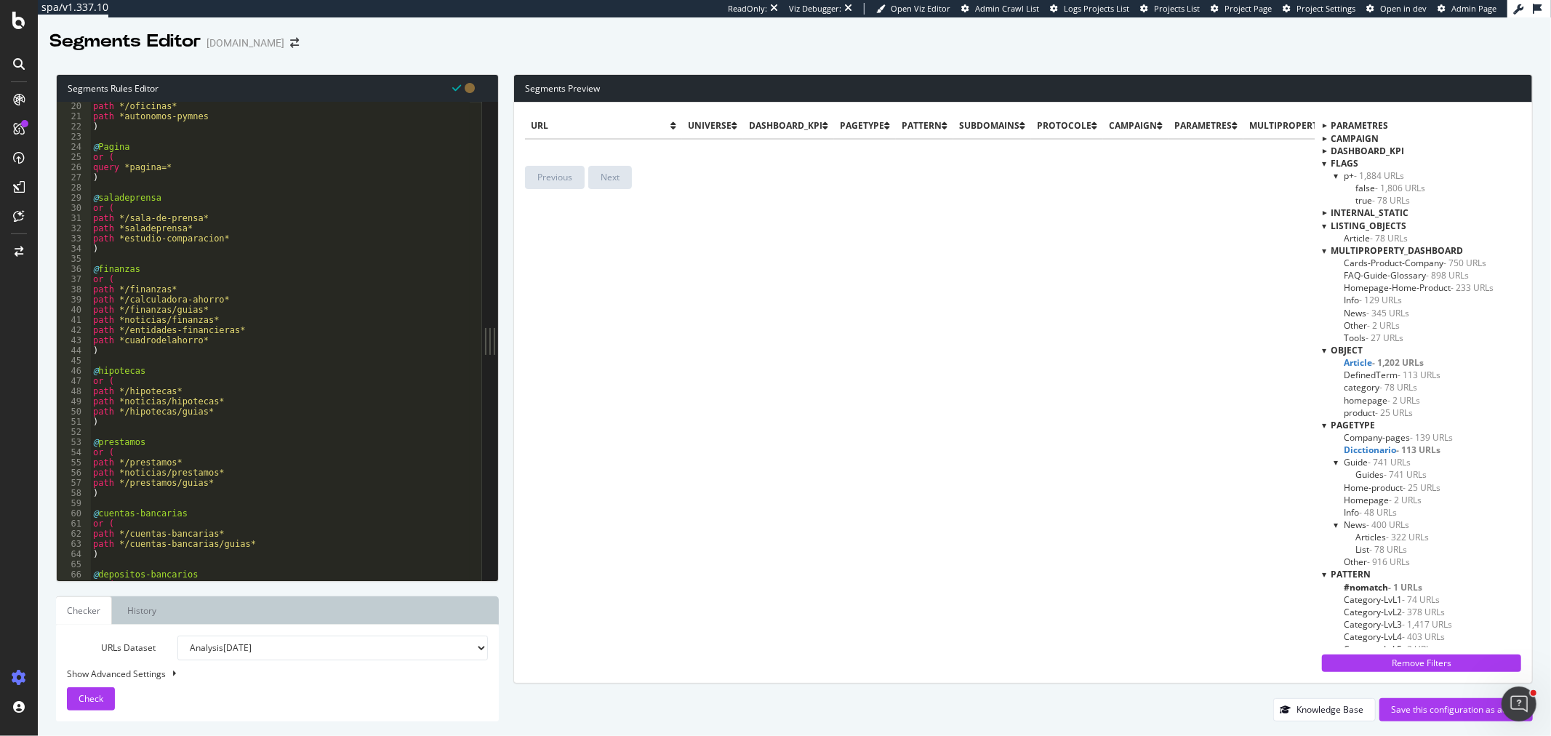
click at [1365, 362] on span "Article - 1,202 URLs" at bounding box center [1384, 362] width 80 height 12
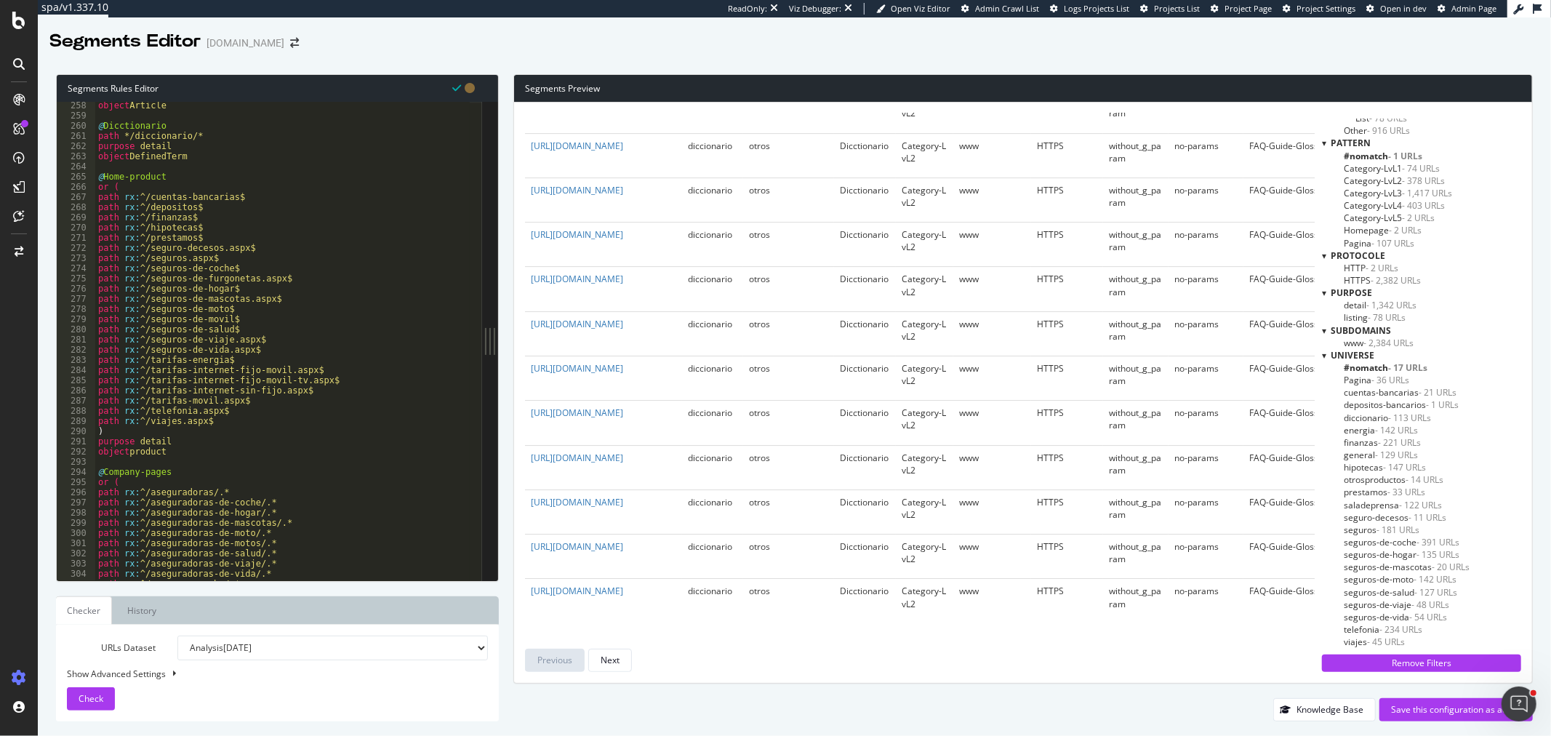
scroll to position [2424, 0]
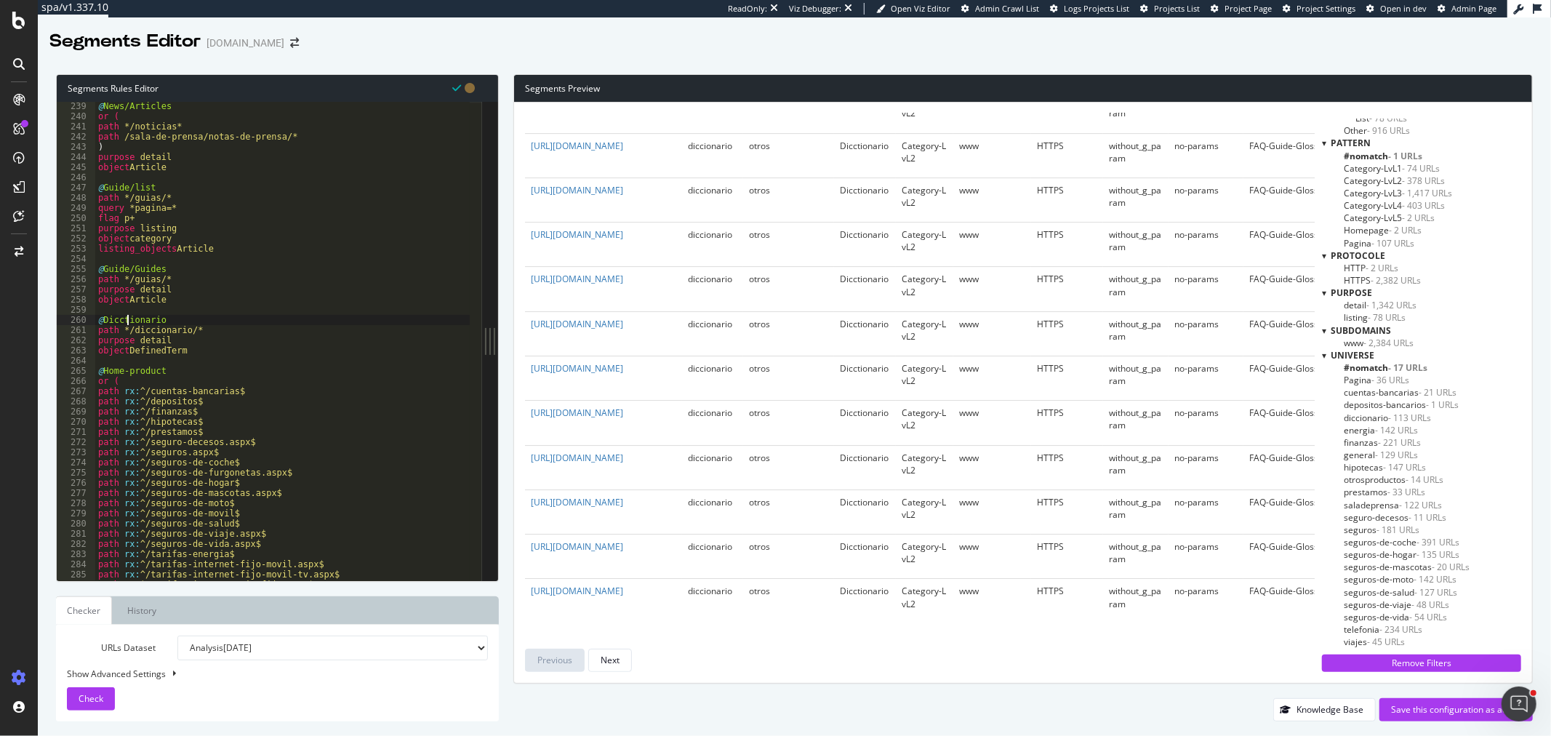
click at [126, 322] on div "@ News/Articles or ( path */noticias* path /sala-de-prensa/notas-de-prensa/* ) …" at bounding box center [282, 350] width 375 height 499
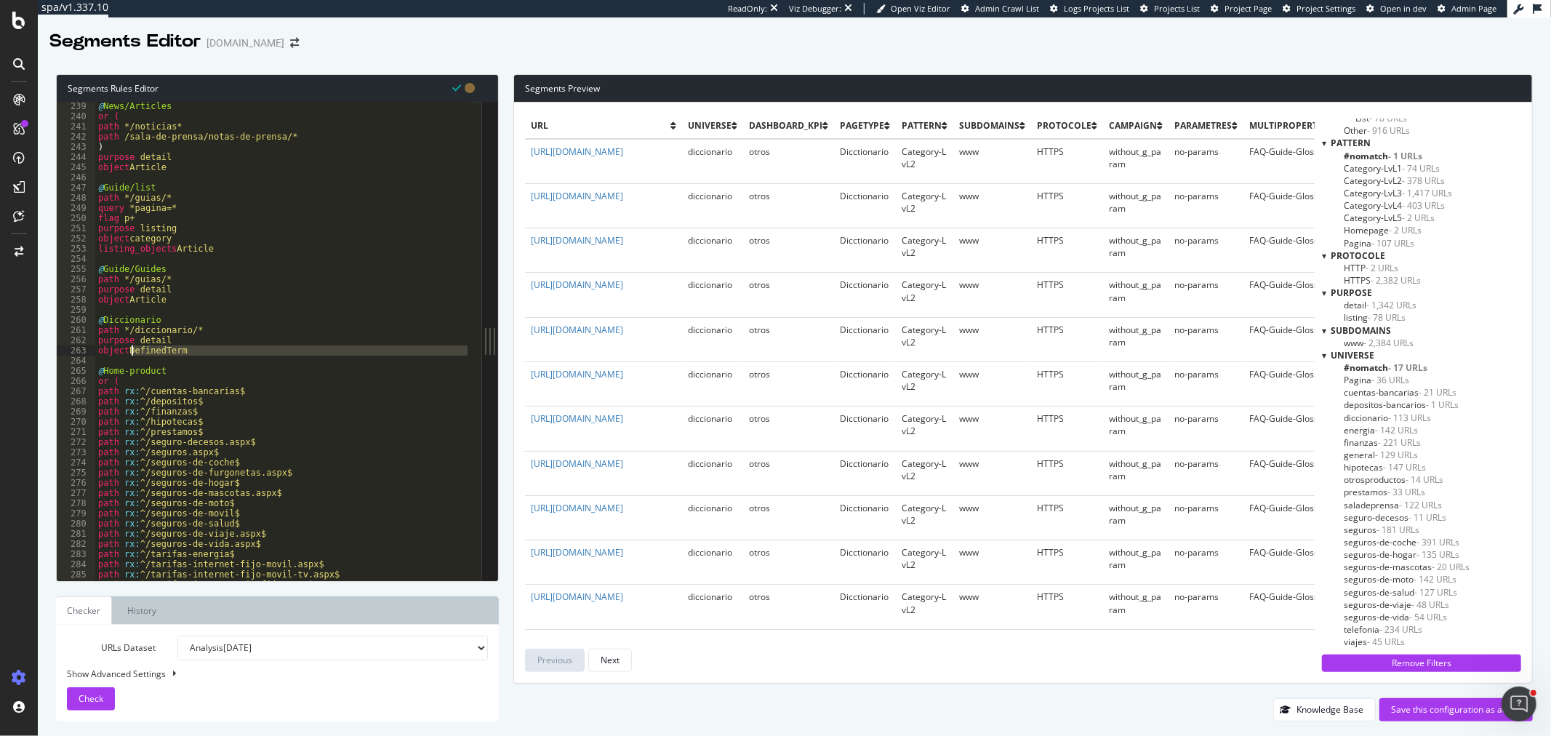
drag, startPoint x: 194, startPoint y: 357, endPoint x: 133, endPoint y: 347, distance: 61.9
click at [133, 347] on div "@ News/Articles or ( path */noticias* path /sala-de-prensa/notas-de-prensa/* ) …" at bounding box center [282, 350] width 375 height 499
type textarea "object DefinedTerm"
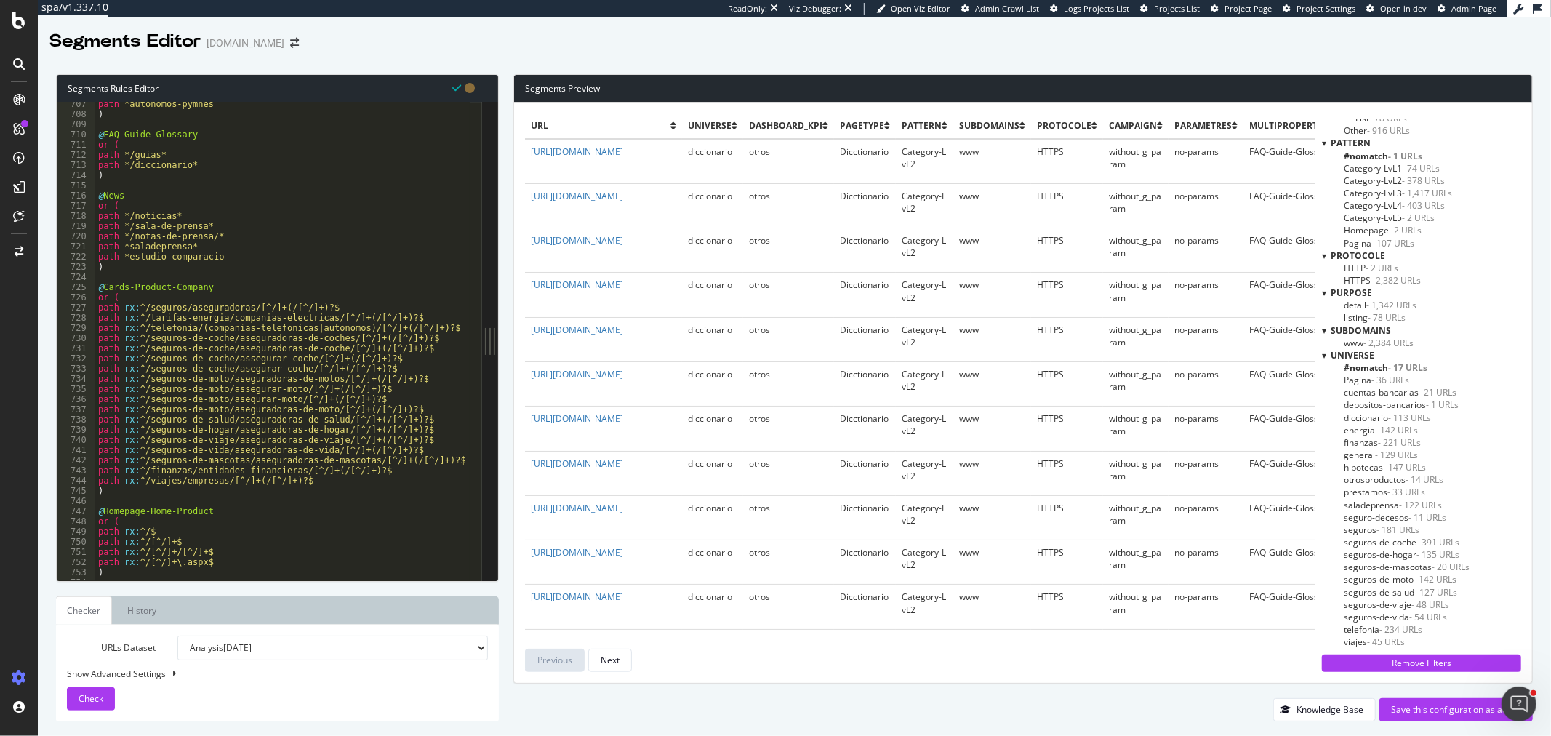
scroll to position [7217, 0]
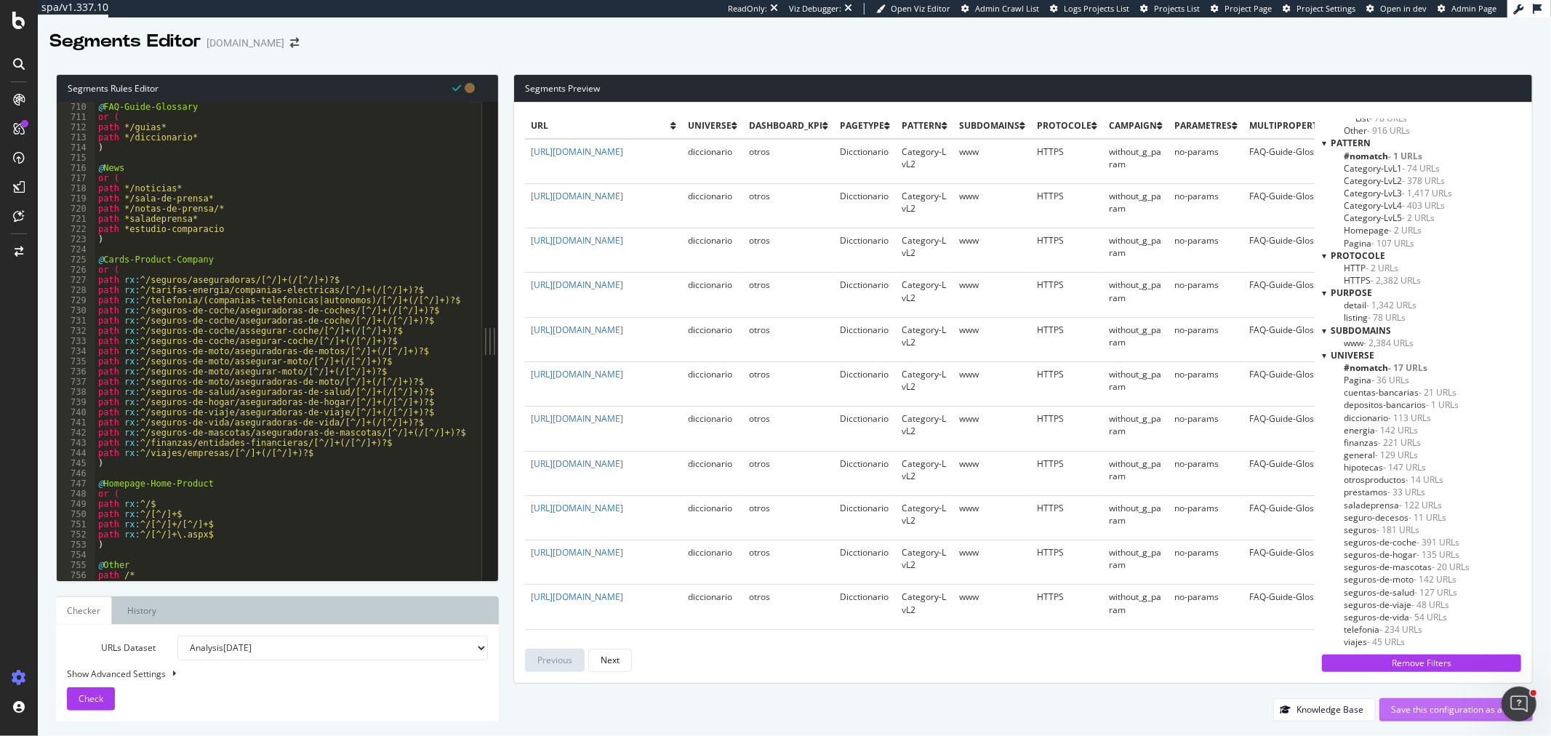
click at [1405, 715] on div "Save this configuration as active" at bounding box center [1456, 709] width 130 height 12
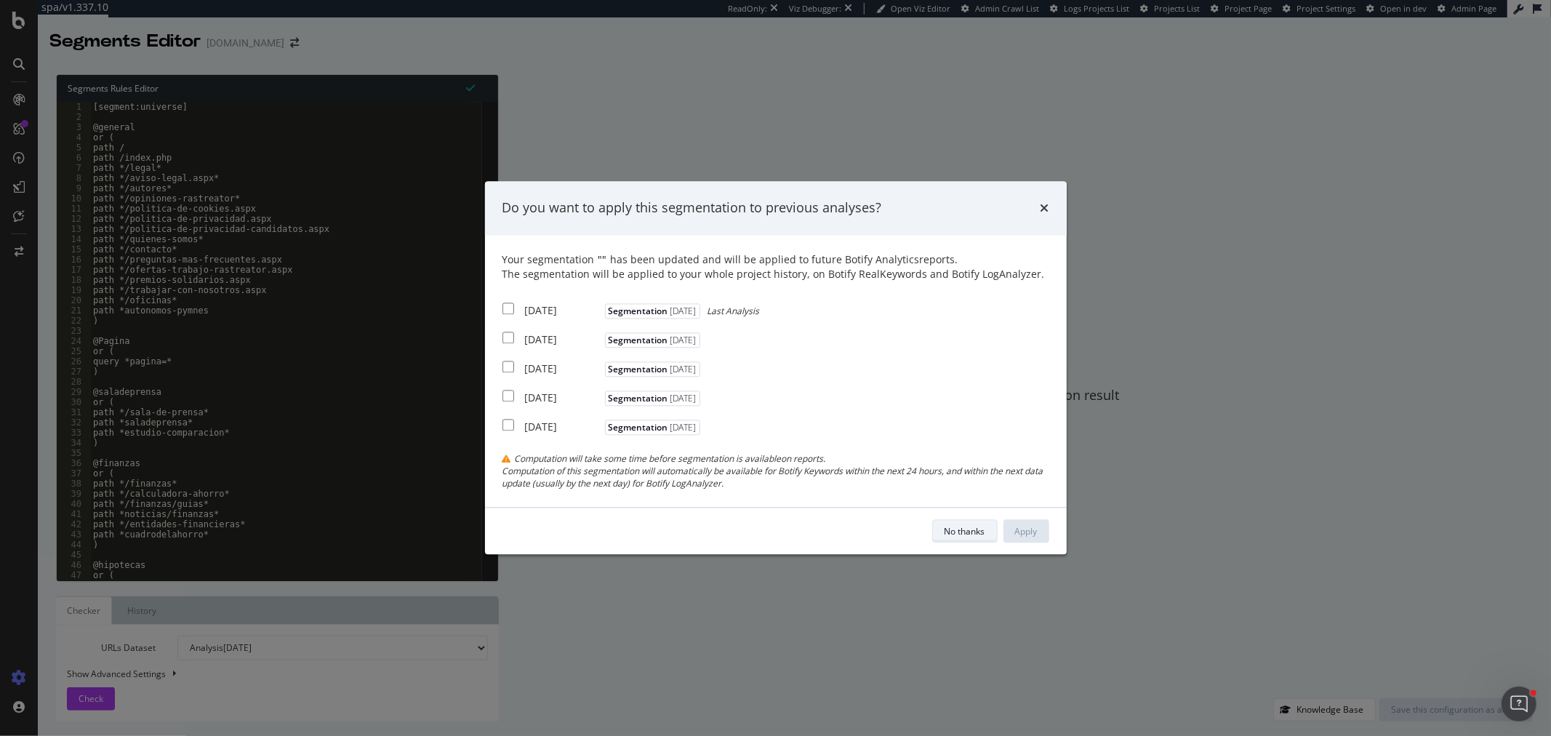
click at [978, 532] on div "No thanks" at bounding box center [965, 531] width 41 height 12
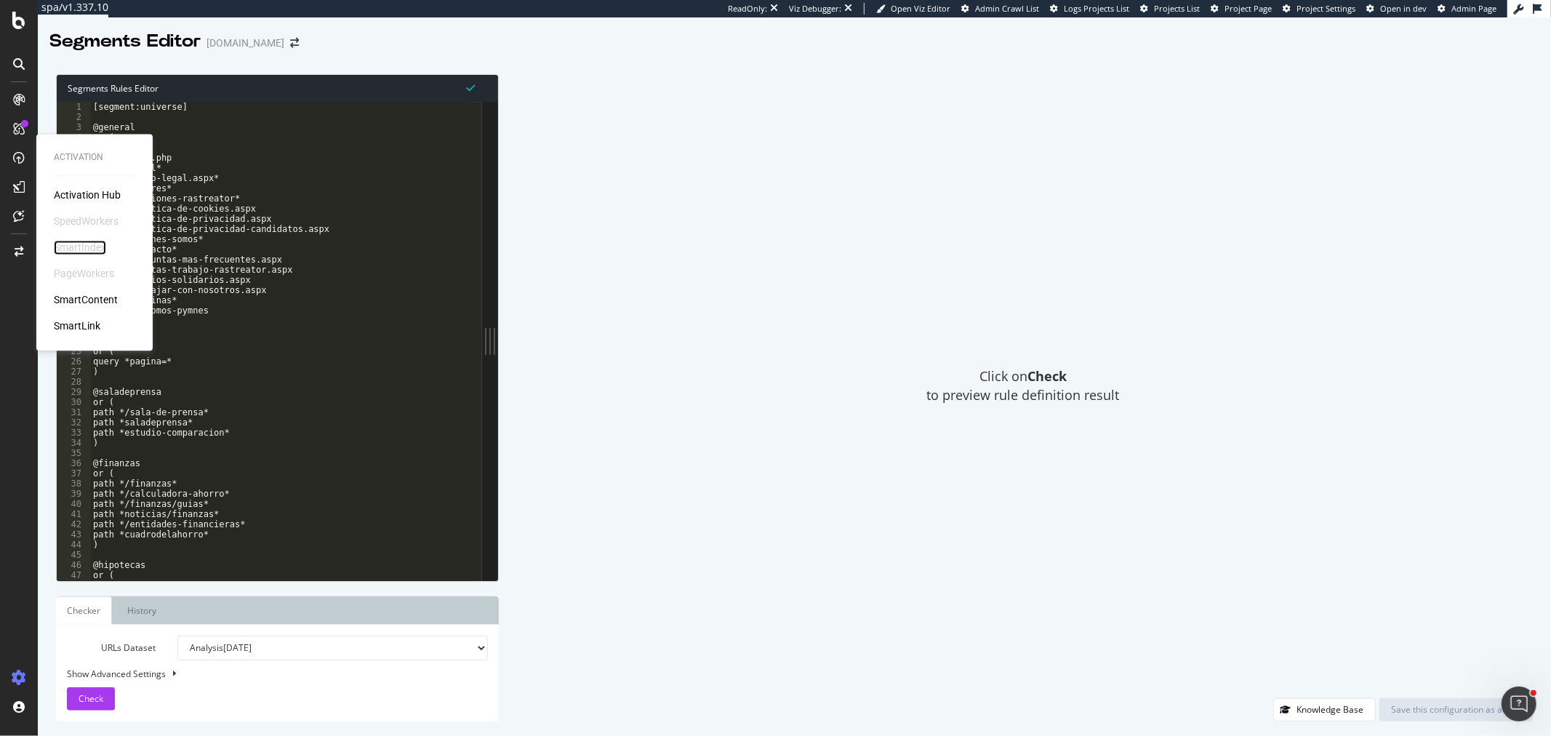
click at [92, 251] on div "SmartIndex" at bounding box center [80, 248] width 52 height 15
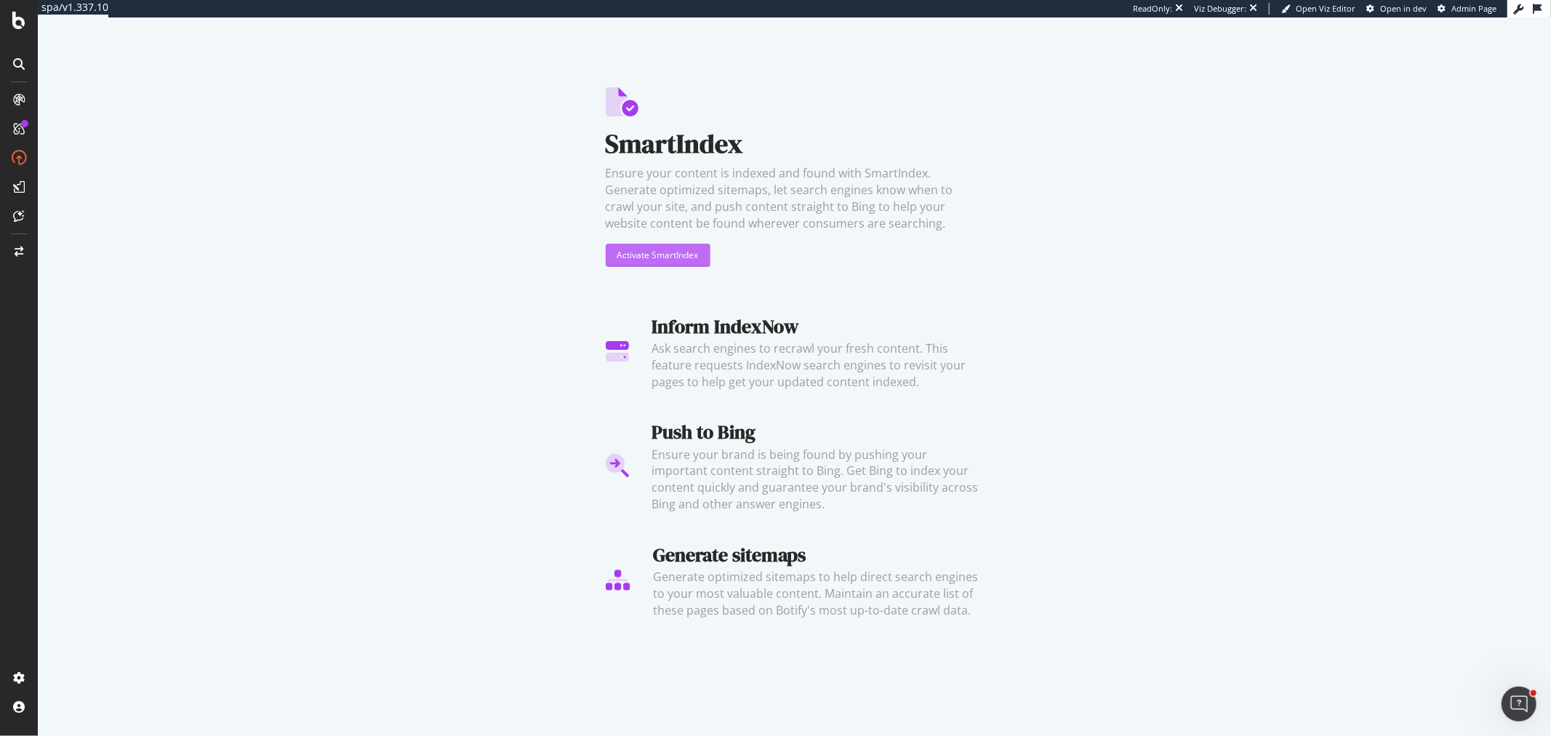
click at [669, 260] on div "Activate SmartIndex" at bounding box center [657, 255] width 81 height 12
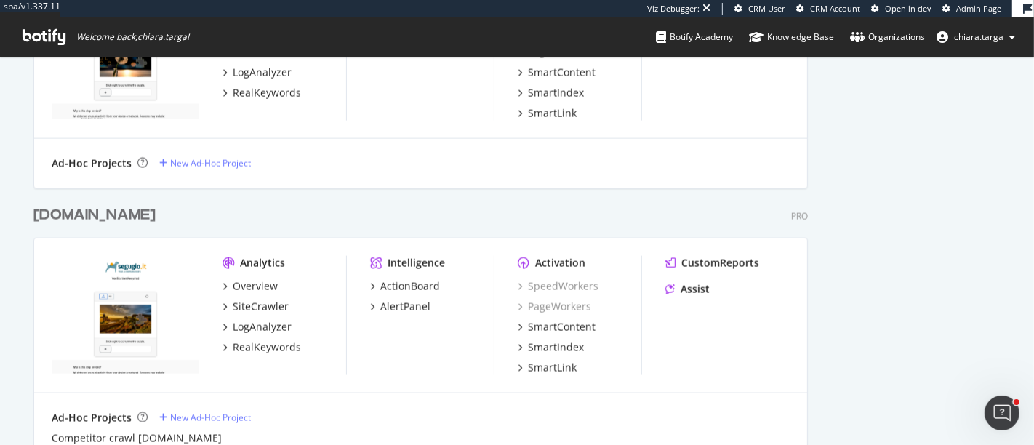
scroll to position [1696, 0]
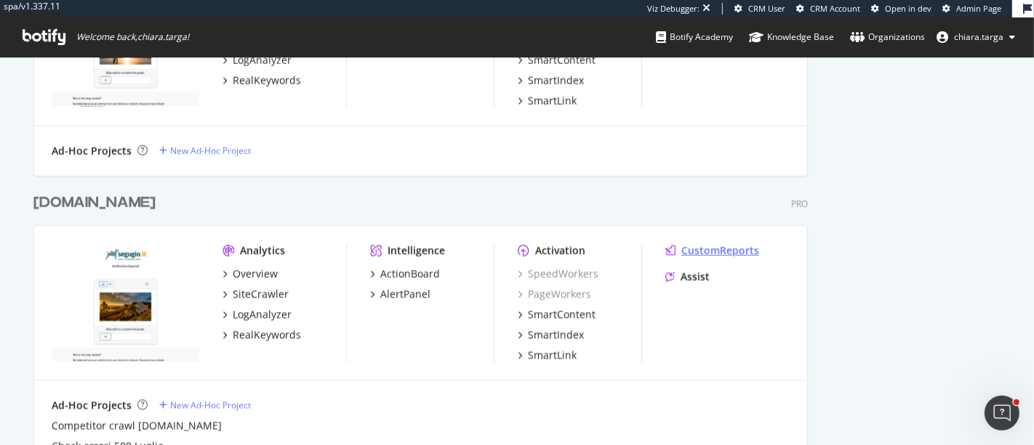
click at [718, 251] on div "CustomReports" at bounding box center [720, 251] width 78 height 15
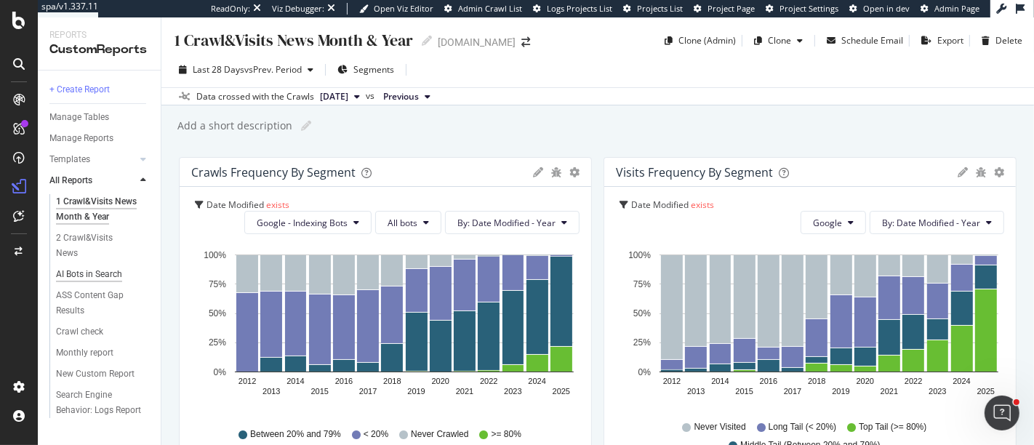
click at [95, 267] on div "AI Bots in Search" at bounding box center [89, 274] width 66 height 15
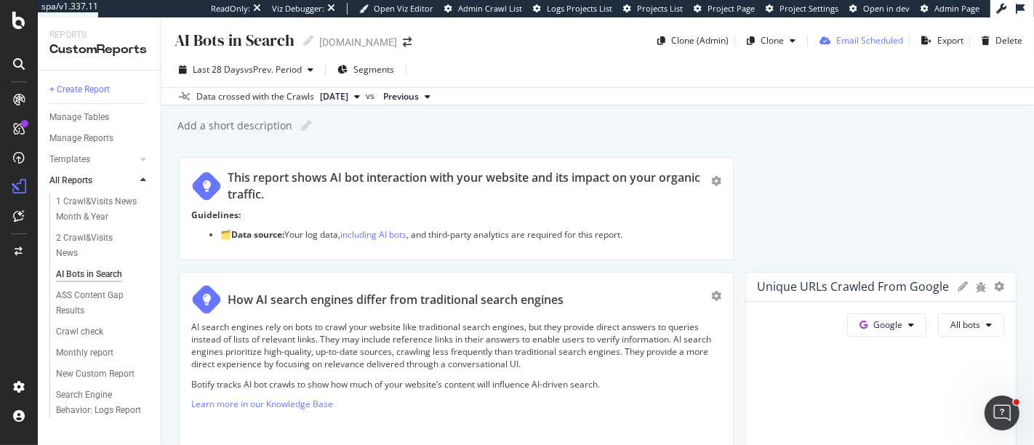
click at [865, 44] on div "Email Scheduled" at bounding box center [869, 40] width 67 height 12
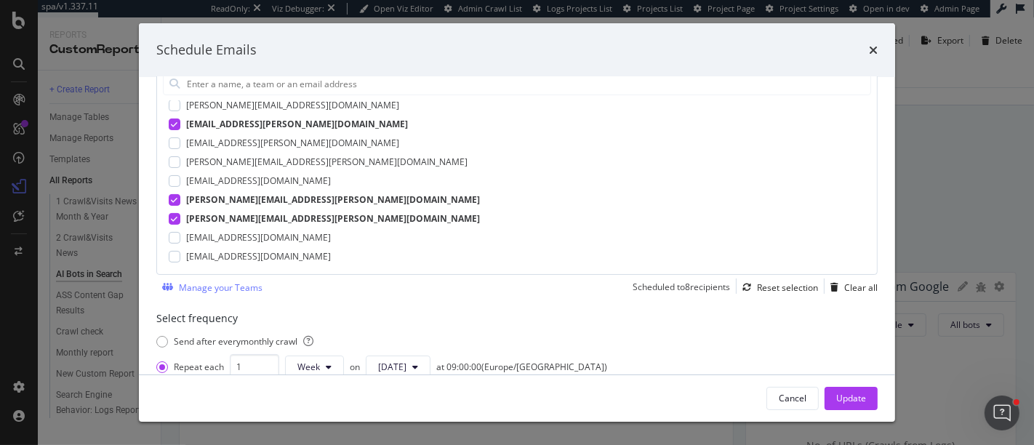
scroll to position [87, 0]
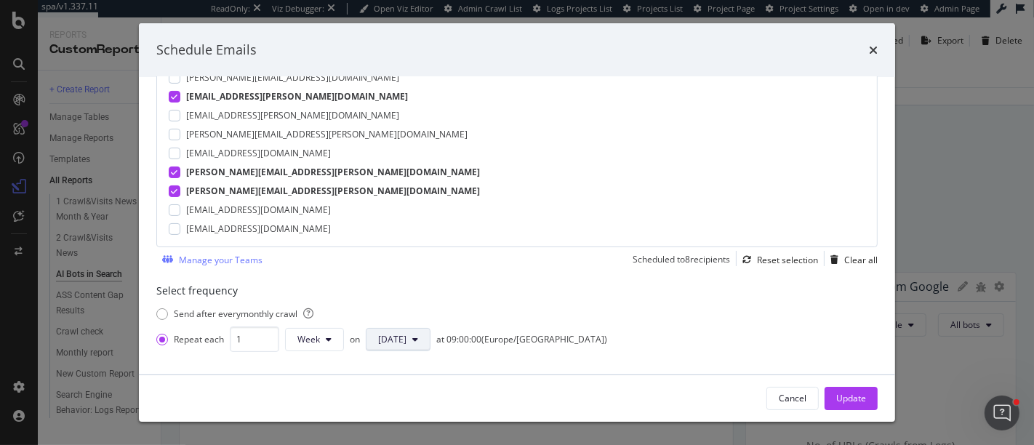
click at [417, 342] on icon "modal" at bounding box center [415, 339] width 6 height 9
click at [405, 236] on span "Thursday" at bounding box center [391, 229] width 28 height 13
click at [863, 390] on div "Update" at bounding box center [851, 399] width 30 height 22
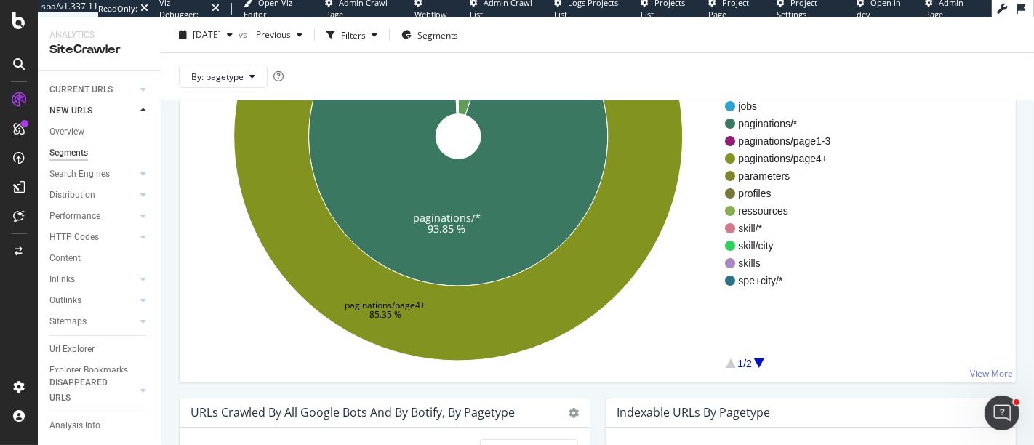
scroll to position [323, 0]
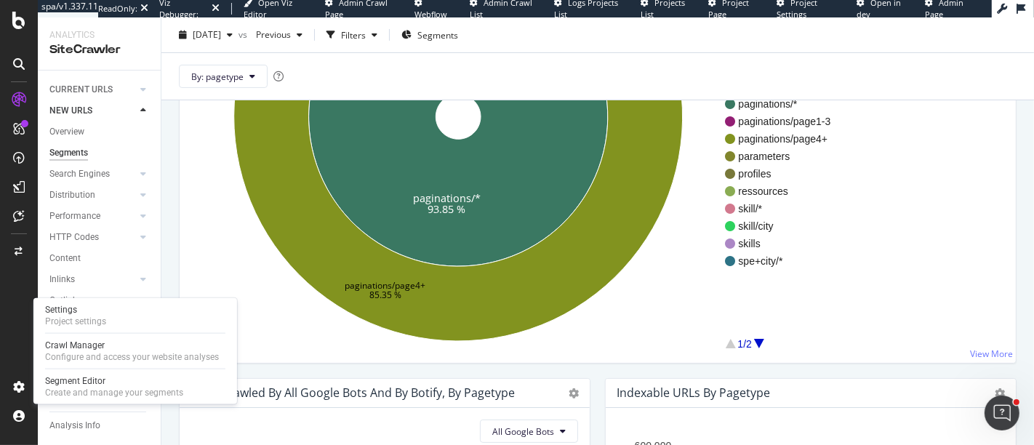
click at [105, 330] on div "Settings Project settings Crawl Manager Configure and access your website analy…" at bounding box center [135, 351] width 204 height 106
click at [105, 322] on div "Project settings" at bounding box center [75, 322] width 61 height 12
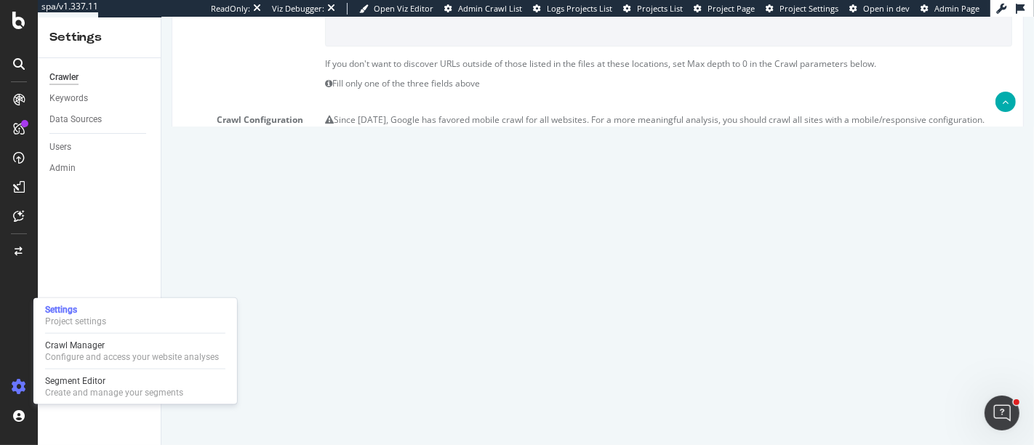
scroll to position [161, 0]
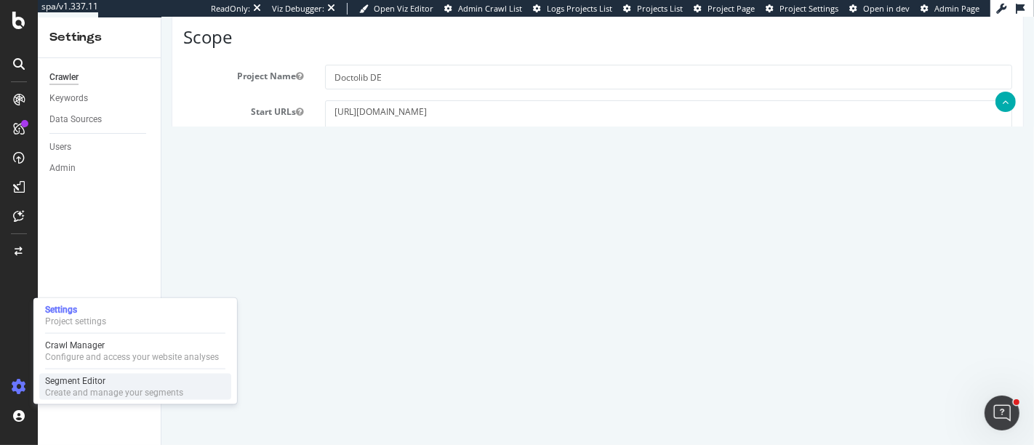
click at [60, 396] on div "Create and manage your segments" at bounding box center [114, 393] width 138 height 12
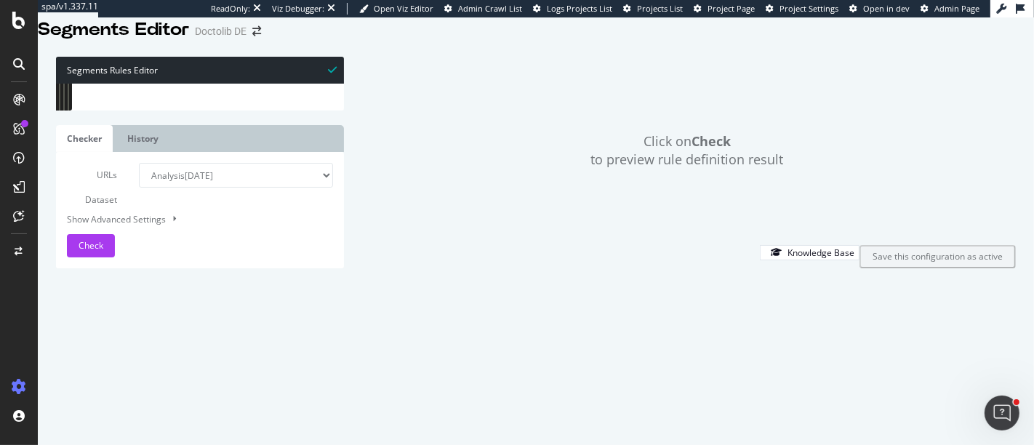
scroll to position [1818, 0]
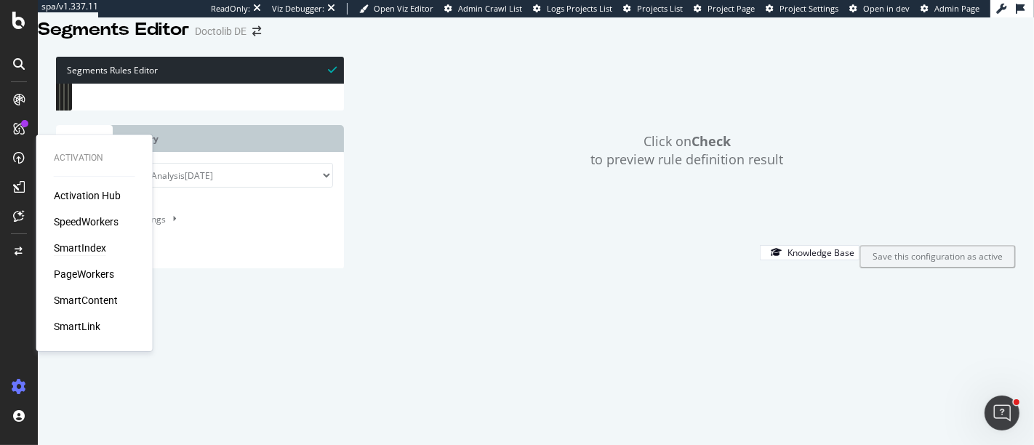
click at [81, 253] on div "SmartIndex" at bounding box center [80, 248] width 52 height 15
